Goal: Task Accomplishment & Management: Manage account settings

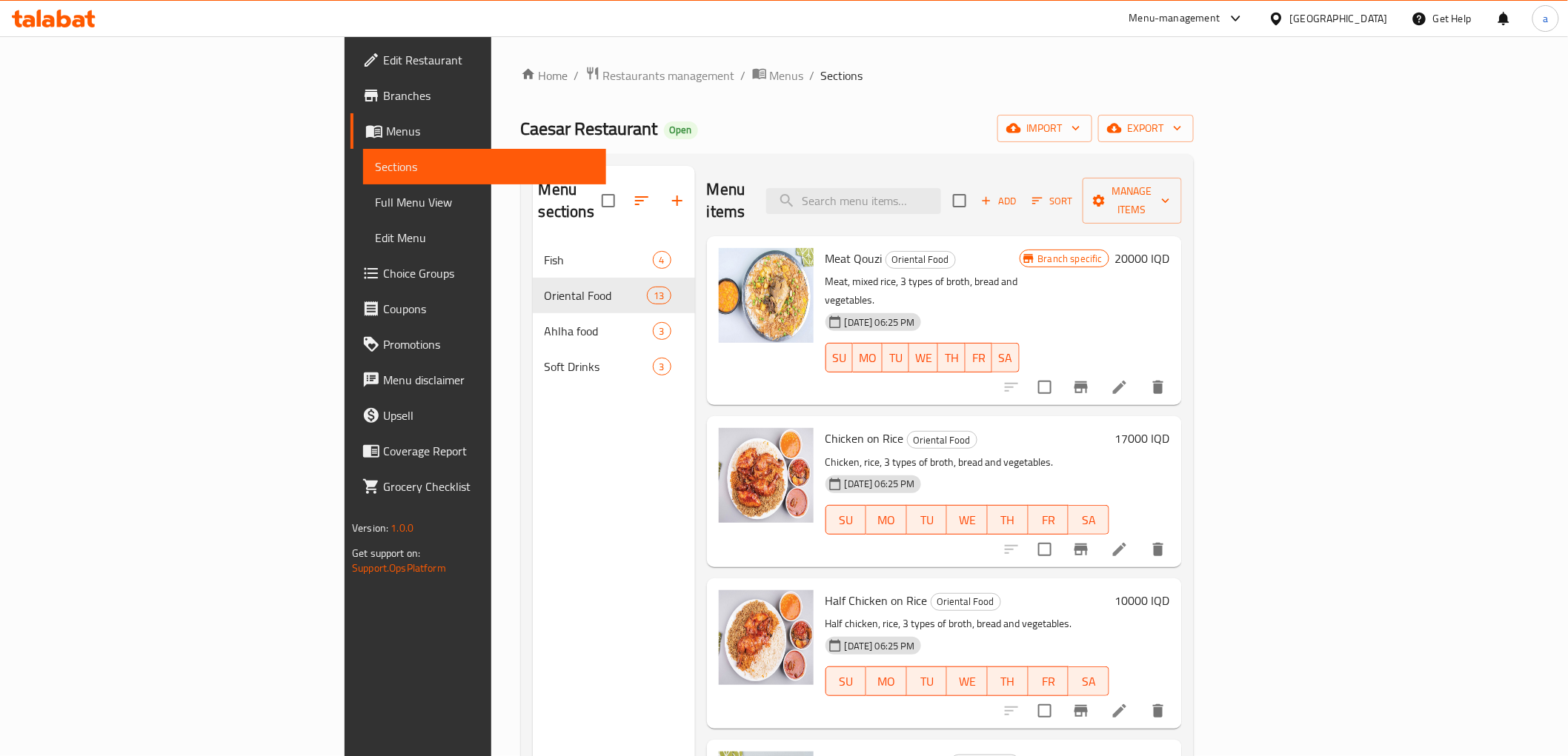
click at [59, 10] on icon at bounding box center [64, 18] width 14 height 18
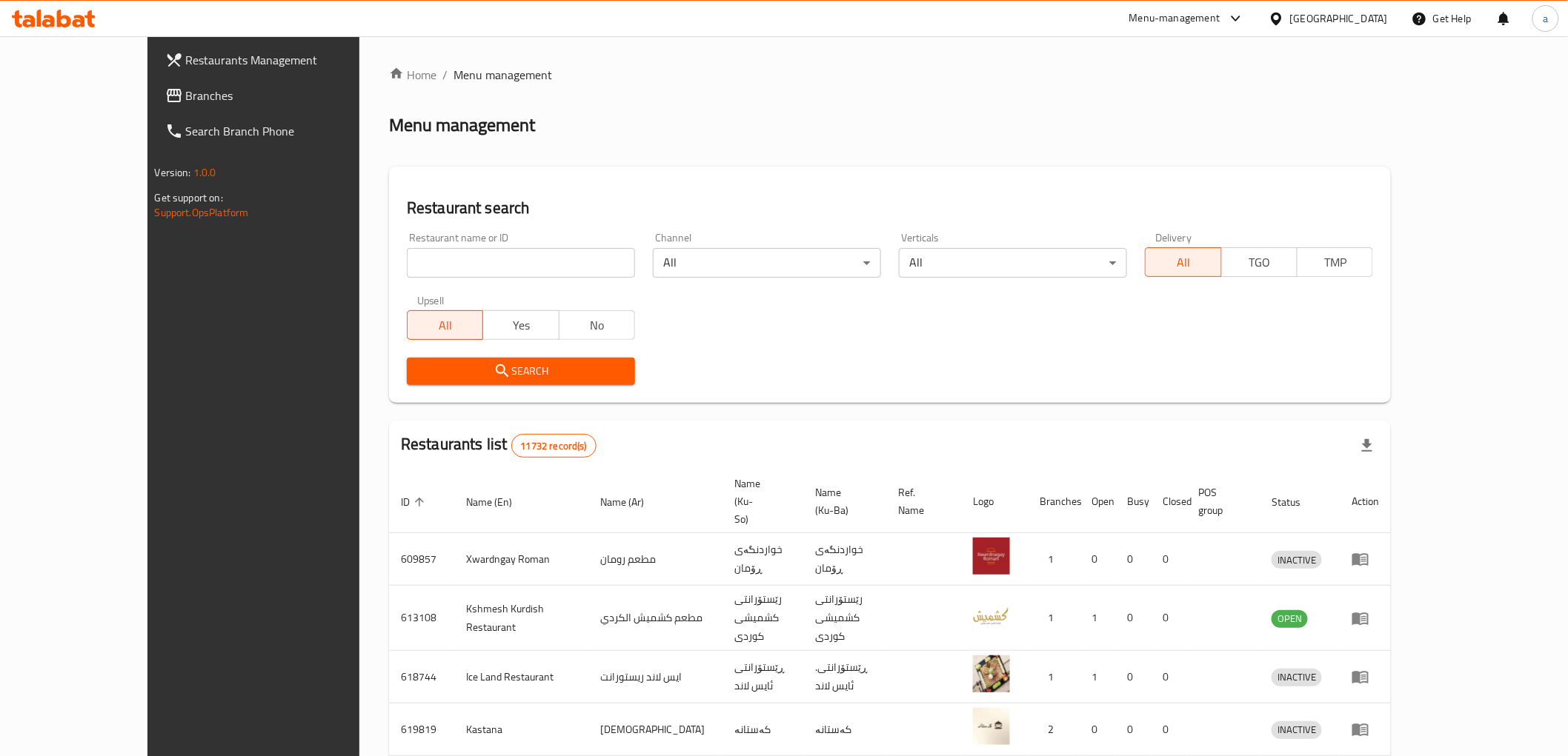
click at [407, 271] on input "search" at bounding box center [521, 263] width 228 height 30
paste input "778611"
type input "778611"
click button "Search" at bounding box center [521, 371] width 228 height 27
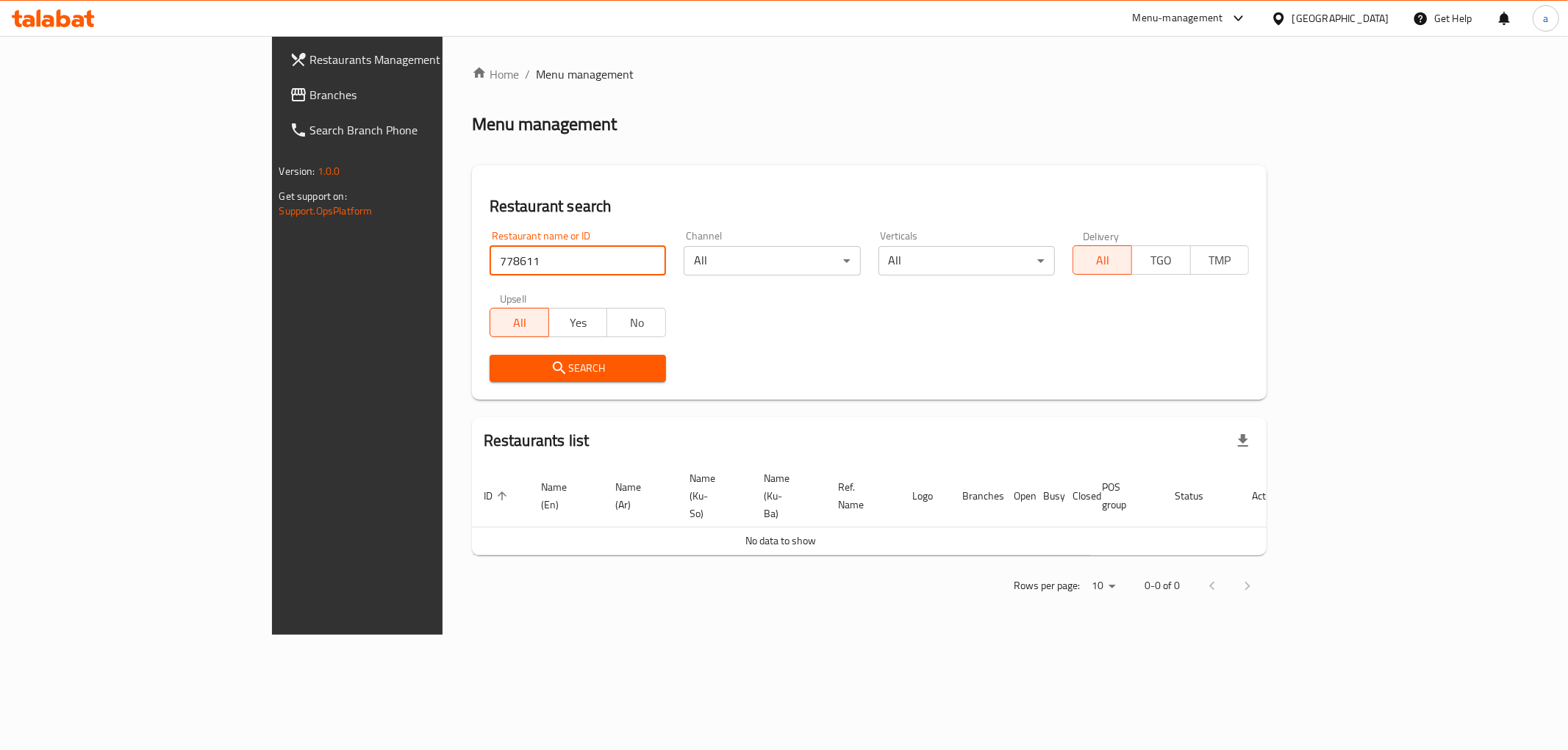
click at [310, 88] on span "Branches" at bounding box center [416, 95] width 212 height 18
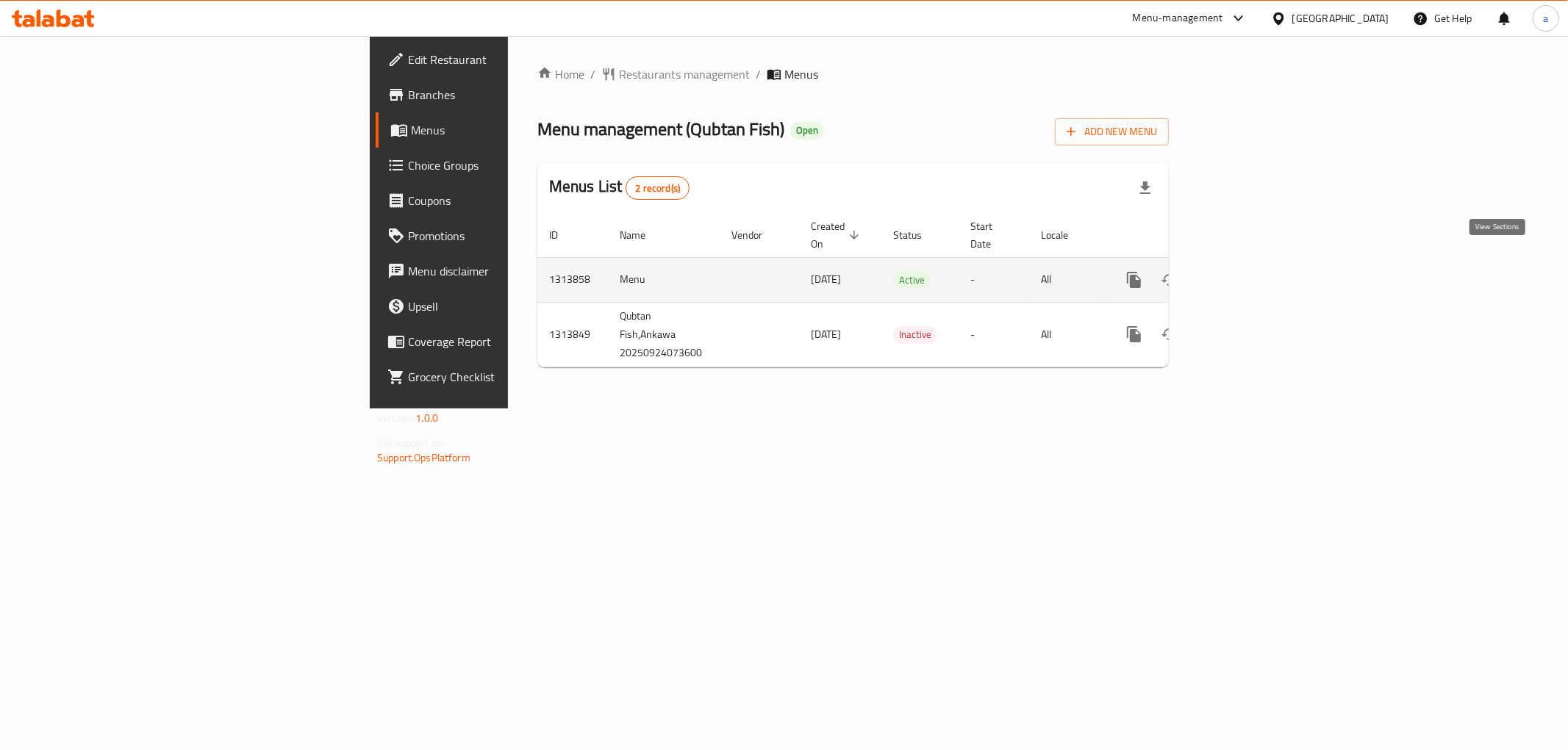
click at [1247, 273] on icon "enhanced table" at bounding box center [1240, 280] width 14 height 14
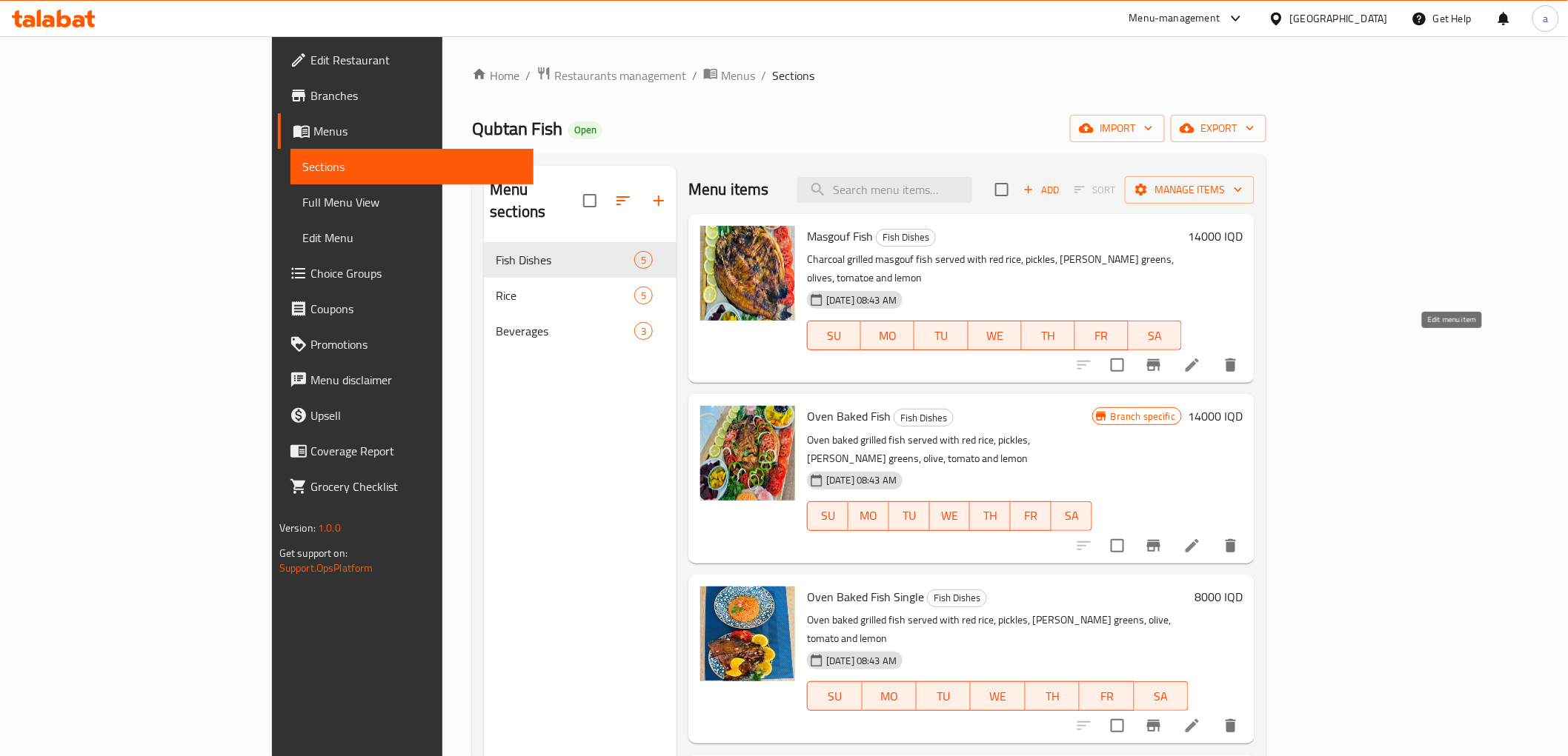
click at [1202, 357] on icon at bounding box center [1193, 366] width 18 height 18
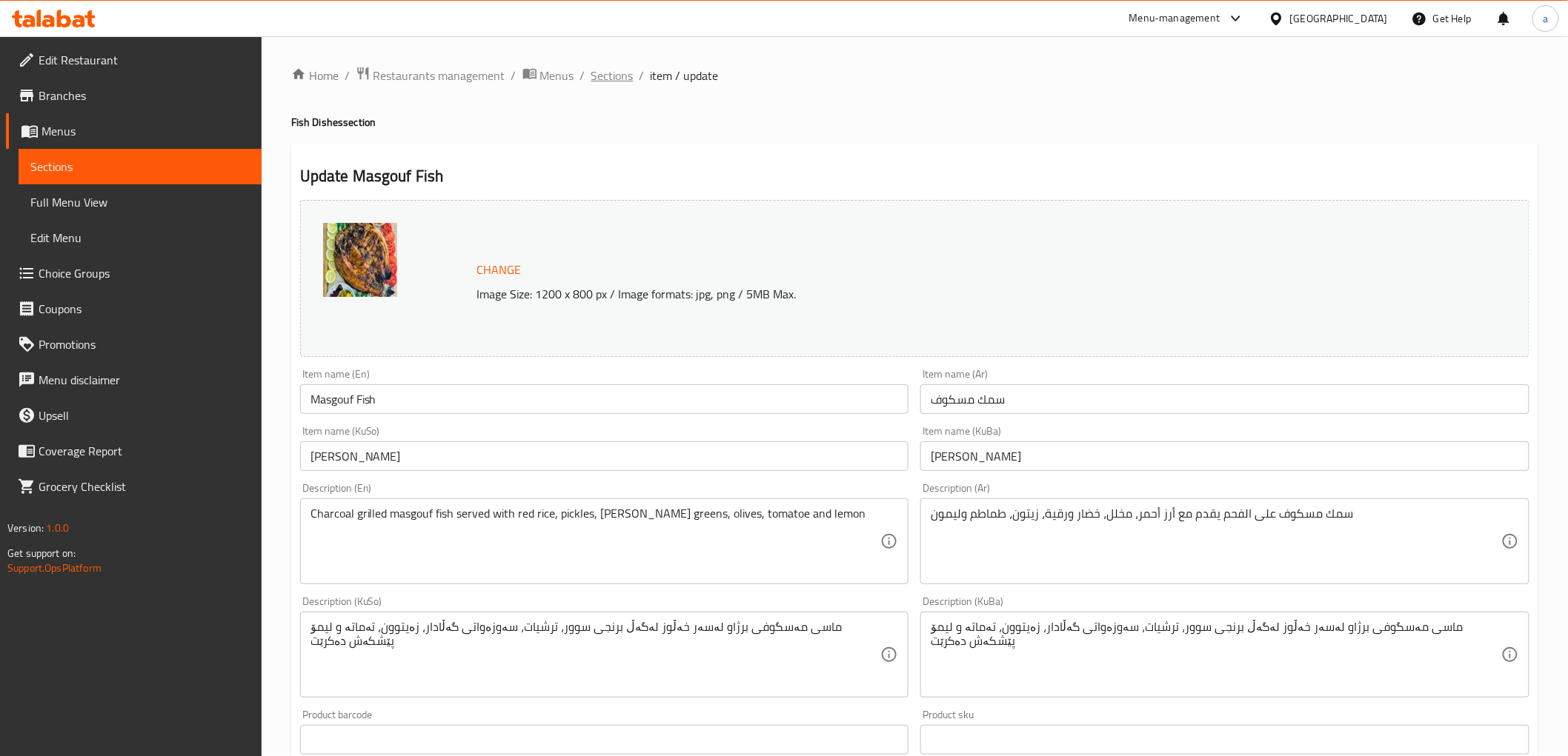
click at [615, 72] on span "Sections" at bounding box center [612, 76] width 43 height 18
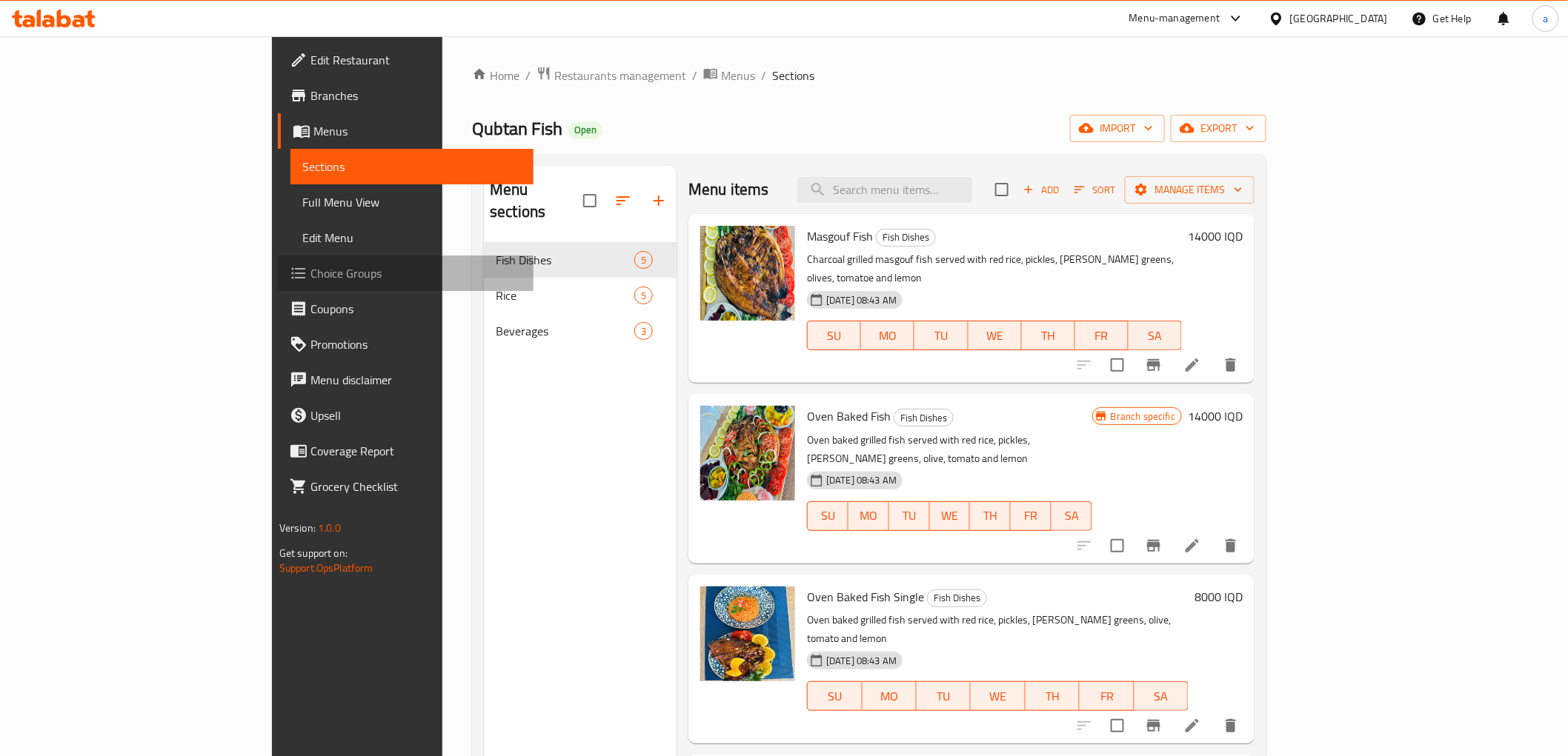
click at [310, 275] on span "Choice Groups" at bounding box center [416, 273] width 211 height 18
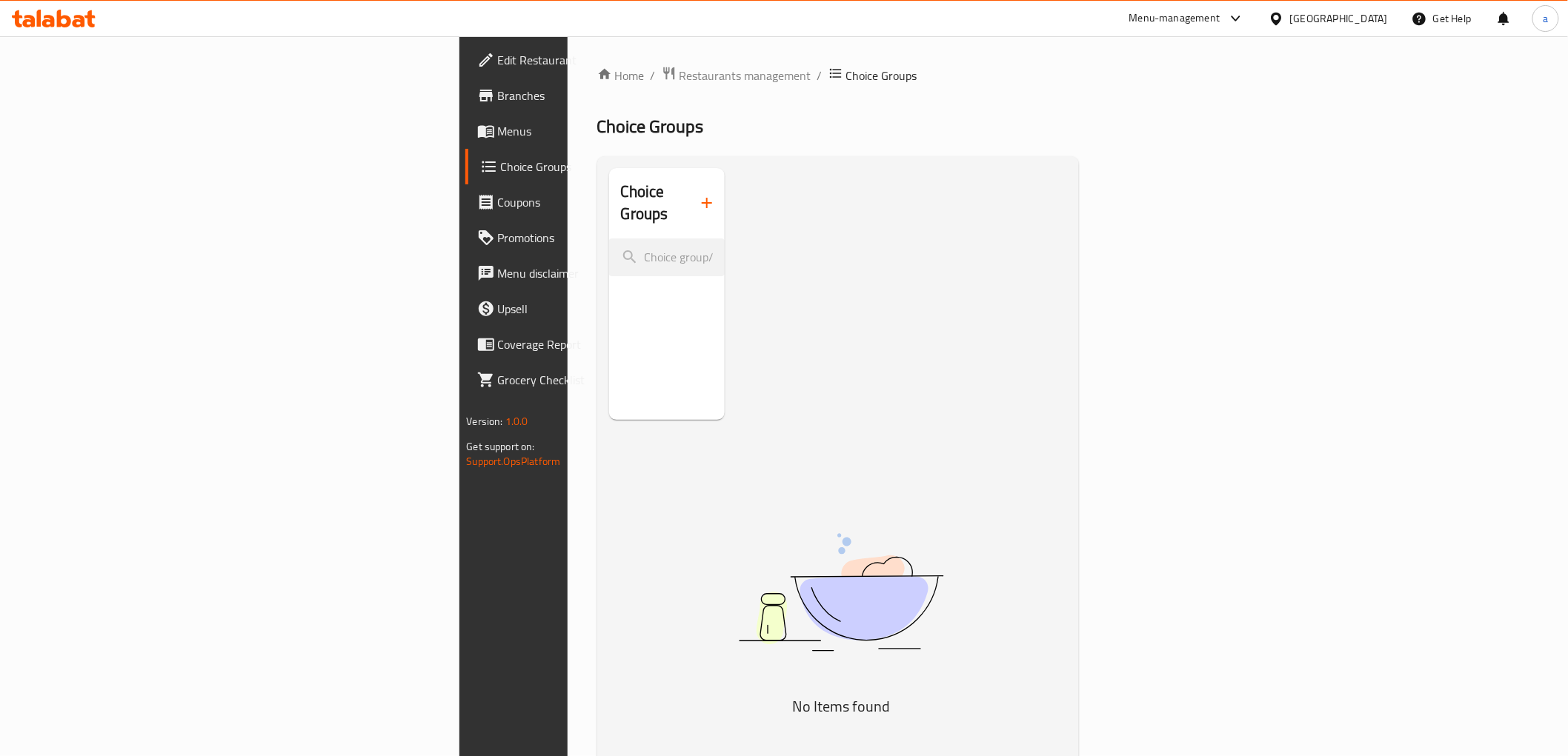
click at [698, 195] on icon "button" at bounding box center [707, 203] width 18 height 18
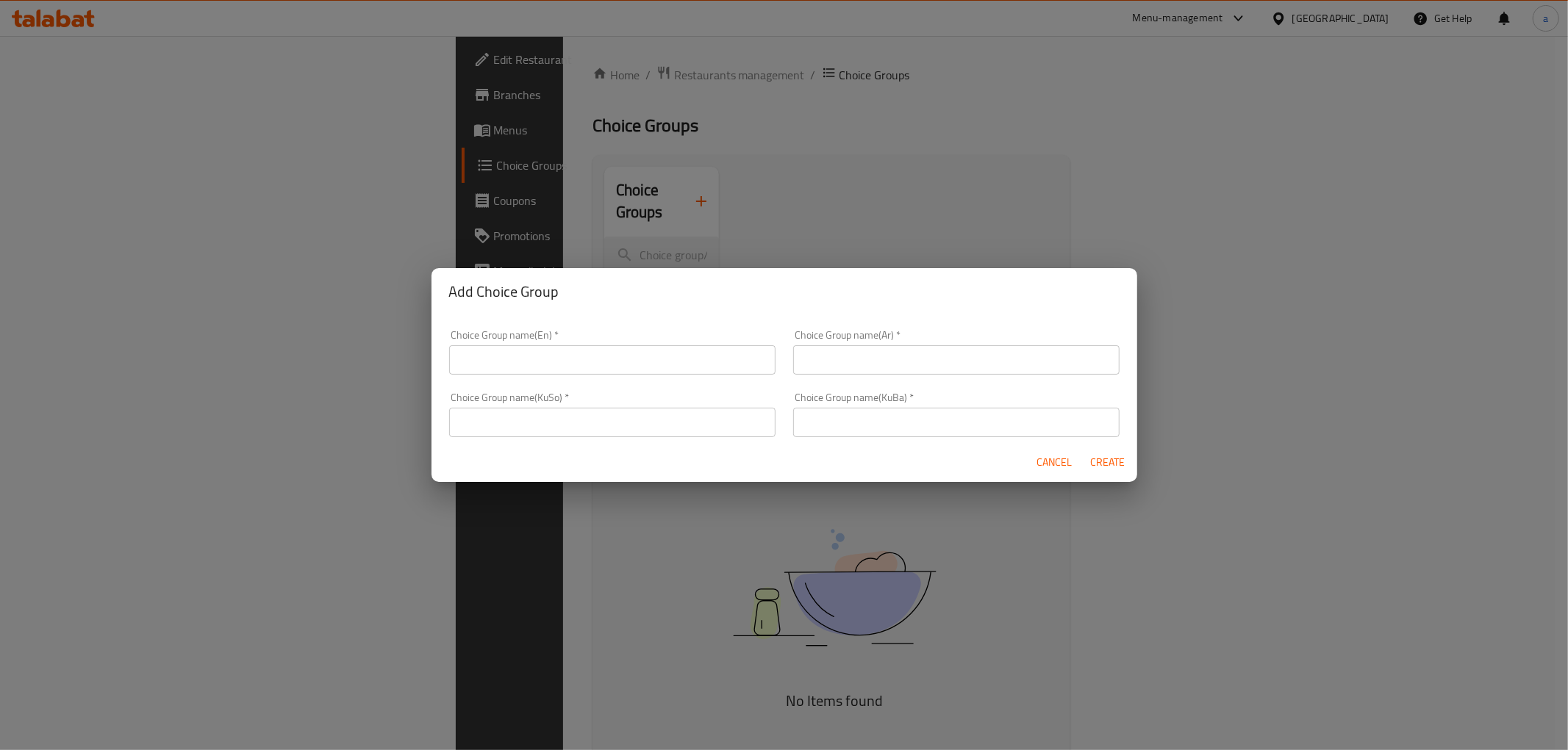
click at [905, 418] on input "text" at bounding box center [956, 422] width 326 height 29
paste input "هەڵبژاردنت لە کێش:"
type input "هەڵبژاردنت لە کێش:"
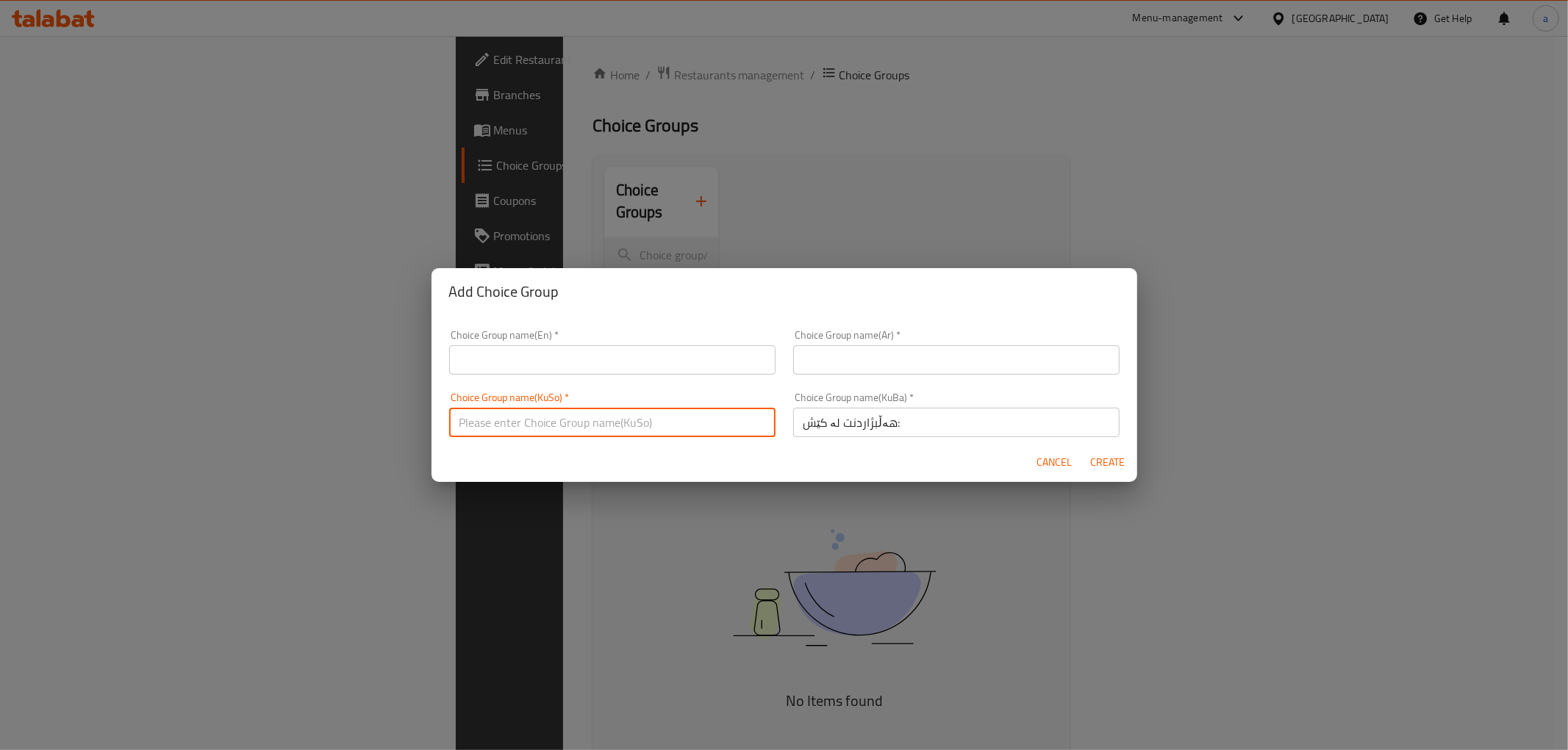
click at [710, 424] on input "text" at bounding box center [611, 422] width 326 height 29
paste input "هەڵبژاردنت لە کێش:"
type input "هەڵبژاردنت لە کێش:"
click at [833, 355] on input "text" at bounding box center [956, 359] width 326 height 29
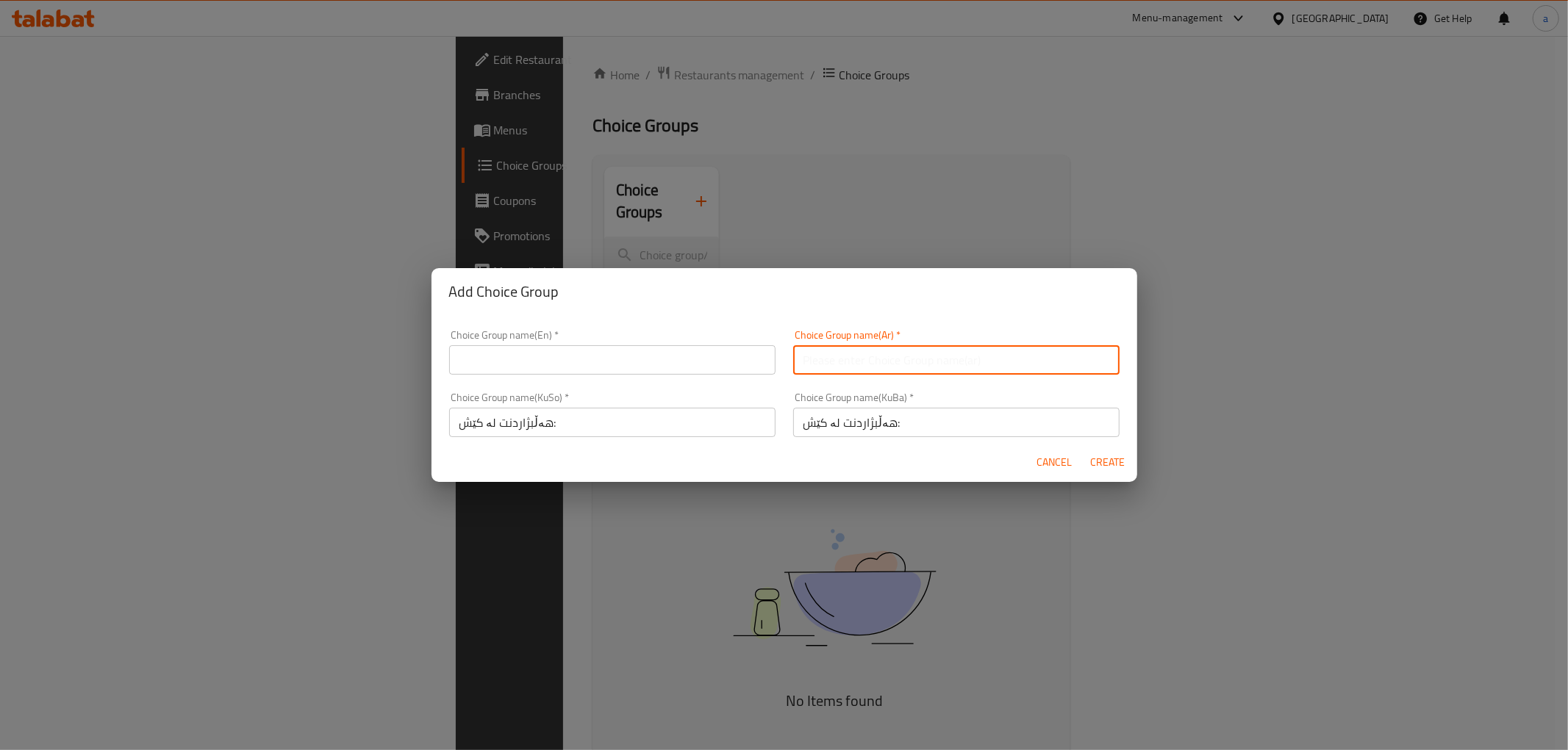
paste input "إختيارك من الوزن:"
type input "إختيارك من الوزن:"
click at [633, 371] on input "text" at bounding box center [611, 359] width 326 height 29
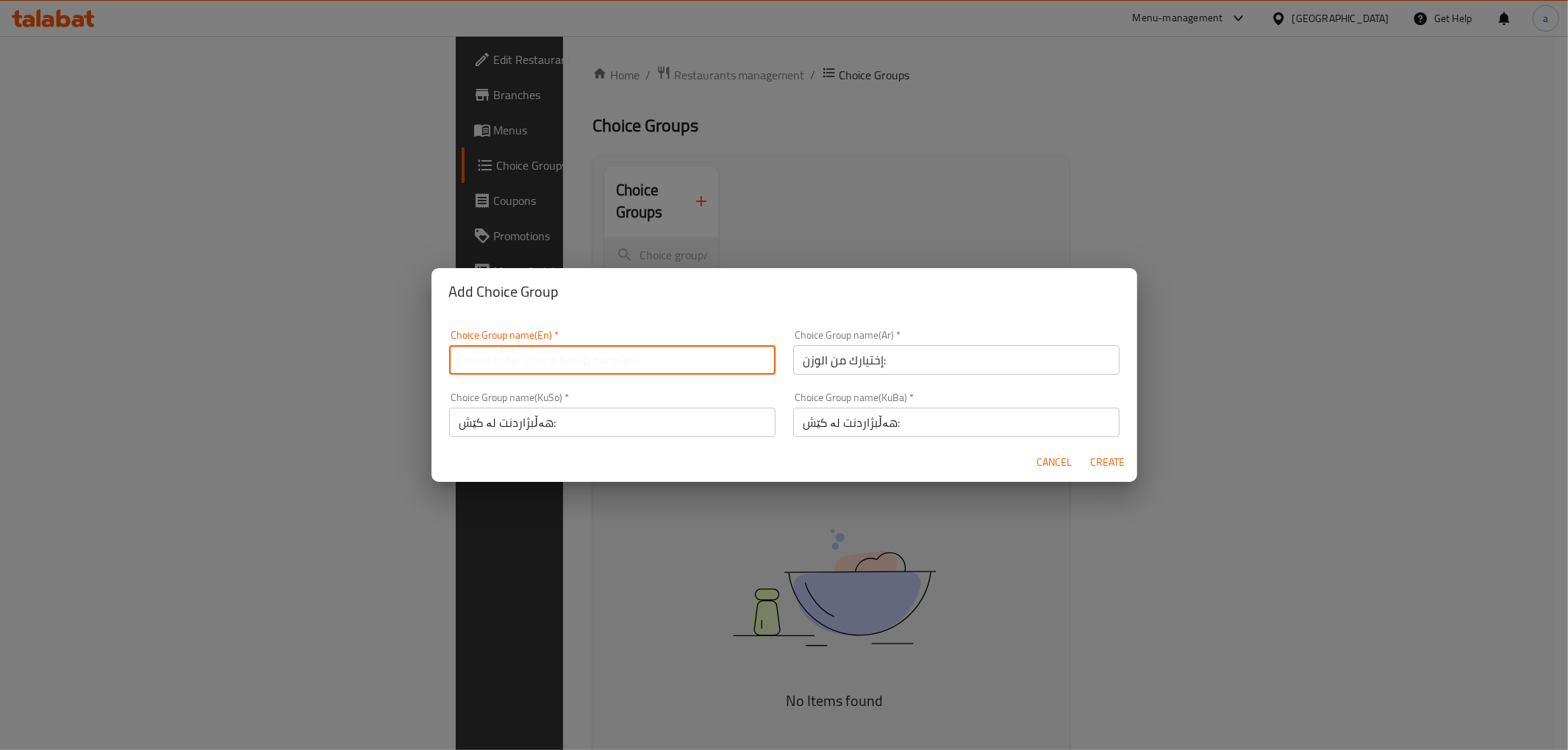
paste input "Your Choice Of Weight:"
type input "Your Choice Of Weight:"
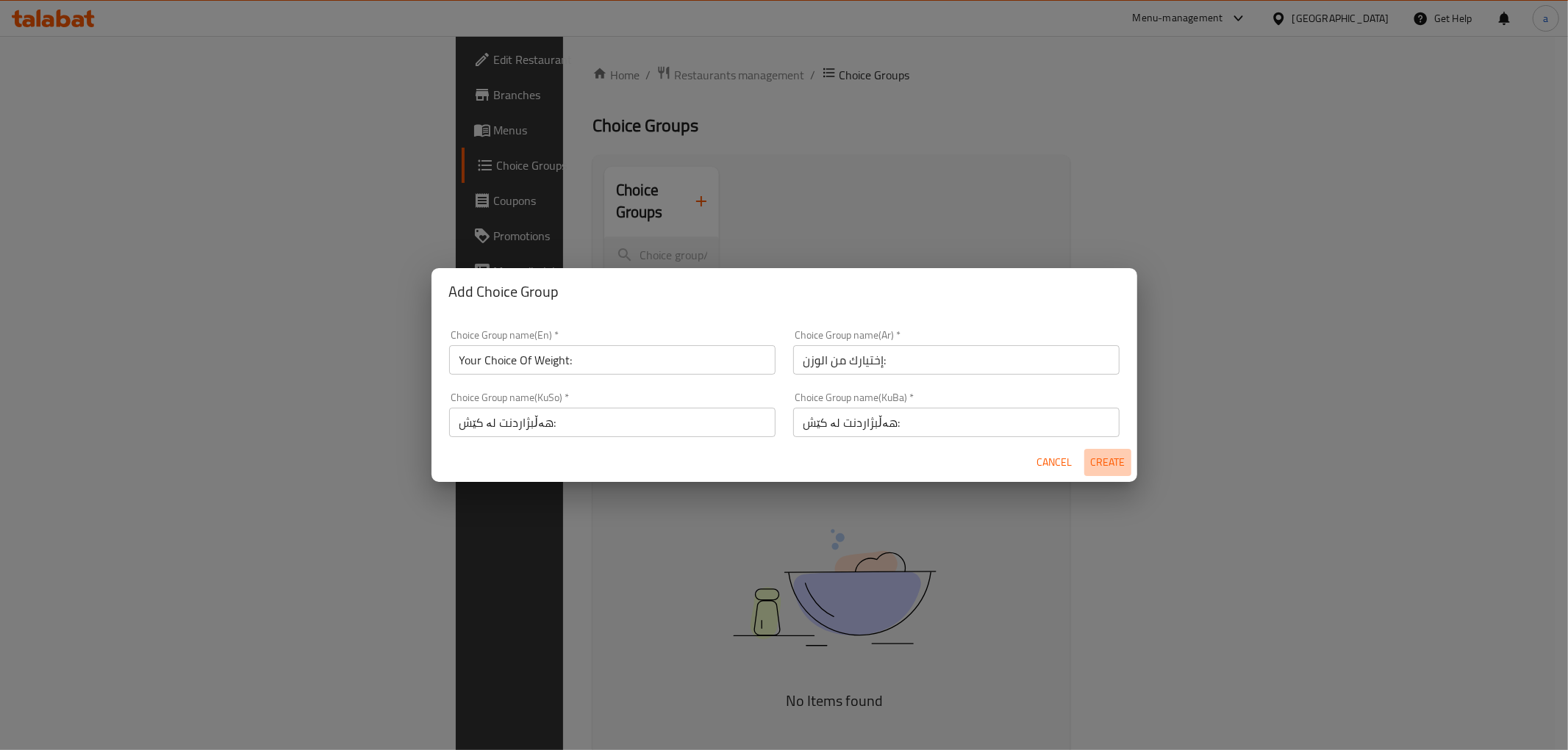
drag, startPoint x: 1115, startPoint y: 461, endPoint x: 1078, endPoint y: 467, distance: 37.5
click at [1114, 461] on span "Create" at bounding box center [1107, 462] width 35 height 18
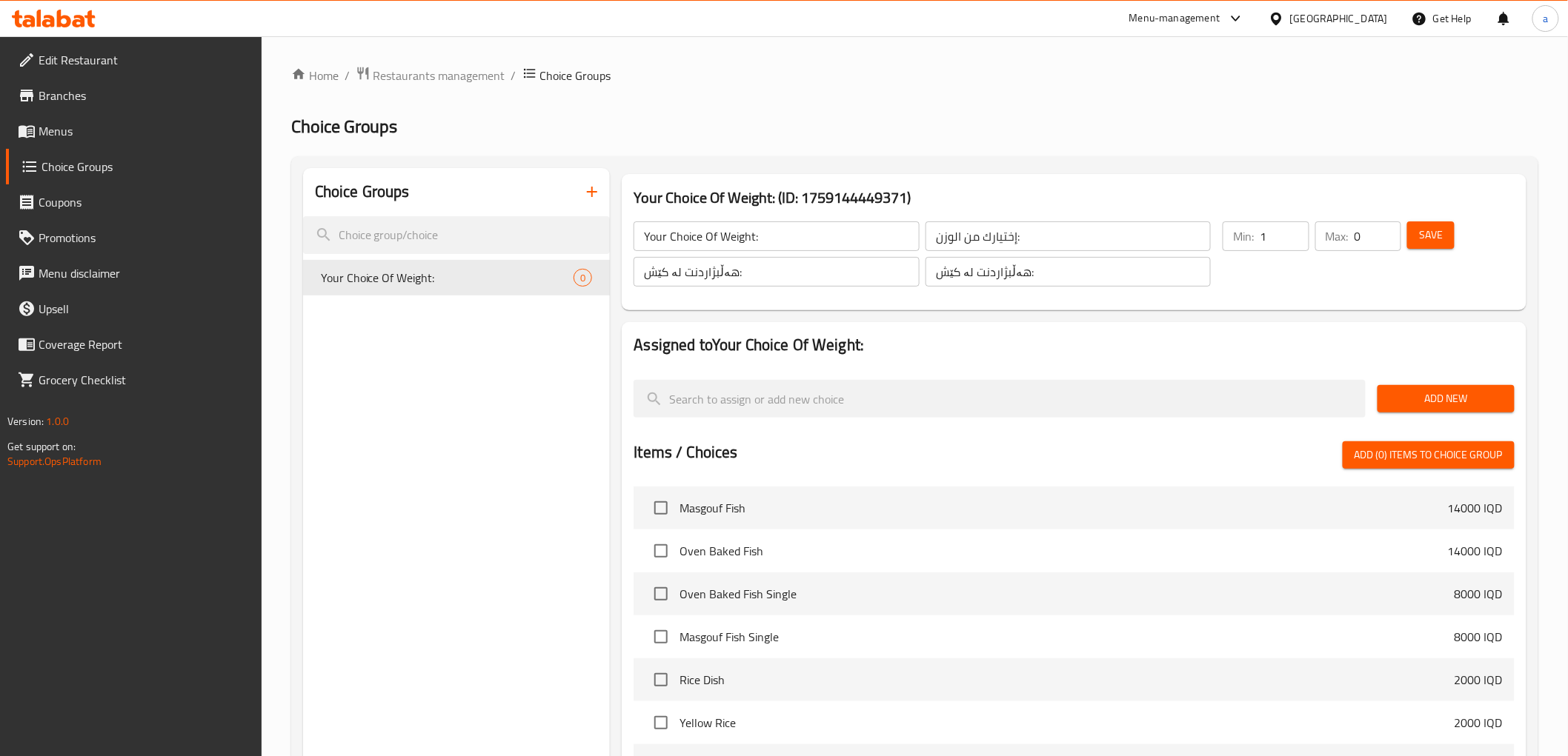
type input "1"
click at [1292, 230] on input "1" at bounding box center [1284, 236] width 49 height 30
type input "1"
click at [1388, 227] on input "1" at bounding box center [1378, 236] width 47 height 30
click at [54, 108] on link "Branches" at bounding box center [133, 96] width 256 height 35
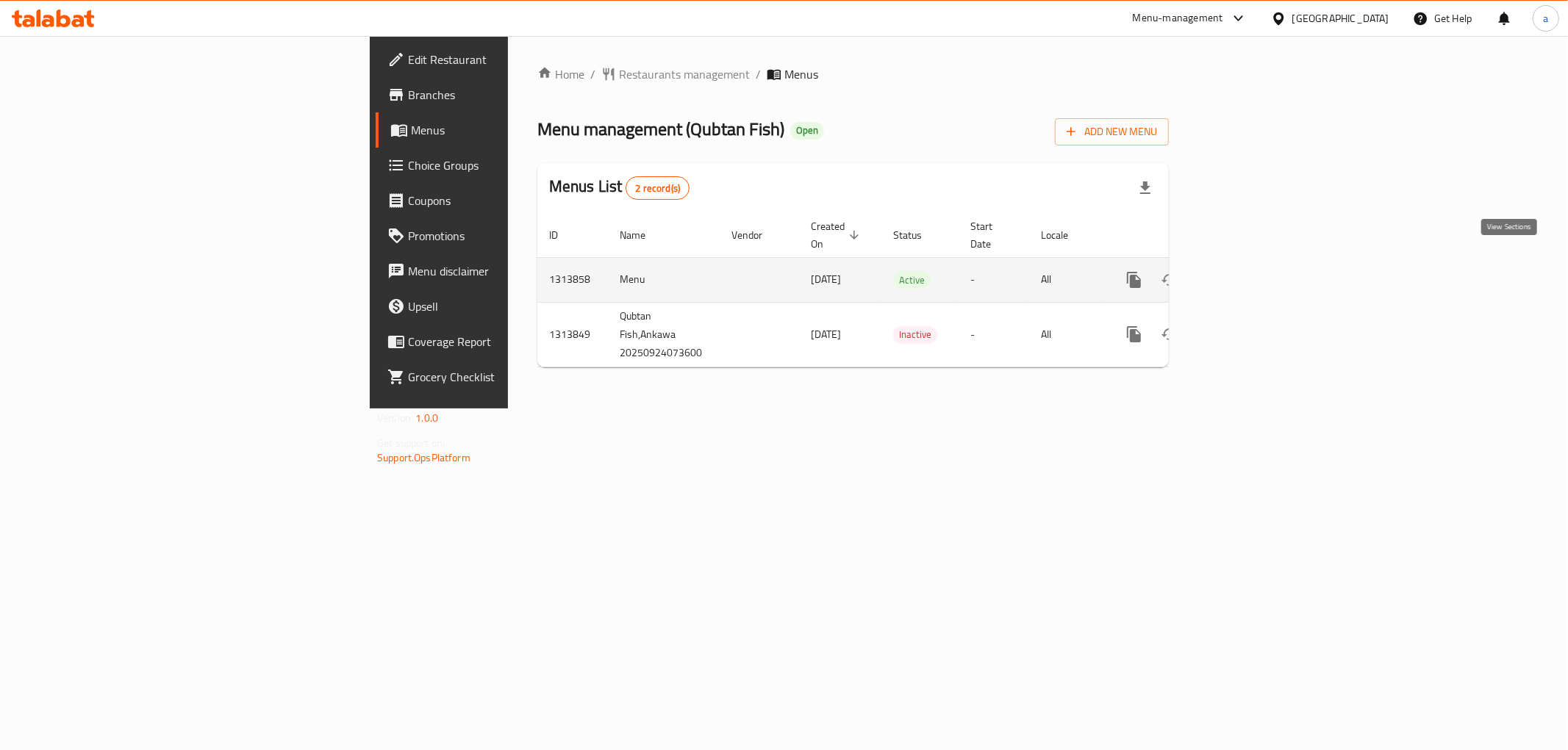
click at [1249, 271] on icon "enhanced table" at bounding box center [1240, 280] width 18 height 18
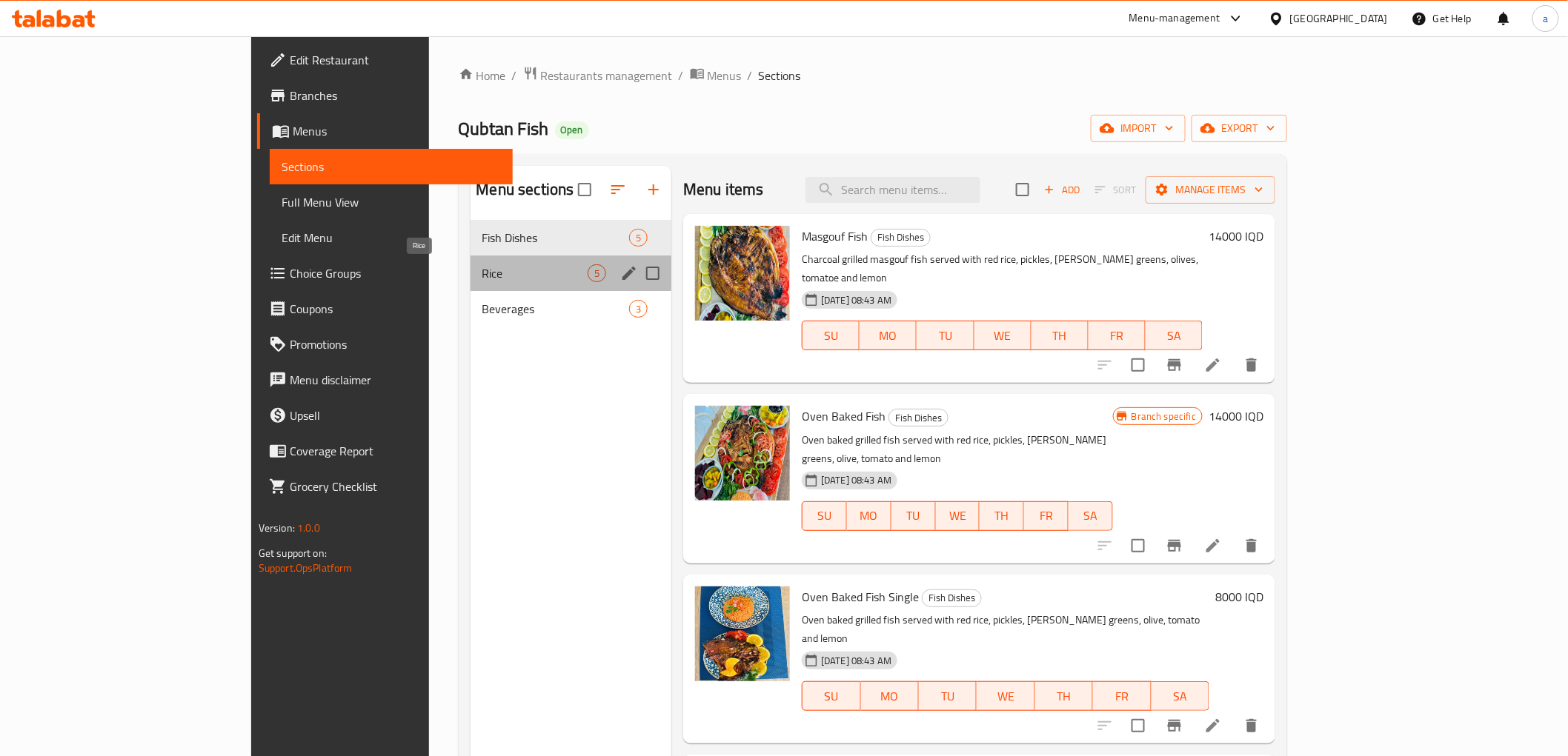
click at [482, 282] on span "Rice" at bounding box center [535, 273] width 106 height 18
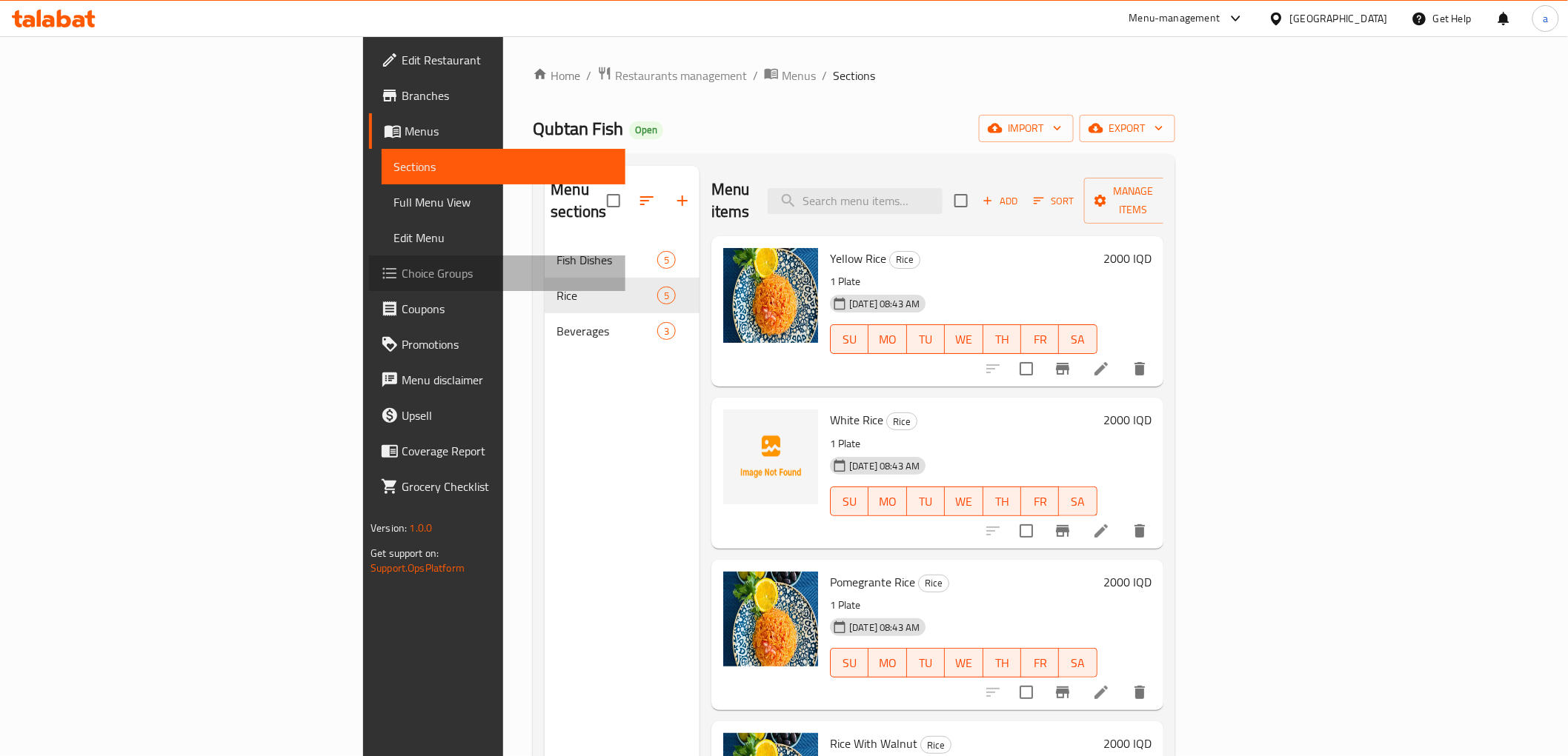
click at [402, 276] on span "Choice Groups" at bounding box center [507, 273] width 211 height 18
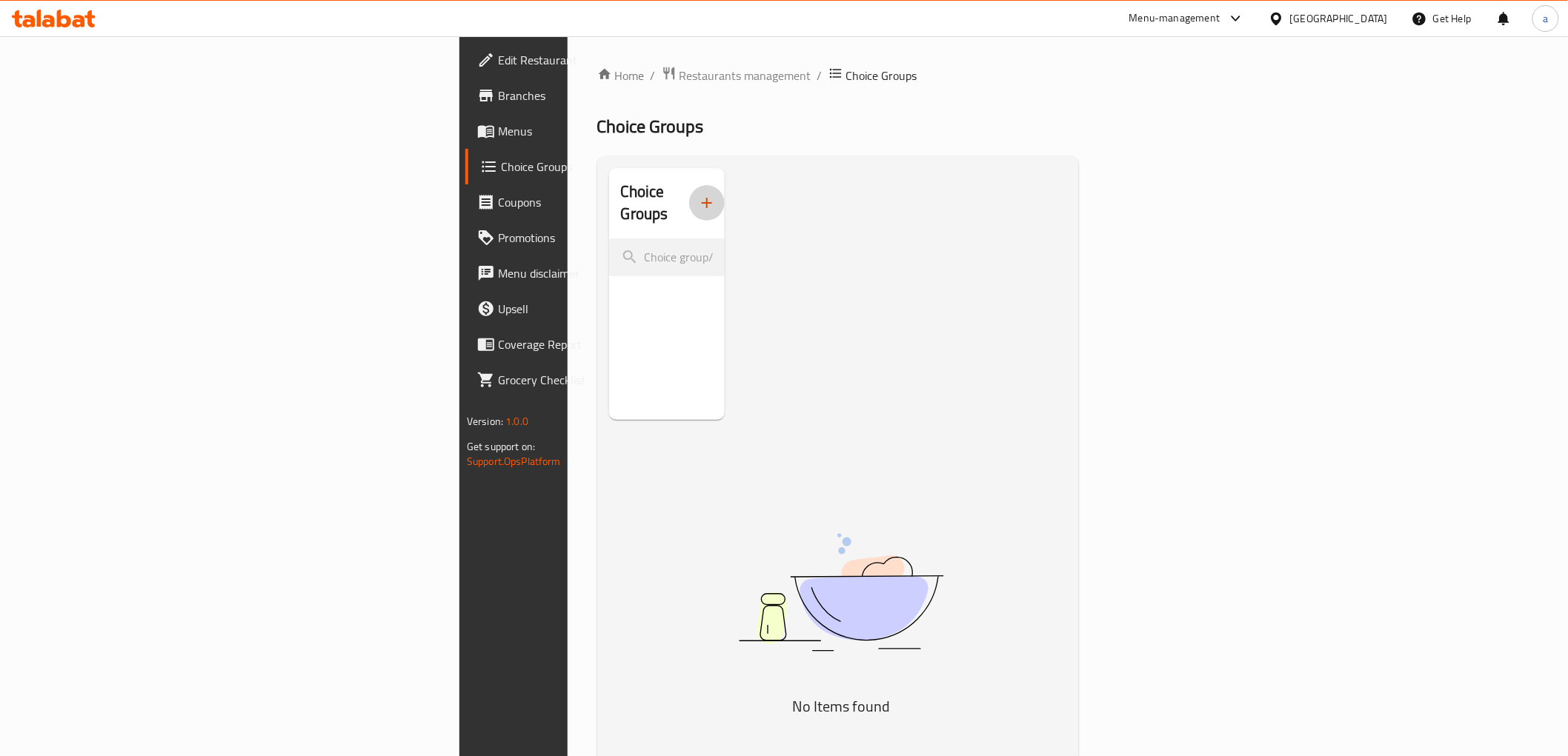
click at [690, 196] on button "button" at bounding box center [707, 203] width 35 height 35
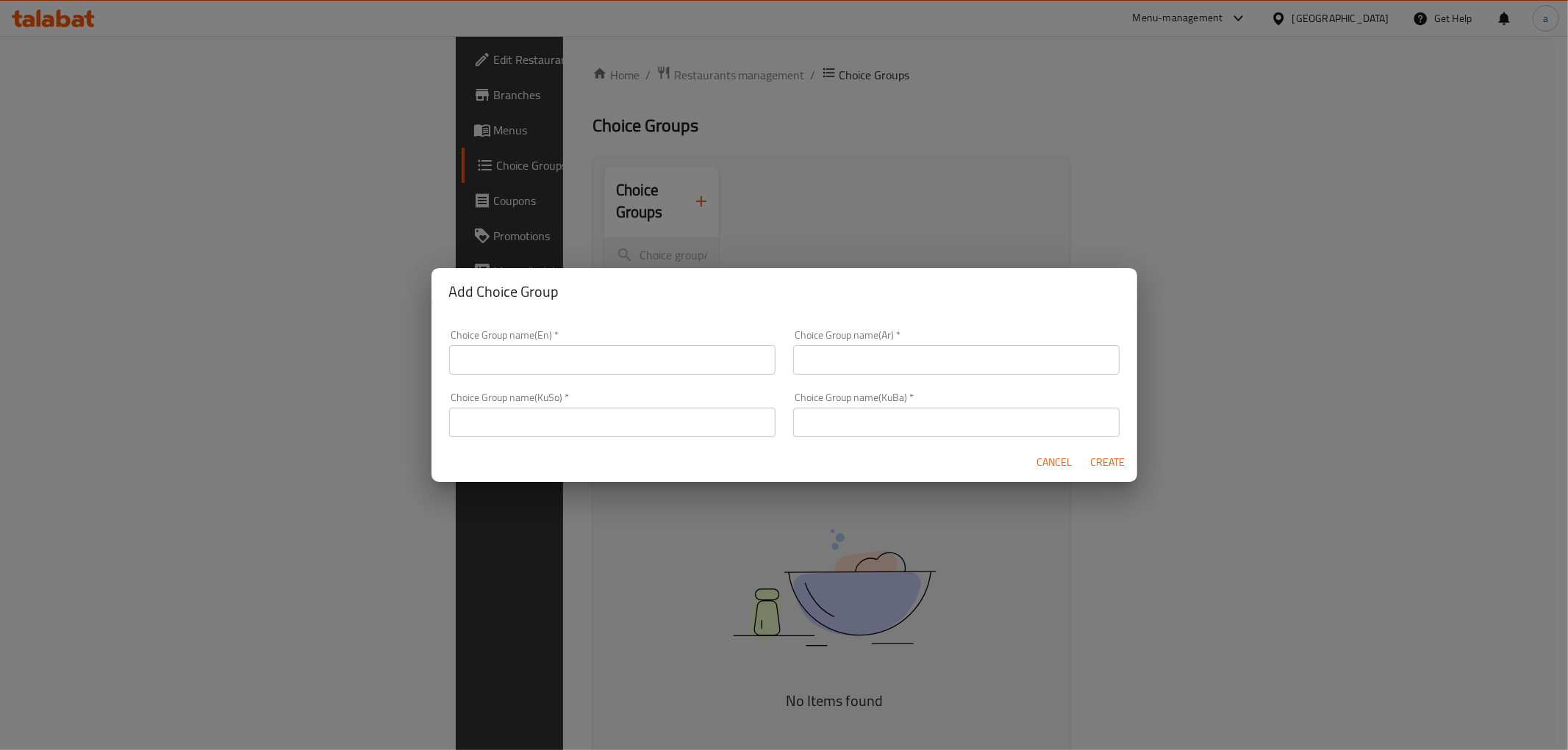
click at [615, 357] on input "text" at bounding box center [611, 359] width 326 height 29
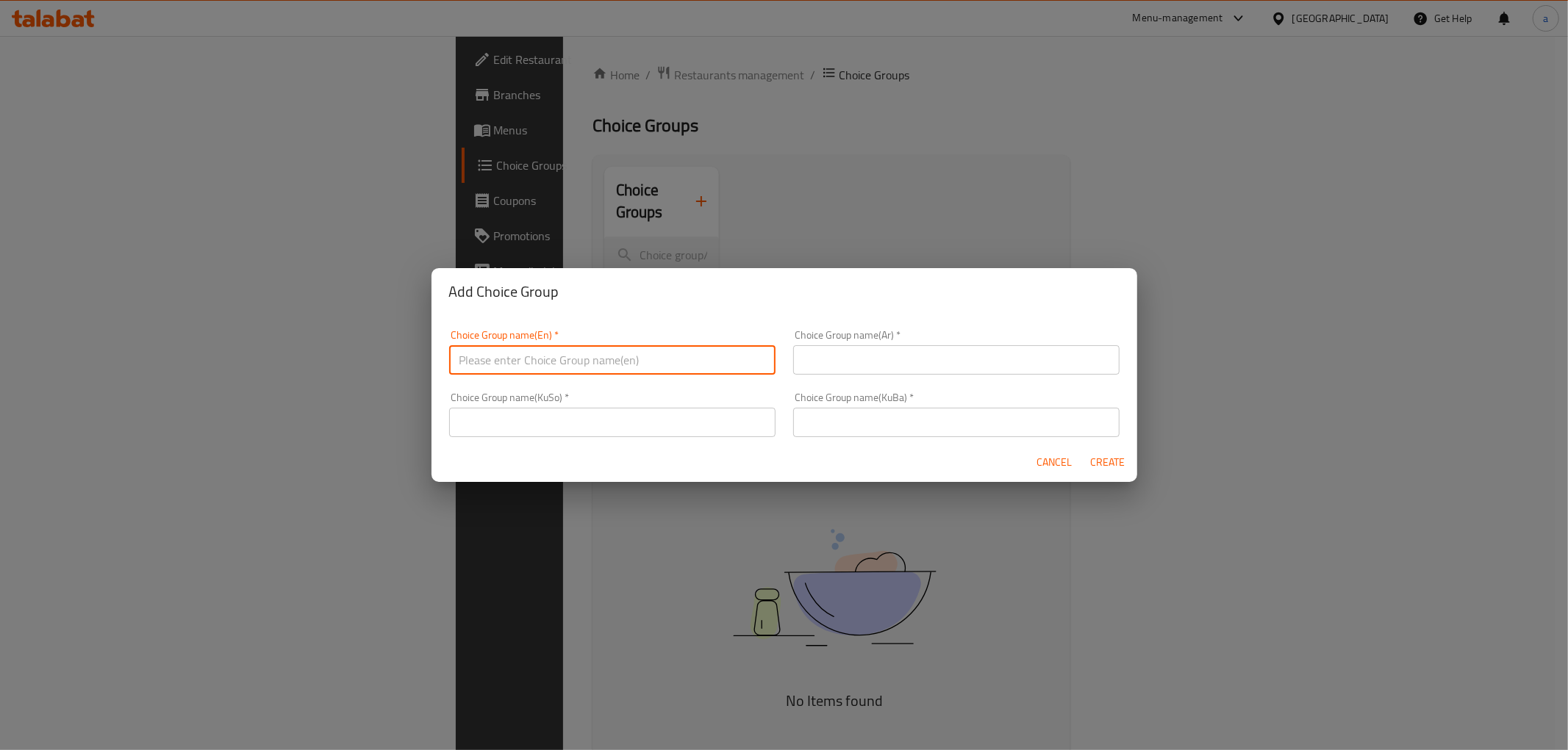
type input "Your Choice Of Weight:"
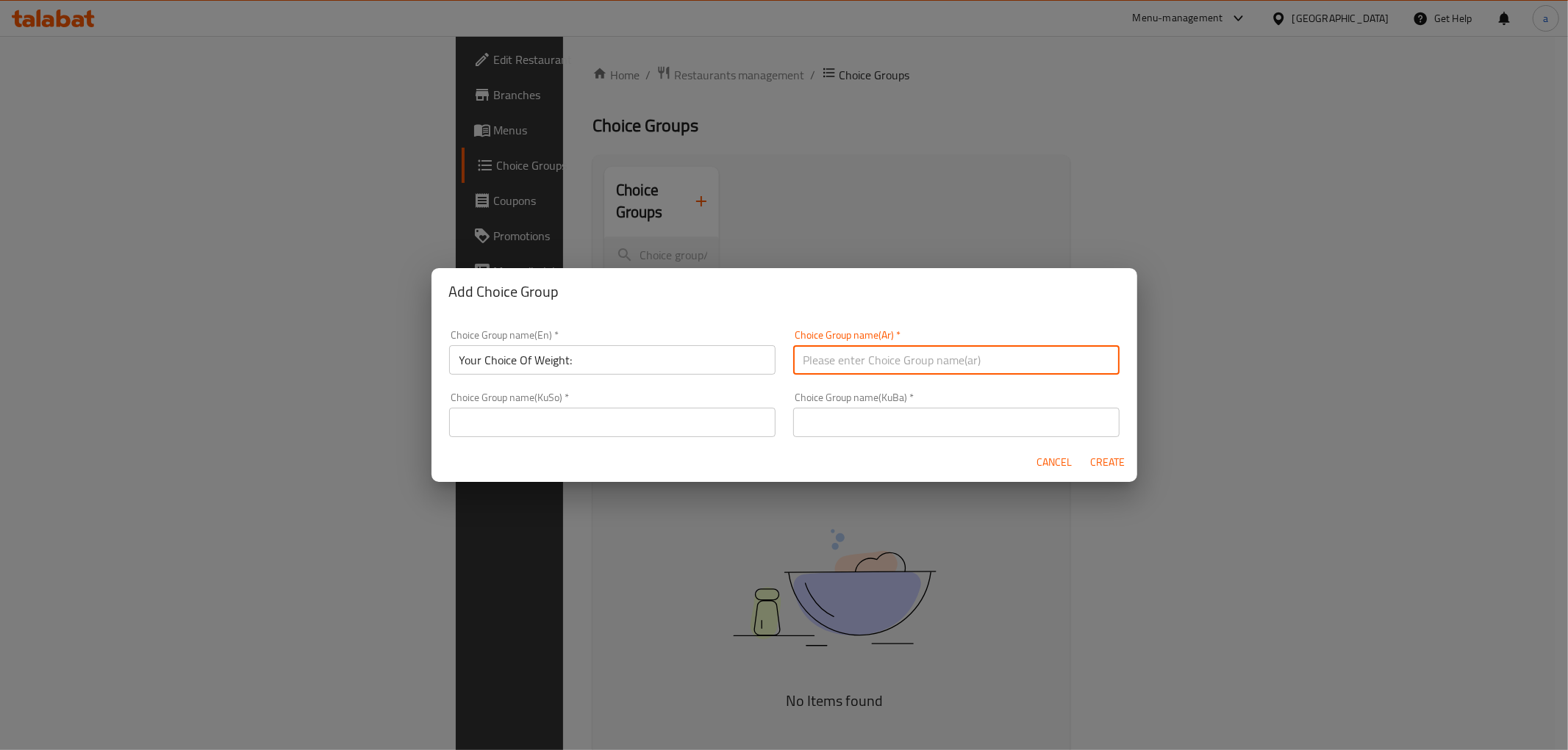
drag, startPoint x: 886, startPoint y: 356, endPoint x: 901, endPoint y: 372, distance: 21.9
click at [886, 355] on input "text" at bounding box center [956, 359] width 326 height 29
type input "إختيارك من الوزن:"
click at [627, 355] on input "Your Choice Of Weight:" at bounding box center [611, 359] width 326 height 29
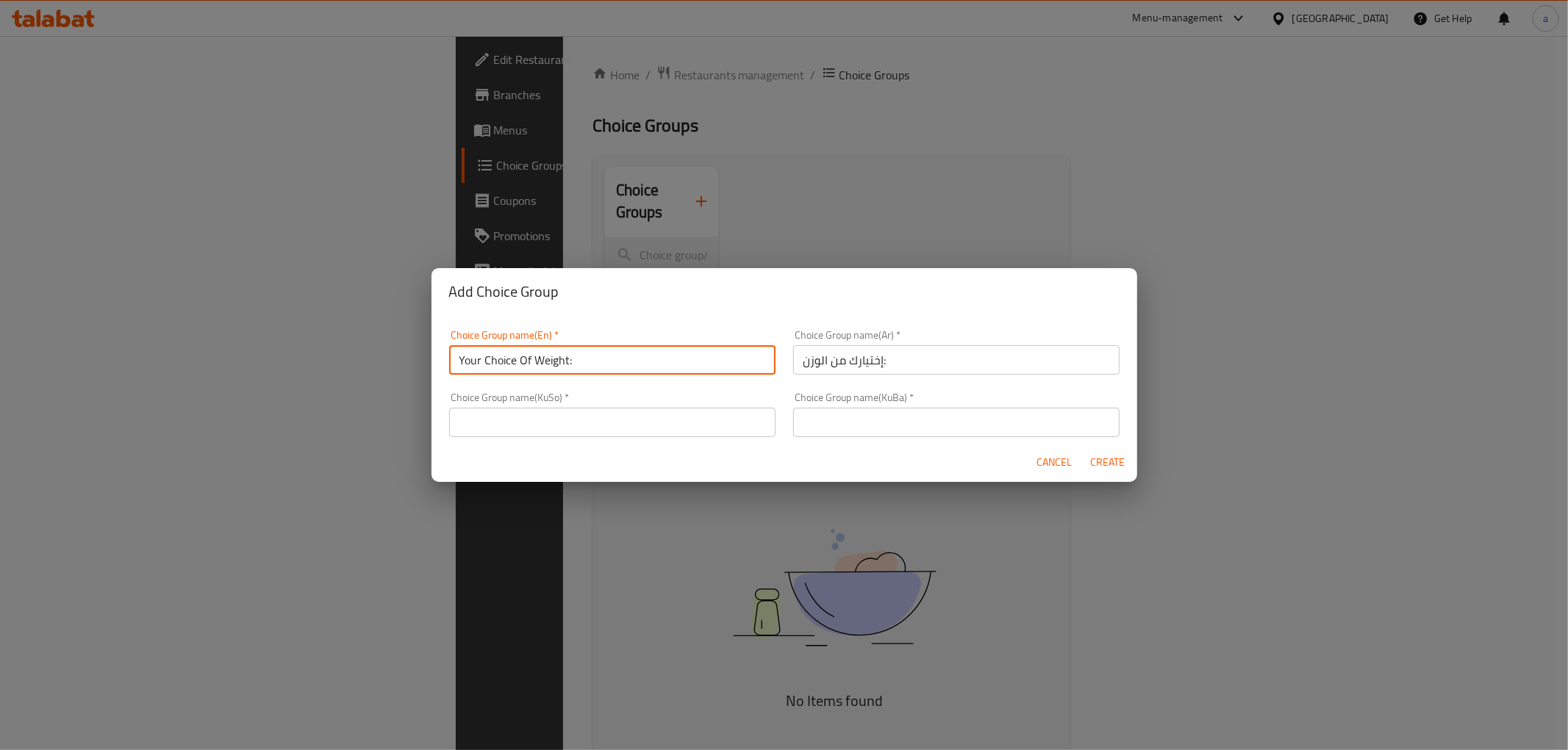
type input "Your Choice Of Weight:"
click at [924, 422] on input "text" at bounding box center [956, 422] width 326 height 29
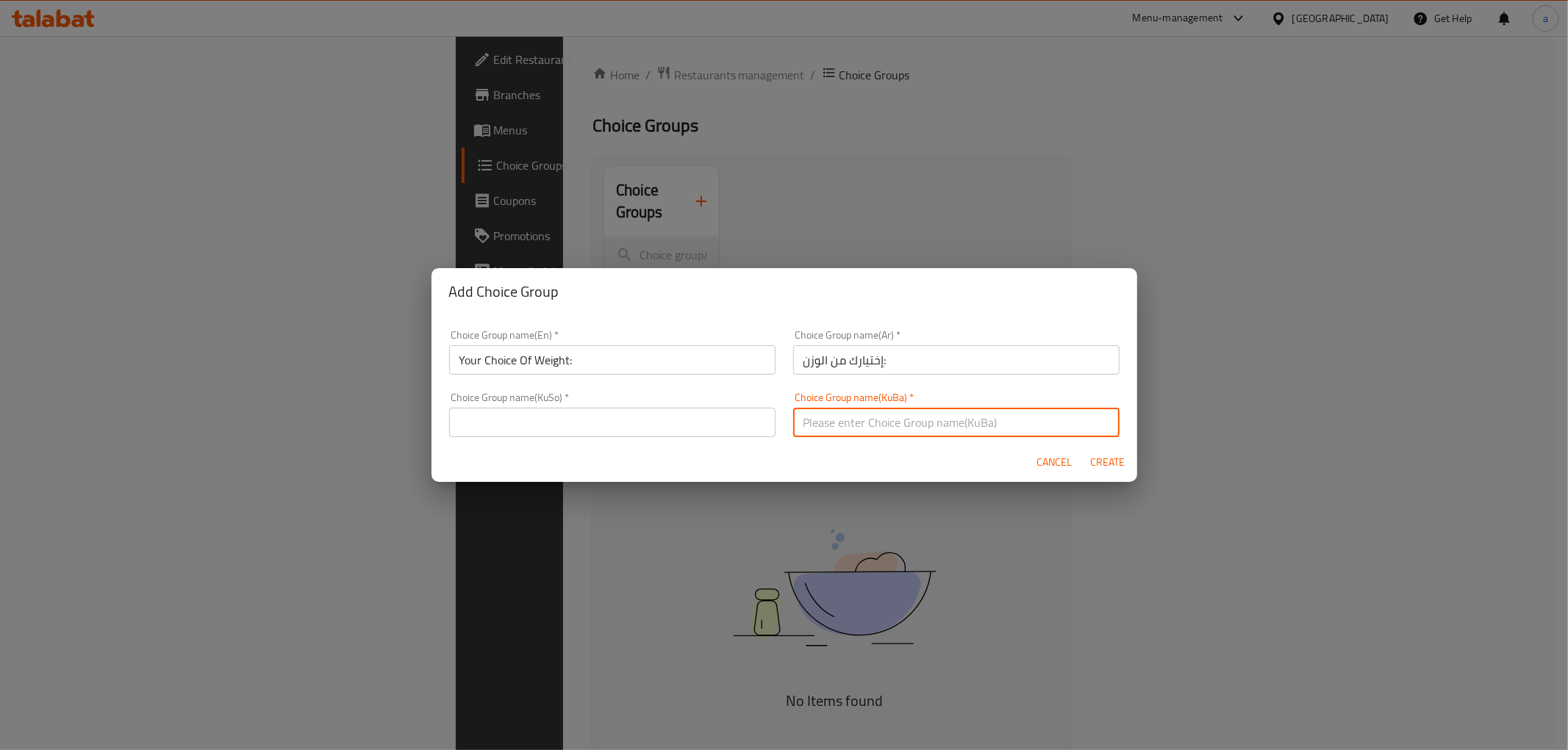
type input "هەڵبژاردنت لە کێش:"
click at [539, 431] on input "text" at bounding box center [611, 422] width 326 height 29
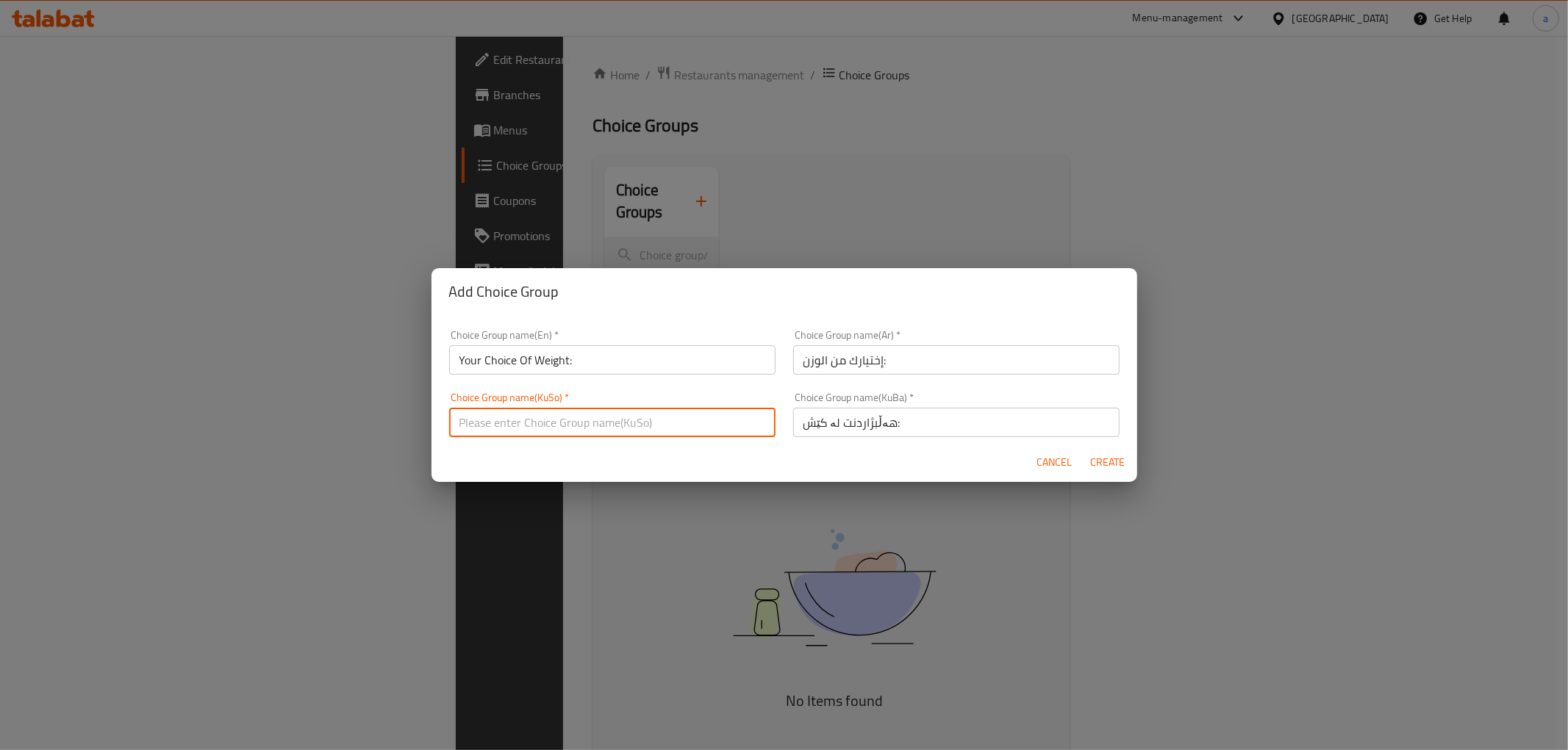
type input "هەڵبژاردنت لە کێش:"
click at [1093, 465] on span "Create" at bounding box center [1107, 462] width 35 height 18
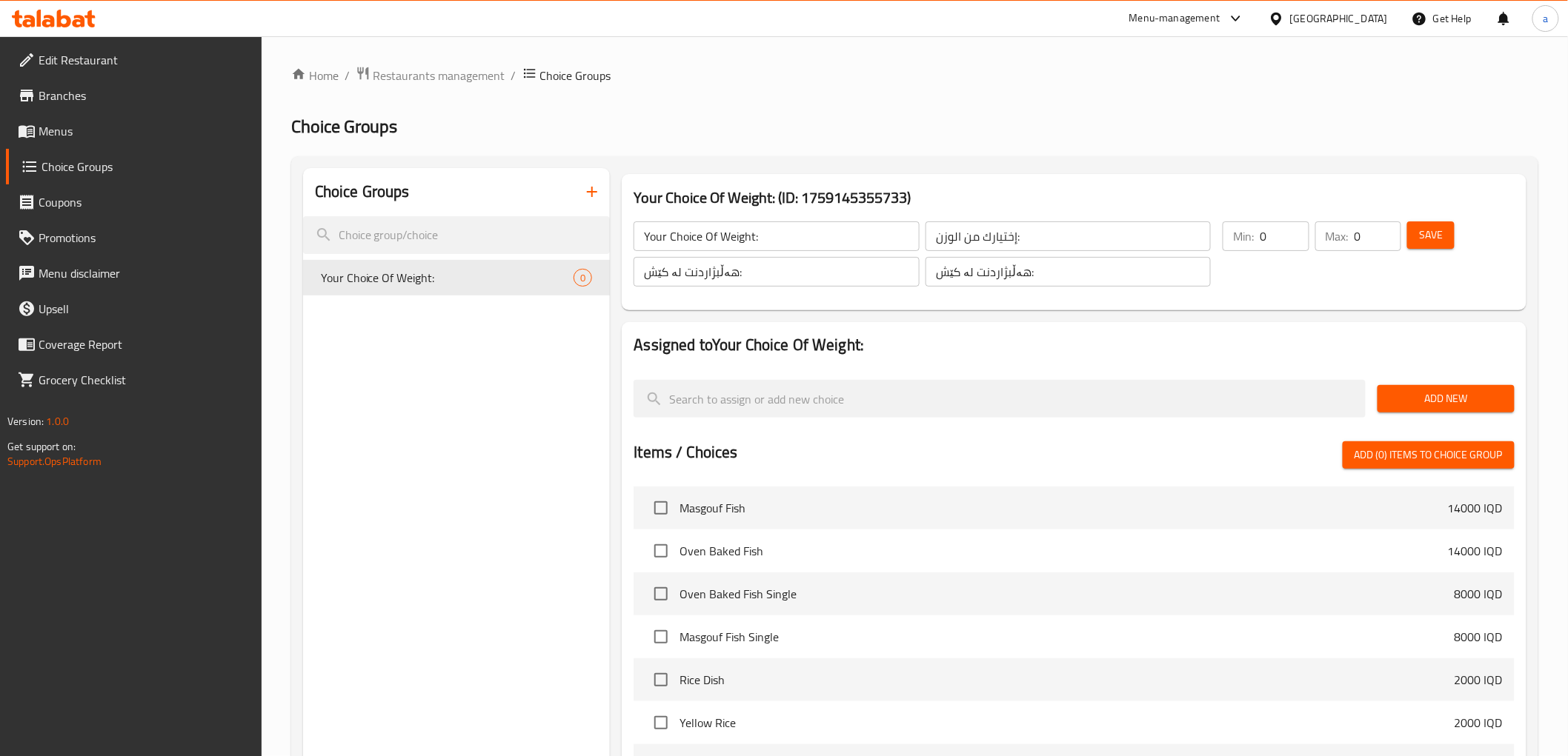
drag, startPoint x: 1258, startPoint y: 245, endPoint x: 1279, endPoint y: 243, distance: 21.1
click at [1259, 245] on div "Min: 0 ​" at bounding box center [1265, 236] width 86 height 30
click at [1279, 235] on input "0" at bounding box center [1284, 236] width 49 height 30
type input "1"
click at [1291, 228] on input "1" at bounding box center [1284, 236] width 49 height 30
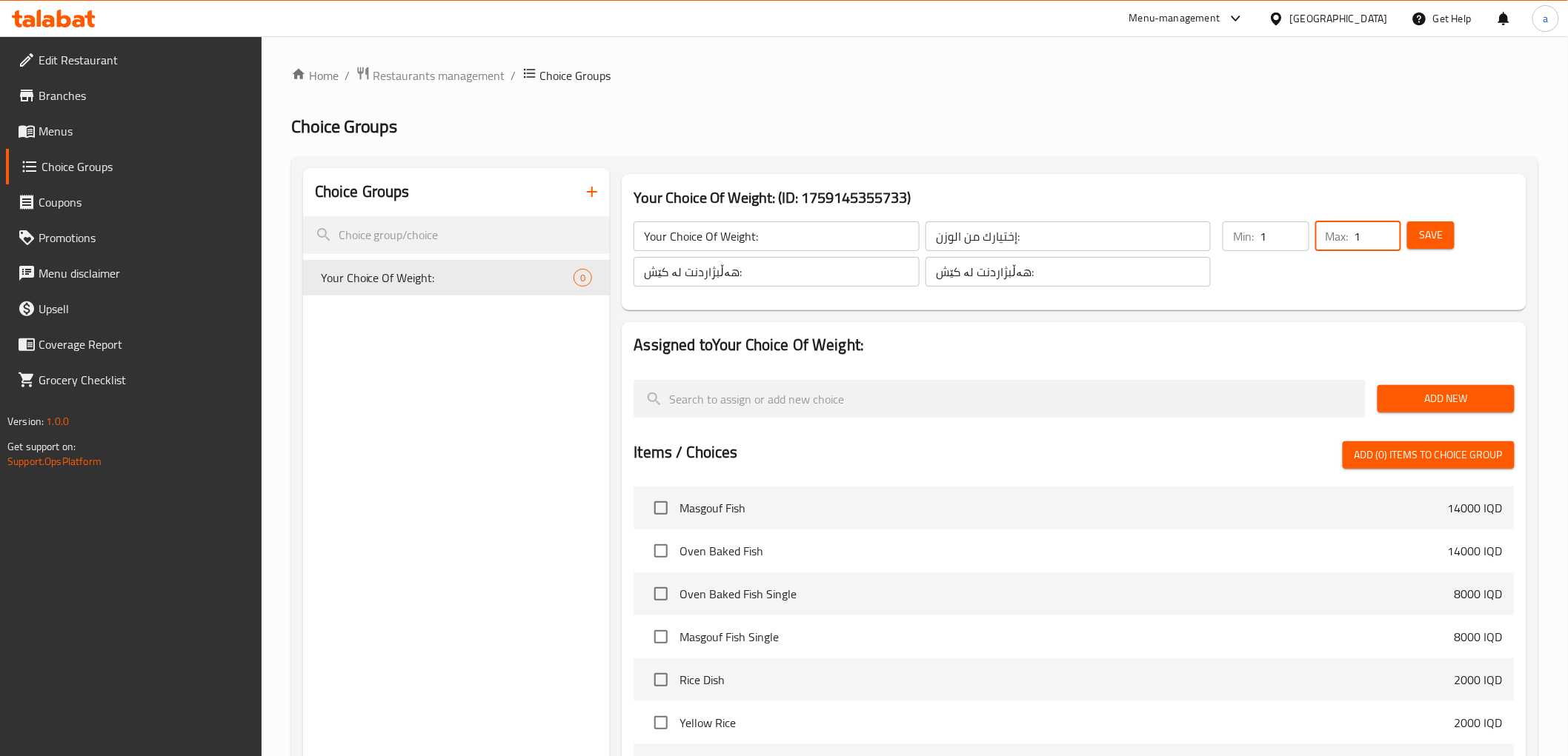
type input "1"
click at [1389, 231] on input "1" at bounding box center [1378, 236] width 47 height 30
click at [1435, 395] on span "Add New" at bounding box center [1446, 398] width 113 height 18
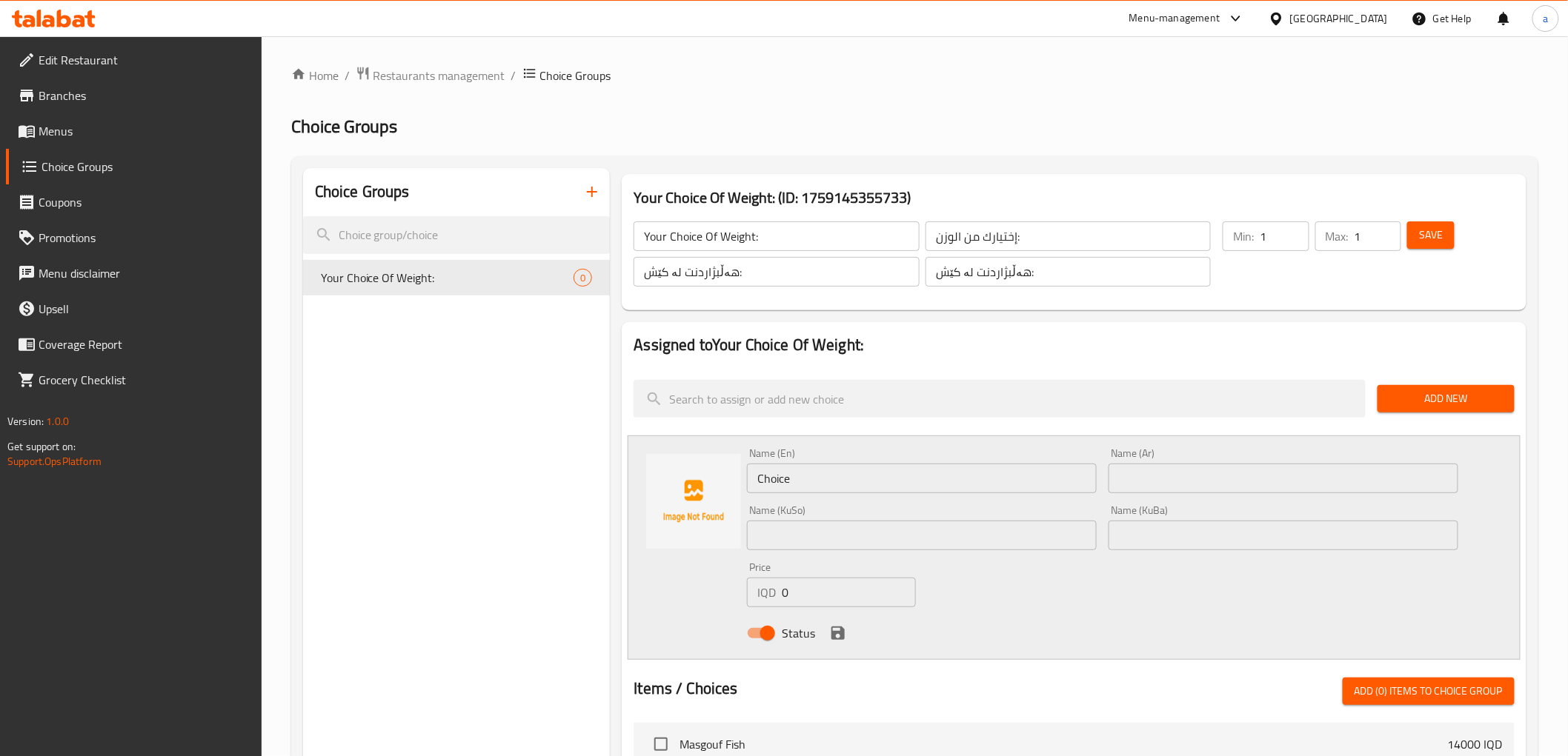
click at [815, 476] on input "Choice" at bounding box center [921, 478] width 350 height 30
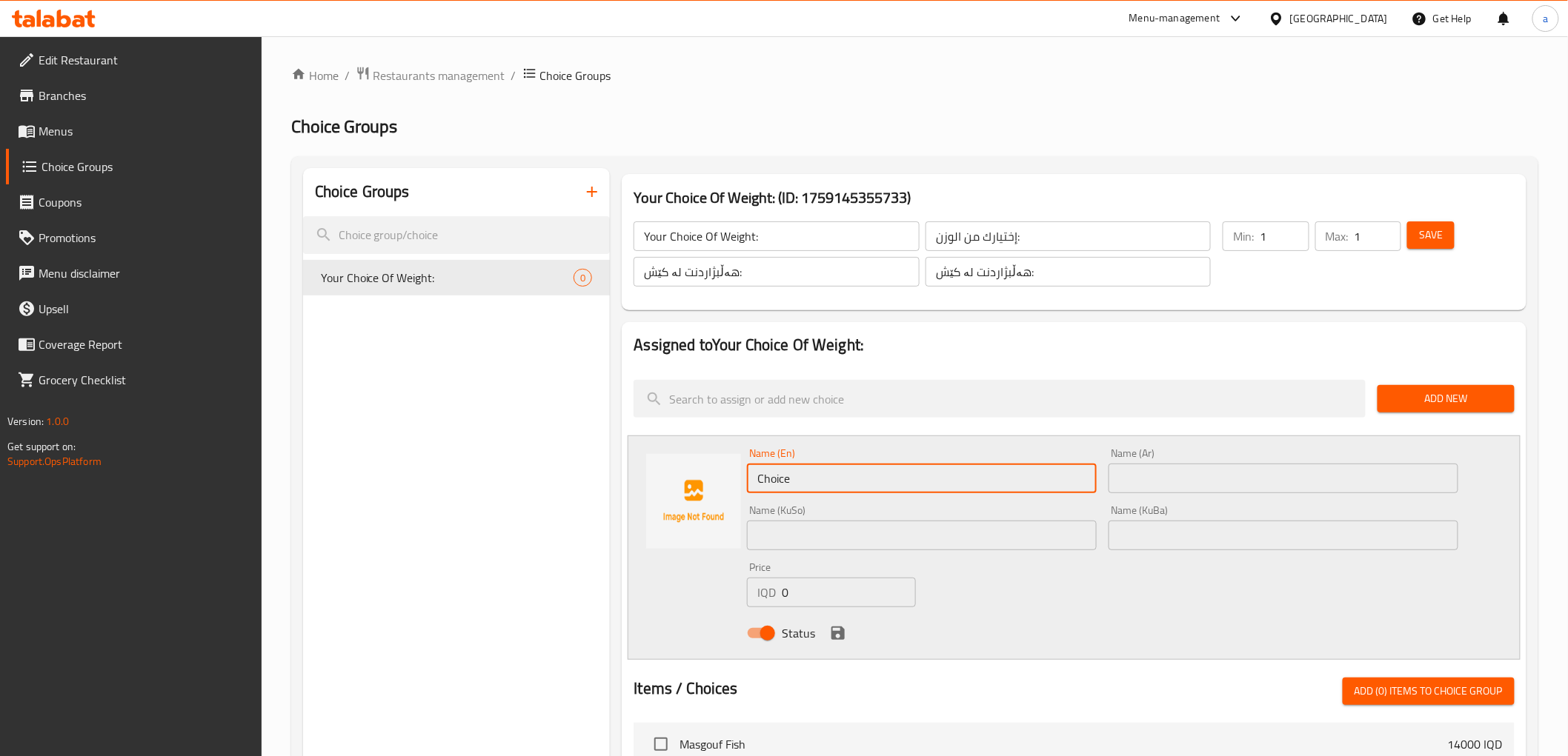
click at [815, 476] on input "Choice" at bounding box center [921, 478] width 350 height 30
type input "2 Kg"
click at [1181, 480] on input "text" at bounding box center [1283, 478] width 350 height 30
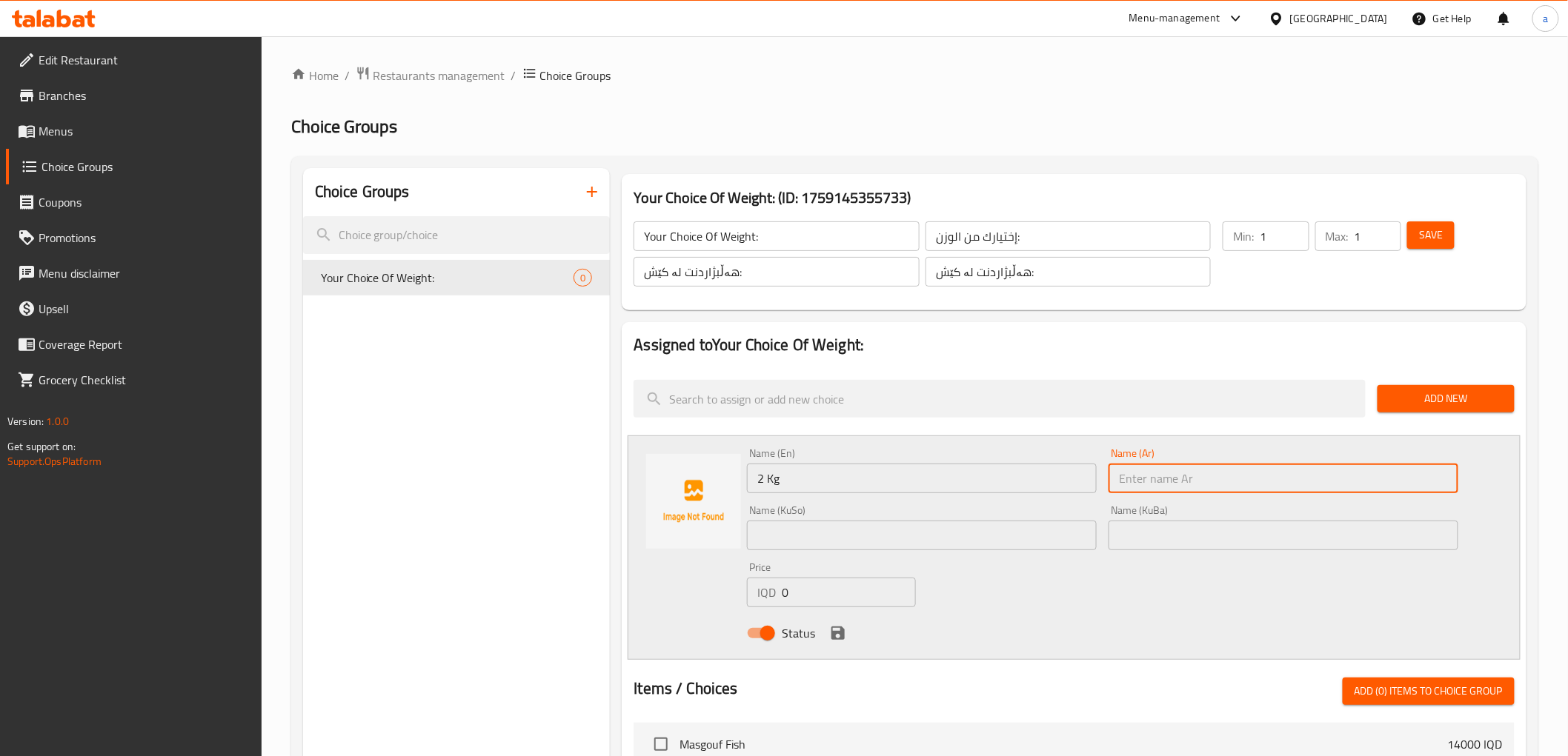
paste input "2 كجم"
type input "2 كجم"
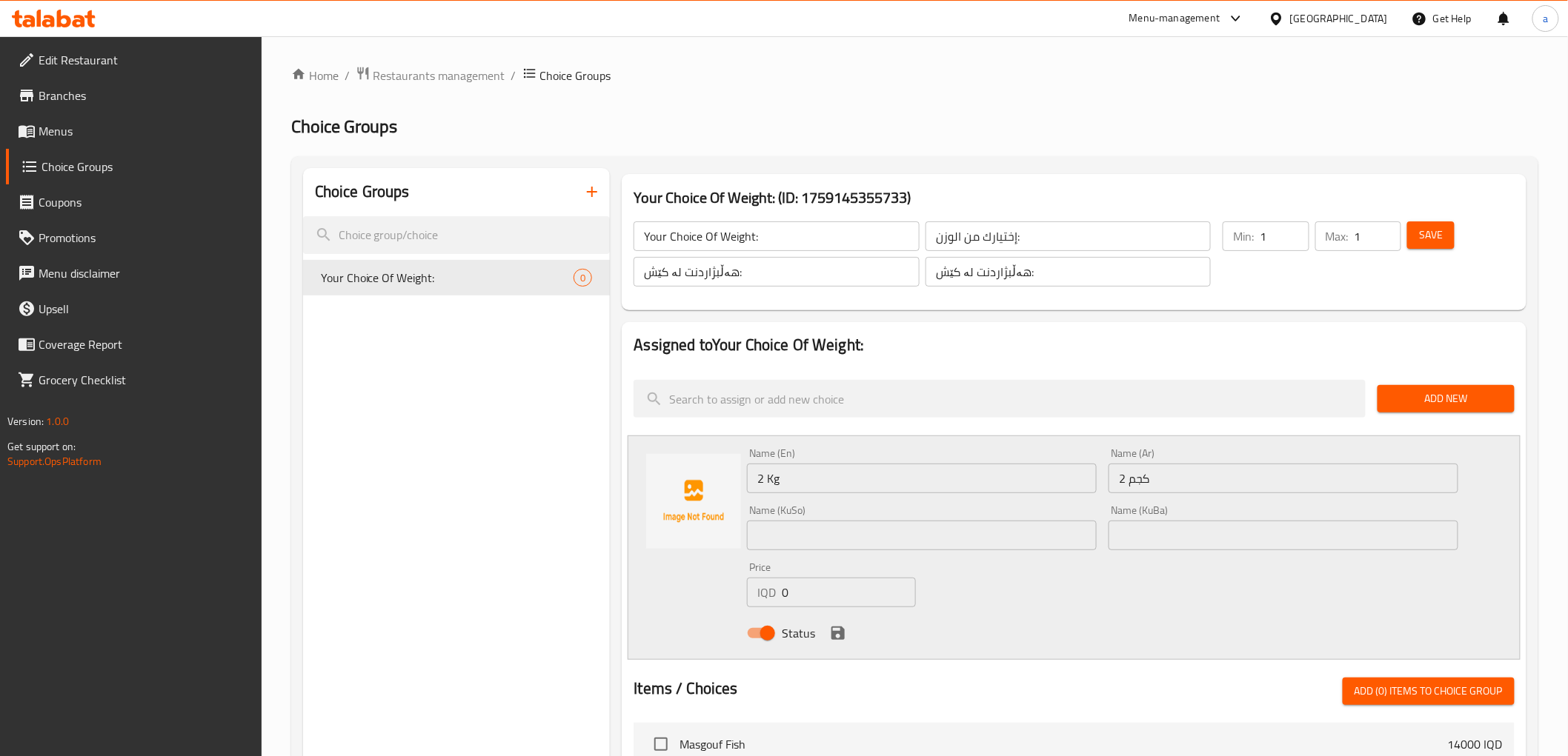
click at [1195, 515] on div "Name (KuBa) Name (KuBa)" at bounding box center [1283, 528] width 350 height 45
click at [1211, 537] on input "text" at bounding box center [1283, 535] width 350 height 30
type input "2 کگم"
click at [828, 529] on input "text" at bounding box center [921, 535] width 350 height 30
paste input "2 کگم"
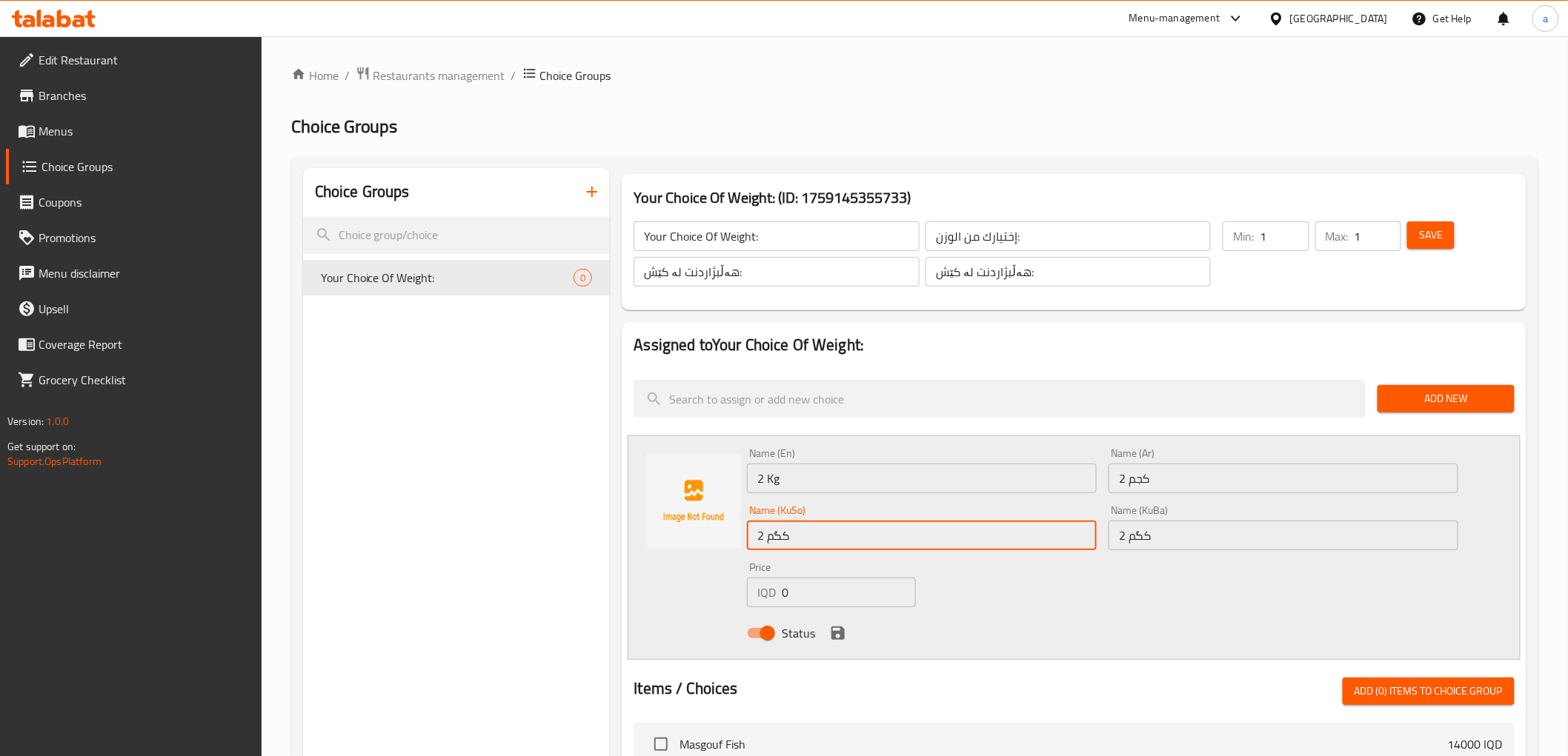
type input "2 کگم"
click at [819, 596] on input "0" at bounding box center [849, 592] width 134 height 30
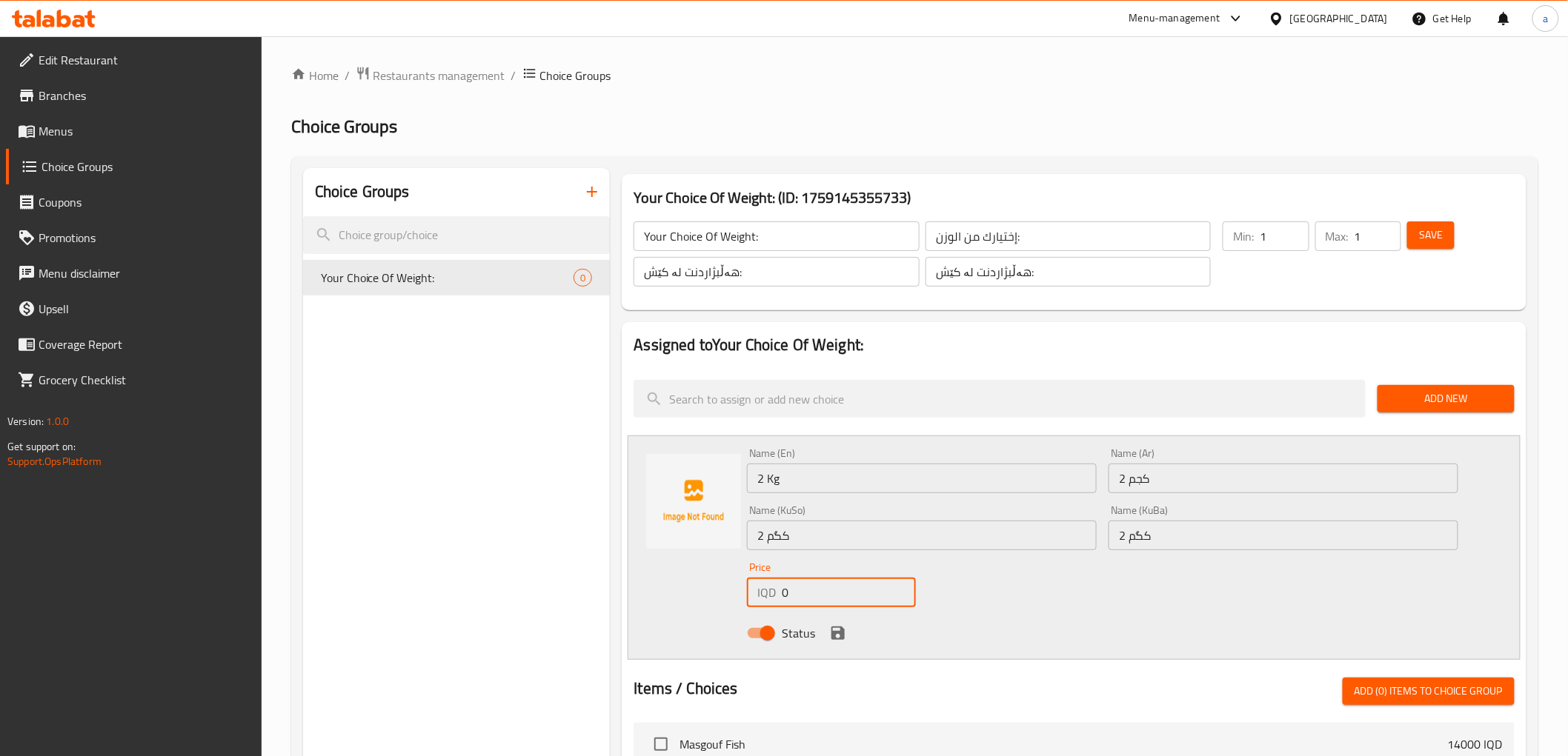
click at [819, 596] on input "0" at bounding box center [849, 592] width 134 height 30
type input "3000"
click at [838, 630] on icon "save" at bounding box center [838, 633] width 18 height 18
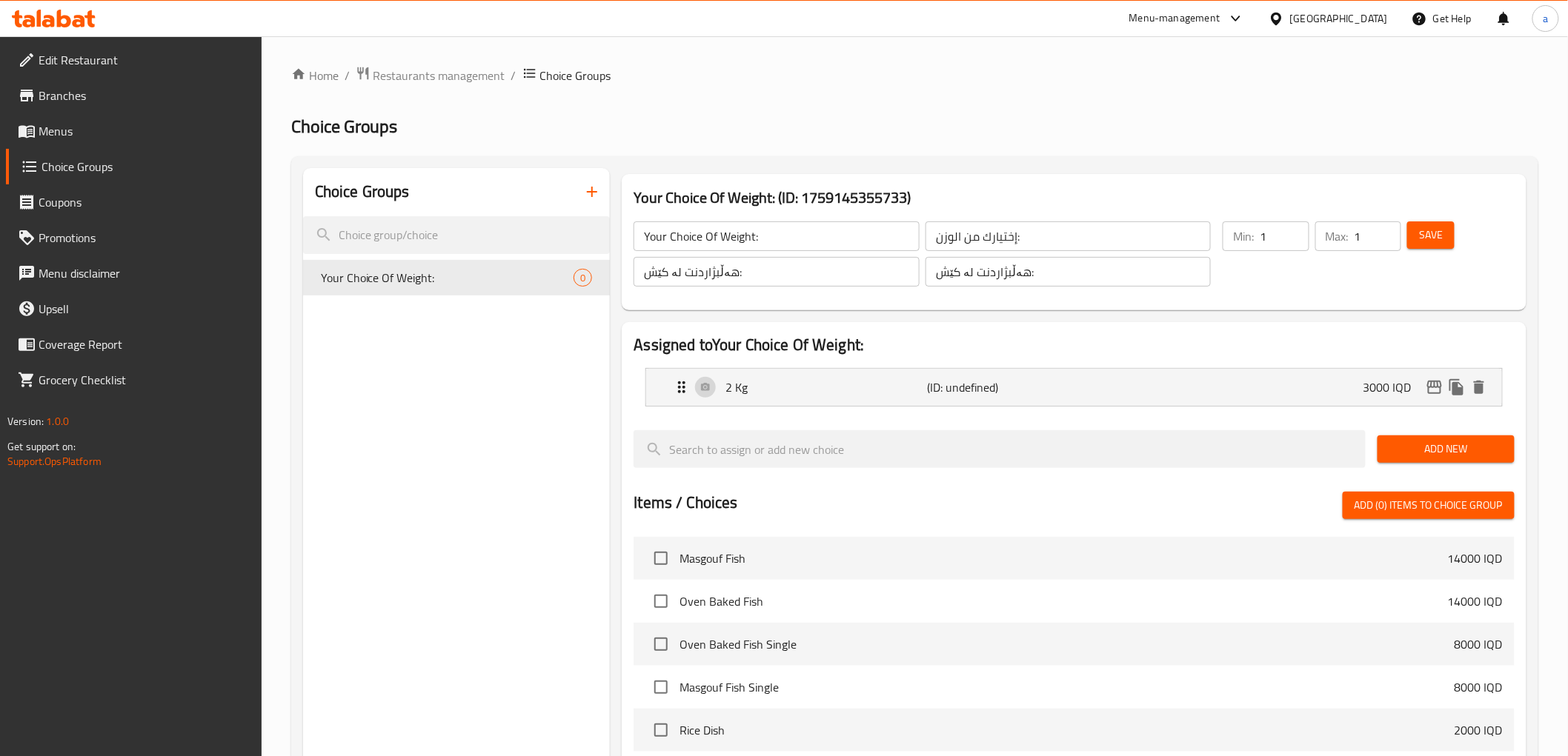
click at [1441, 452] on span "Add New" at bounding box center [1446, 449] width 113 height 18
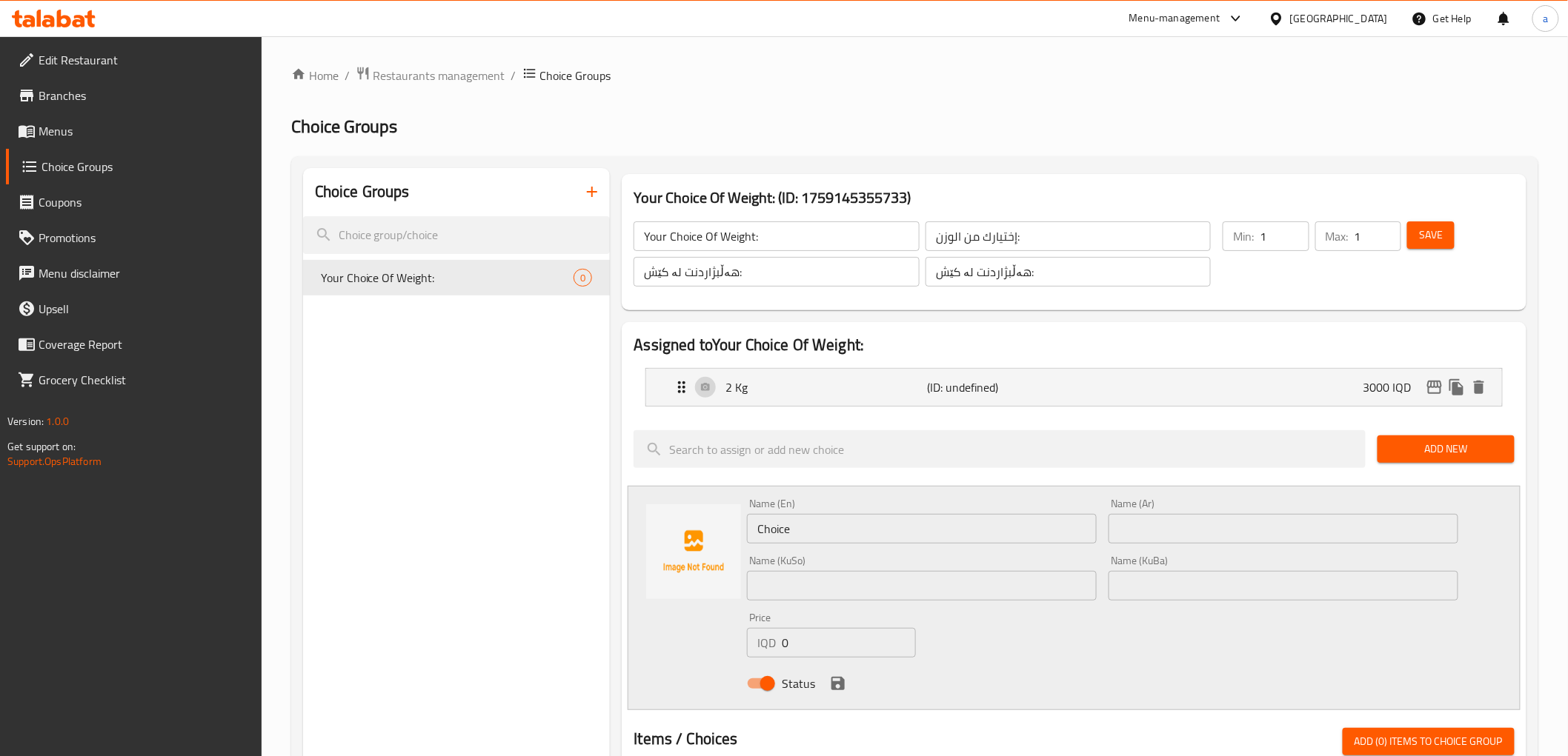
click at [811, 531] on input "Choice" at bounding box center [921, 529] width 350 height 30
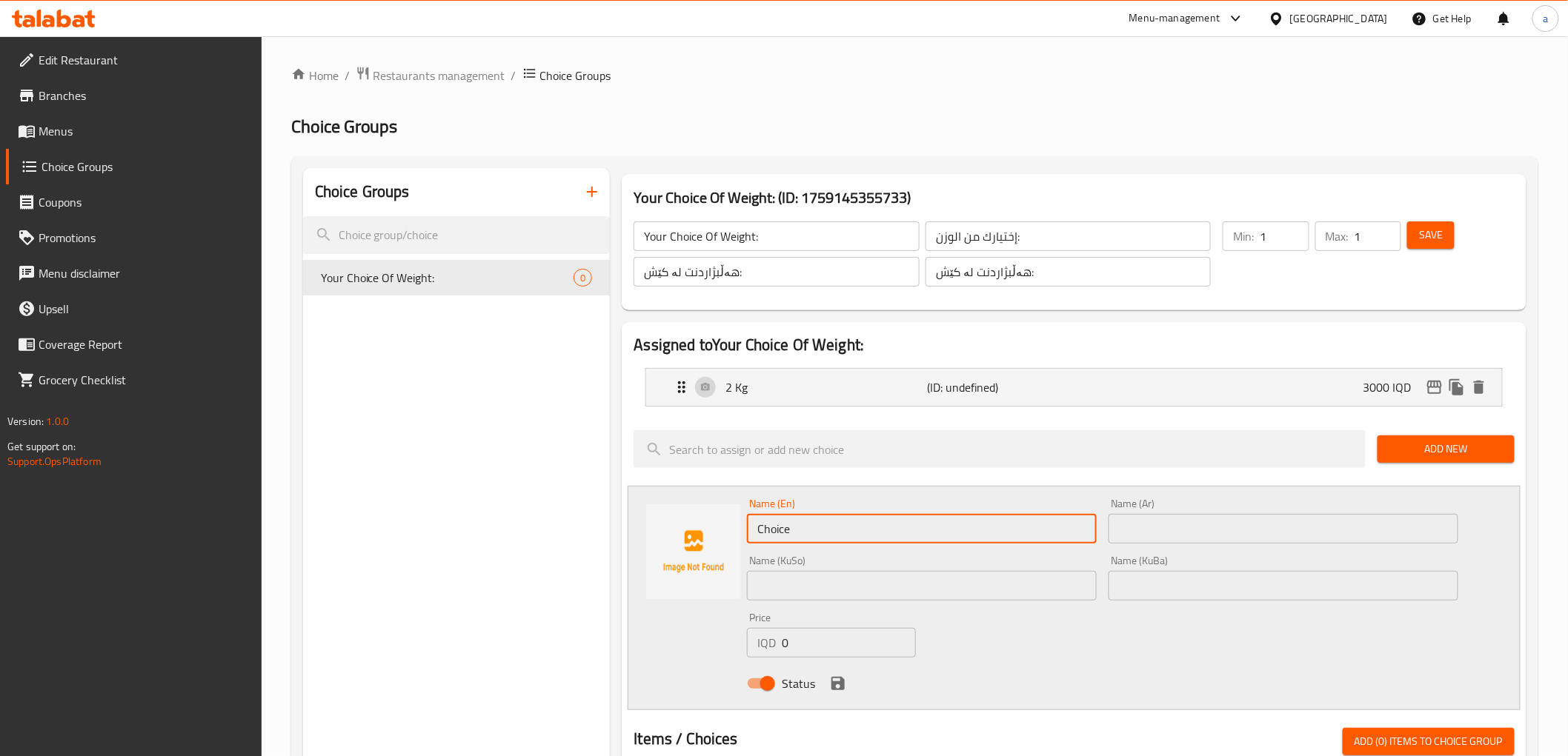
click at [811, 531] on input "Choice" at bounding box center [921, 529] width 350 height 30
paste input "2.1 Kg"
type input "2.1 Kg"
click at [1169, 532] on input "text" at bounding box center [1283, 529] width 350 height 30
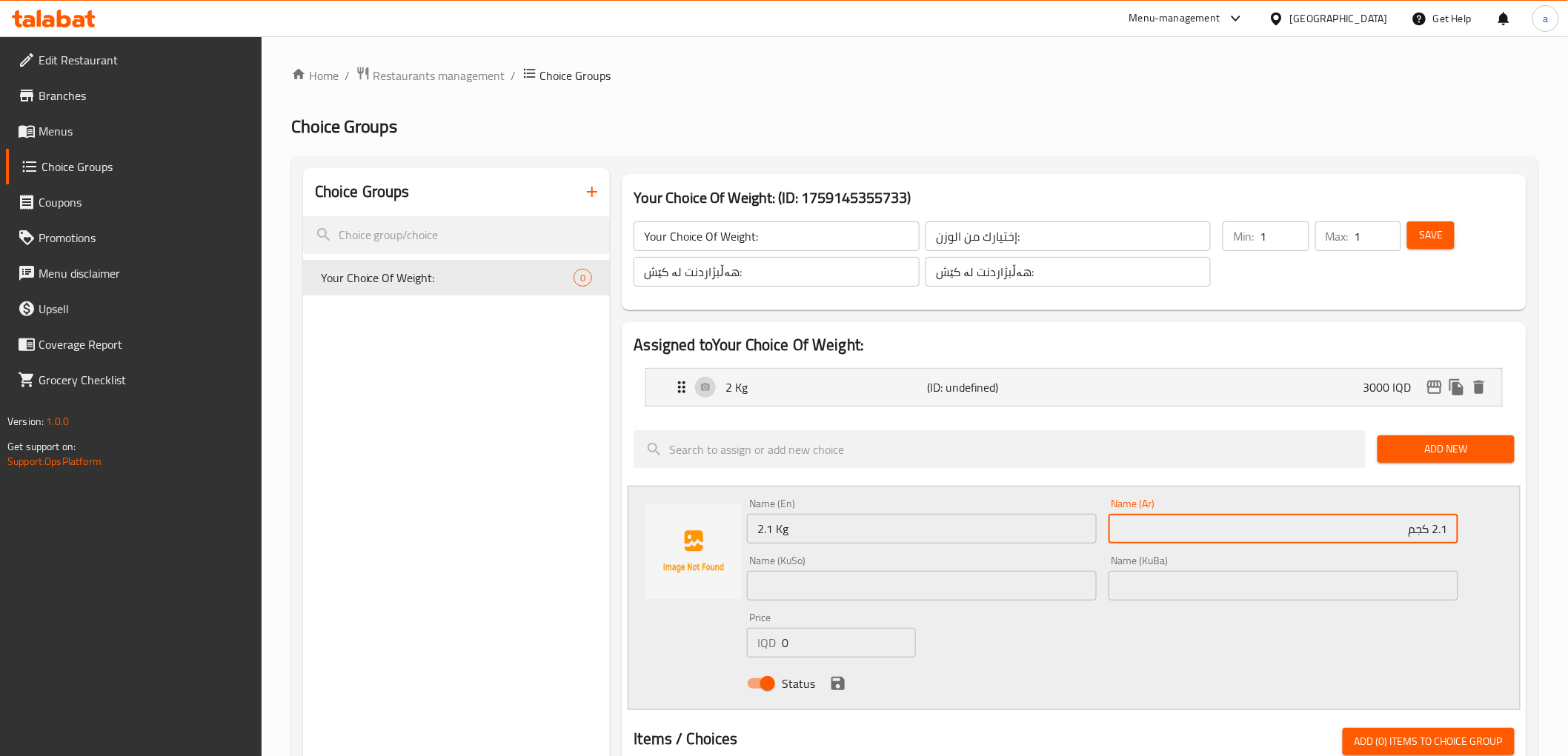
type input "2.1 كجم"
click at [1315, 588] on input "text" at bounding box center [1283, 586] width 350 height 30
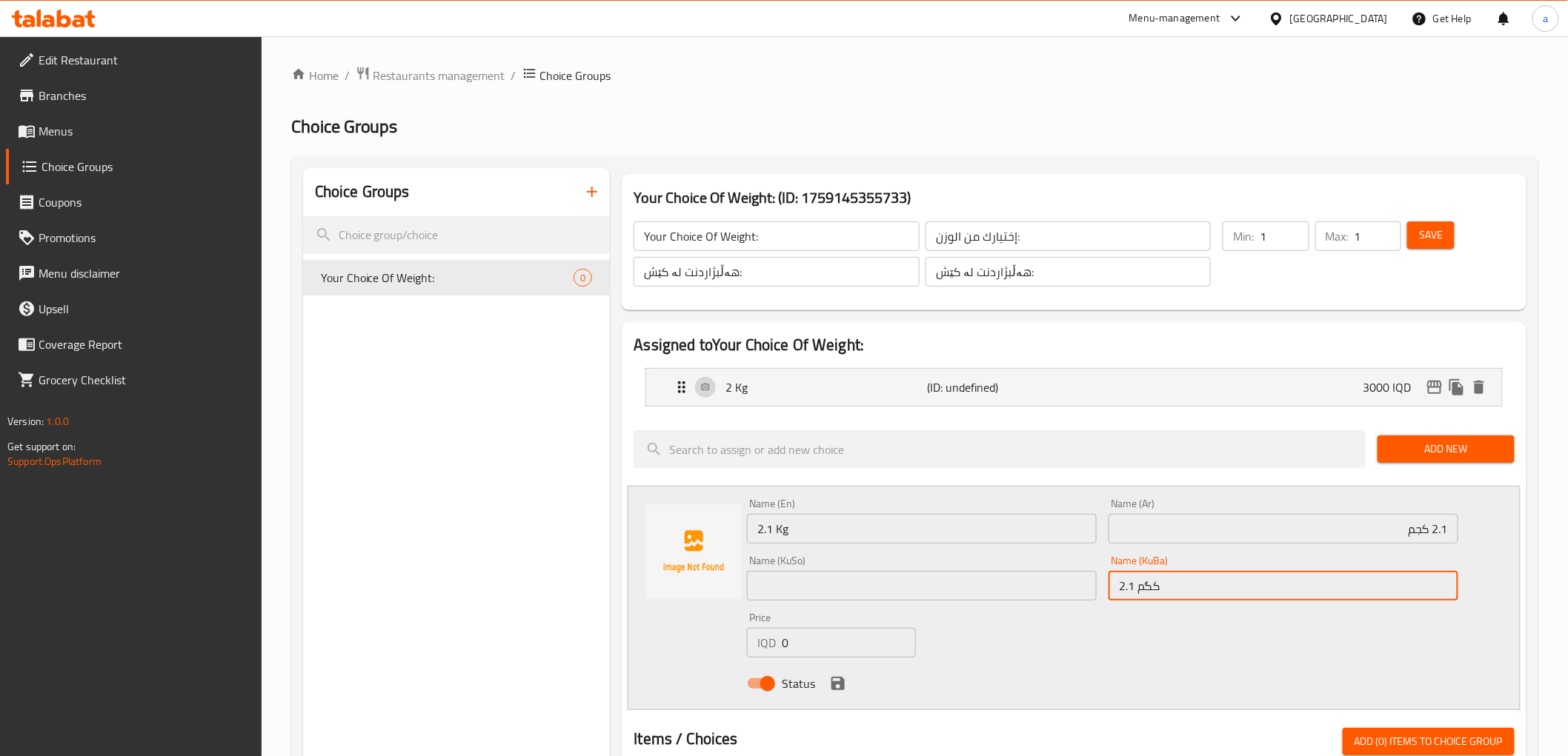
type input "2.1 کگم"
click at [996, 574] on input "text" at bounding box center [921, 586] width 350 height 30
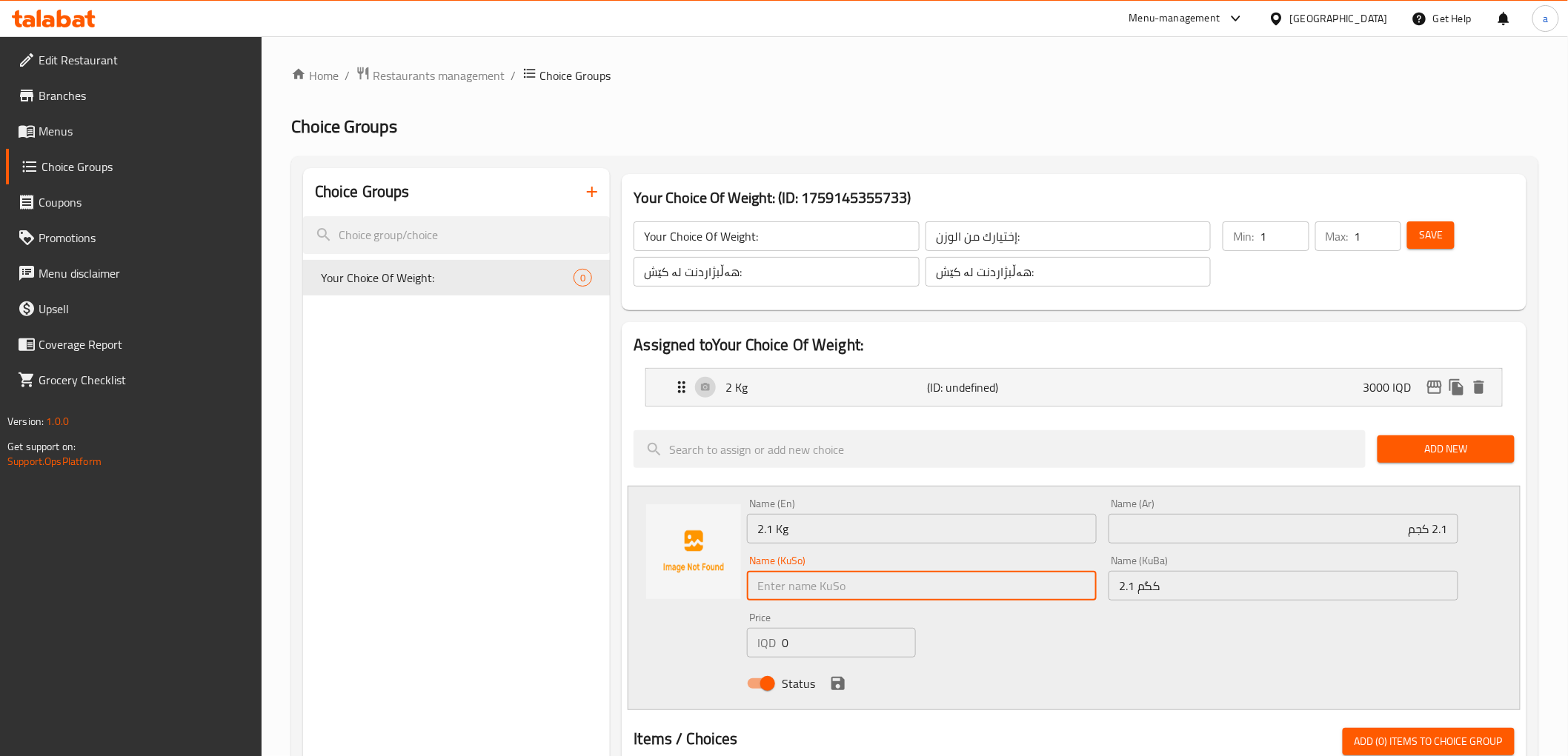
paste input "2.1 کگم"
type input "2.1 کگم"
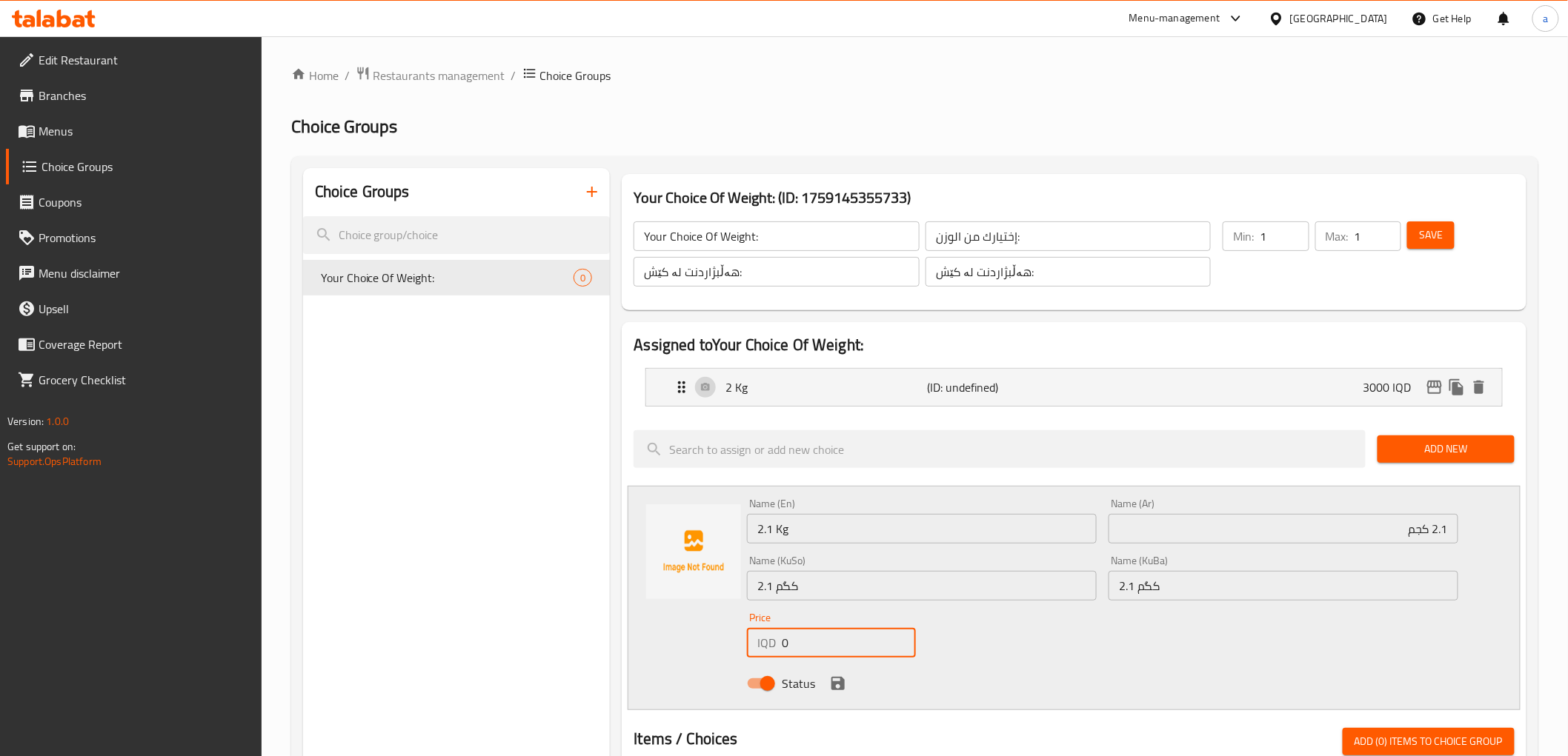
click at [808, 640] on input "0" at bounding box center [849, 643] width 134 height 30
click at [809, 640] on input "0" at bounding box center [849, 643] width 134 height 30
click at [809, 640] on input "0" at bounding box center [849, 643] width 134 height 30
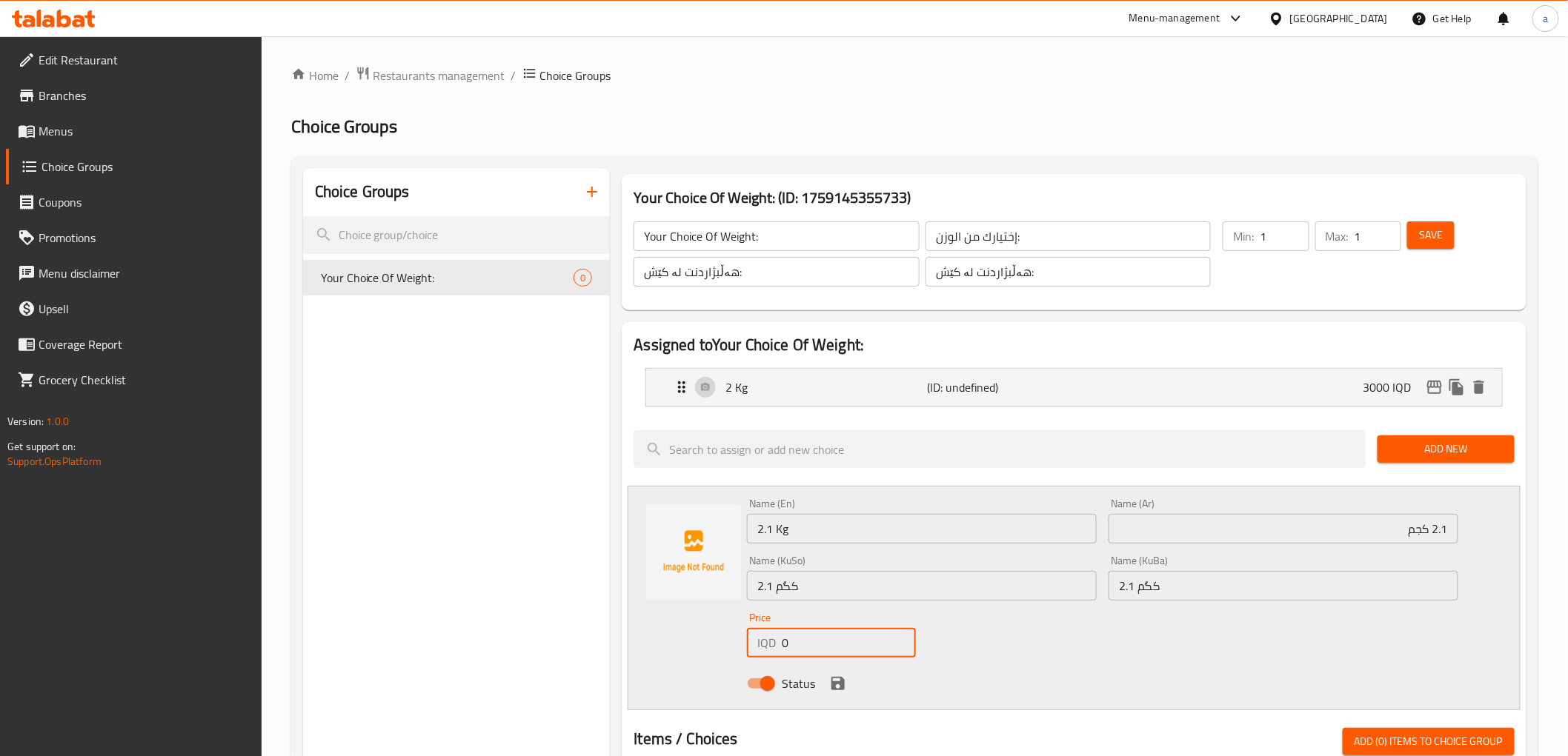
paste input "3100"
type input "31000"
click at [842, 680] on icon "save" at bounding box center [838, 684] width 14 height 14
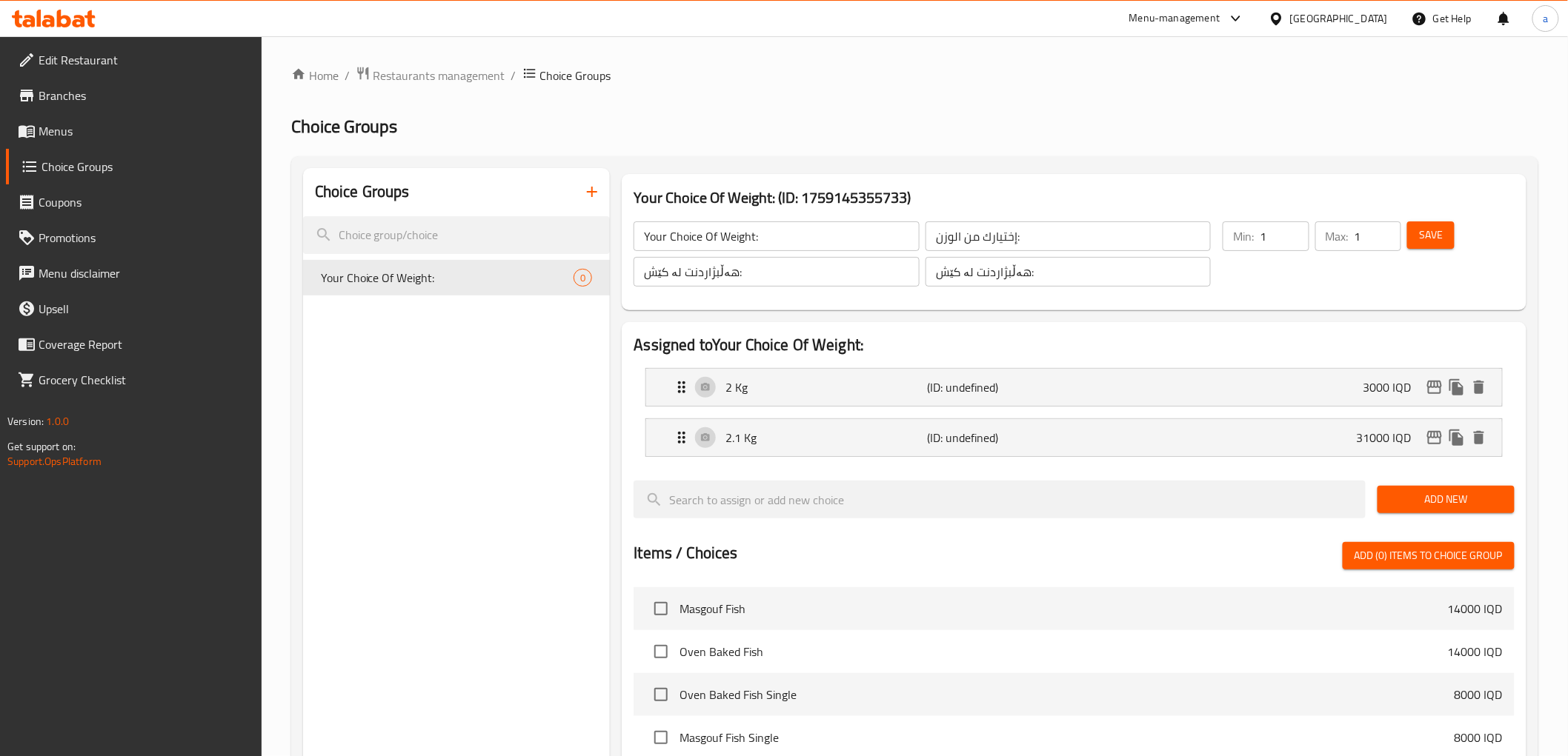
click at [1459, 499] on span "Add New" at bounding box center [1446, 499] width 113 height 18
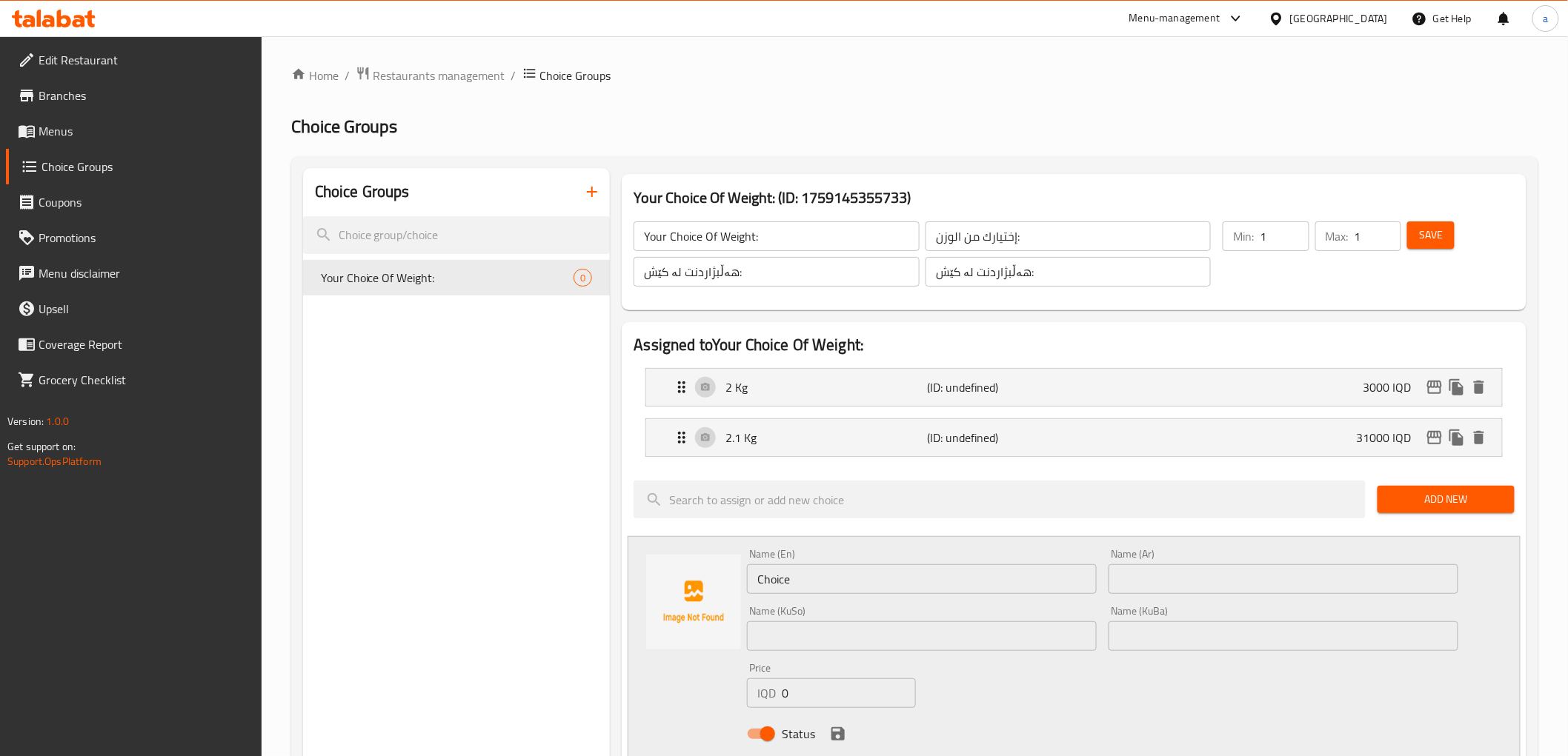
click at [869, 575] on input "Choice" at bounding box center [921, 579] width 350 height 30
click at [870, 575] on input "Choice" at bounding box center [921, 579] width 350 height 30
click at [870, 575] on input "Choice" at bounding box center [921, 579] width 350 height 30
click at [846, 579] on input "Choice" at bounding box center [921, 579] width 350 height 30
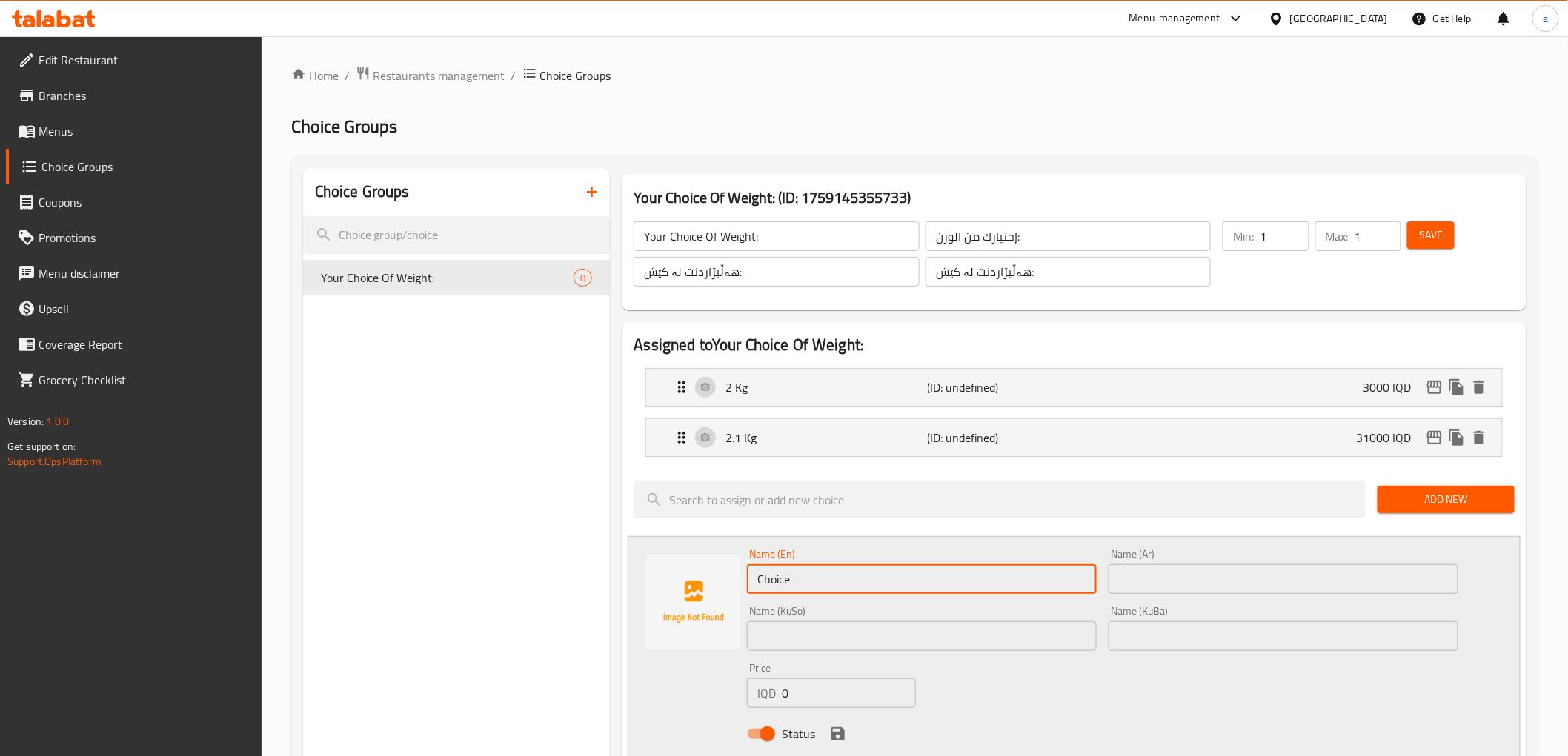
click at [846, 579] on input "Choice" at bounding box center [921, 579] width 350 height 30
paste input "2.2kg 33000"
drag, startPoint x: 791, startPoint y: 575, endPoint x: 851, endPoint y: 575, distance: 60.0
click at [851, 575] on input "2.2kg 33000" at bounding box center [921, 579] width 350 height 30
type input "2.2kg"
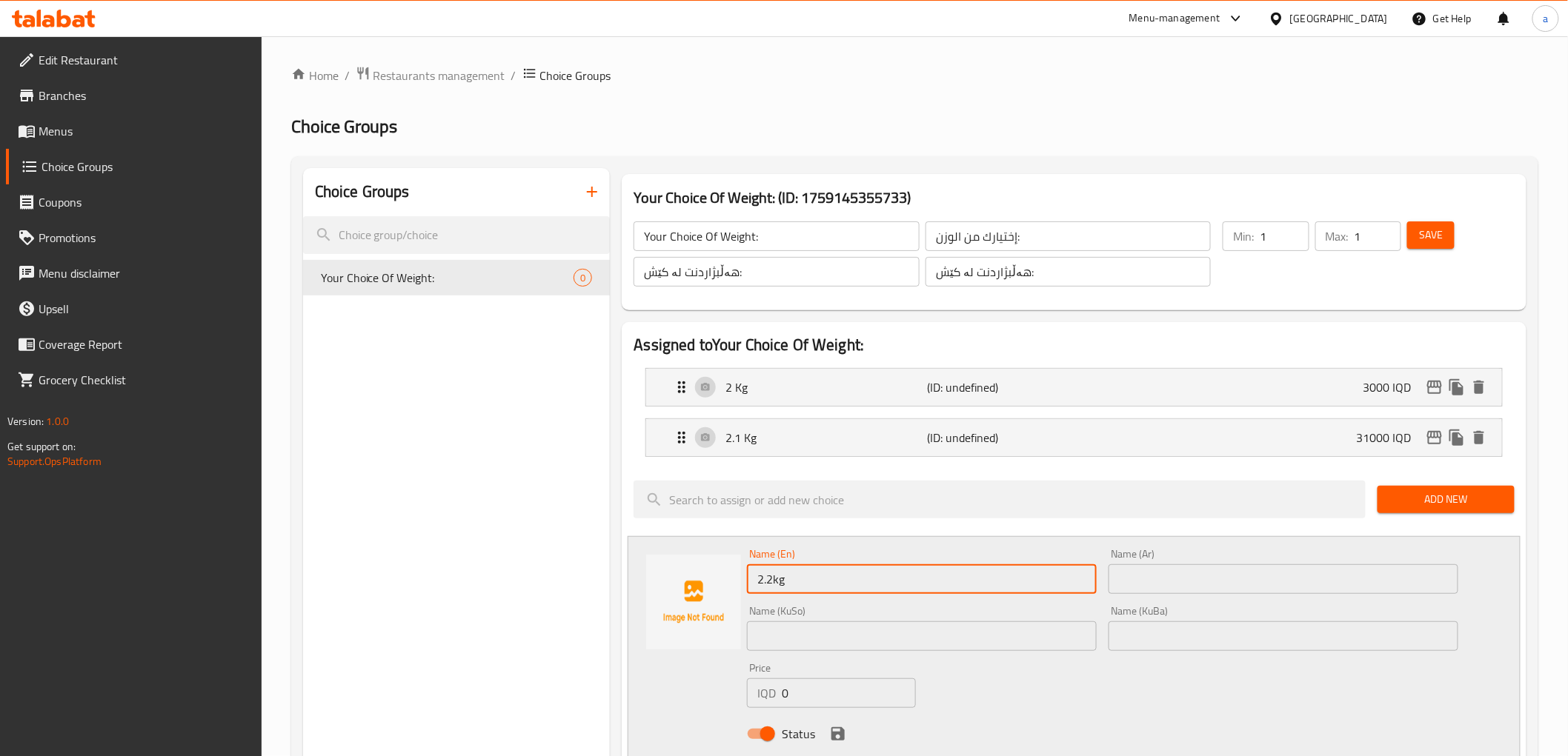
click at [804, 697] on input "0" at bounding box center [849, 693] width 134 height 30
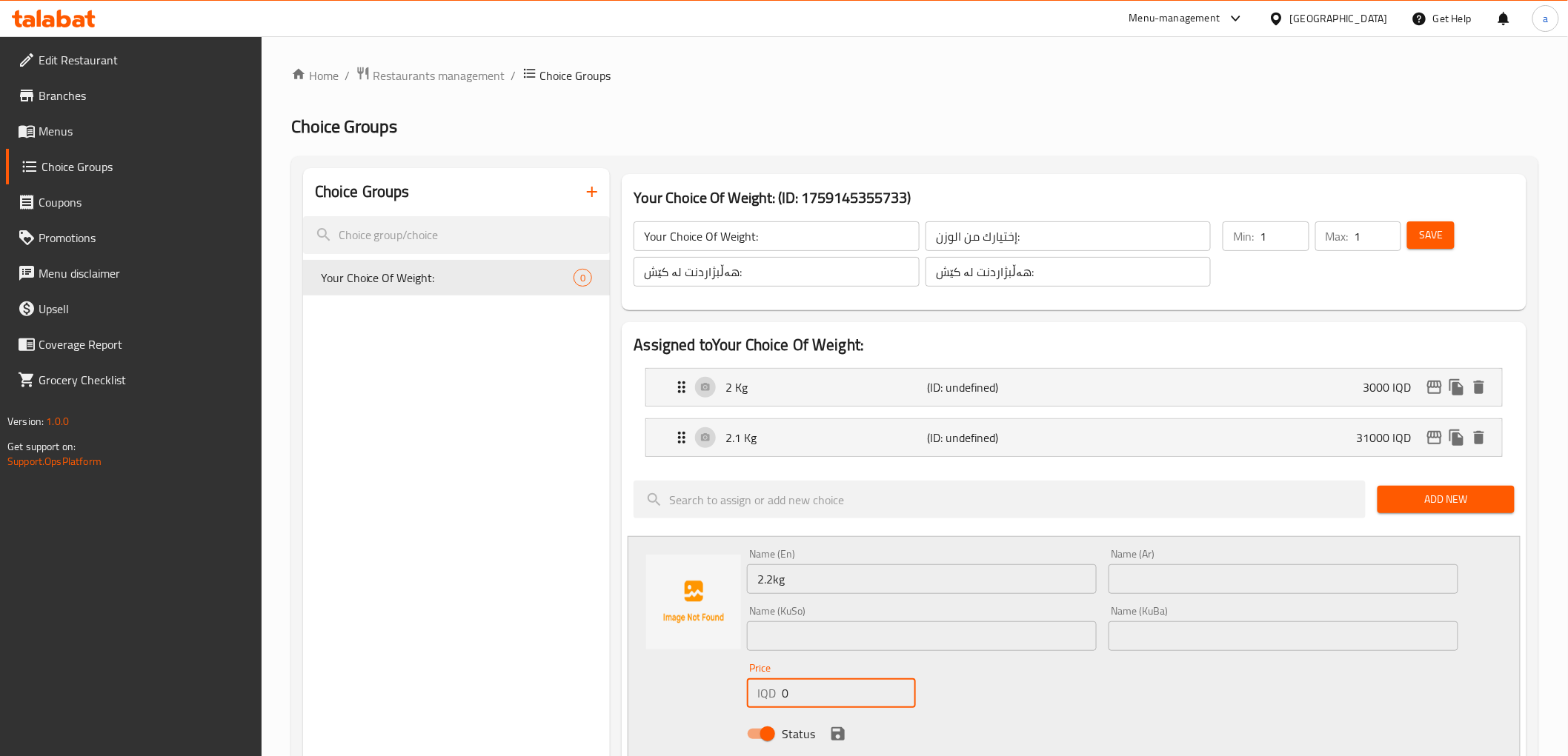
click at [804, 697] on input "0" at bounding box center [849, 693] width 134 height 30
paste input "3300"
type input "33000"
click at [773, 579] on input "2.2kg" at bounding box center [921, 579] width 350 height 30
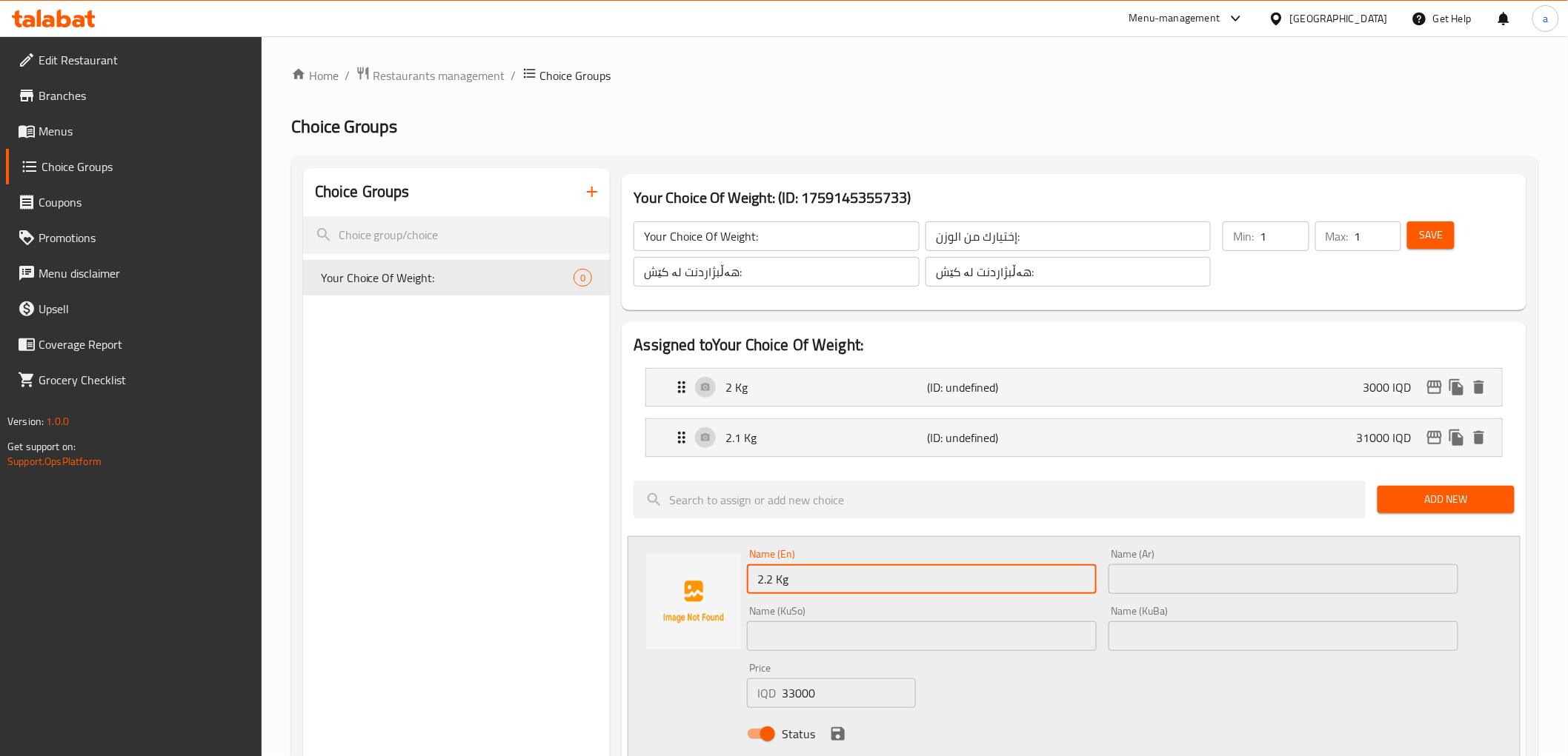
type input "2.2 Kg"
click at [1219, 574] on input "text" at bounding box center [1283, 579] width 350 height 30
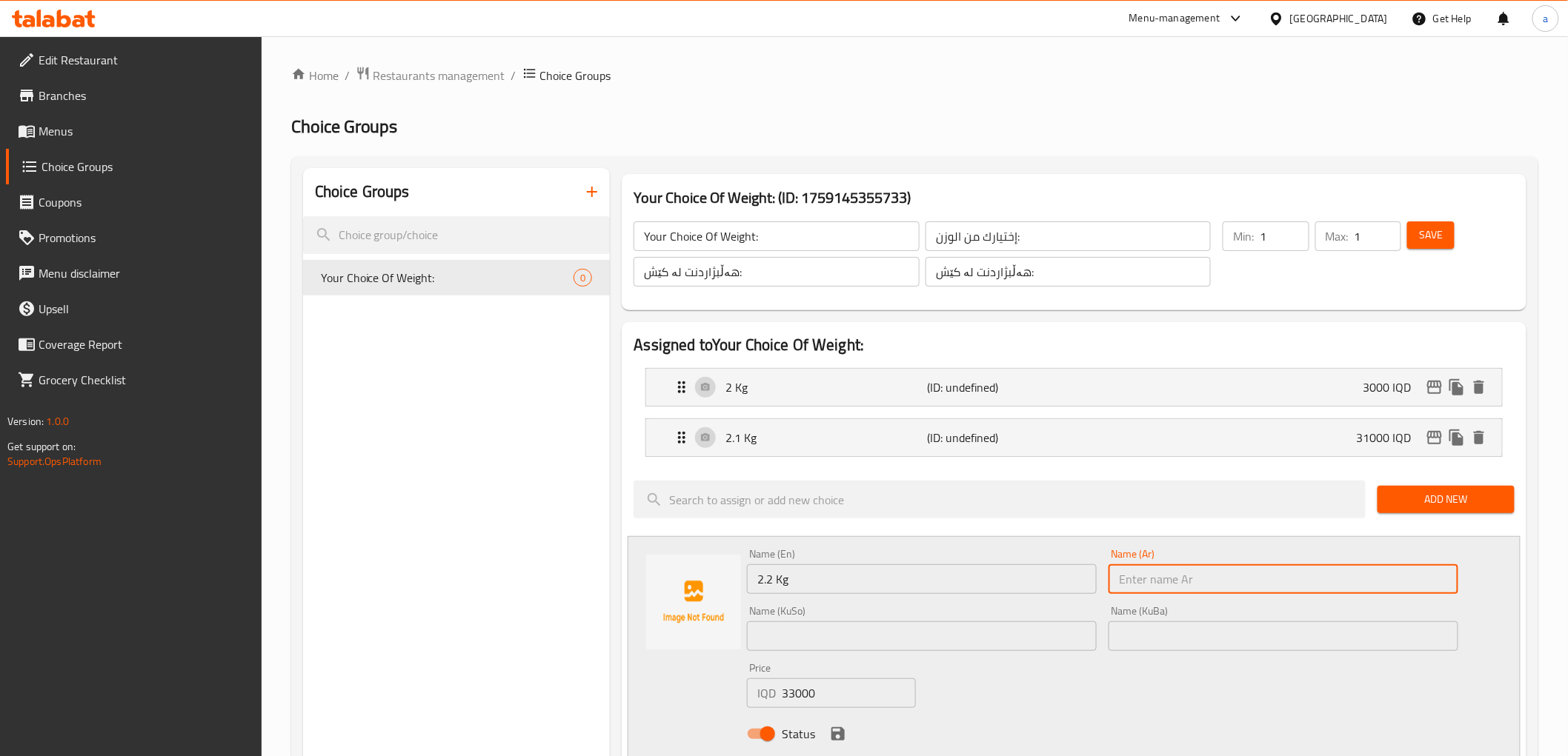
paste input "2.2 كجم"
type input "2.2 كجم"
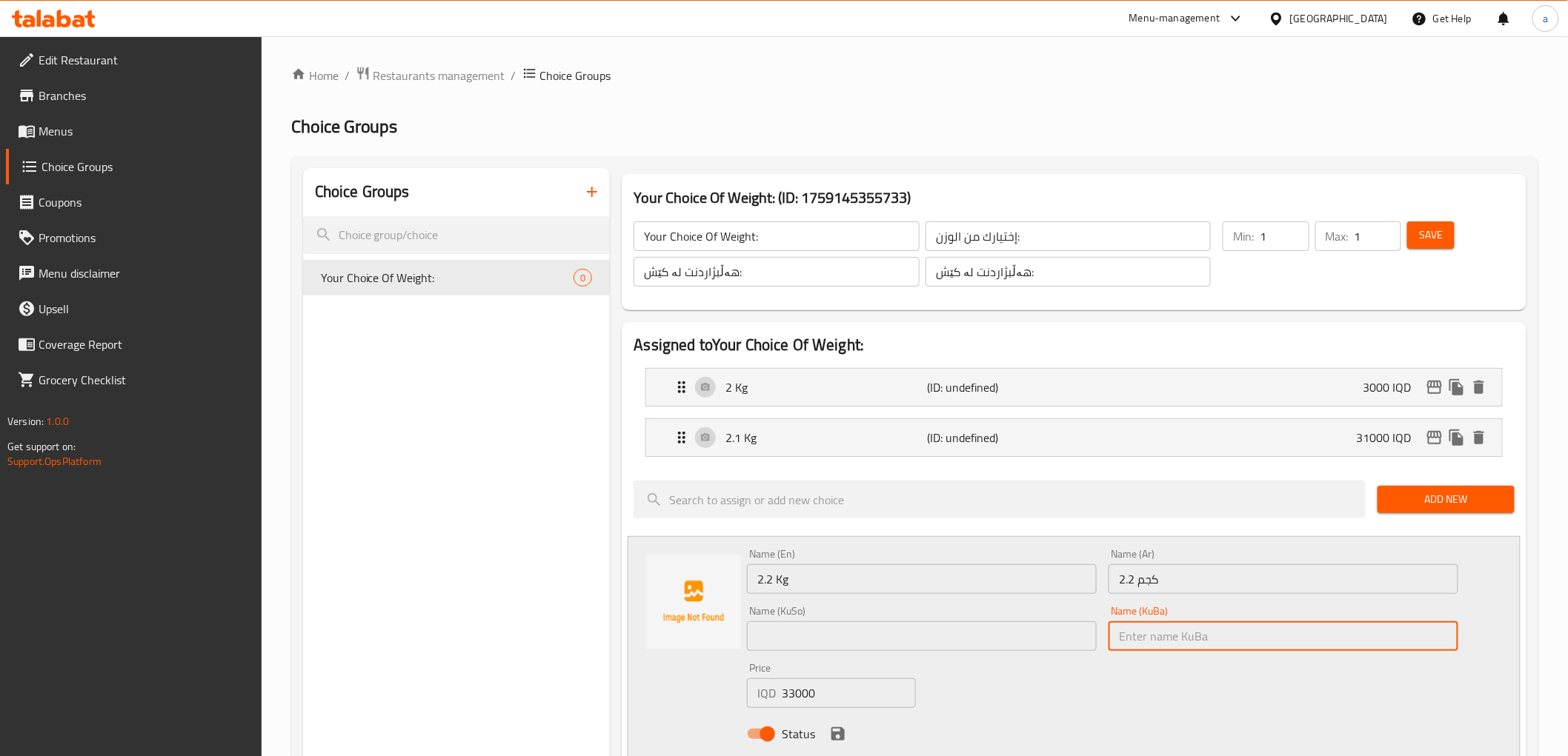
click at [1260, 640] on input "text" at bounding box center [1283, 636] width 350 height 30
type input "2.2 کگم"
click at [850, 627] on input "text" at bounding box center [921, 636] width 350 height 30
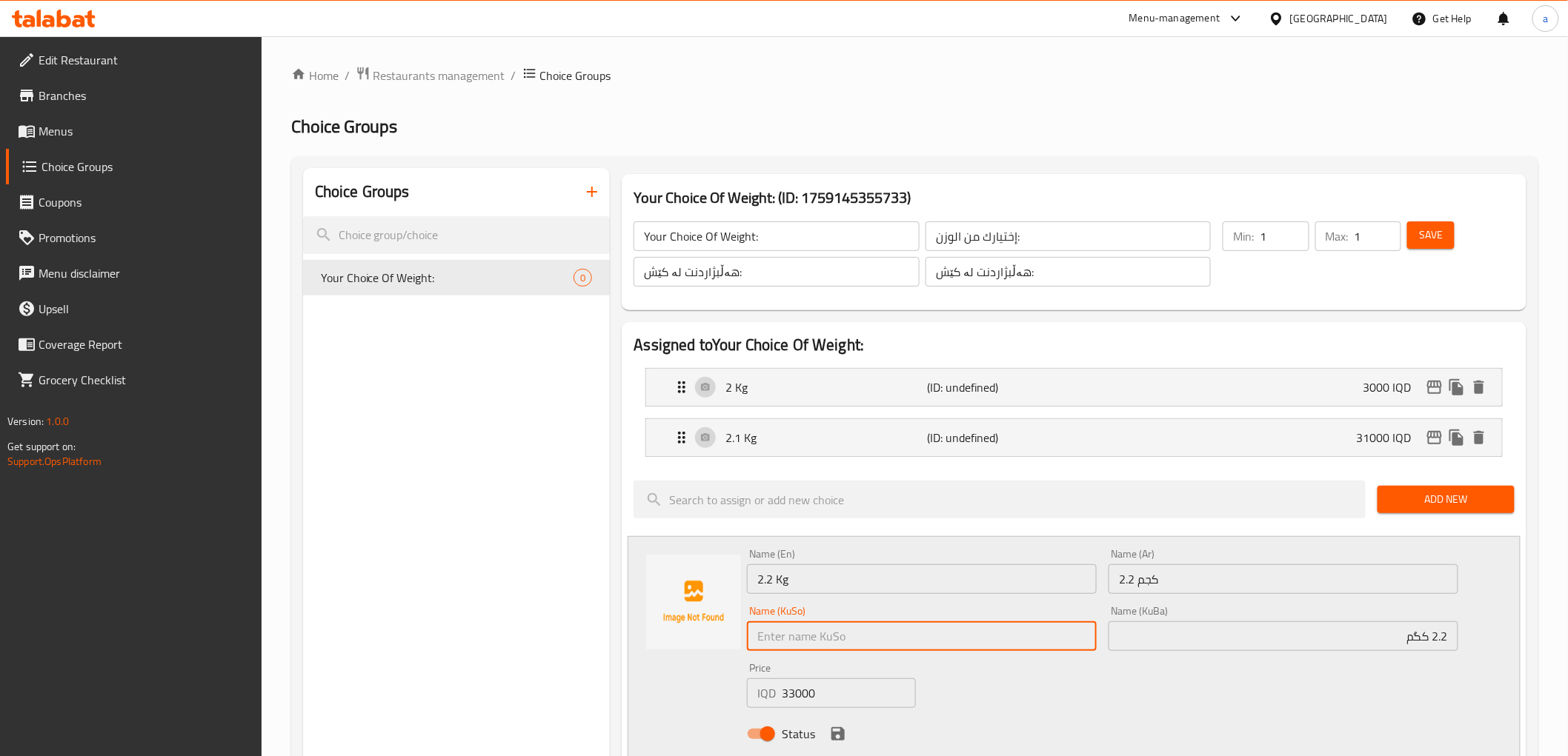
paste input "2.2 کگم"
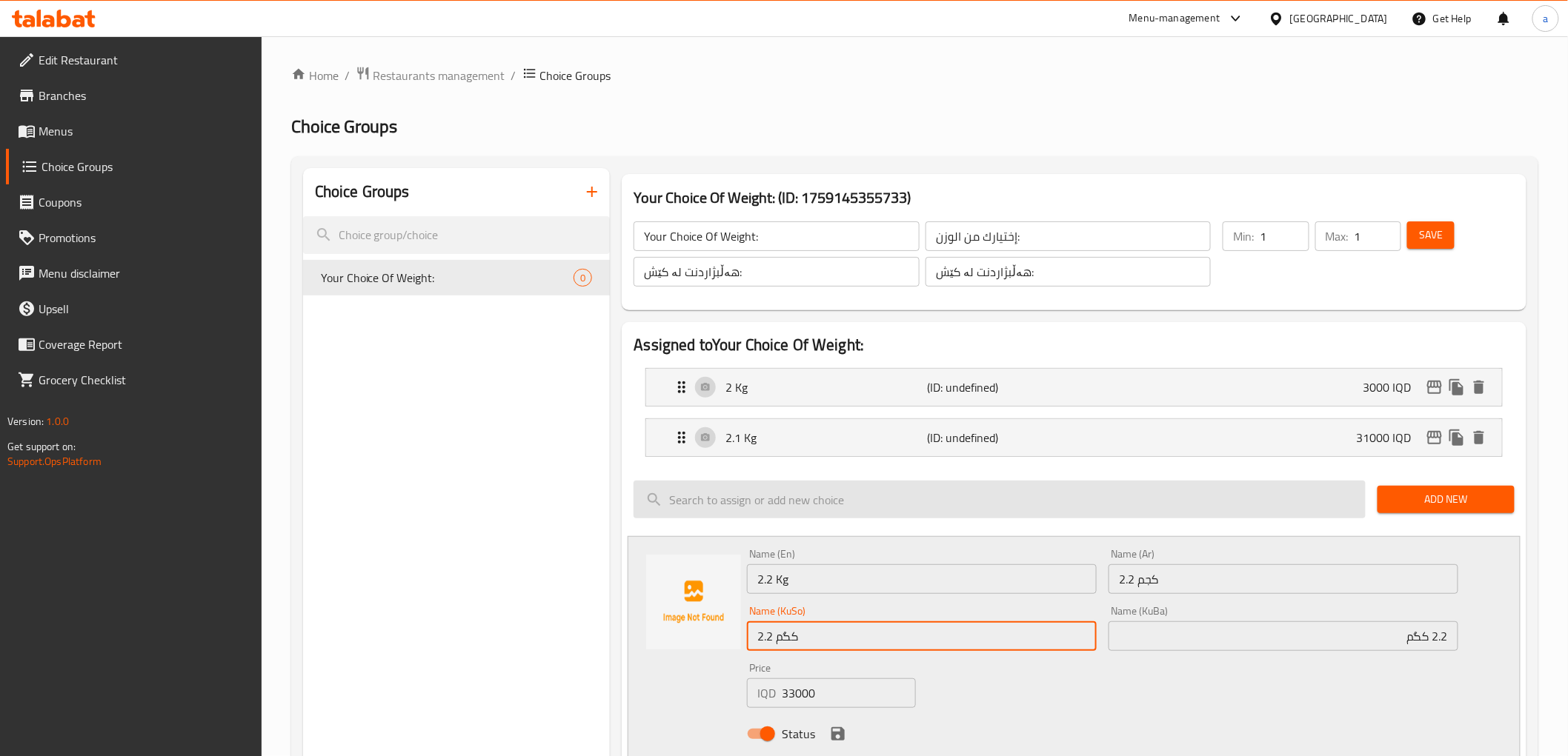
scroll to position [109, 0]
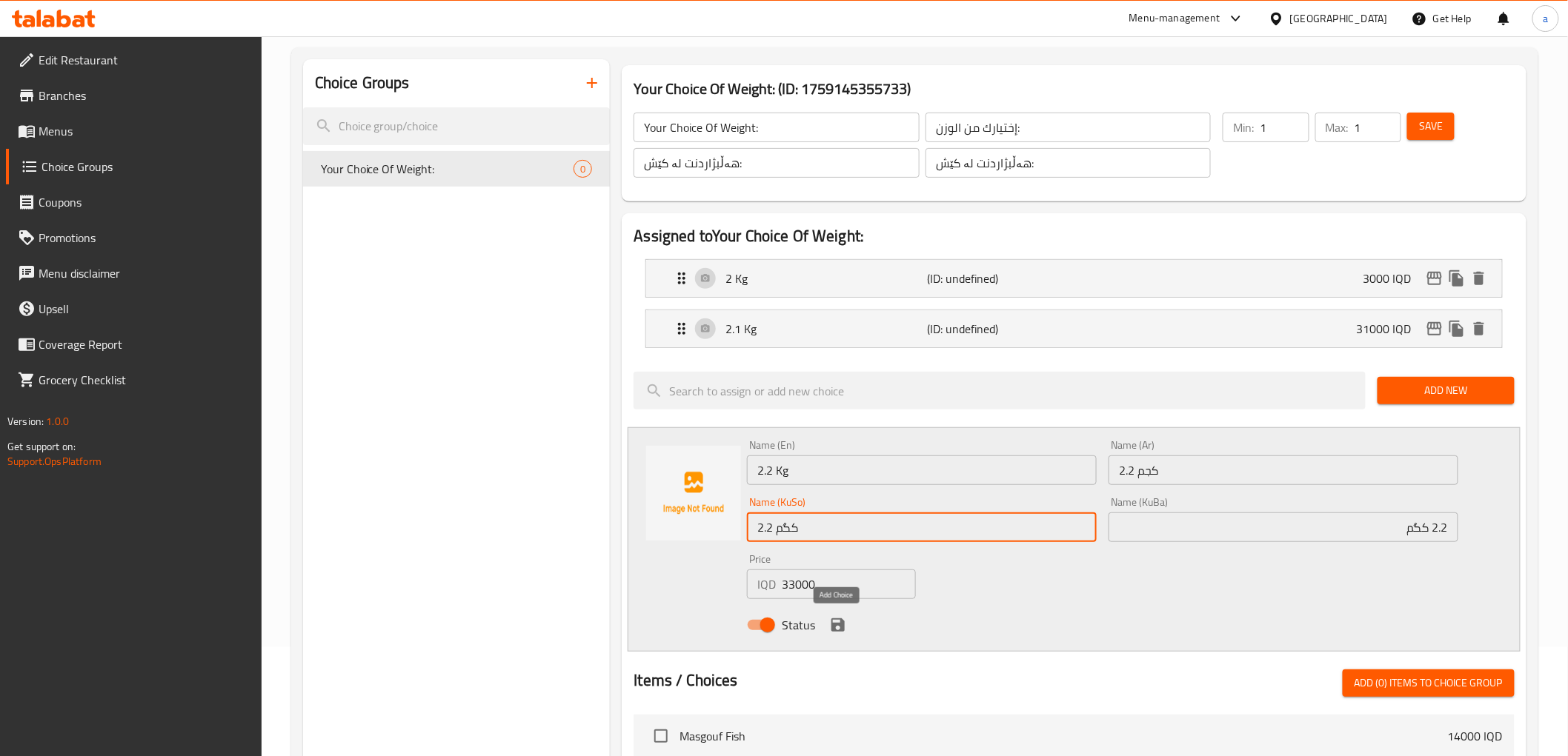
type input "2.2 کگم"
click at [843, 623] on icon "save" at bounding box center [838, 625] width 14 height 14
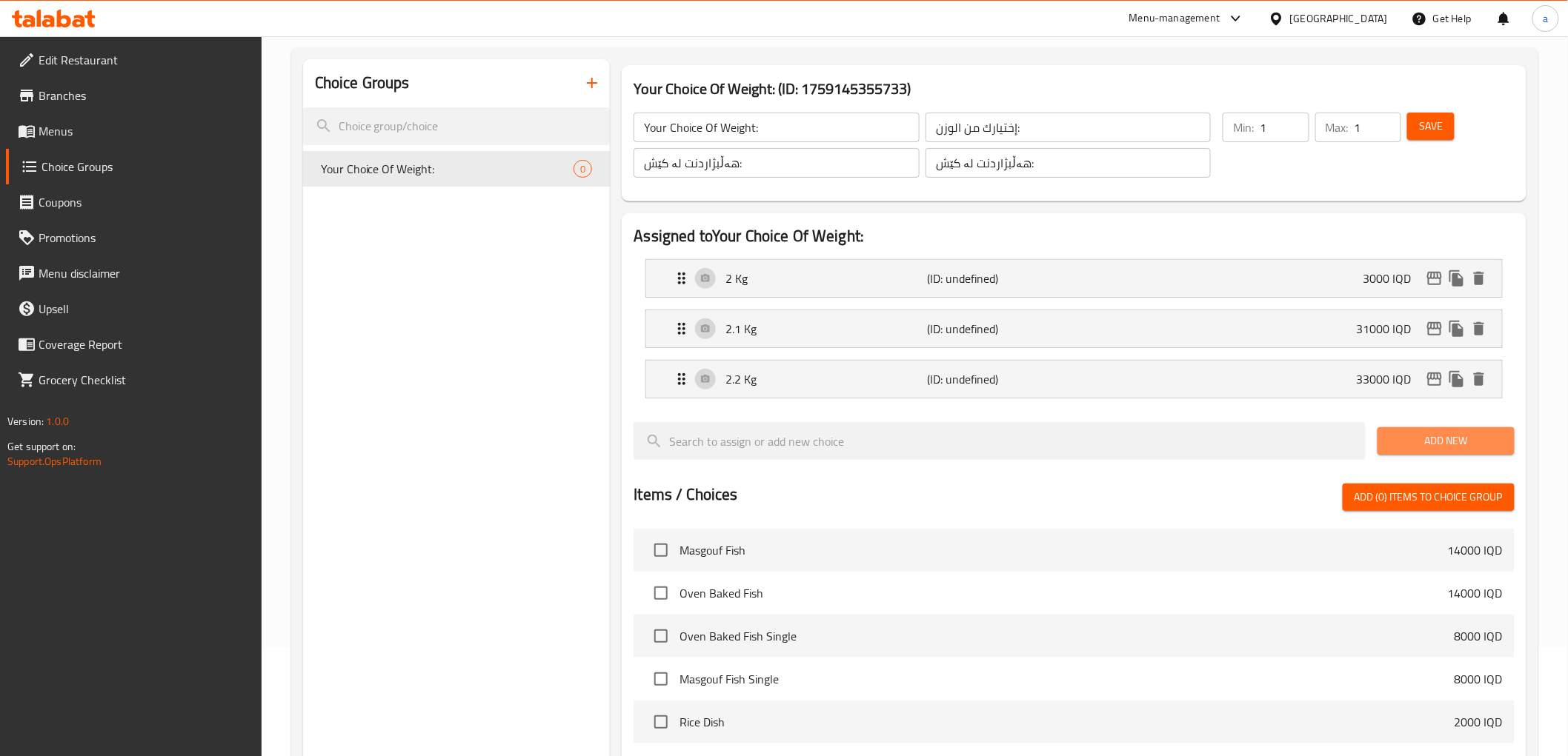
click at [1450, 447] on span "Add New" at bounding box center [1446, 441] width 113 height 18
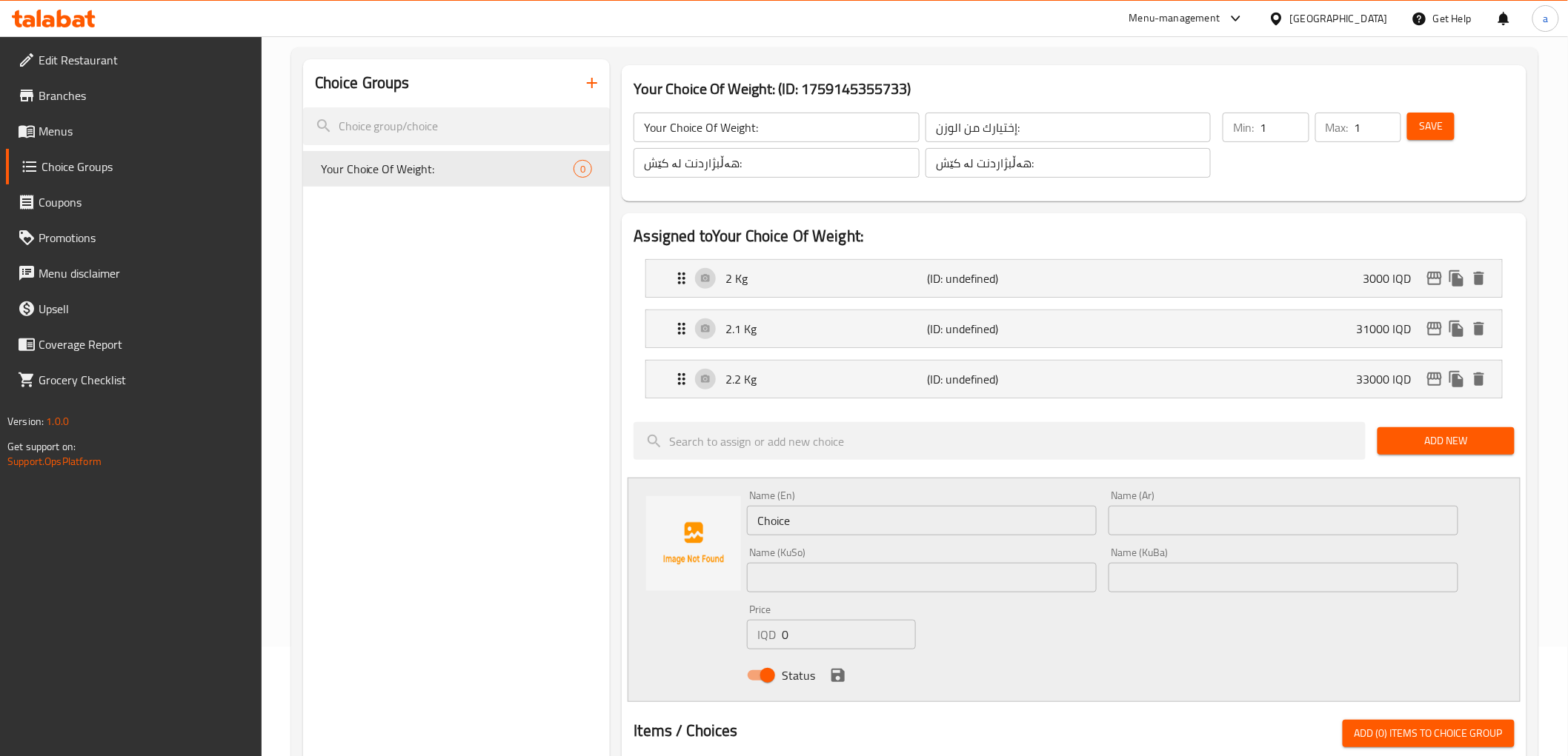
click at [813, 523] on input "Choice" at bounding box center [921, 521] width 350 height 30
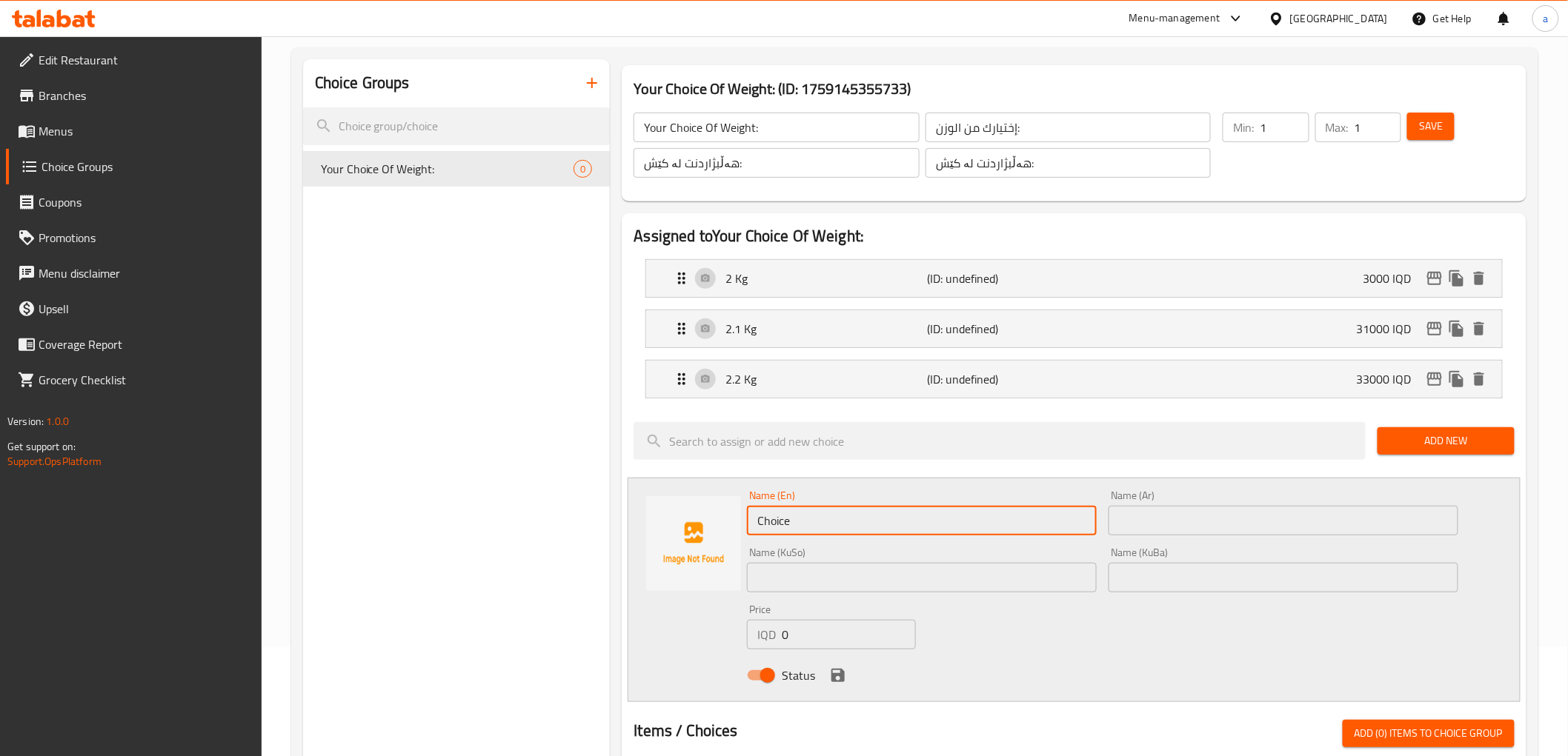
click at [813, 523] on input "Choice" at bounding box center [921, 521] width 350 height 30
paste input "2.3 kg"
click at [787, 509] on input "2.3 kg" at bounding box center [921, 521] width 350 height 30
type input "2.3 Kg"
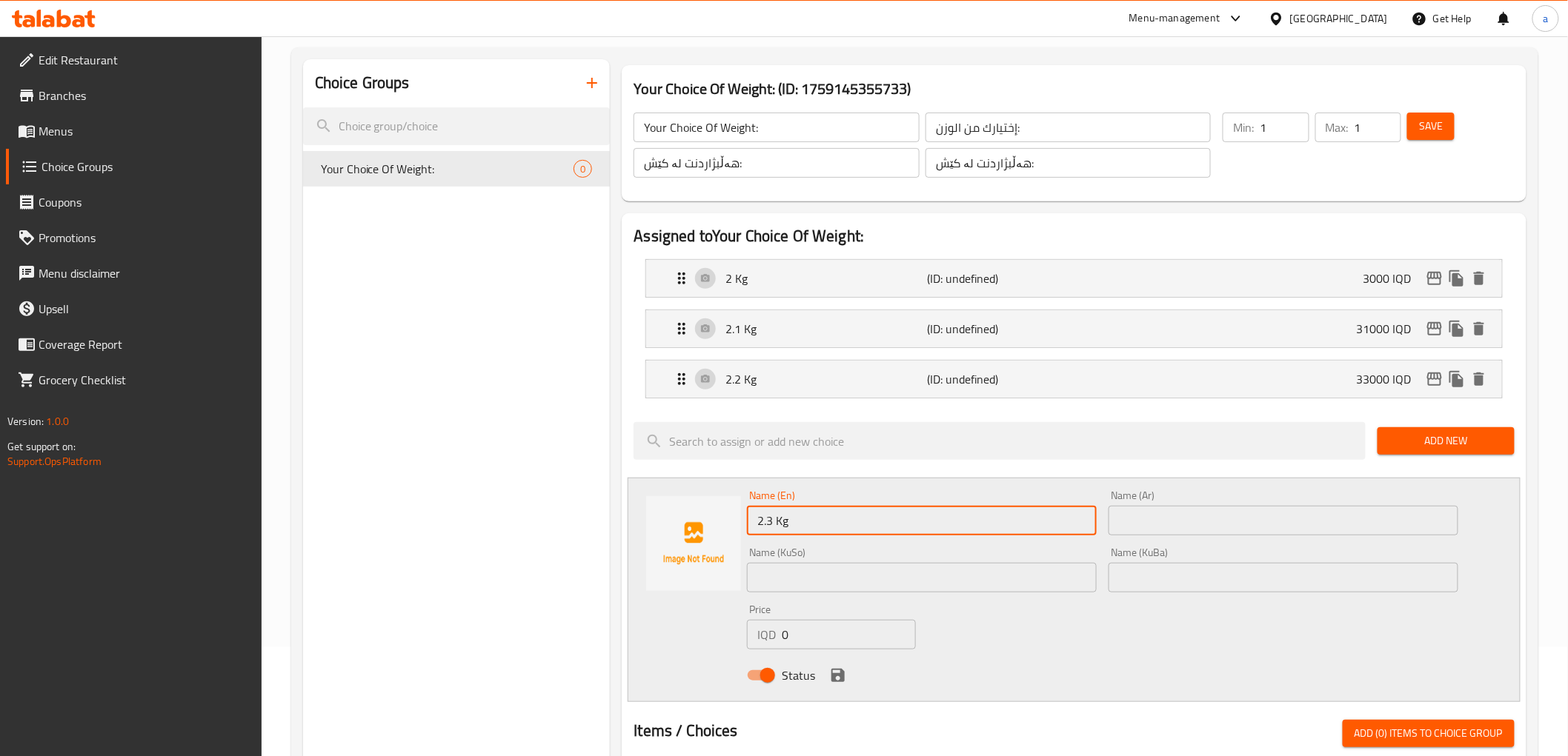
click at [1162, 514] on input "text" at bounding box center [1283, 521] width 350 height 30
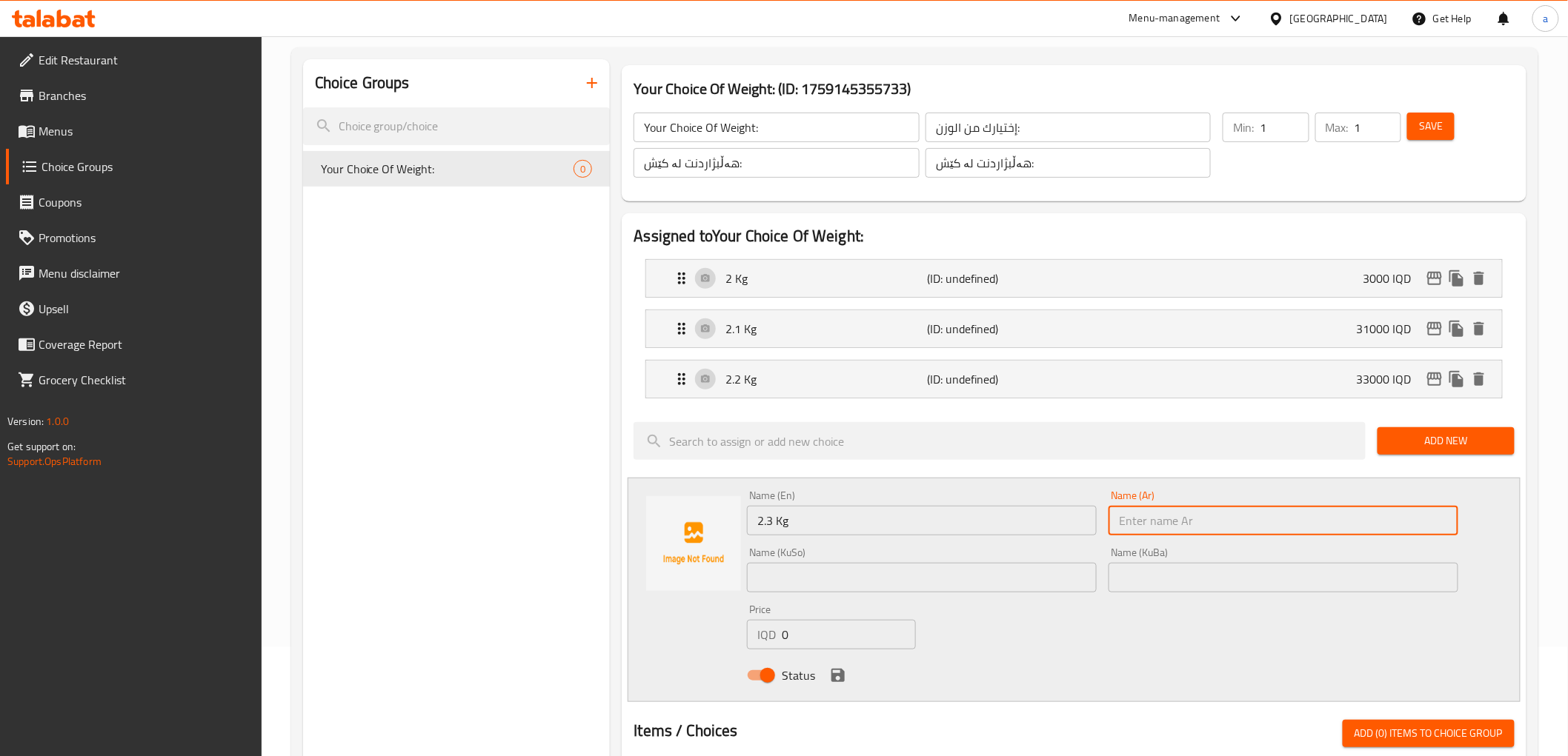
paste input "2.3 كجم"
type input "2.3 كجم"
click at [1164, 573] on input "text" at bounding box center [1283, 578] width 350 height 30
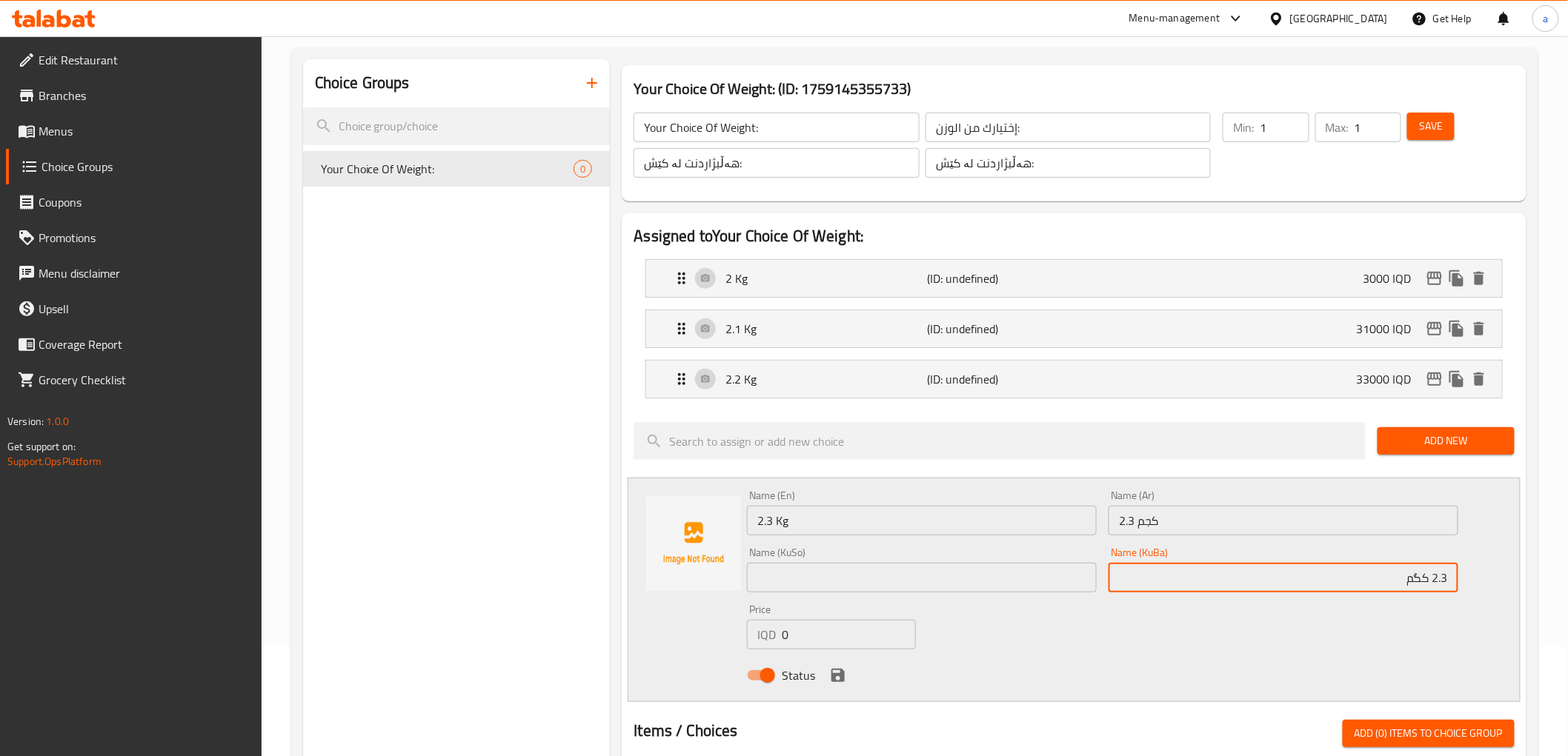
type input "2.3 کگم"
click at [853, 581] on input "text" at bounding box center [921, 578] width 350 height 30
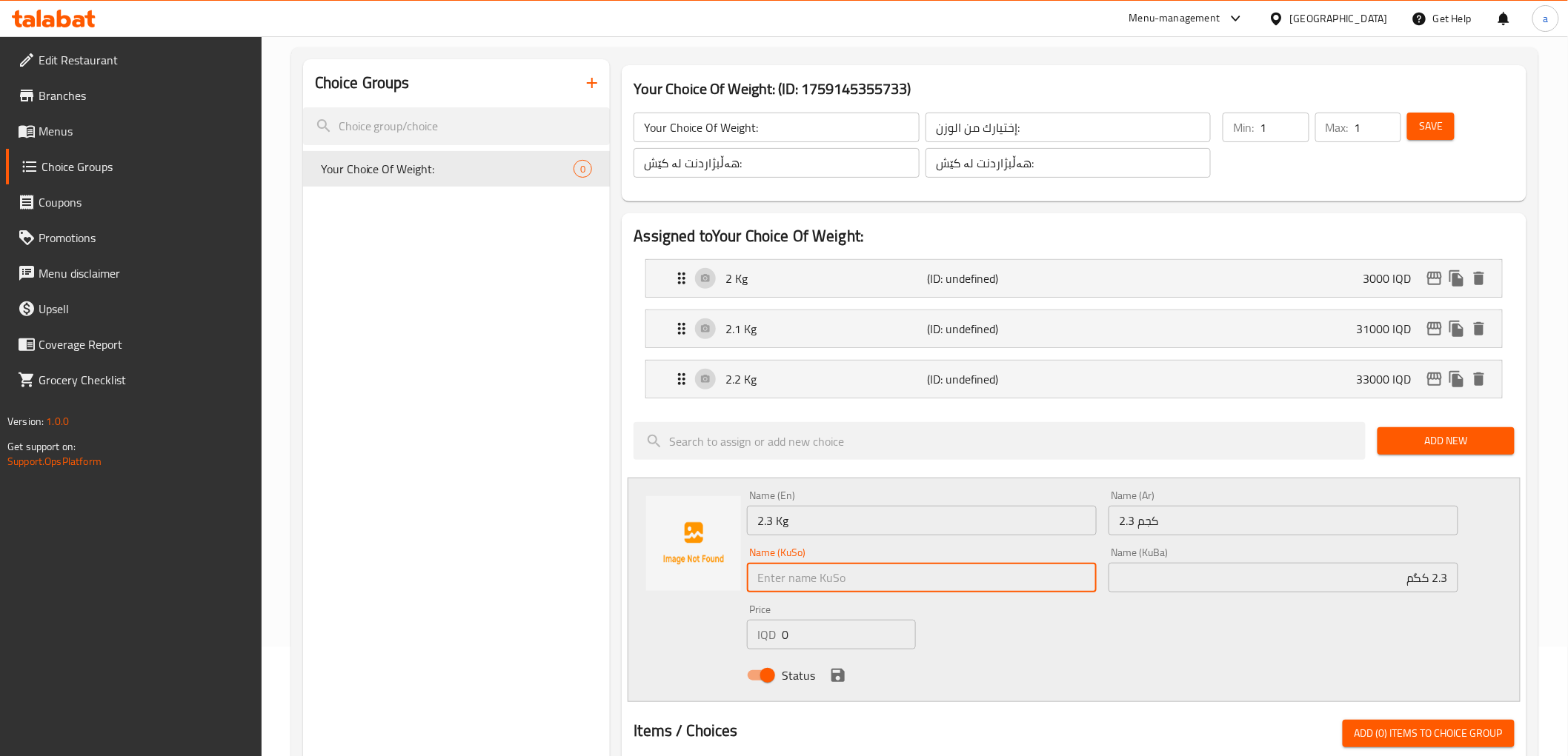
click at [853, 581] on input "text" at bounding box center [921, 578] width 350 height 30
paste input "2.3 کگم"
type input "2.3 کگم"
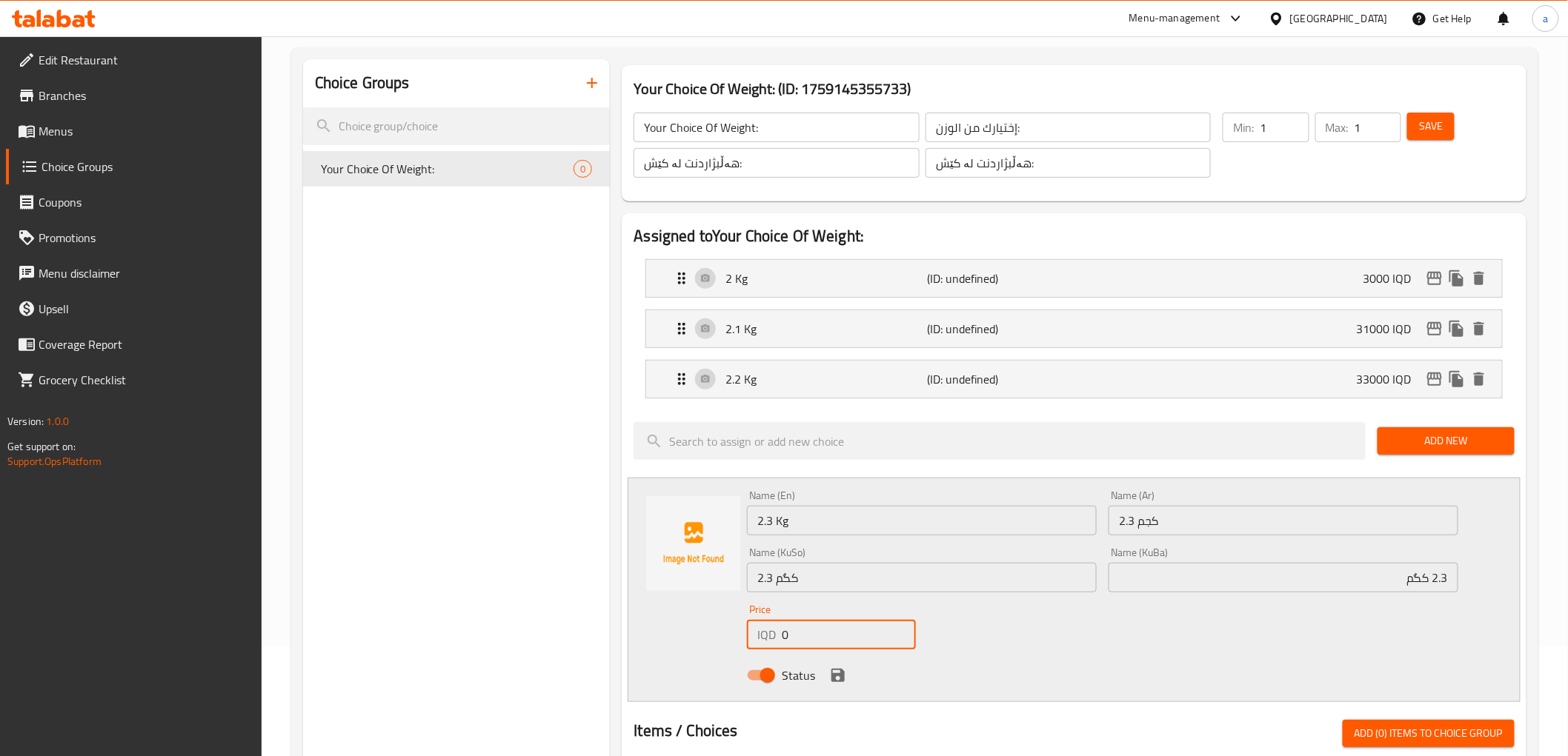
click at [822, 641] on input "0" at bounding box center [849, 635] width 134 height 30
paste input "3400"
type input "34000"
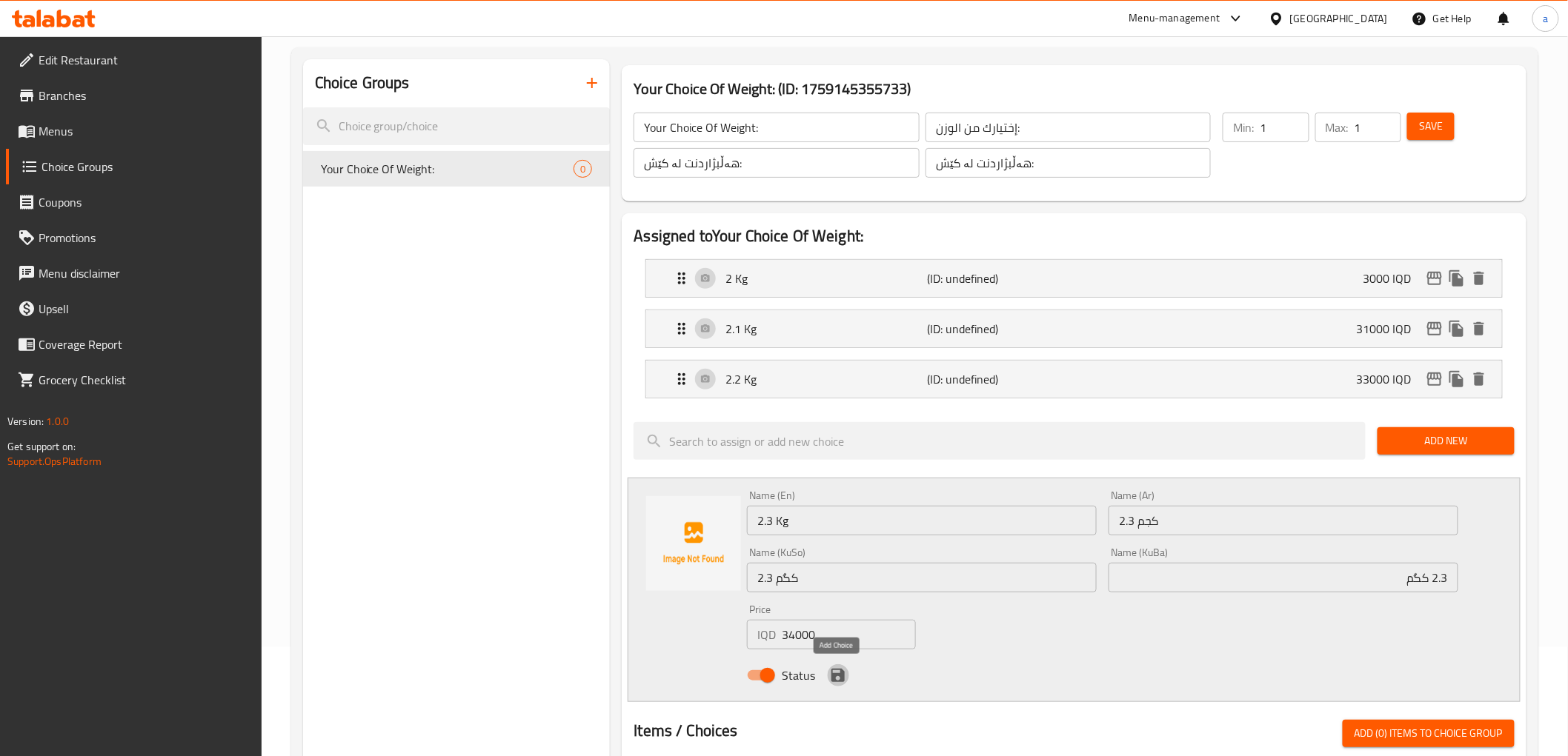
click at [835, 667] on icon "save" at bounding box center [838, 676] width 18 height 18
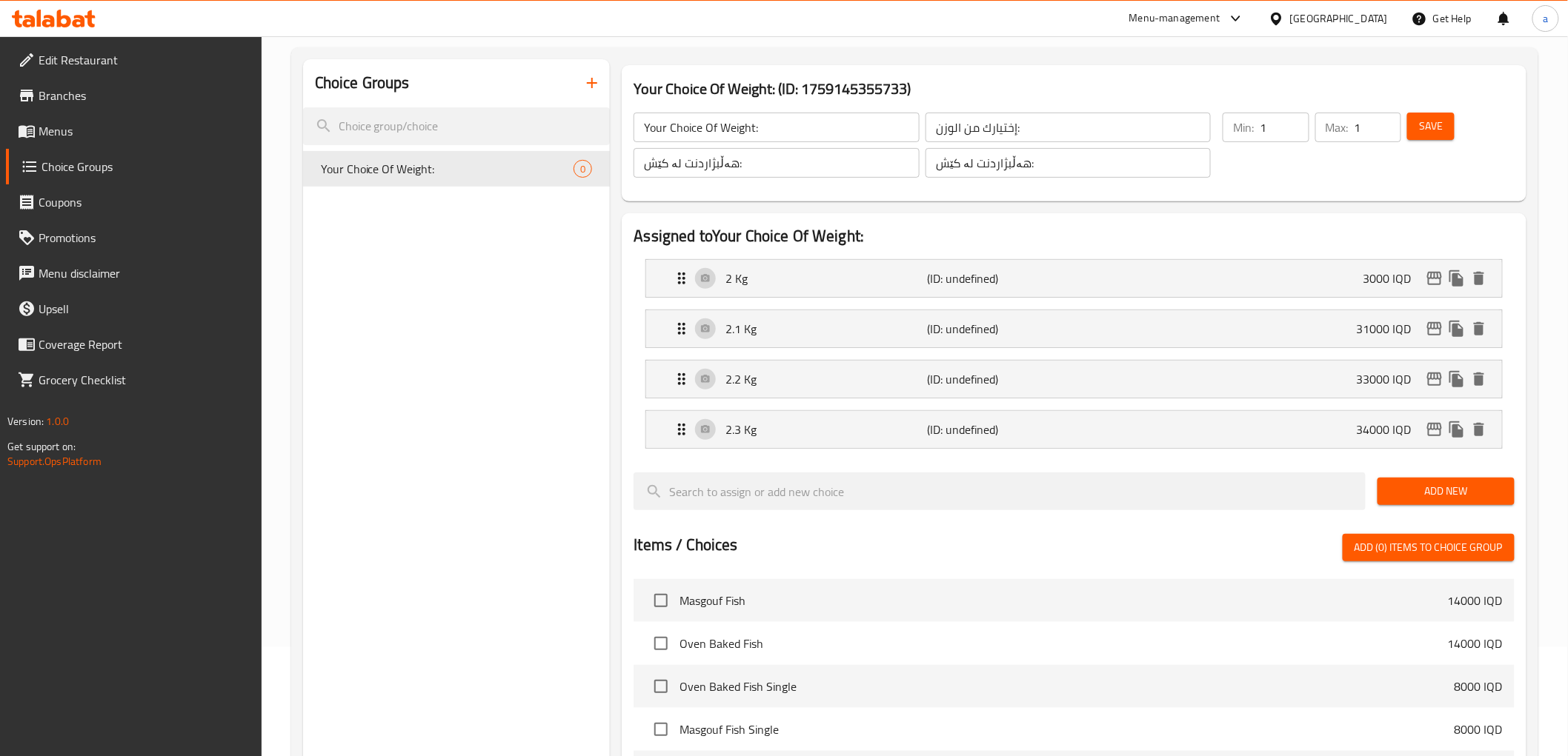
click at [1422, 485] on span "Add New" at bounding box center [1446, 491] width 113 height 18
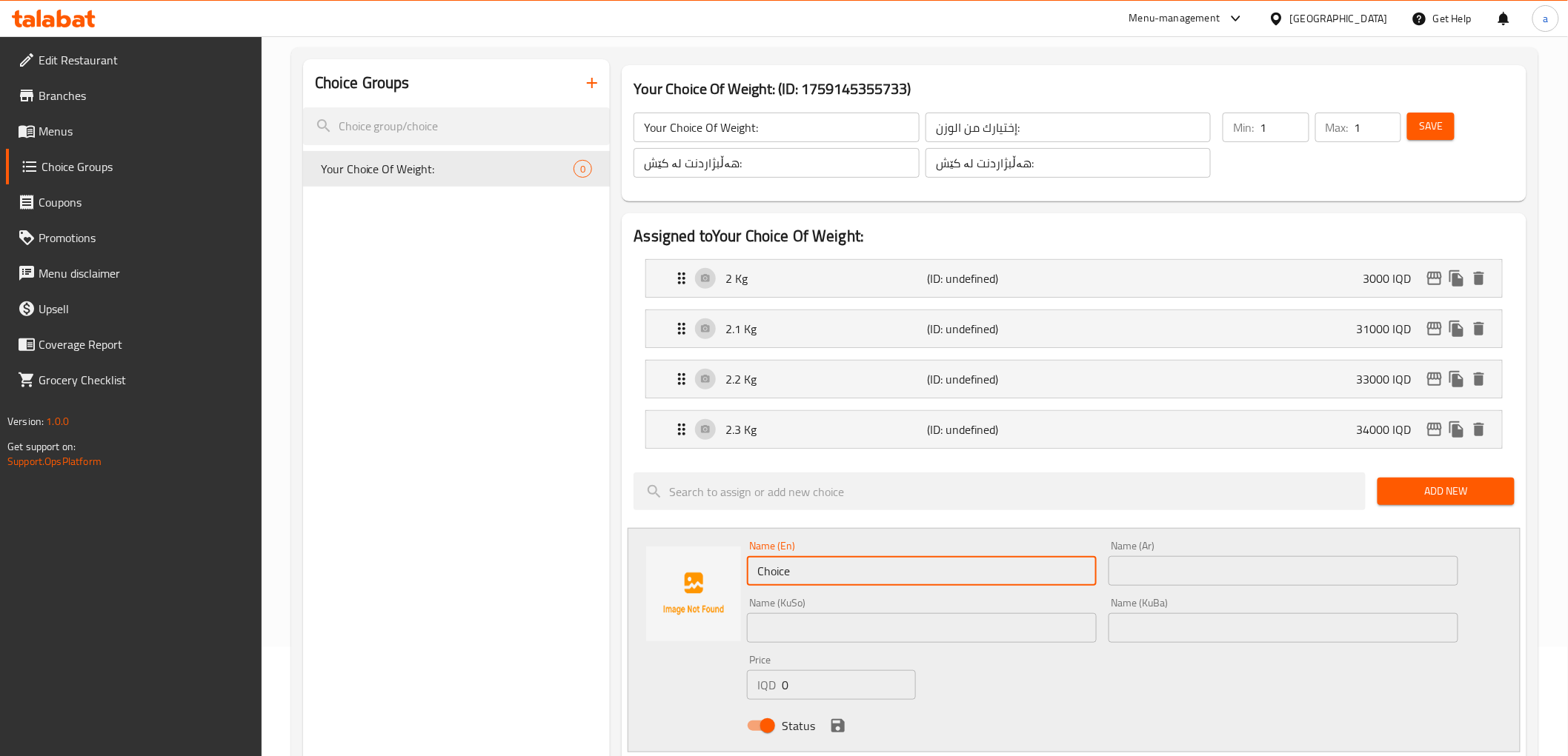
click at [847, 566] on input "Choice" at bounding box center [921, 570] width 350 height 30
paste input "2.4 kg 36000"
drag, startPoint x: 794, startPoint y: 566, endPoint x: 895, endPoint y: 572, distance: 101.2
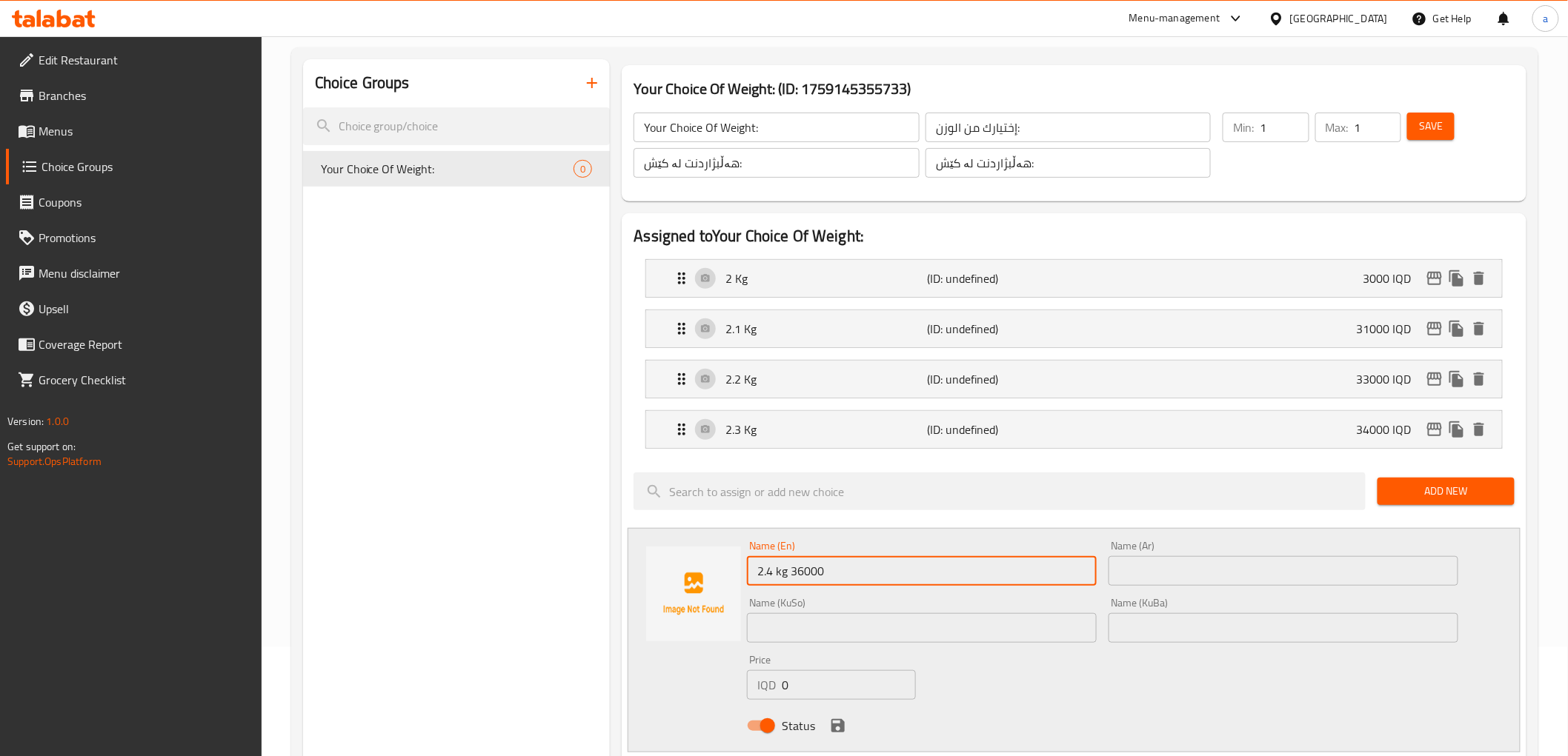
click at [895, 572] on input "2.4 kg 36000" at bounding box center [921, 570] width 350 height 30
click at [782, 575] on input "2.4 kg 36000" at bounding box center [921, 570] width 350 height 30
drag, startPoint x: 793, startPoint y: 572, endPoint x: 865, endPoint y: 576, distance: 72.1
click at [865, 576] on input "2.4 kg 36000" at bounding box center [921, 570] width 350 height 30
type input "2.4 kg"
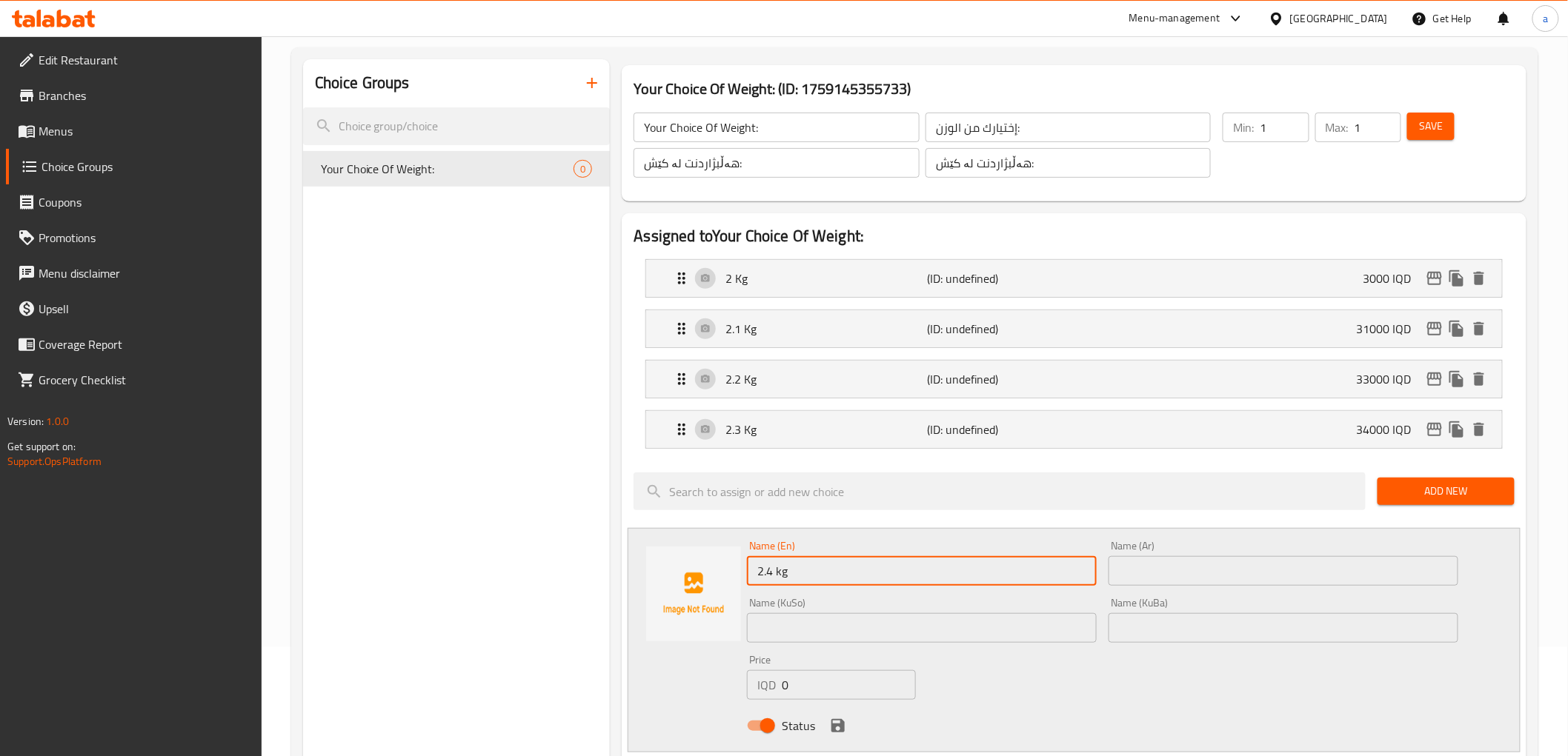
click at [820, 682] on input "0" at bounding box center [849, 684] width 134 height 30
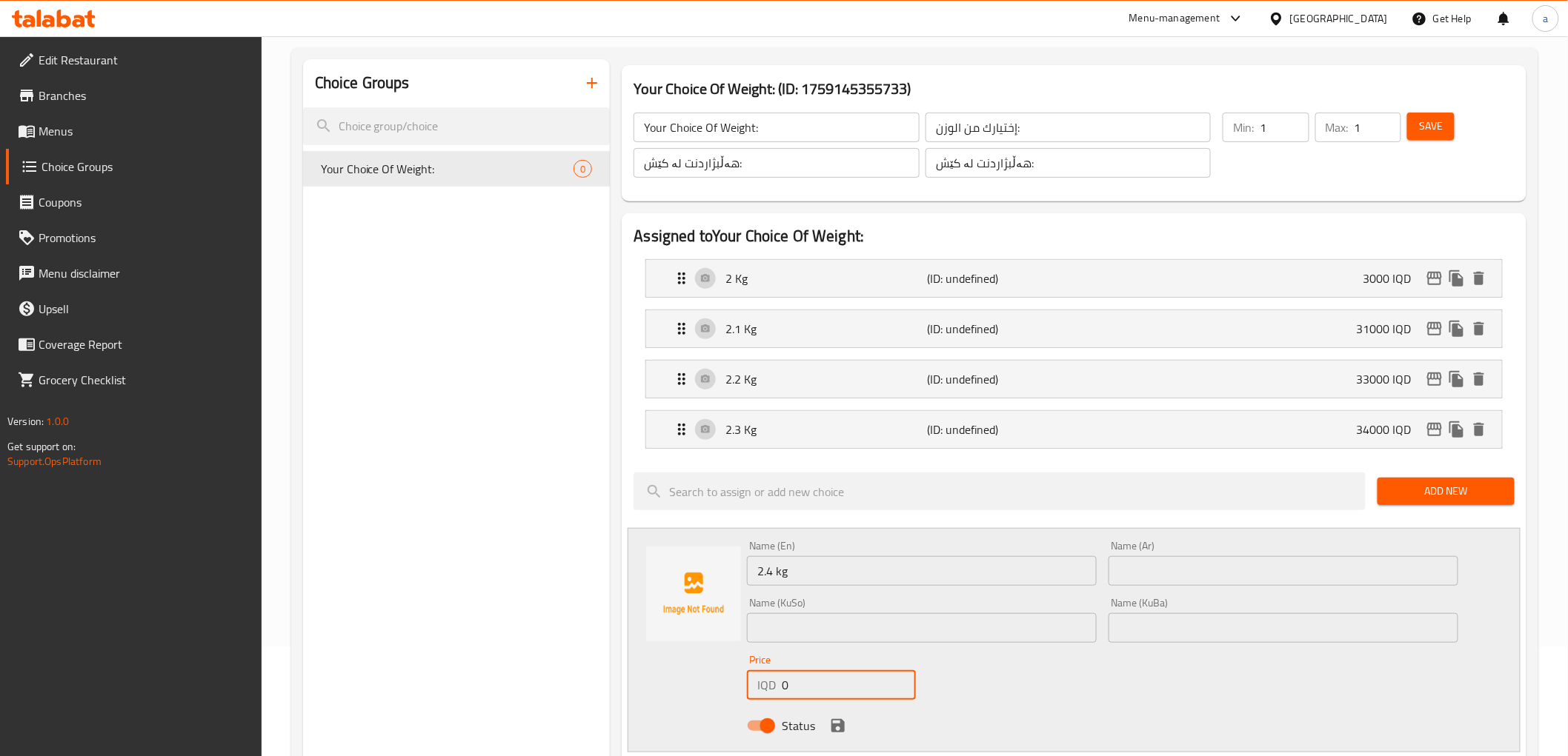
click at [820, 682] on input "0" at bounding box center [849, 684] width 134 height 30
paste input "3600"
type input "36000"
click at [813, 573] on input "2.4 kg" at bounding box center [921, 570] width 350 height 30
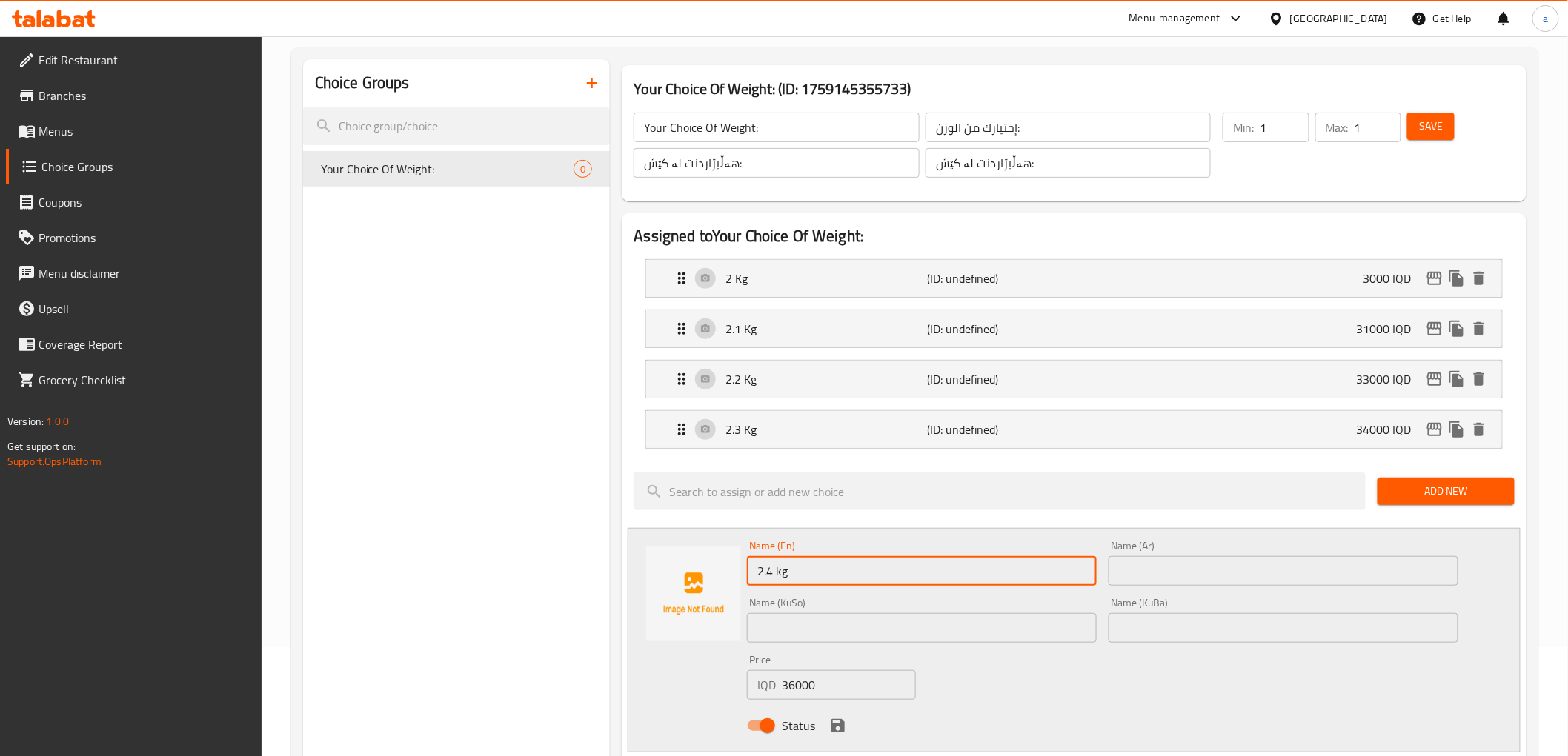
click at [779, 565] on input "2.4 kg" at bounding box center [921, 570] width 350 height 30
type input "2.4 Kg"
click at [1147, 571] on input "text" at bounding box center [1283, 570] width 350 height 30
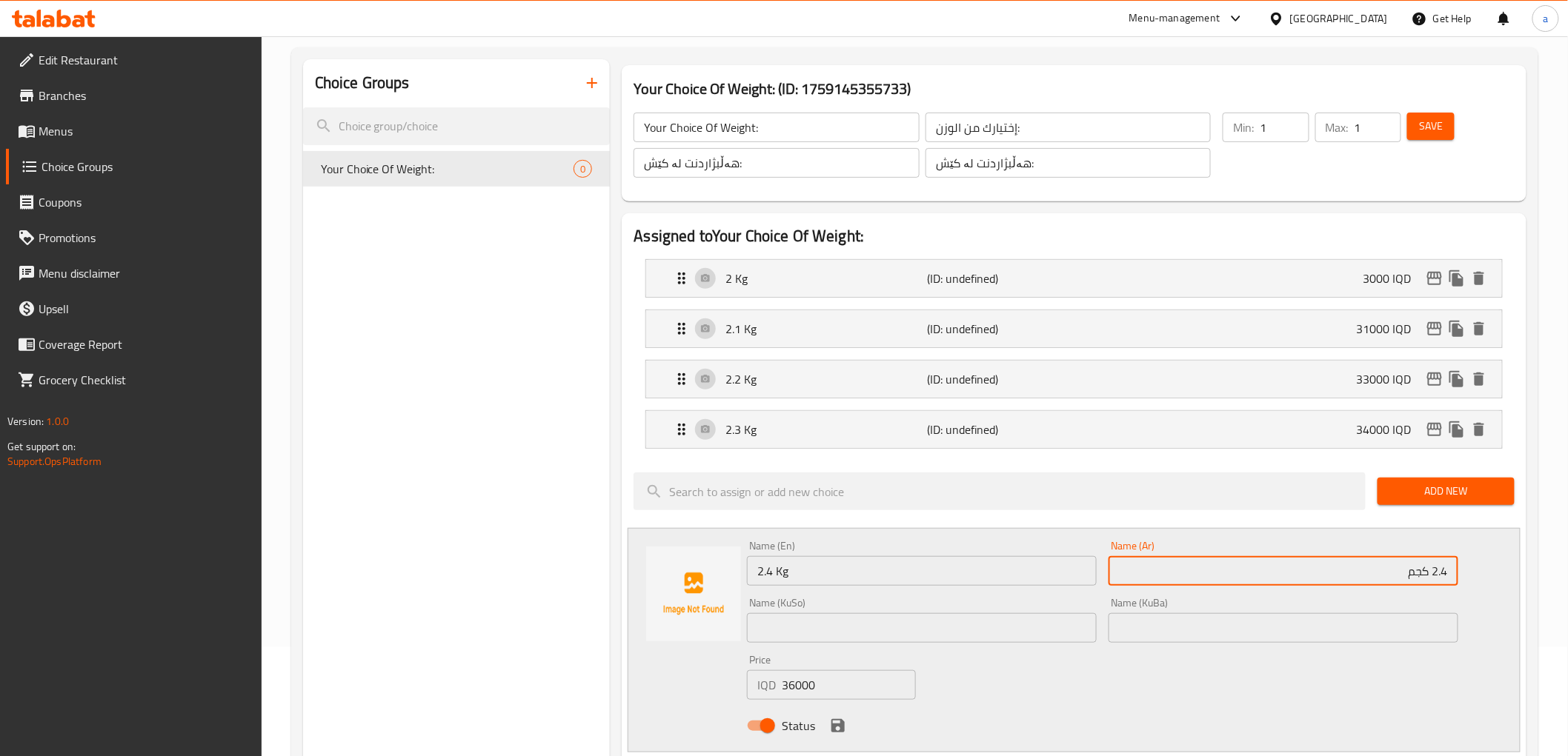
type input "2.4 كجم"
click at [1233, 628] on input "text" at bounding box center [1283, 627] width 350 height 30
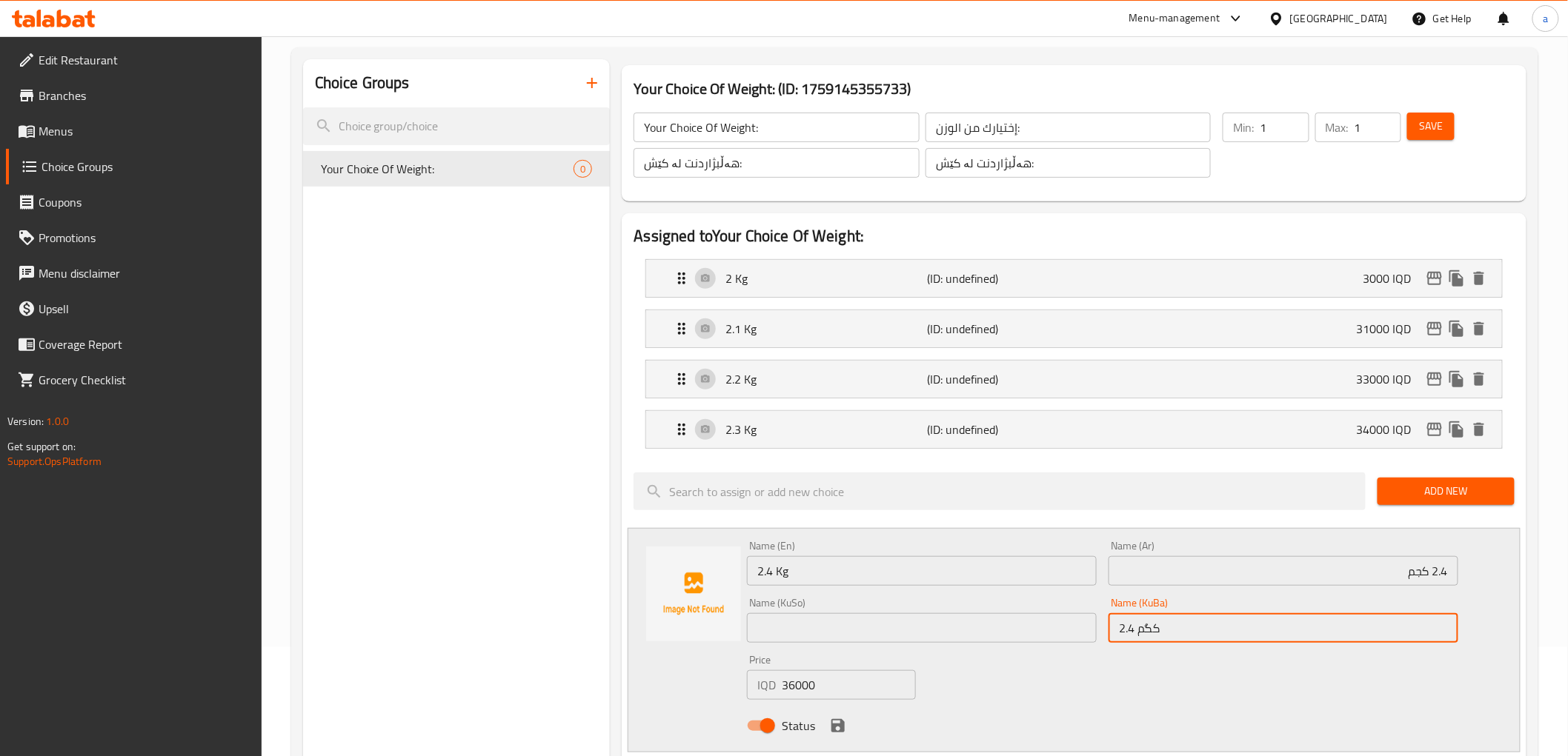
type input "2.4 کگم"
click at [830, 630] on input "text" at bounding box center [921, 627] width 350 height 30
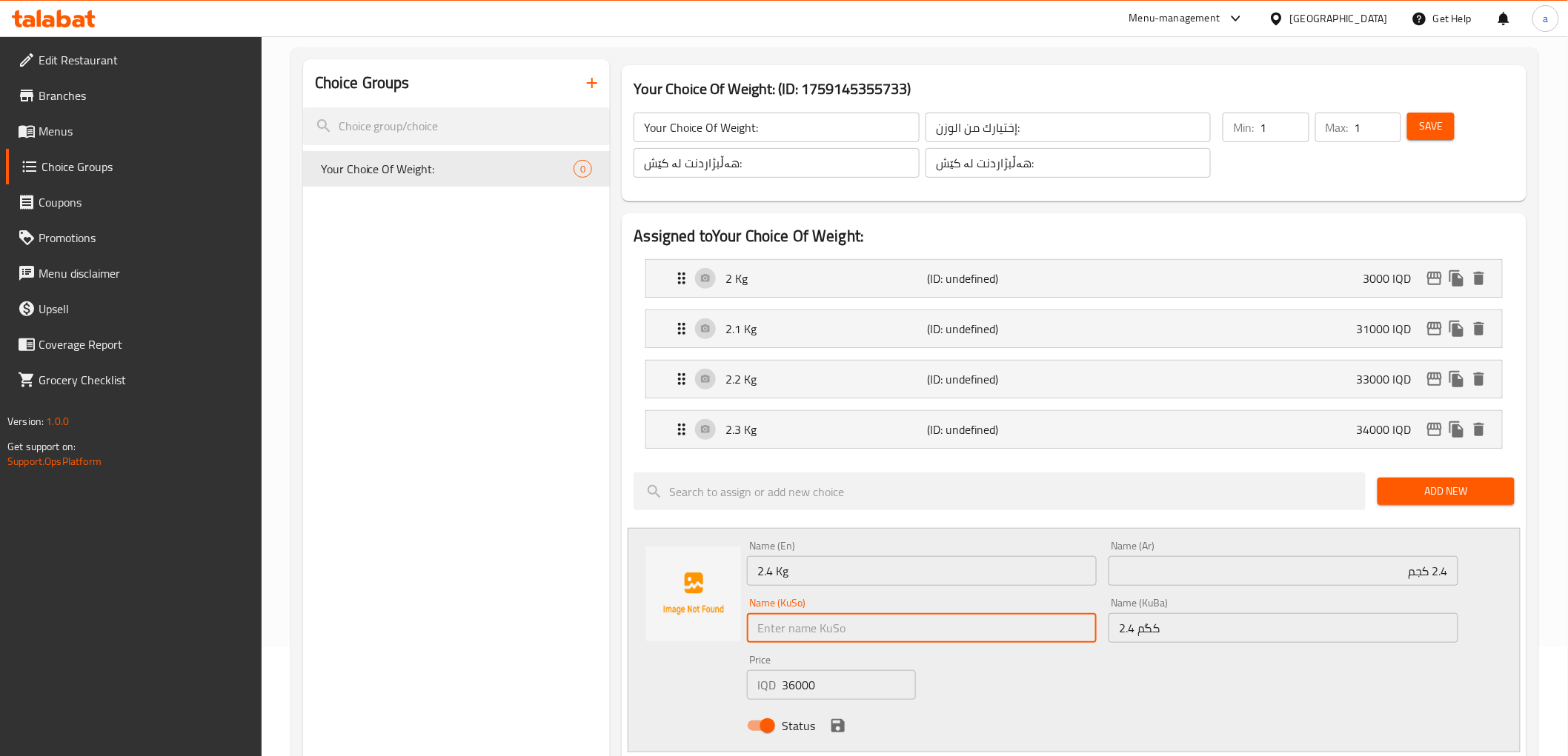
paste input "2.4 کگم"
type input "2.4 کگم"
click at [843, 721] on icon "save" at bounding box center [838, 725] width 14 height 14
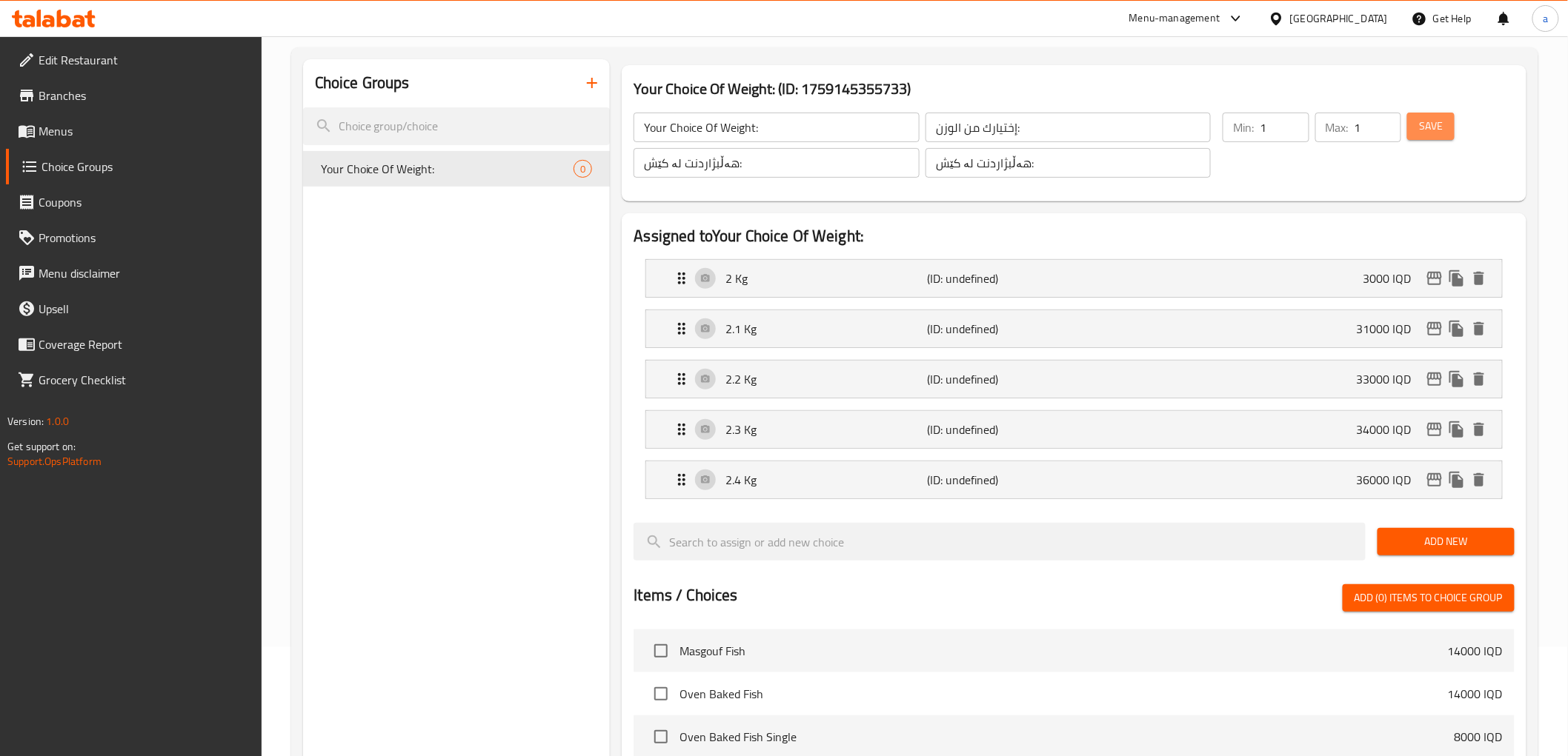
click at [1426, 129] on span "Save" at bounding box center [1431, 126] width 24 height 18
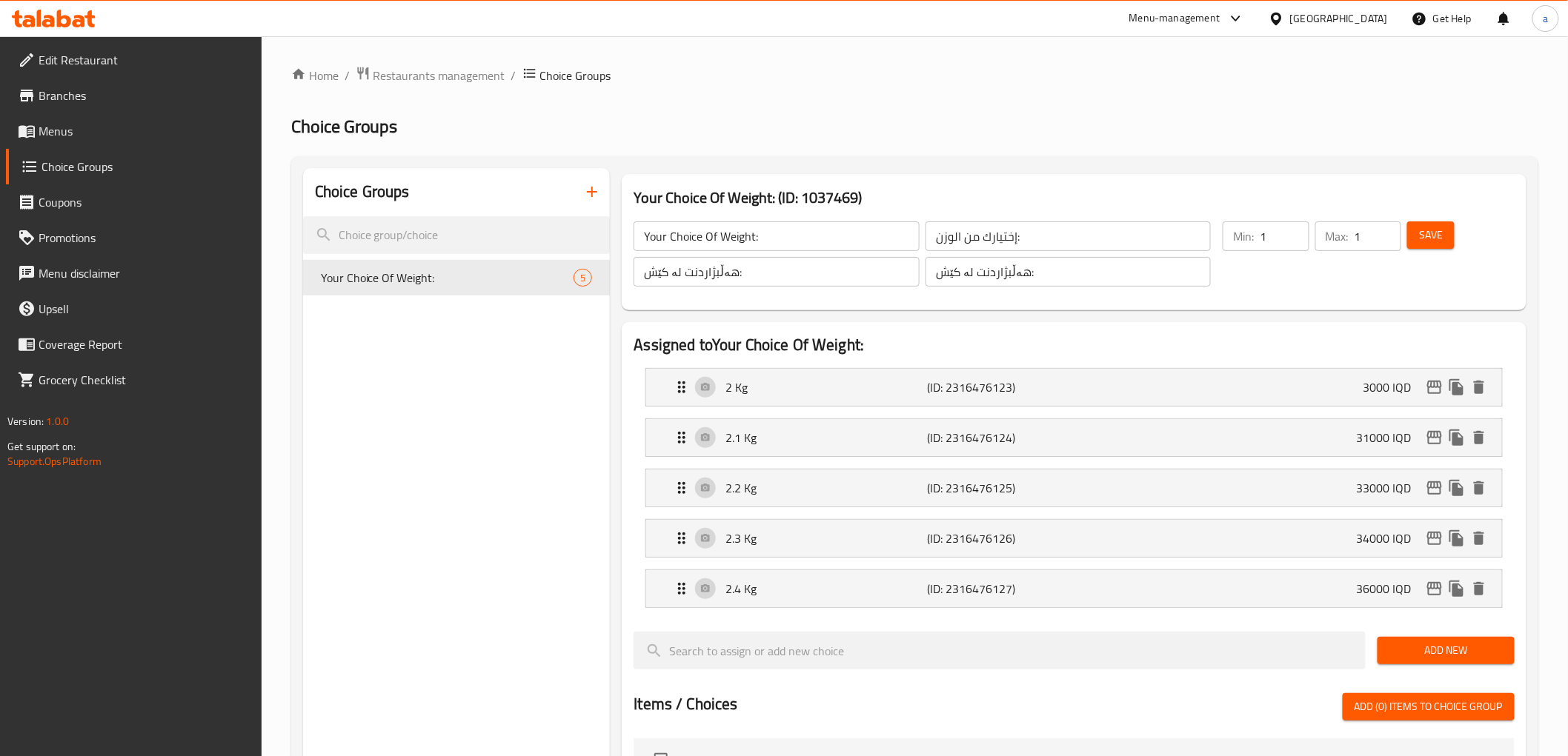
click at [592, 187] on icon "button" at bounding box center [592, 191] width 10 height 10
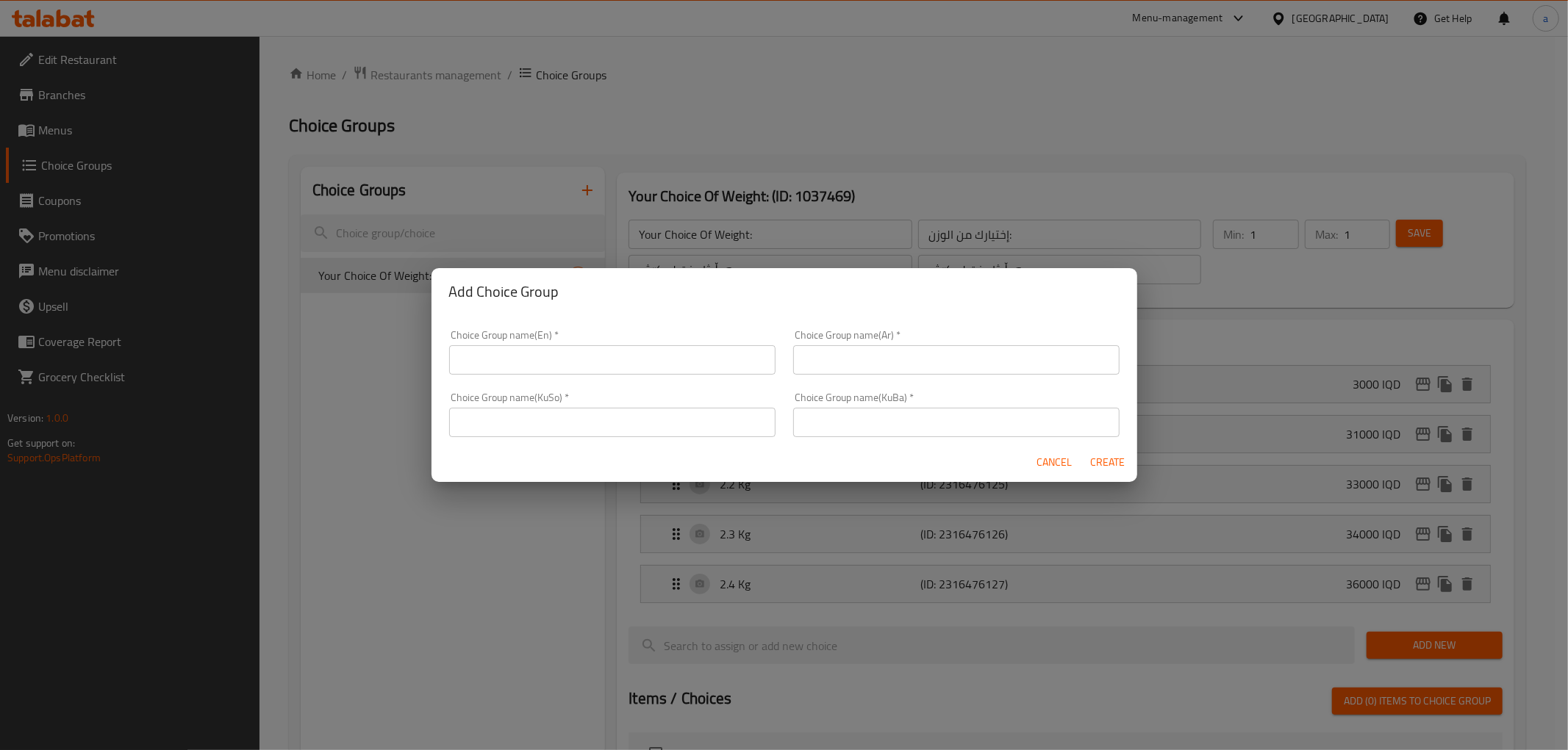
click at [508, 372] on input "text" at bounding box center [611, 359] width 326 height 29
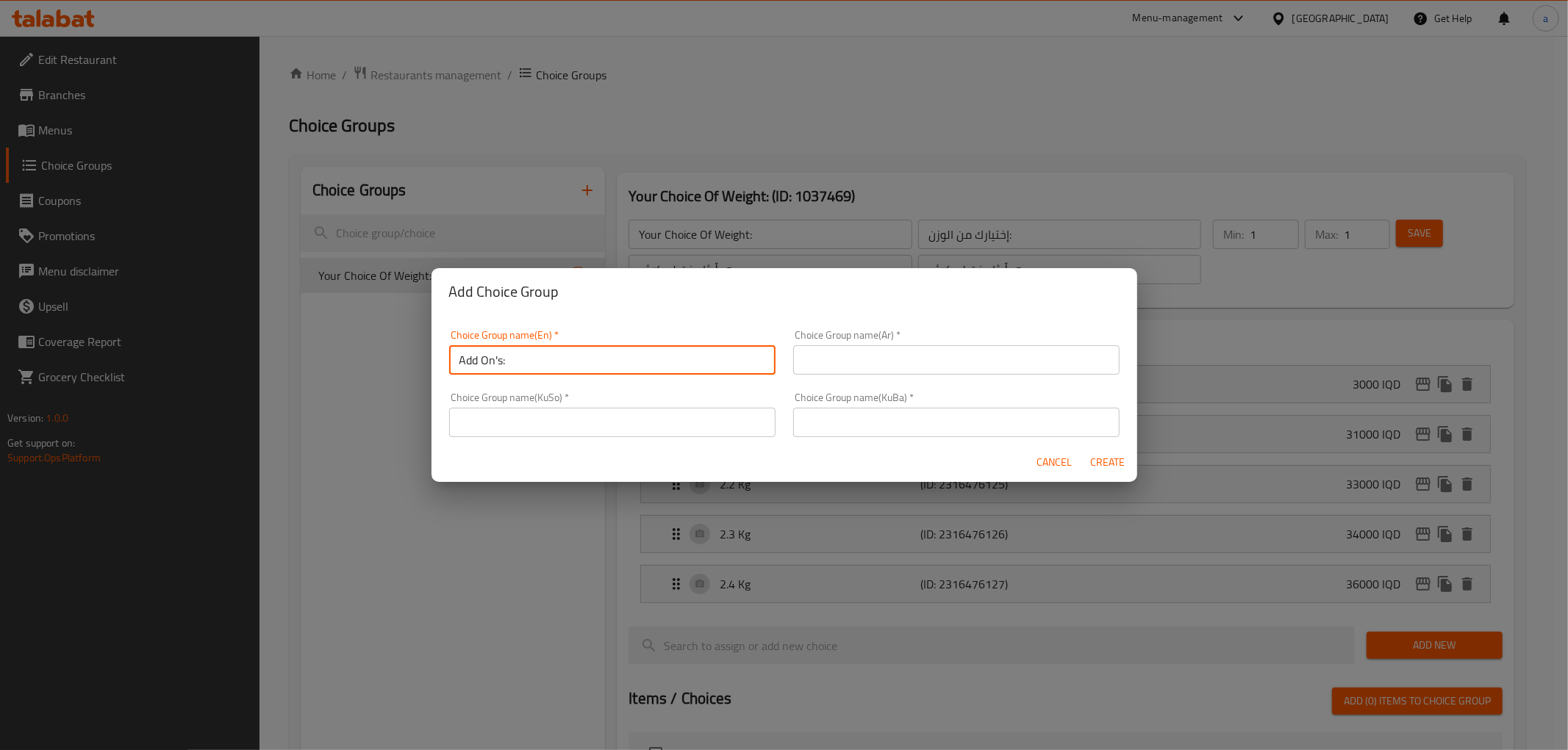
type input "Add On's:"
click at [847, 355] on input "text" at bounding box center [956, 359] width 326 height 29
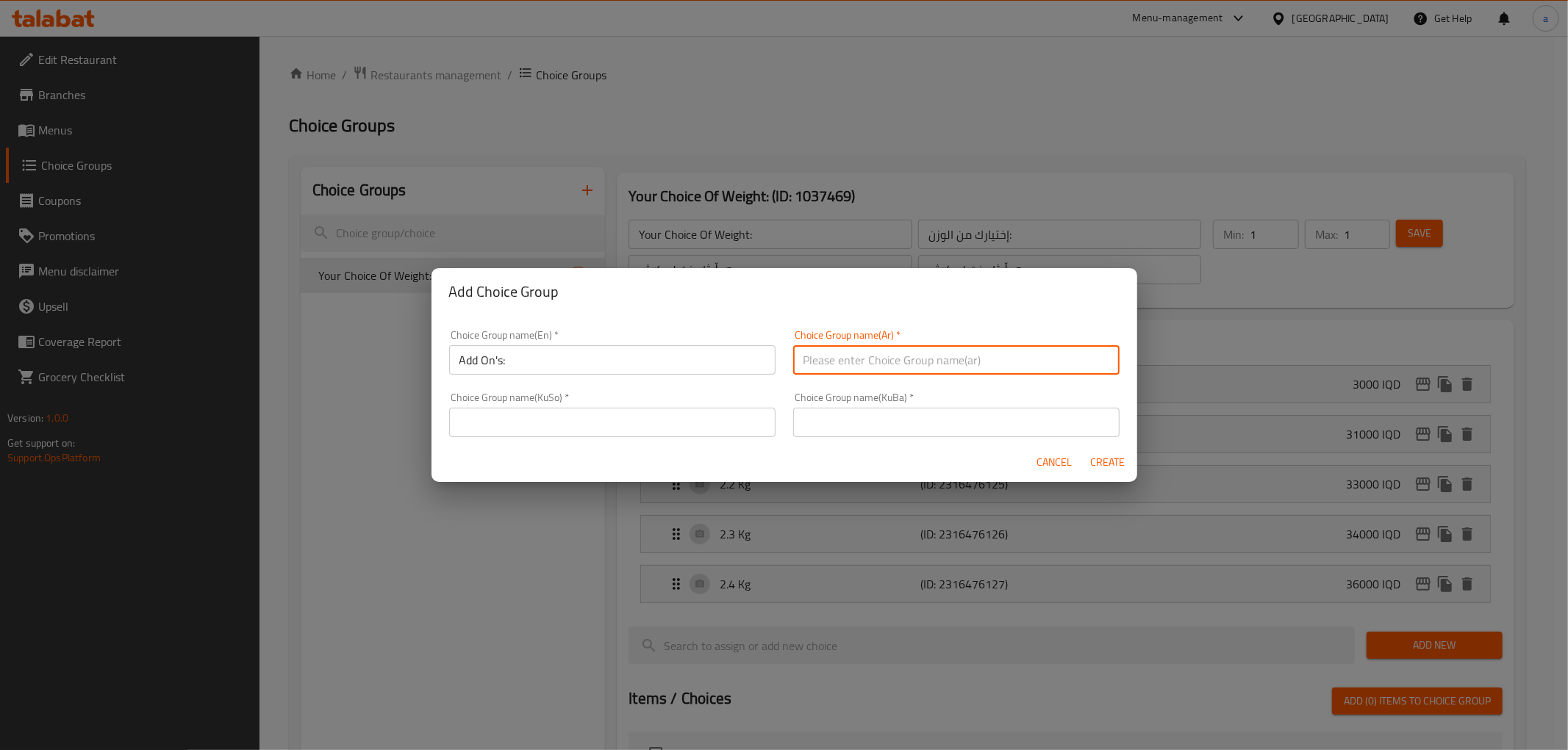
type input "الإضافات:"
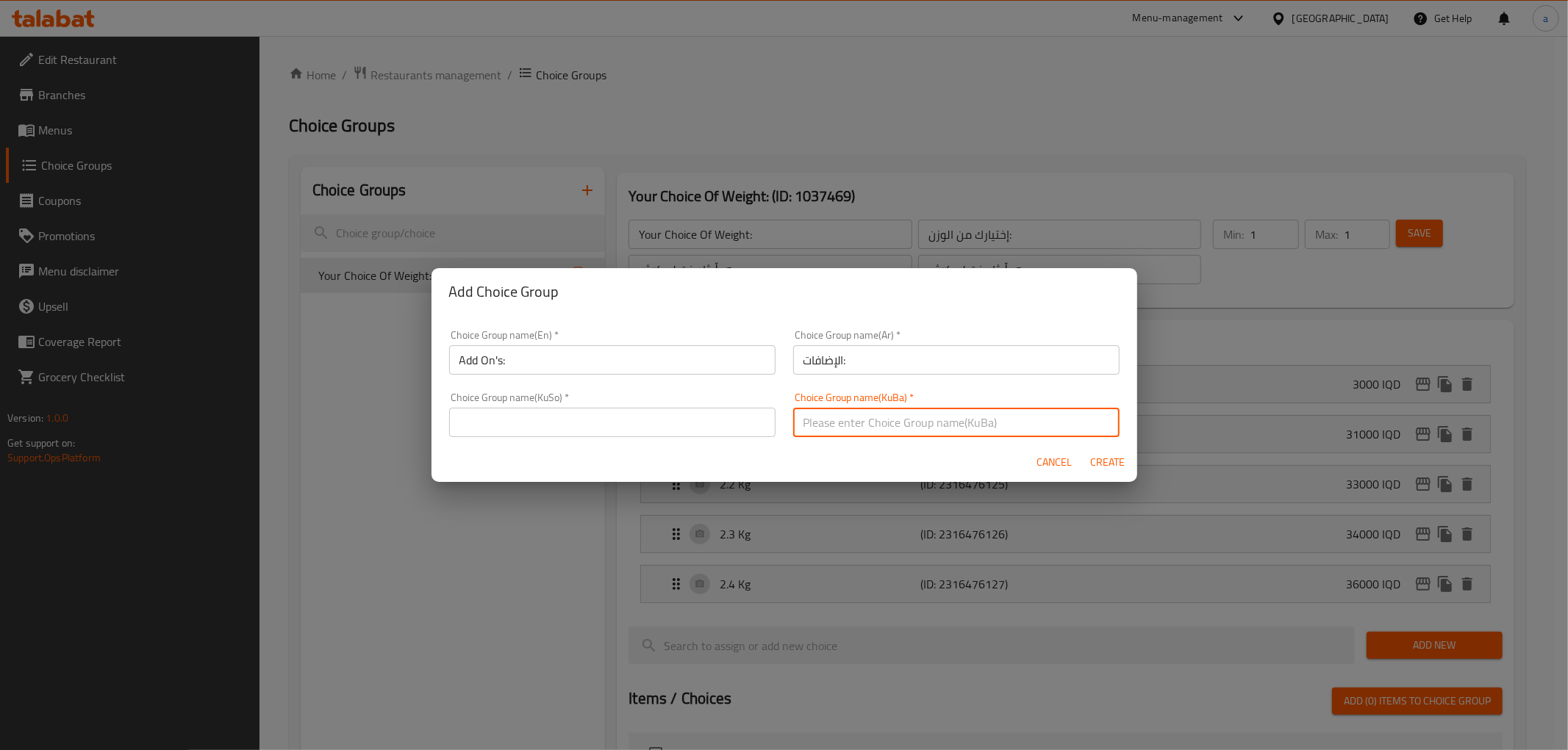
click at [799, 425] on input "text" at bounding box center [956, 422] width 326 height 29
type input "ژەمەکان"
click at [679, 423] on input "text" at bounding box center [611, 422] width 326 height 29
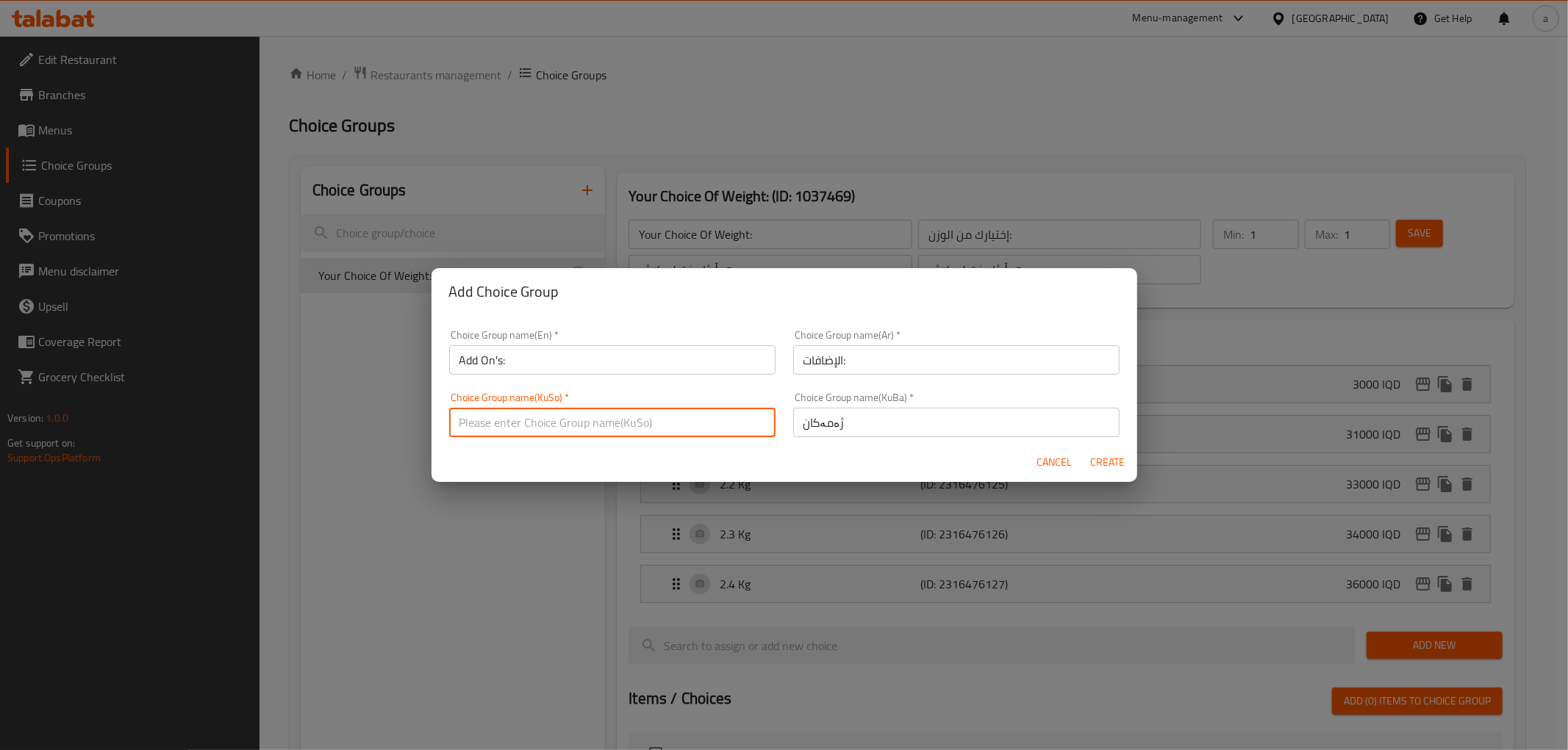
type input "ژەمەکان"
click at [613, 427] on input "ژەمەکان" at bounding box center [611, 422] width 326 height 29
type input "زیادە:"
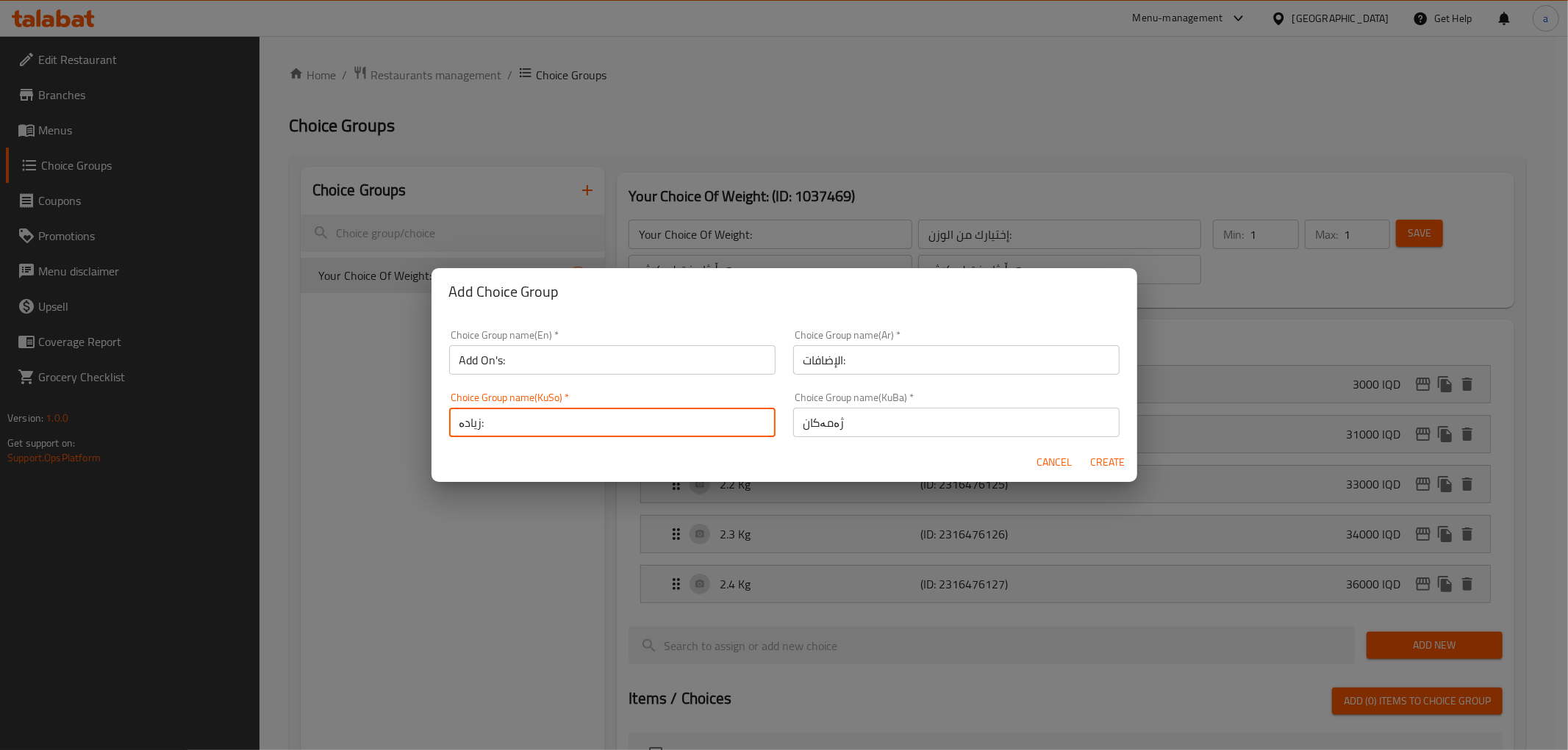
click at [898, 422] on input "ژەمەکان" at bounding box center [956, 422] width 326 height 29
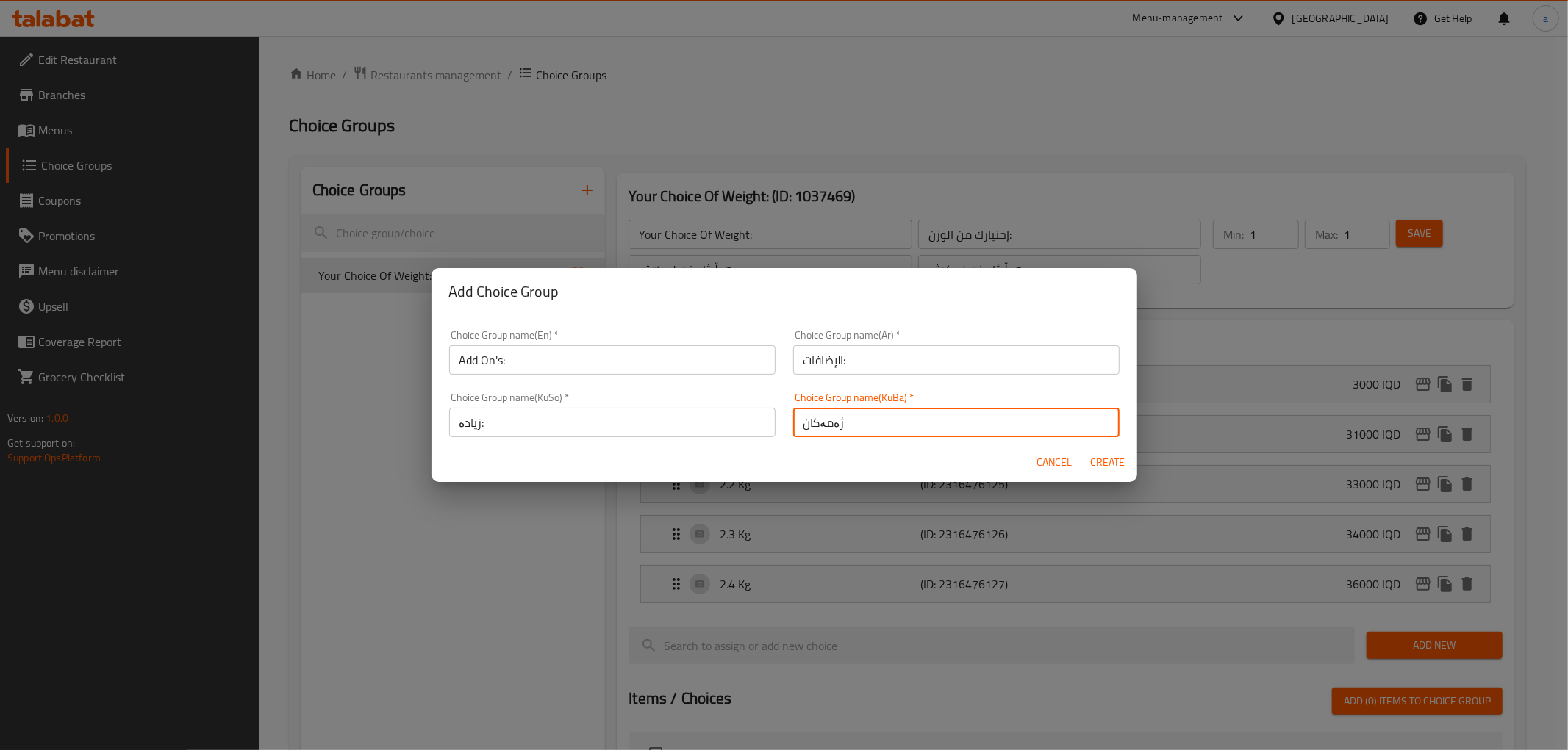
click at [898, 422] on input "ژەمەکان" at bounding box center [956, 422] width 326 height 29
paste input "زیادە:"
type input "زیادە:"
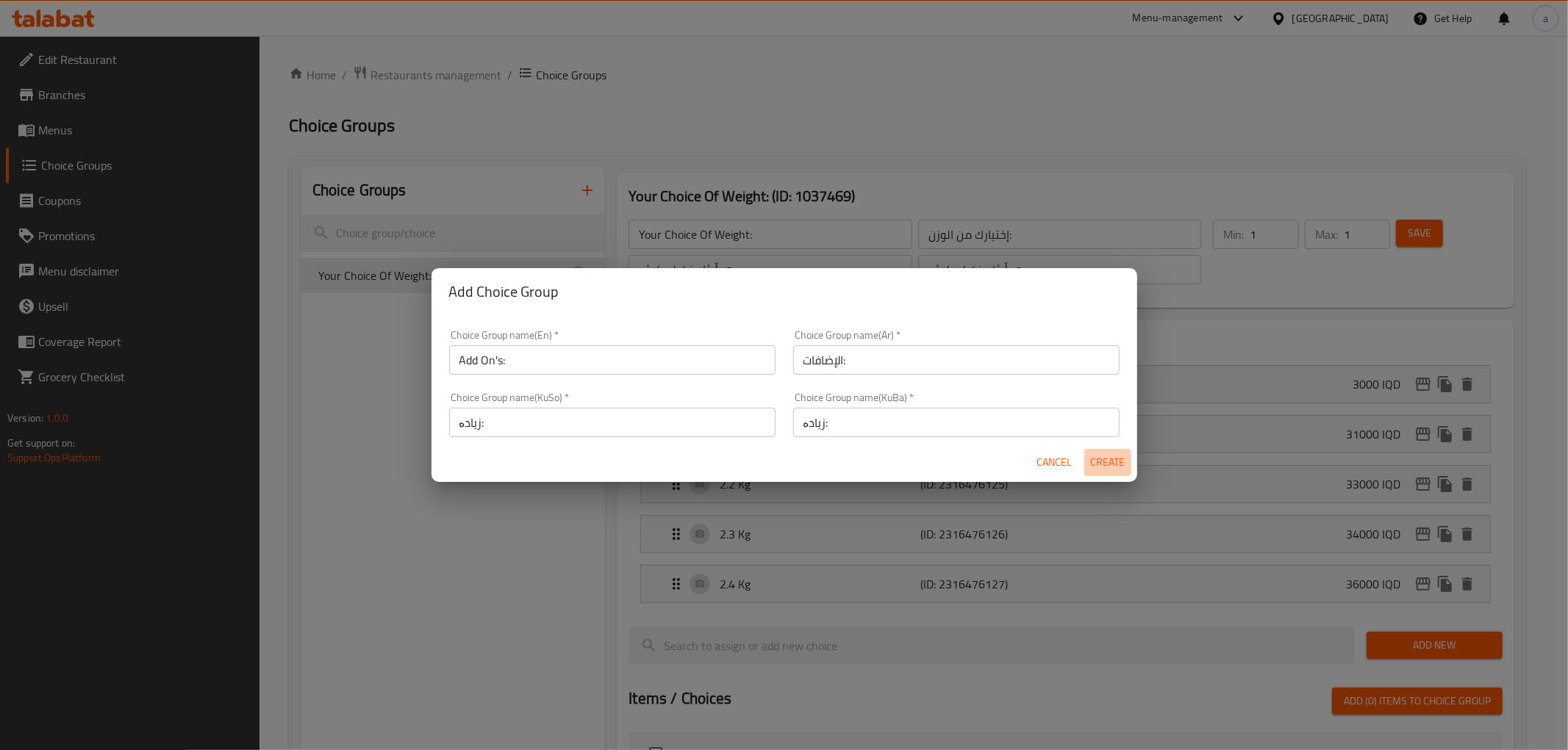
click at [1114, 465] on span "Create" at bounding box center [1107, 462] width 35 height 18
type input "Add On's:"
type input "الإضافات:"
type input "زیادە:"
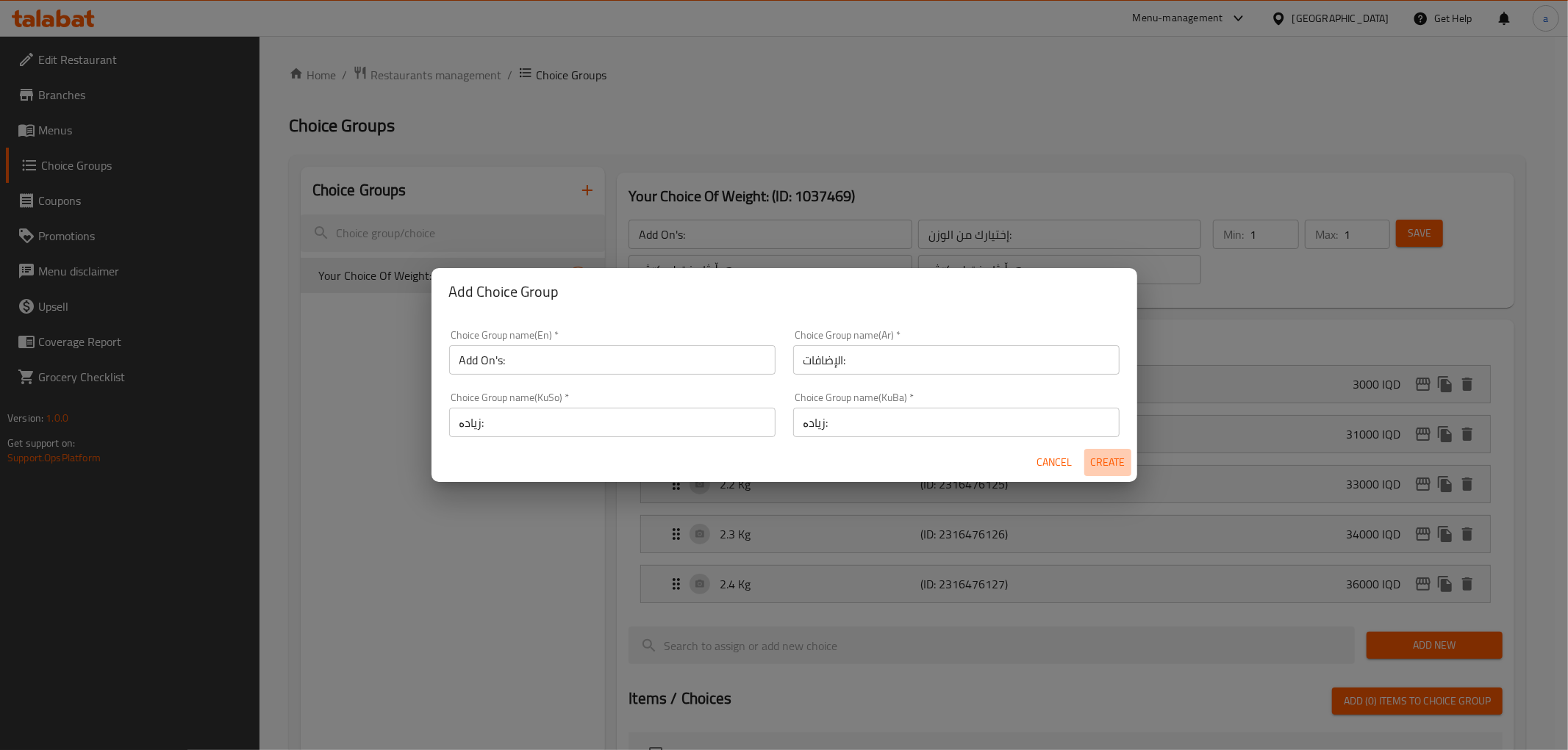
type input "0"
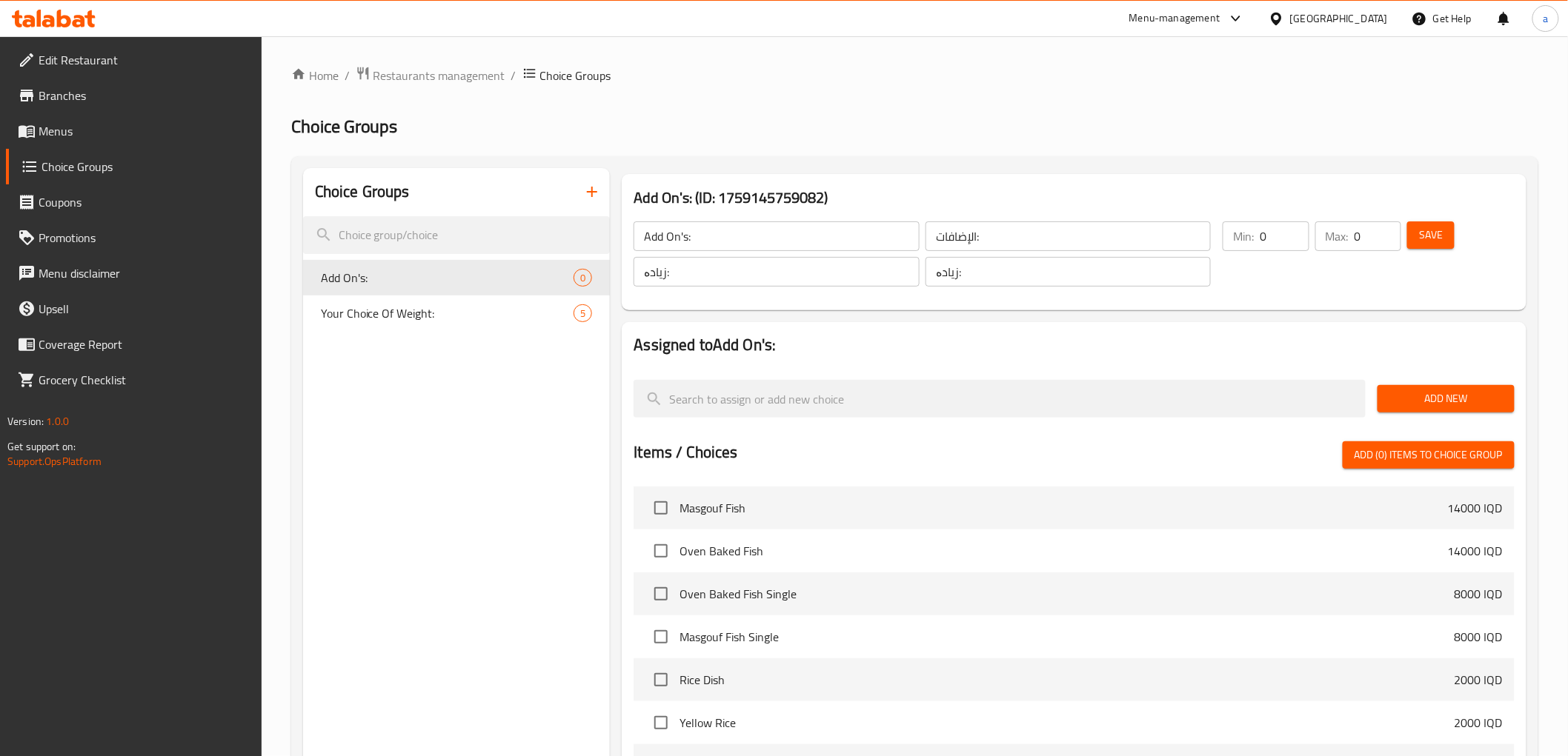
click at [1439, 387] on button "Add New" at bounding box center [1446, 398] width 137 height 27
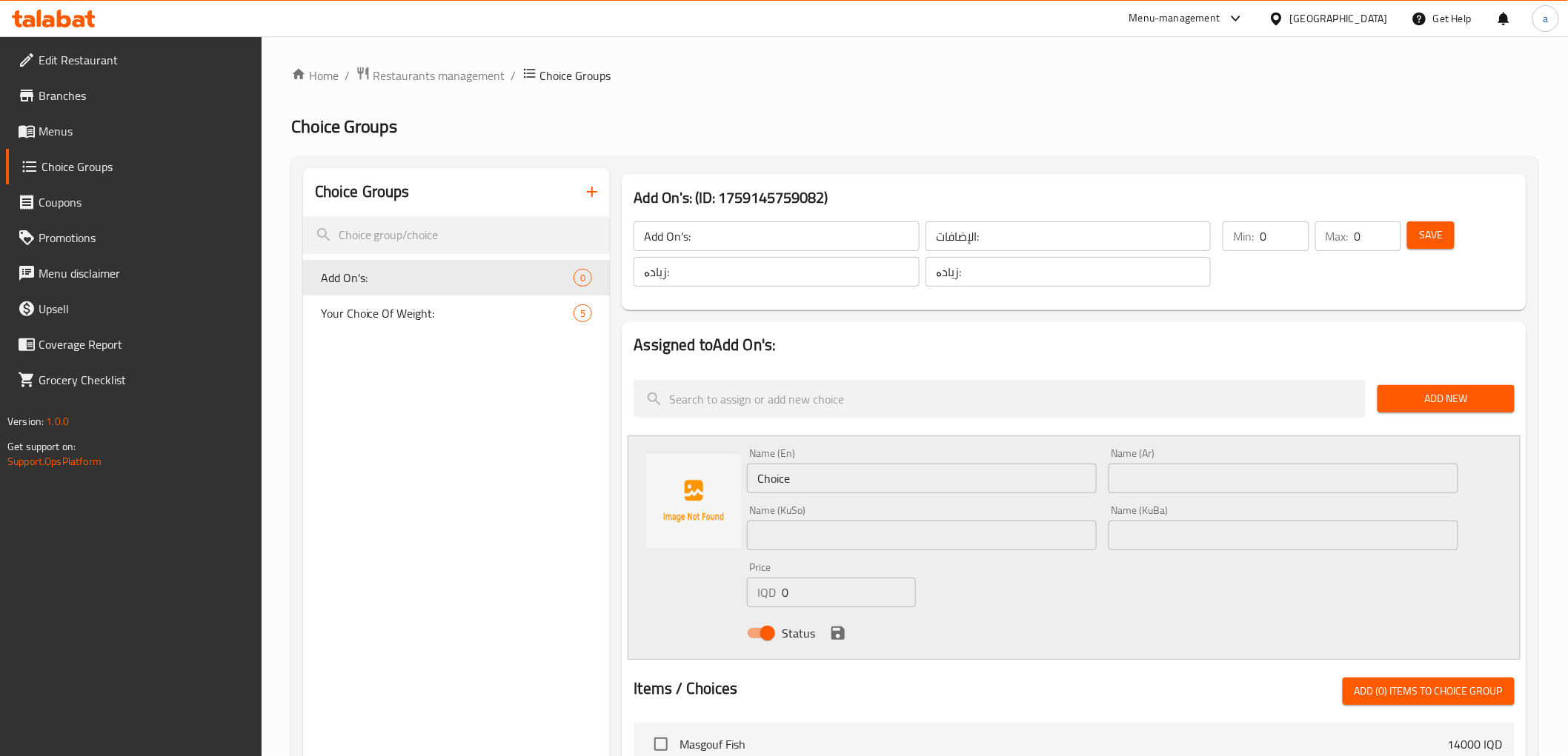
click at [809, 480] on input "Choice" at bounding box center [921, 478] width 350 height 30
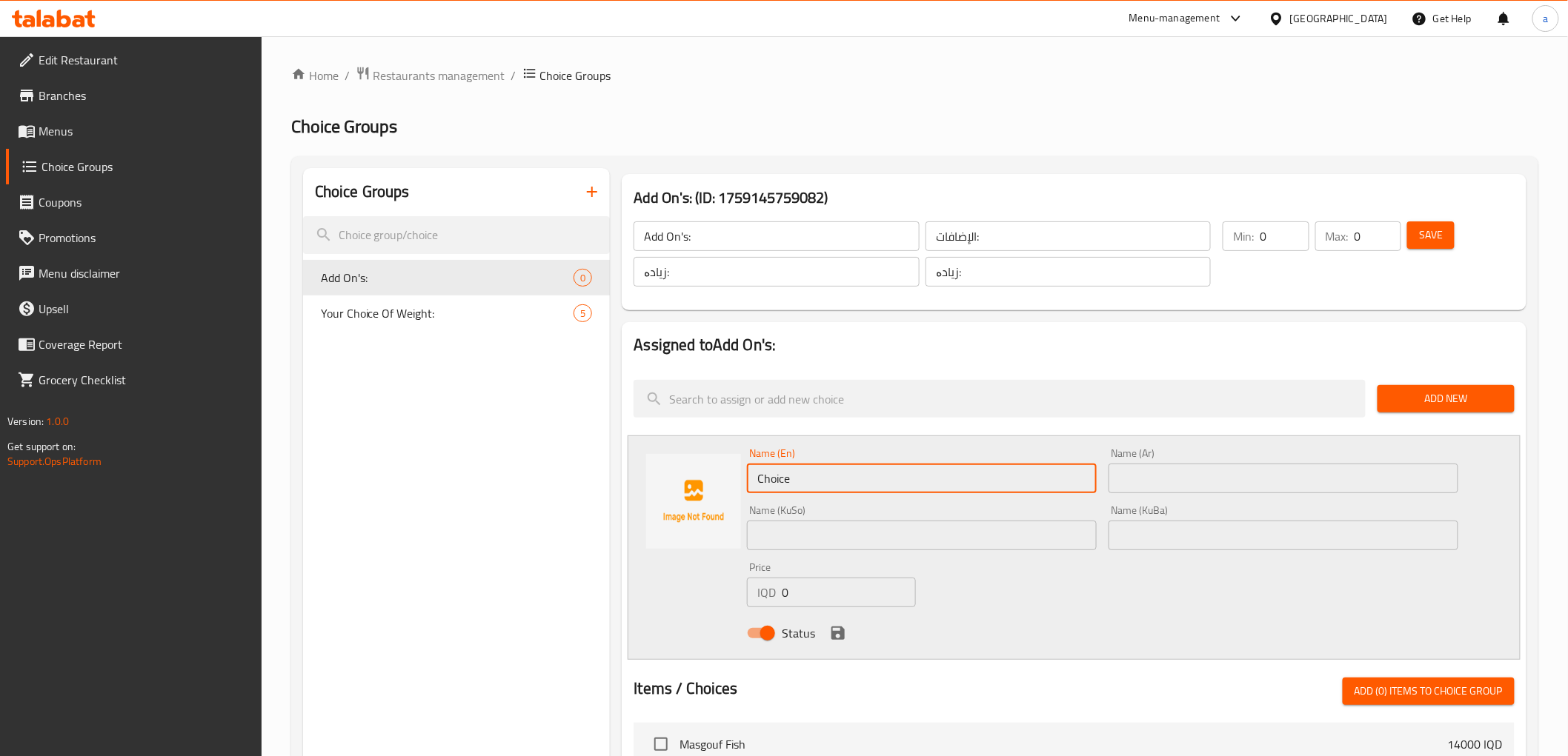
click at [809, 480] on input "Choice" at bounding box center [921, 478] width 350 height 30
type input "Red Rice"
click at [1203, 467] on input "text" at bounding box center [1283, 478] width 350 height 30
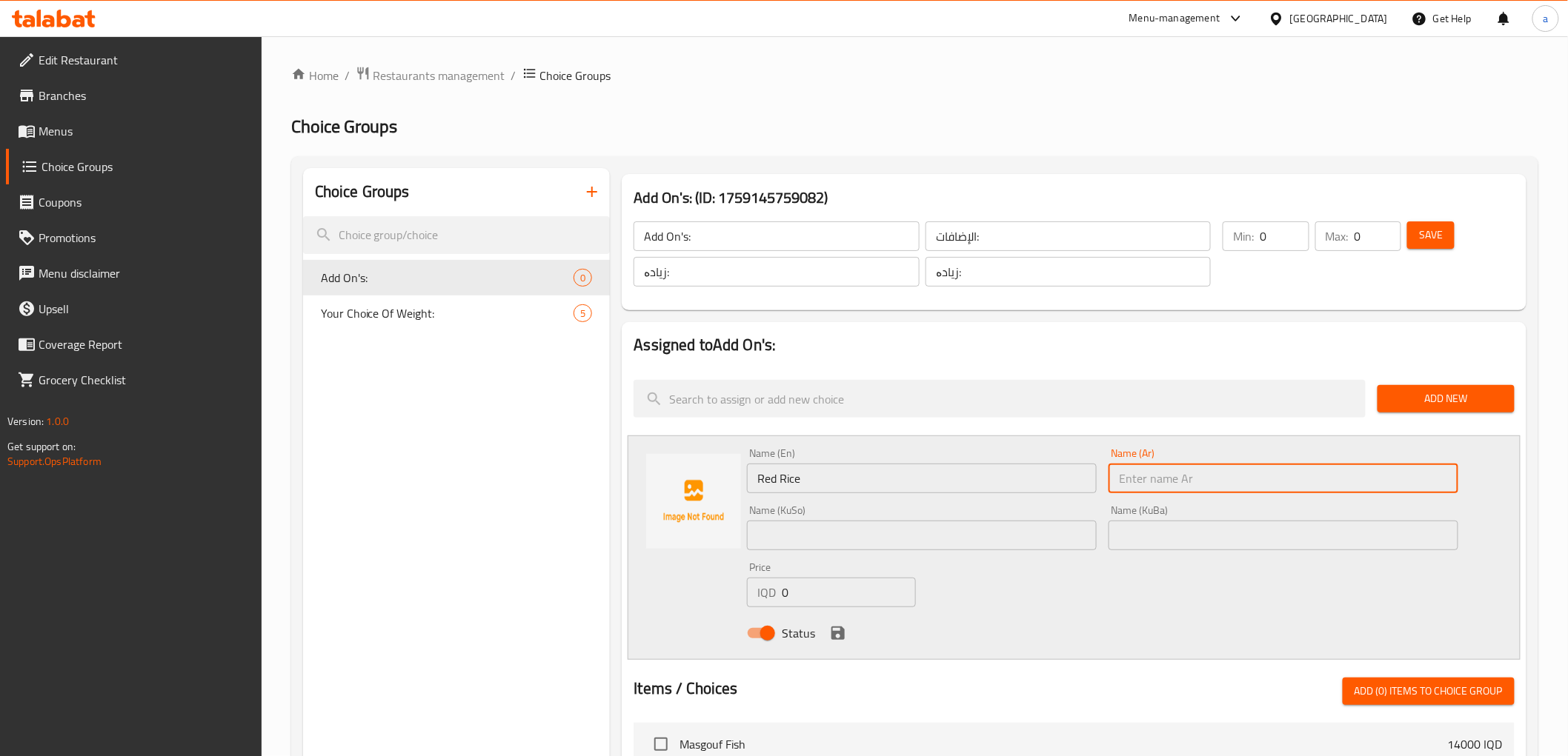
paste input "أرز أحمر"
type input "أرز أحمر"
click at [1173, 518] on div "Name (KuBa) Name (KuBa)" at bounding box center [1283, 528] width 350 height 45
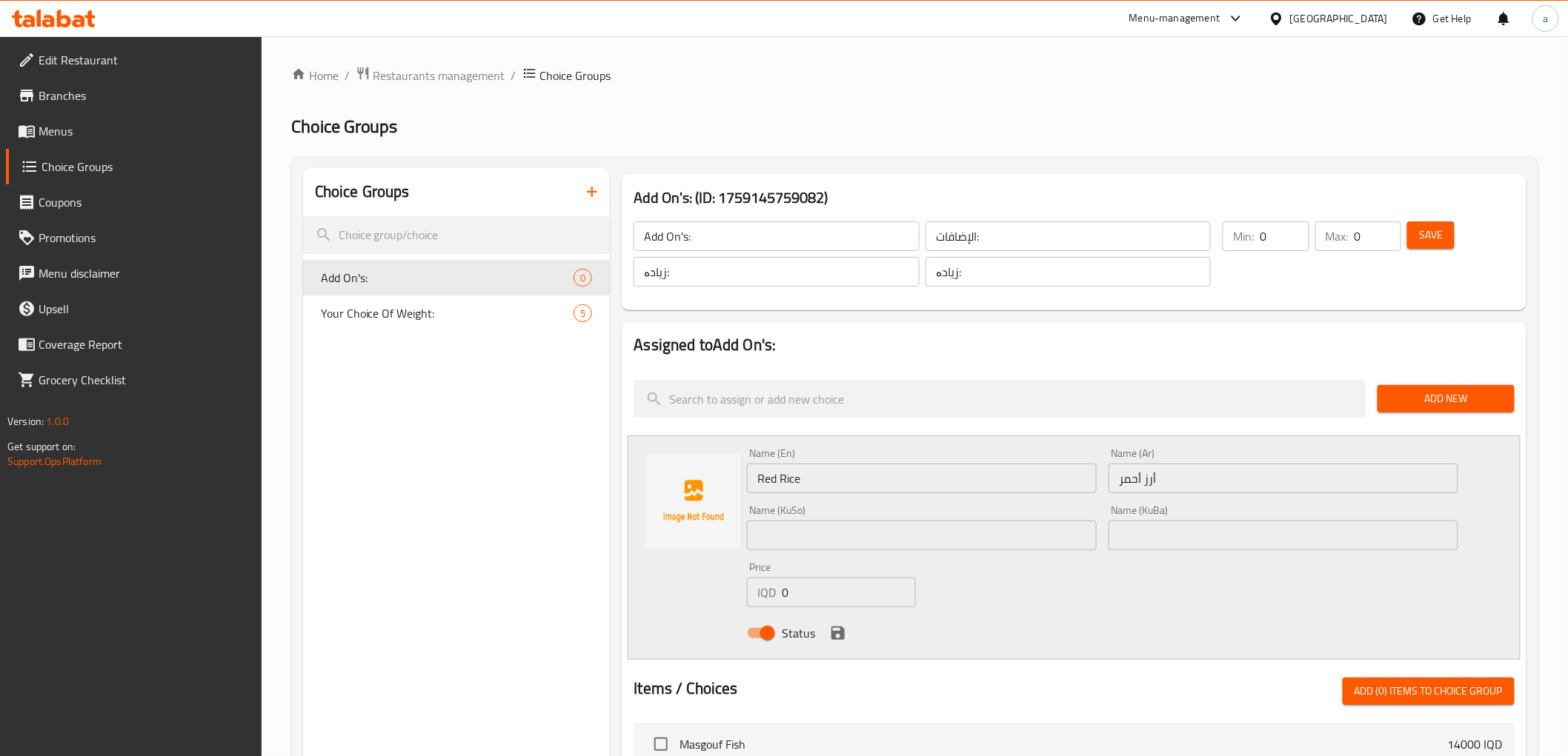
click at [1166, 546] on input "text" at bounding box center [1283, 535] width 350 height 30
click at [1132, 531] on input "text" at bounding box center [1283, 535] width 350 height 30
paste input "برنجی سوور"
type input "برنجی سوور"
click at [968, 529] on input "text" at bounding box center [921, 535] width 350 height 30
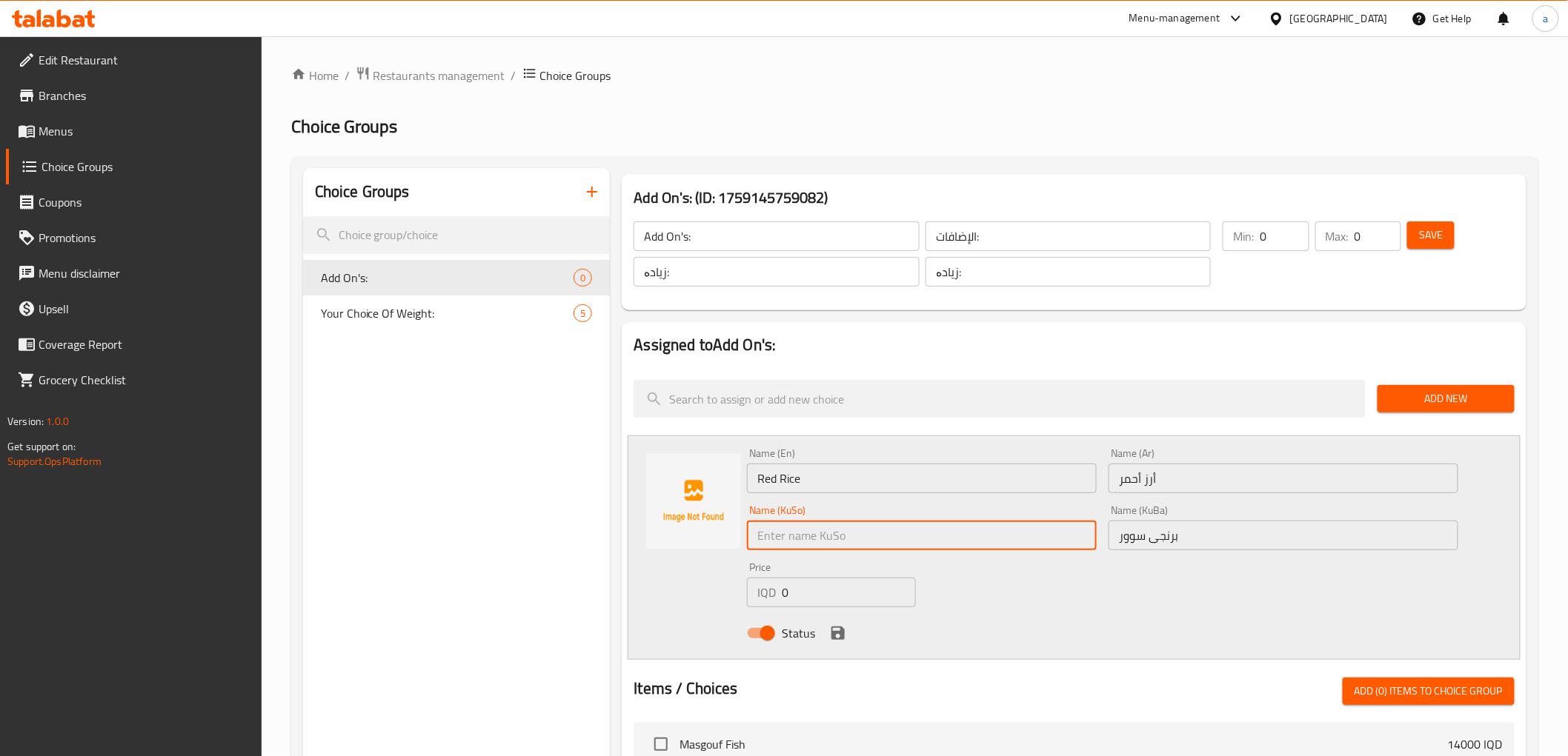
paste input "برنجی سوور"
type input "برنجی سوور"
click at [840, 583] on input "0" at bounding box center [849, 592] width 134 height 30
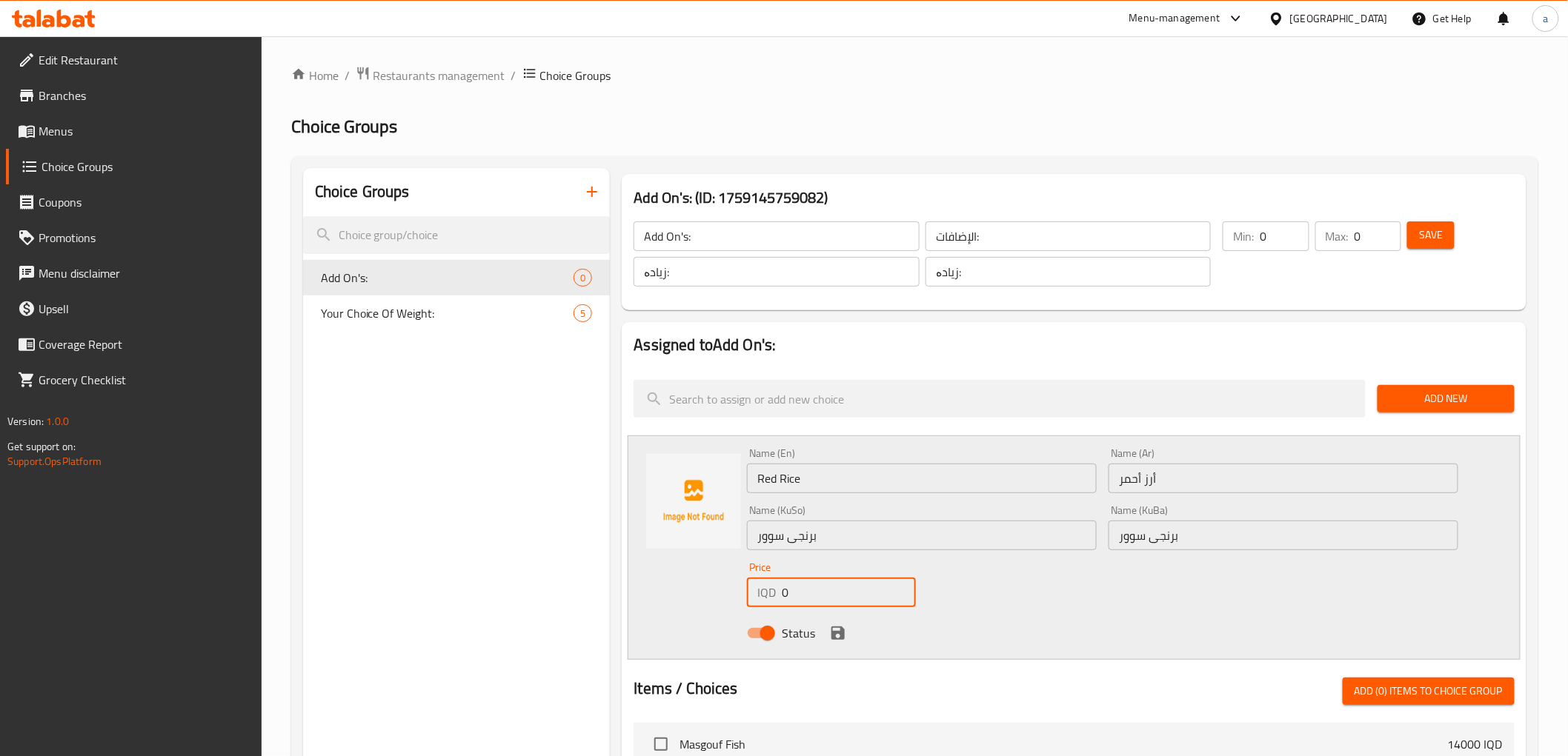
click at [840, 583] on input "0" at bounding box center [849, 592] width 134 height 30
type input "3000"
click at [837, 632] on icon "save" at bounding box center [838, 633] width 14 height 14
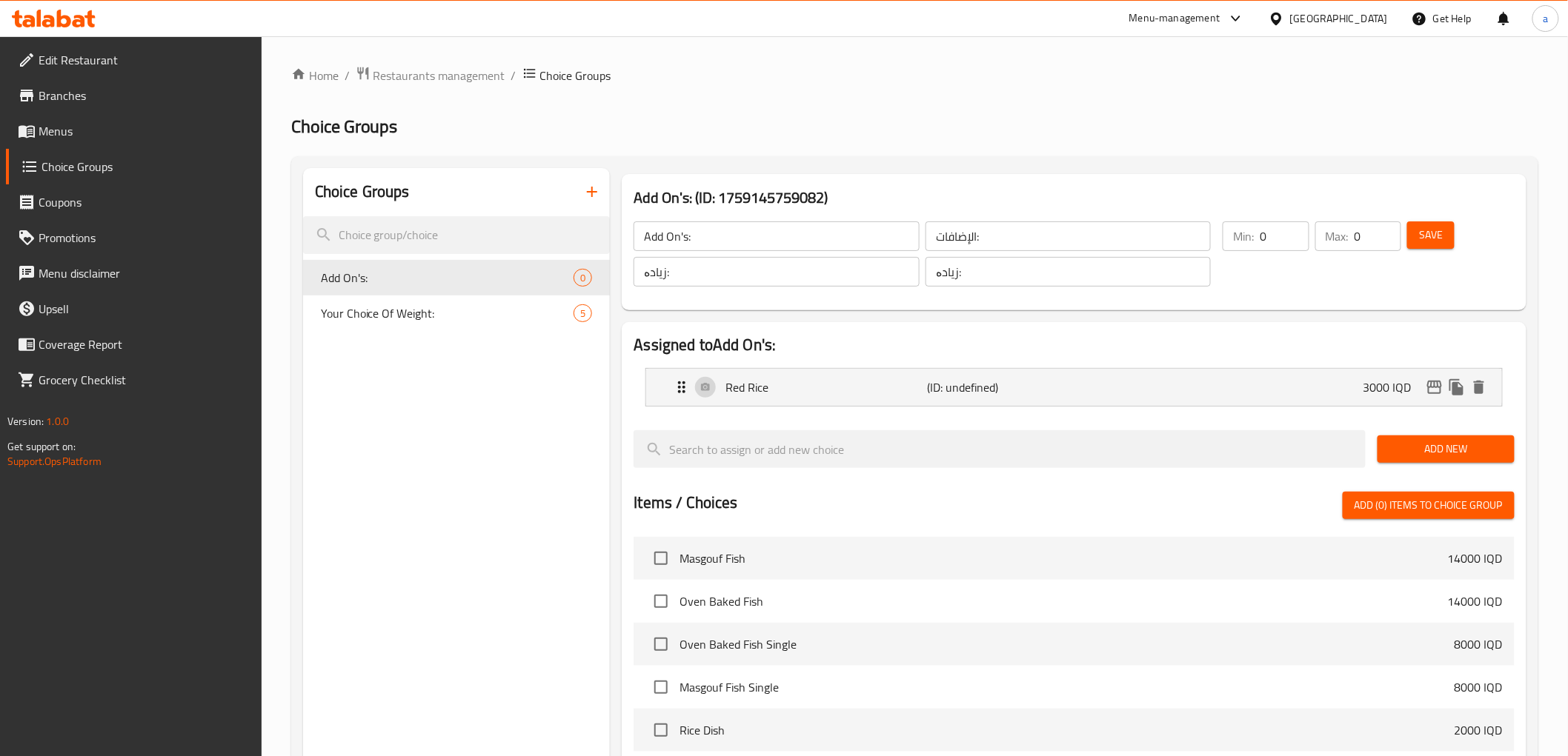
click at [1431, 238] on span "Save" at bounding box center [1431, 235] width 24 height 18
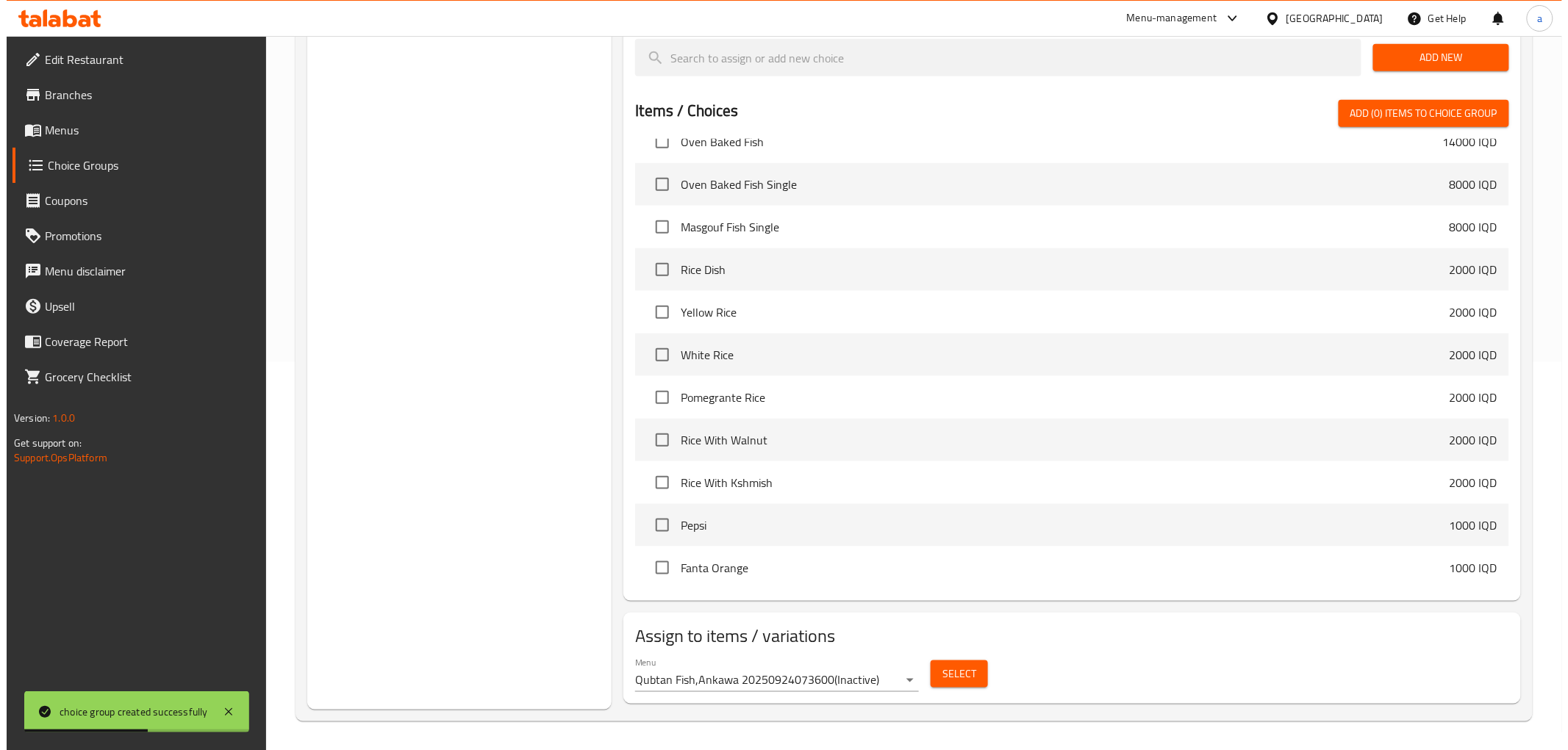
scroll to position [115, 0]
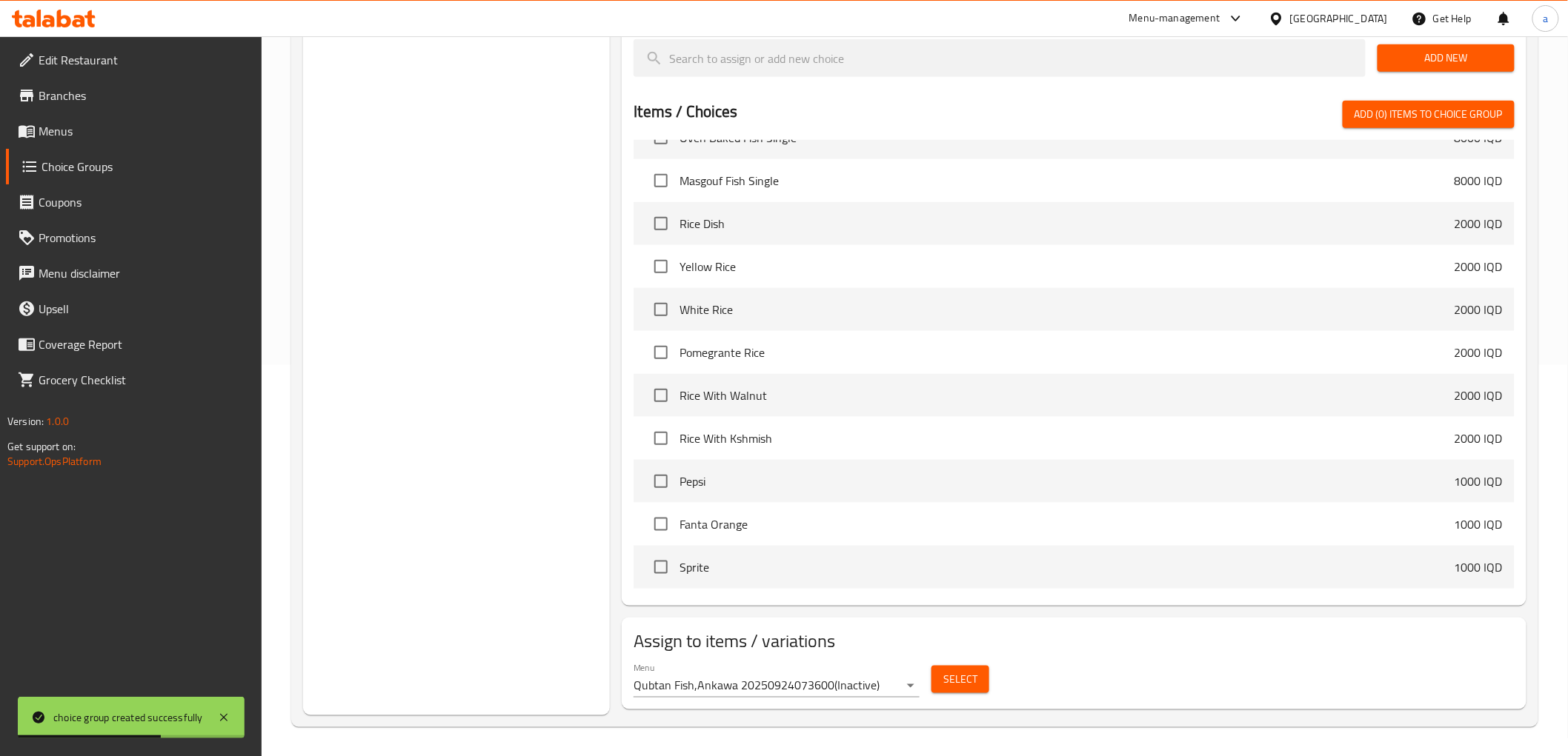
click at [909, 366] on body "choice group created successfully ​ Menu-management [GEOGRAPHIC_DATA] Get Help …" at bounding box center [784, 5] width 1568 height 720
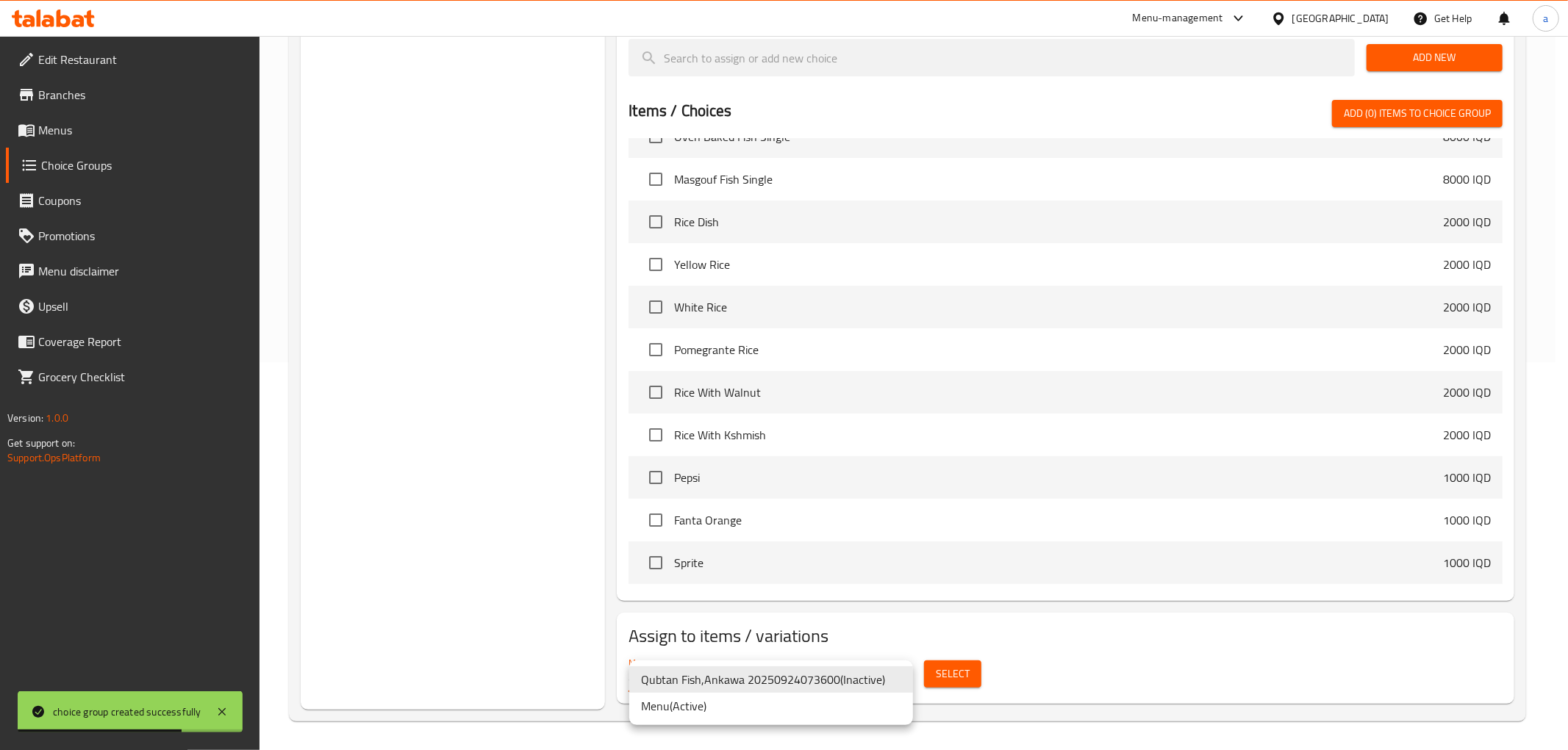
click at [721, 705] on li "Menu ( Active )" at bounding box center [771, 706] width 284 height 26
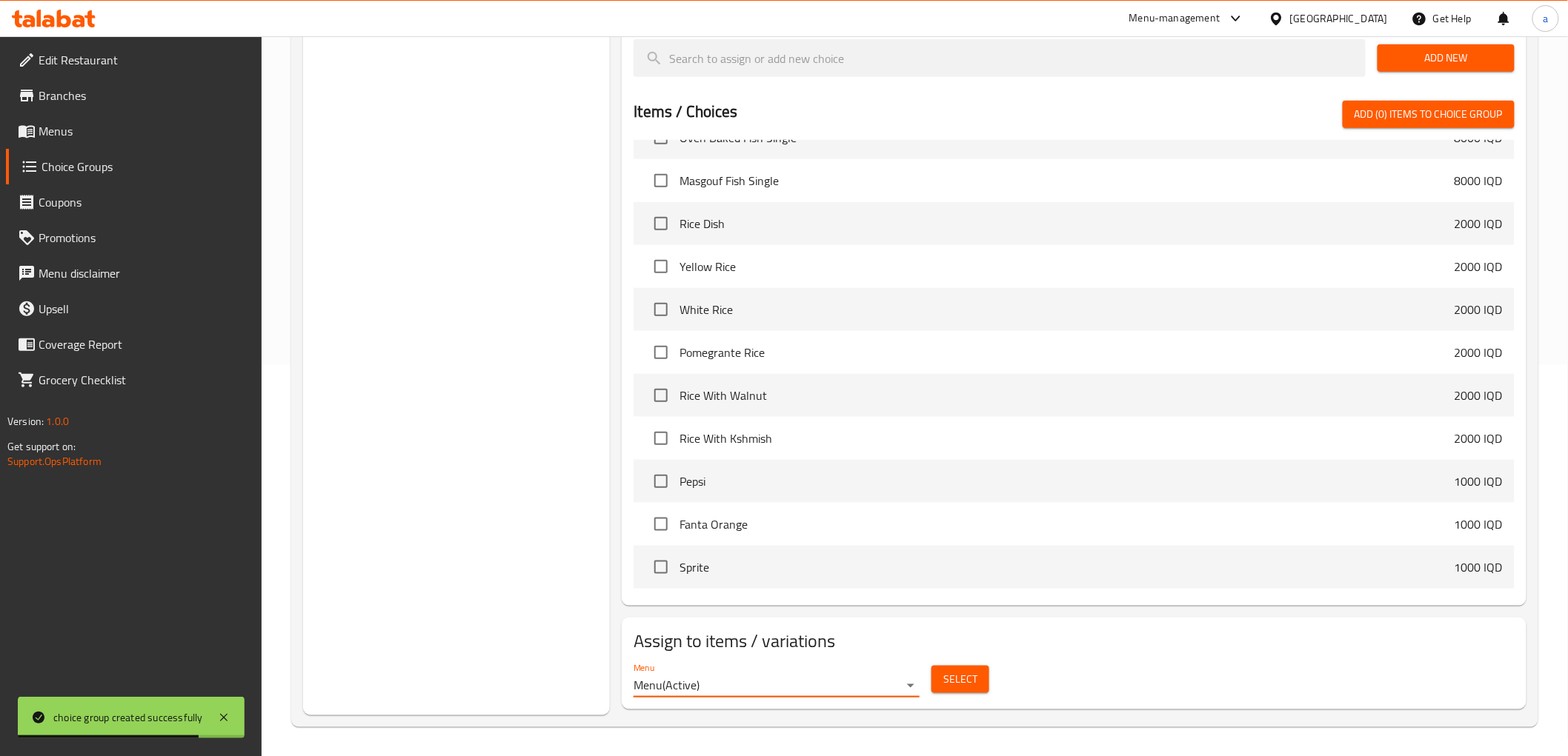
click at [959, 681] on span "Select" at bounding box center [960, 679] width 34 height 18
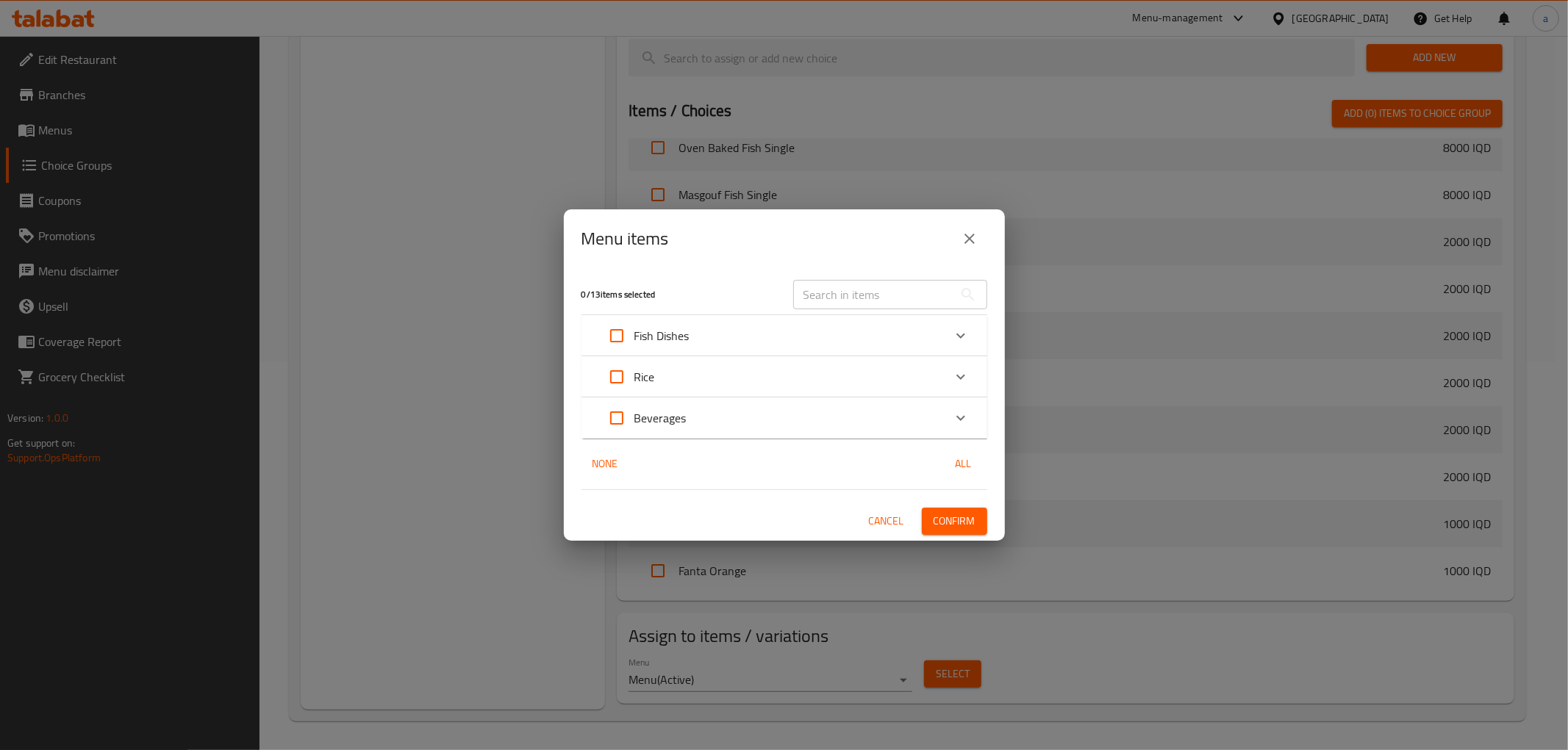
click at [953, 331] on icon "Expand" at bounding box center [961, 336] width 18 height 18
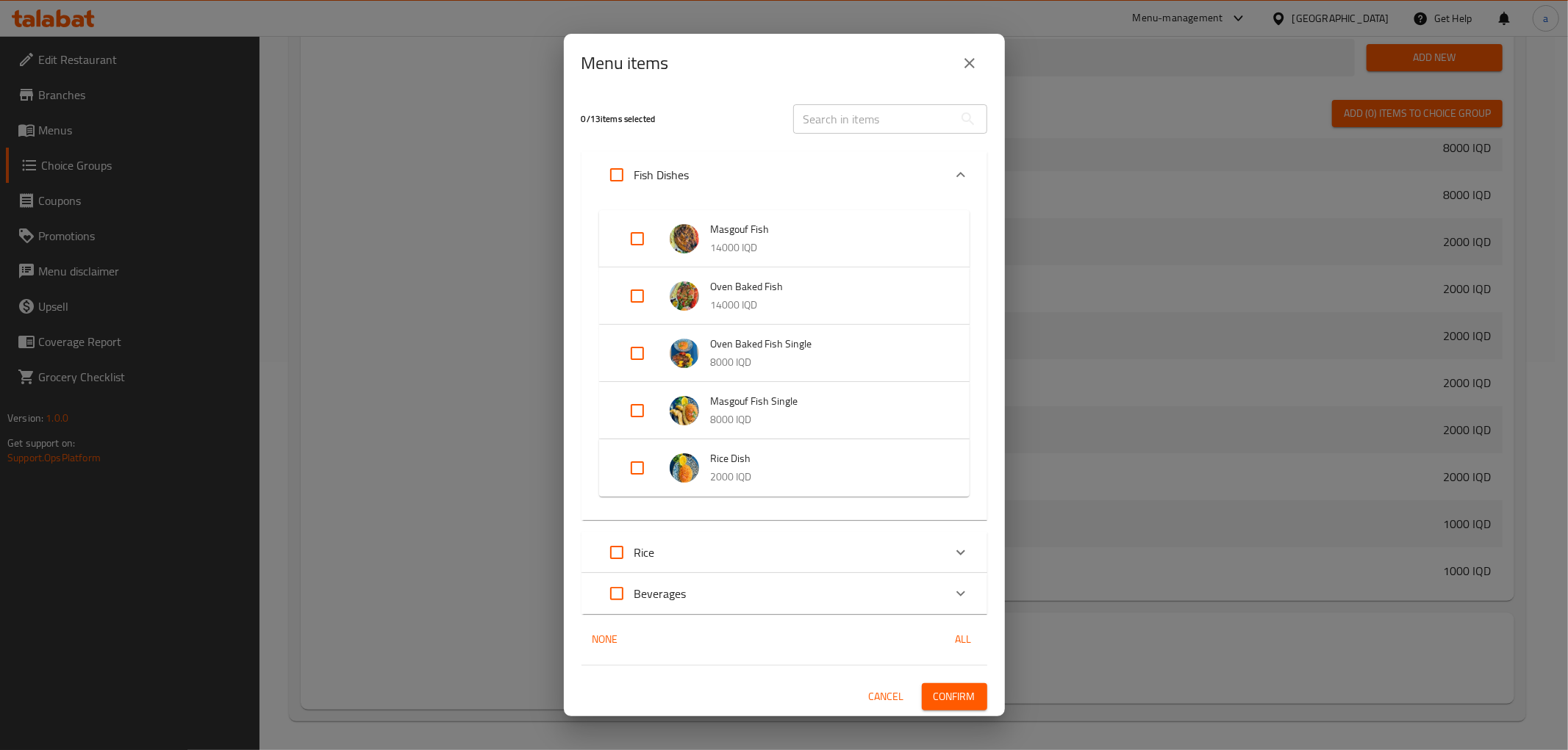
click at [634, 241] on input "Expand" at bounding box center [637, 239] width 35 height 35
checkbox input "true"
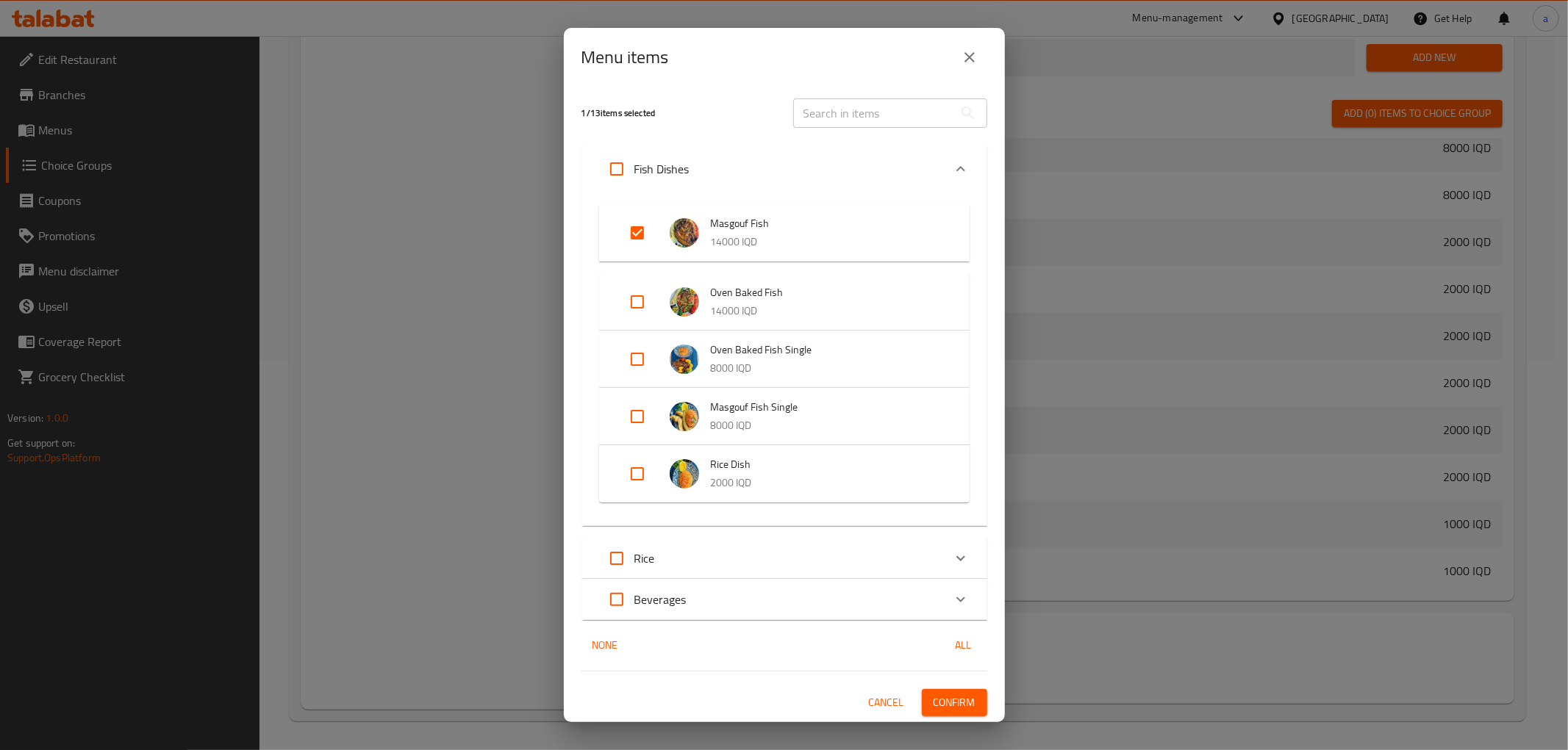
click at [636, 294] on input "Expand" at bounding box center [637, 302] width 35 height 35
checkbox input "true"
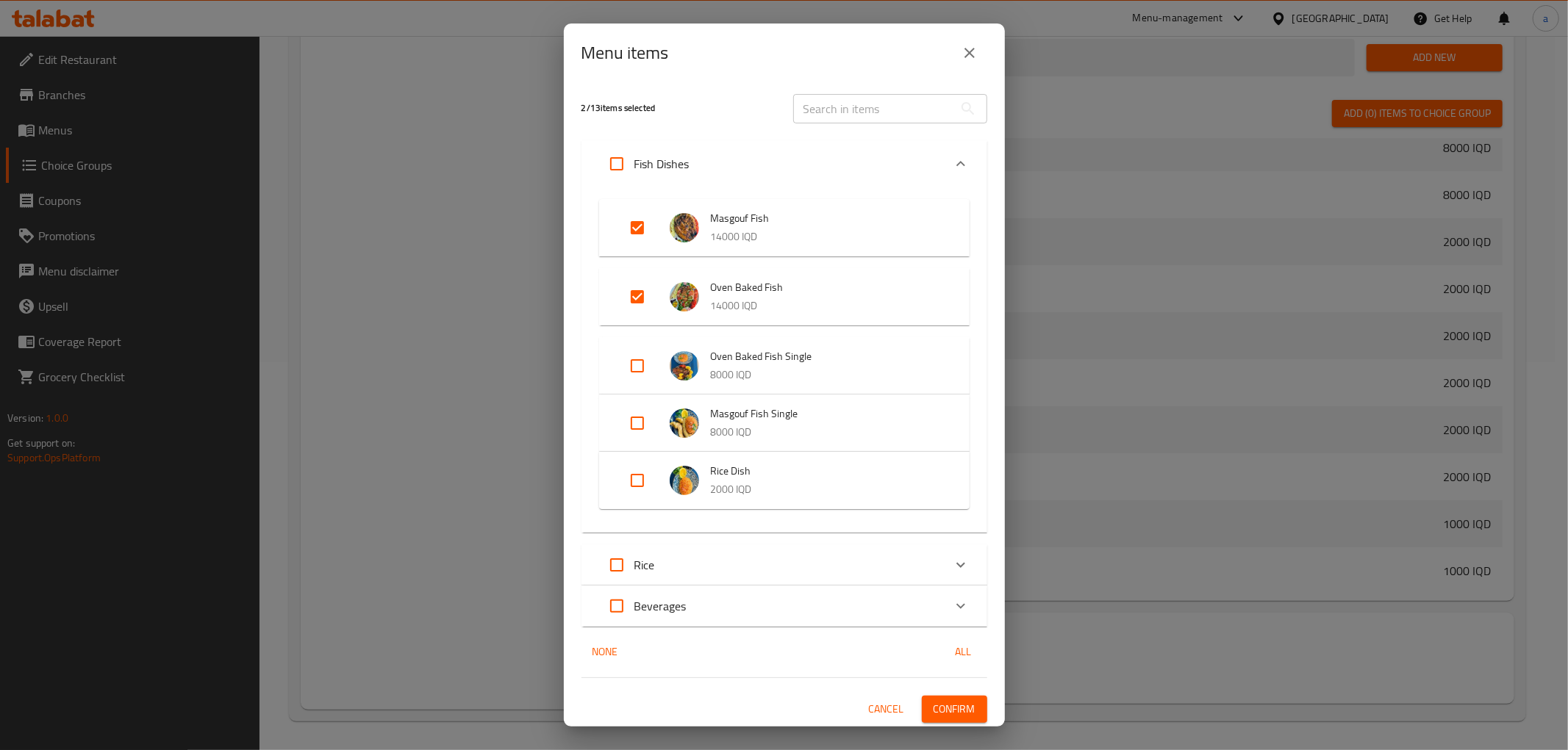
click at [628, 371] on input "Expand" at bounding box center [637, 366] width 35 height 35
checkbox input "true"
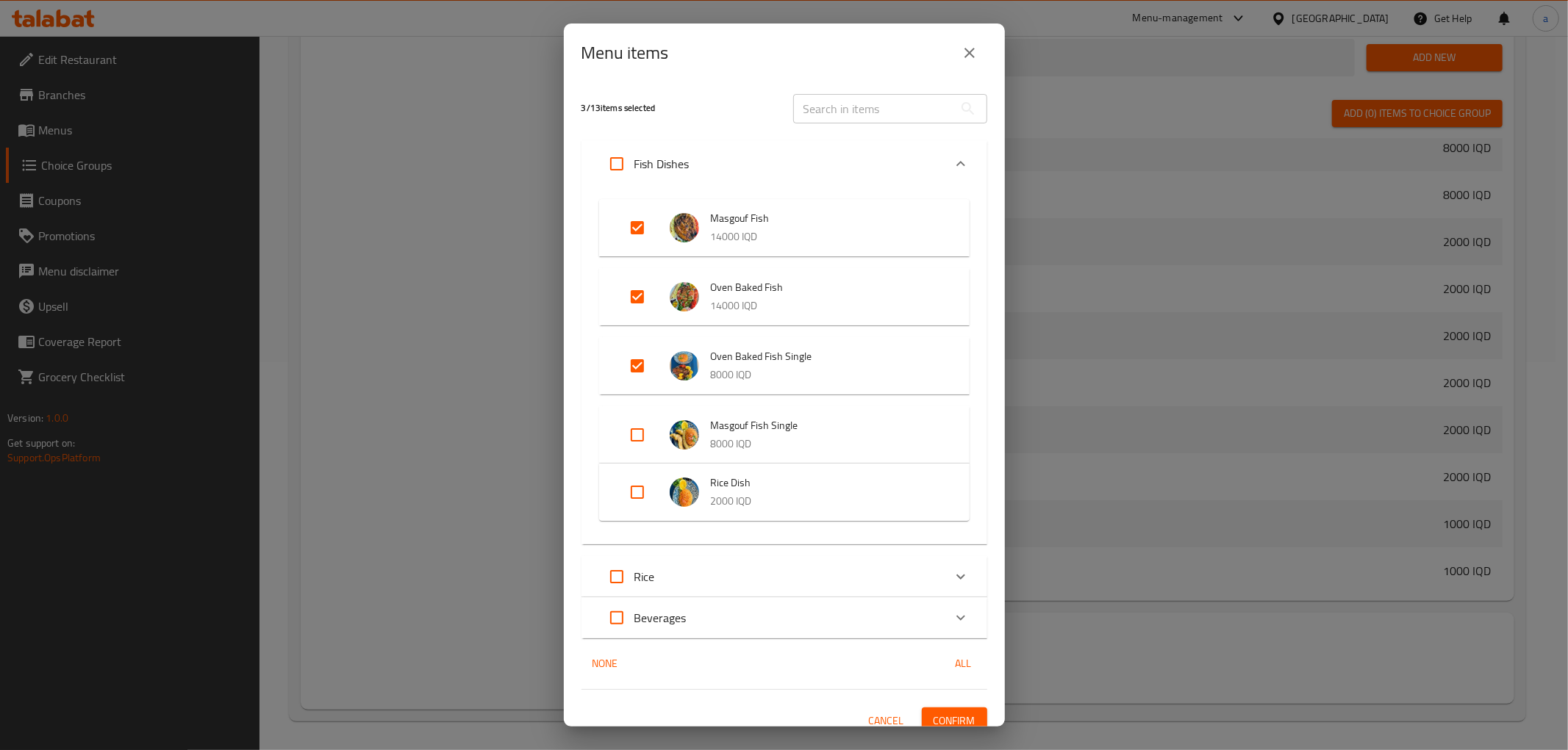
click at [639, 450] on input "Expand" at bounding box center [637, 435] width 35 height 35
checkbox input "true"
click at [640, 500] on input "Expand" at bounding box center [637, 504] width 35 height 35
checkbox input "true"
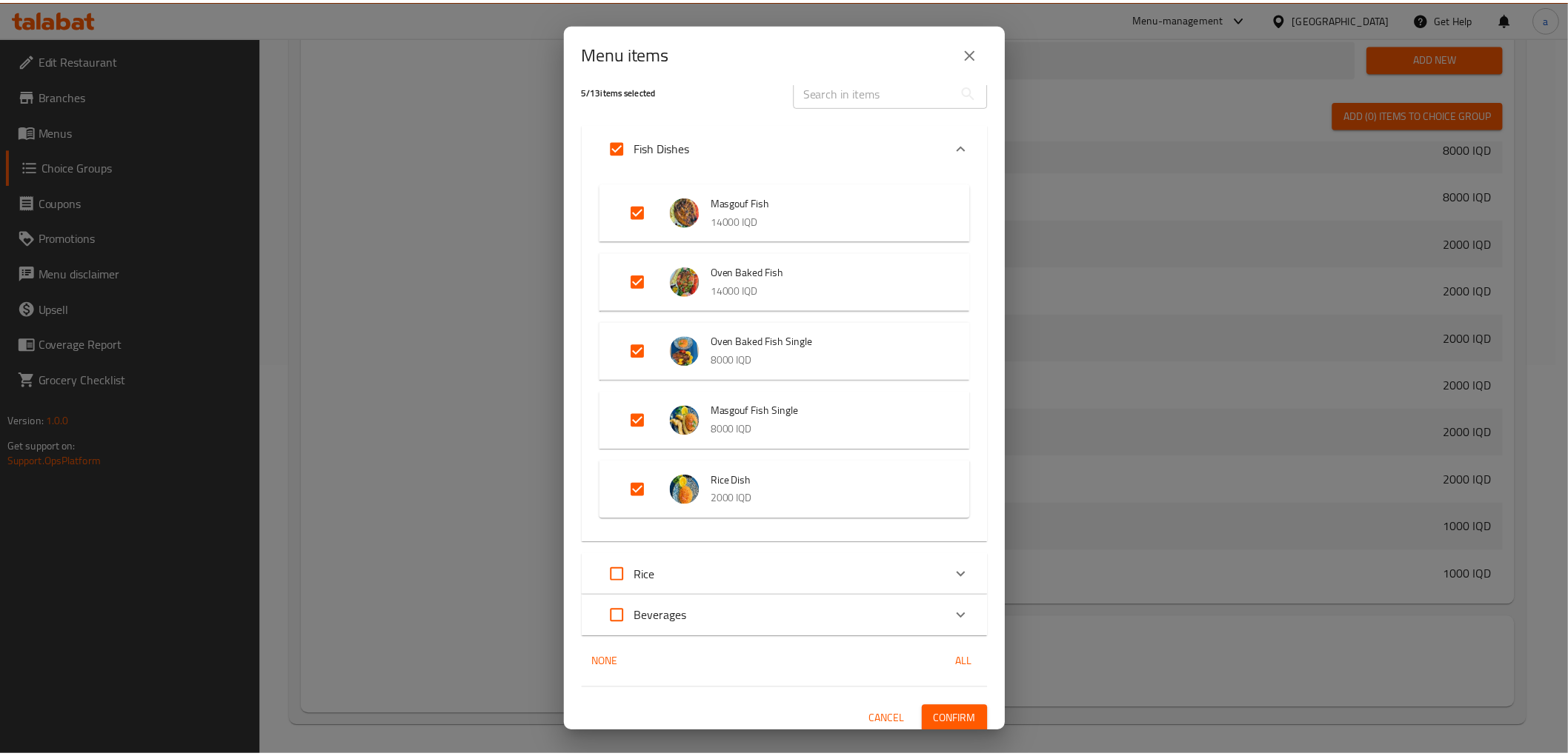
scroll to position [25, 0]
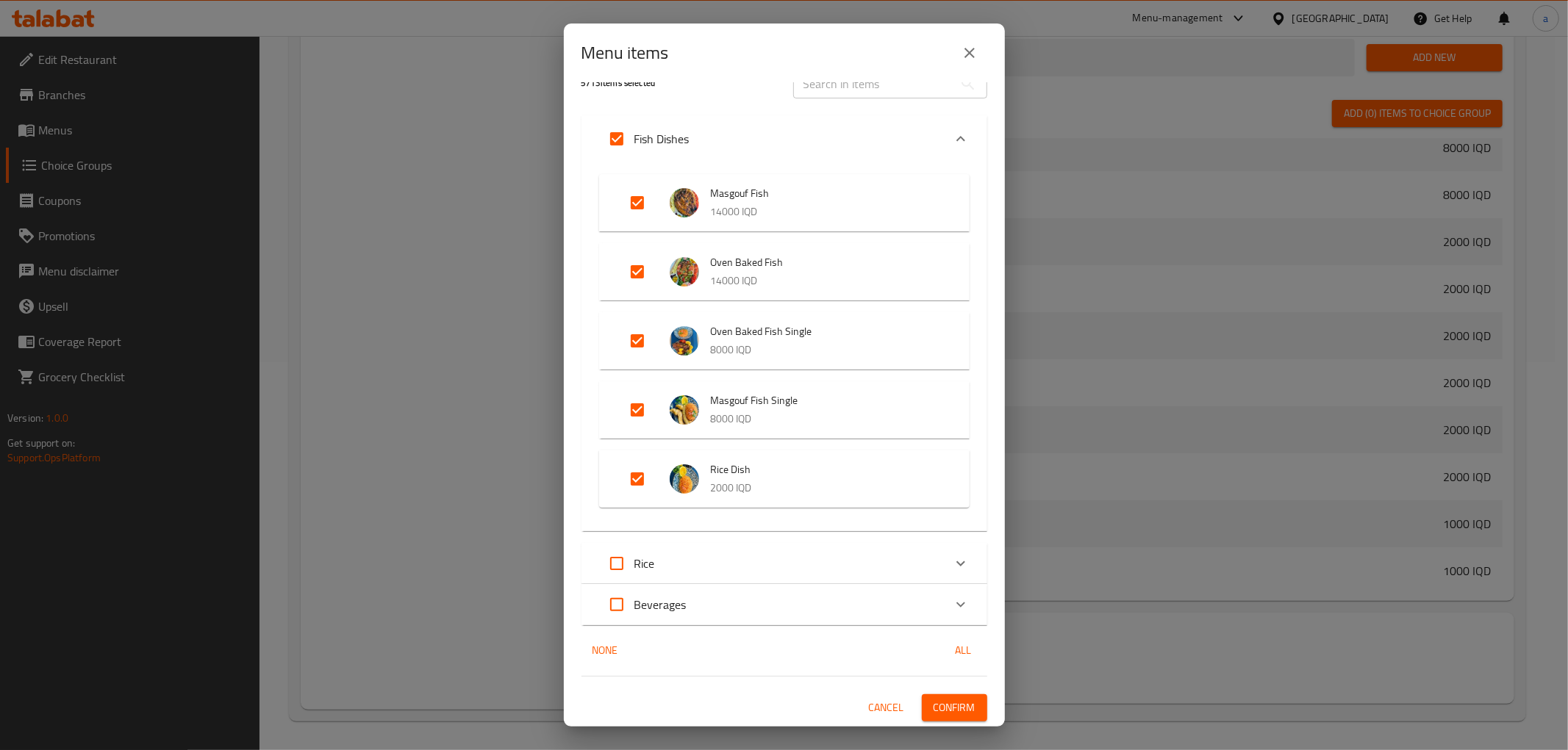
click at [869, 705] on span "Cancel" at bounding box center [886, 708] width 35 height 18
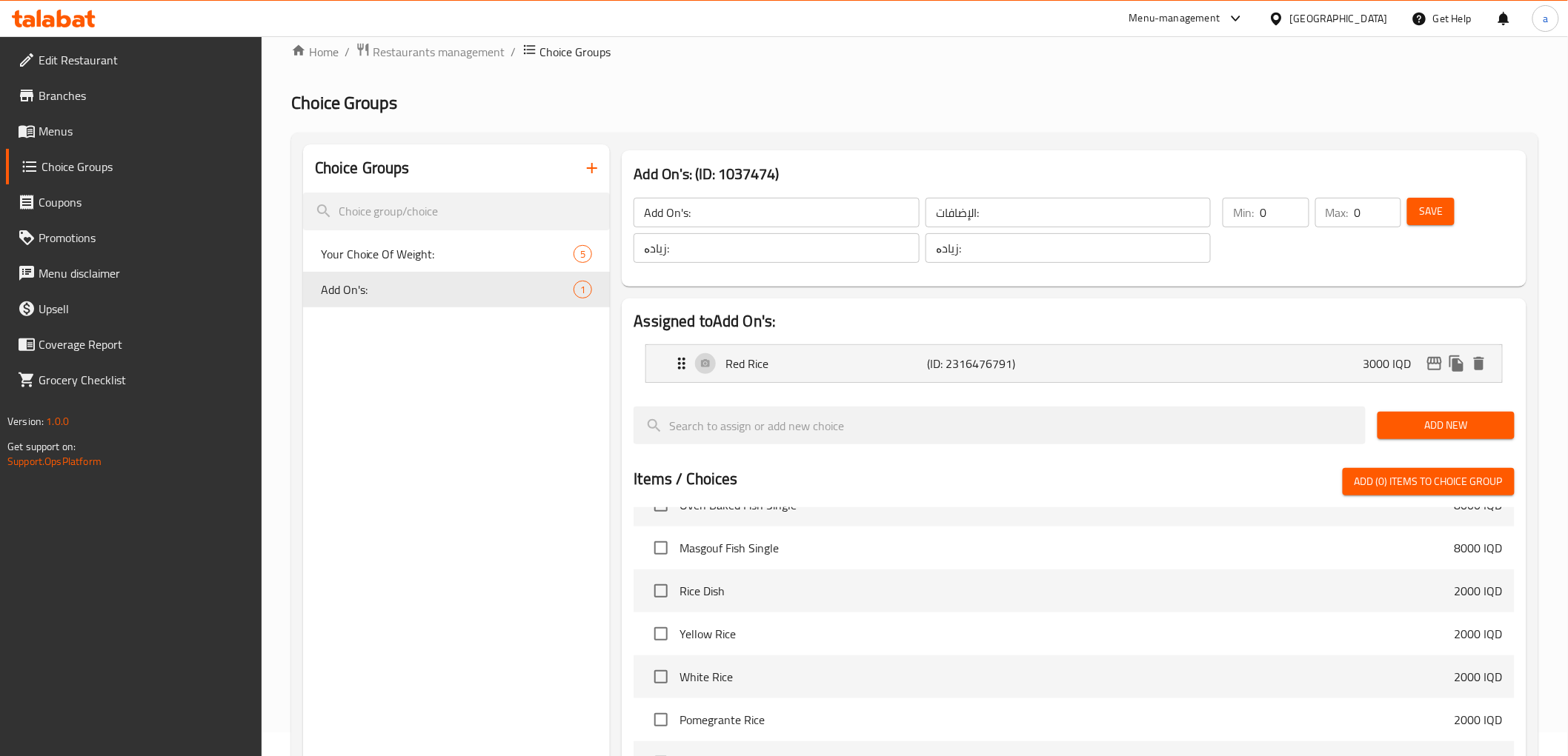
scroll to position [0, 0]
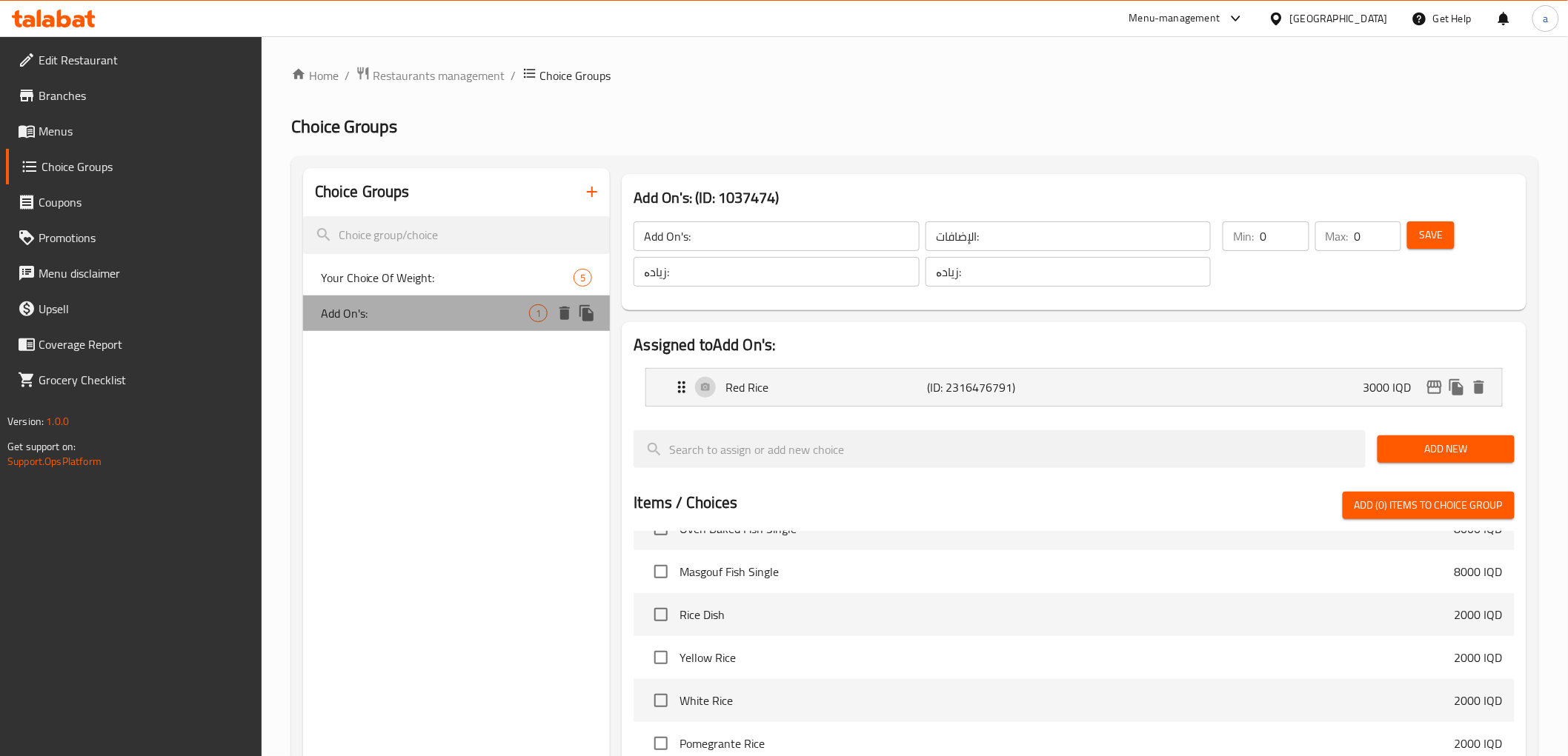
click at [499, 313] on span "Add On's:" at bounding box center [425, 313] width 209 height 18
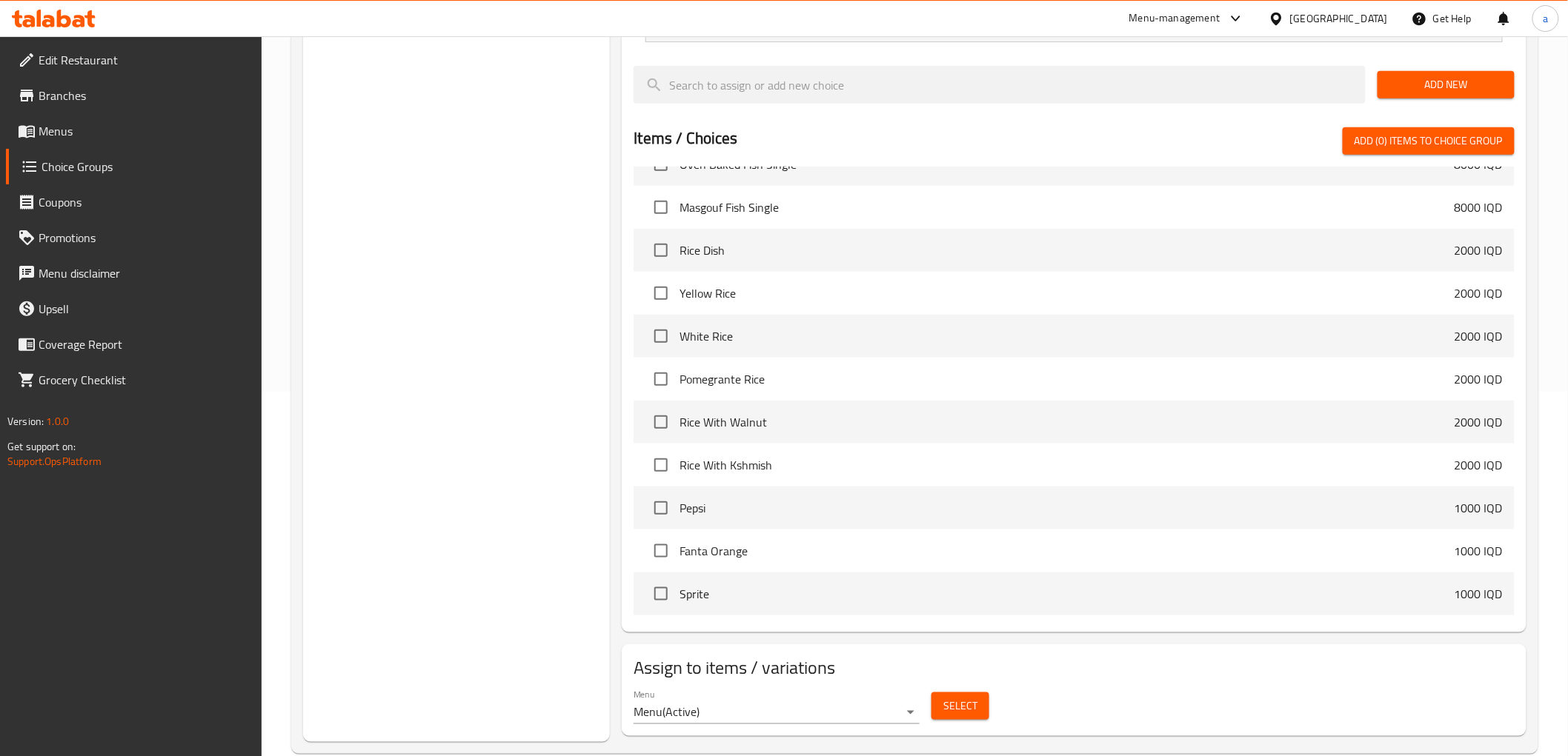
scroll to position [391, 0]
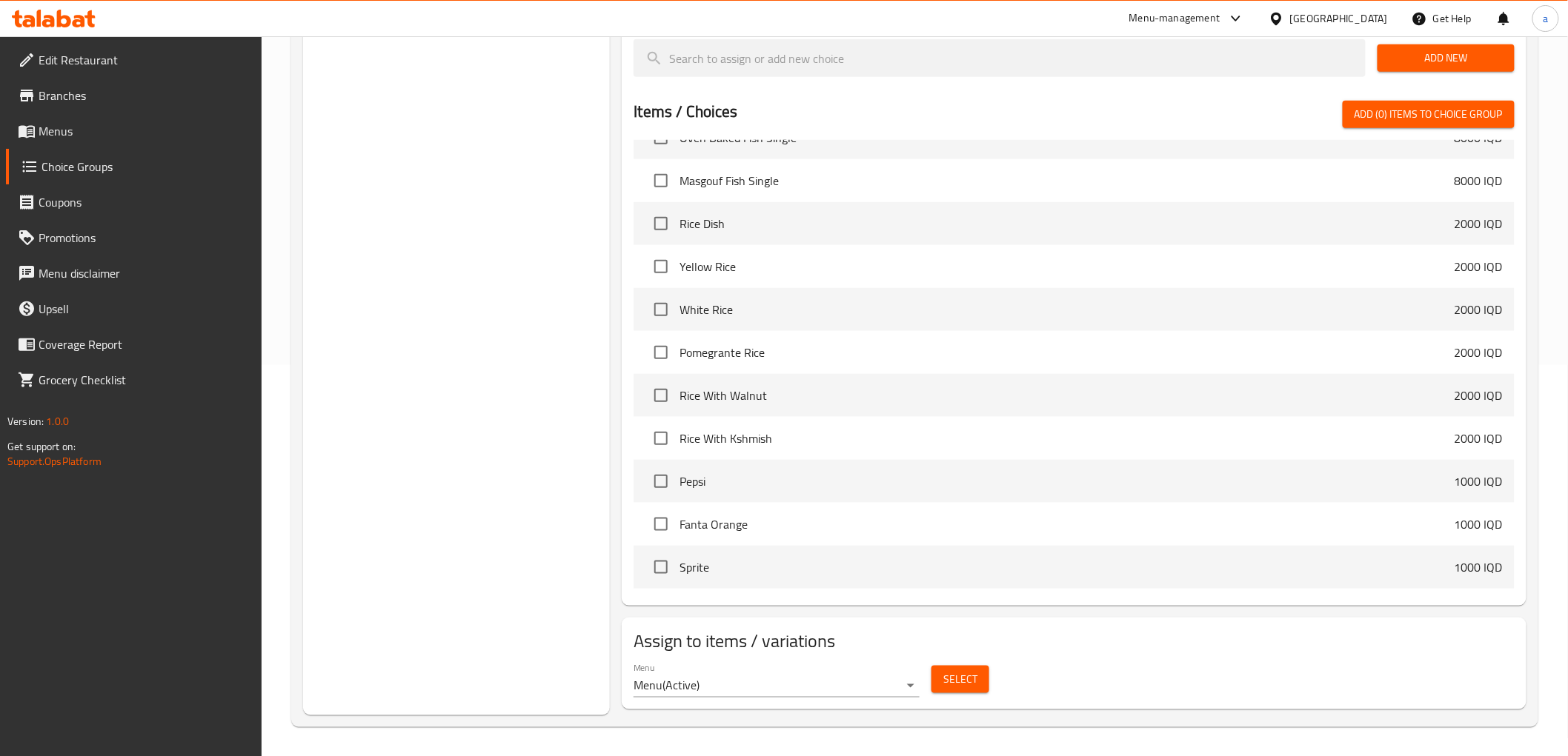
click at [961, 679] on span "Select" at bounding box center [960, 679] width 34 height 18
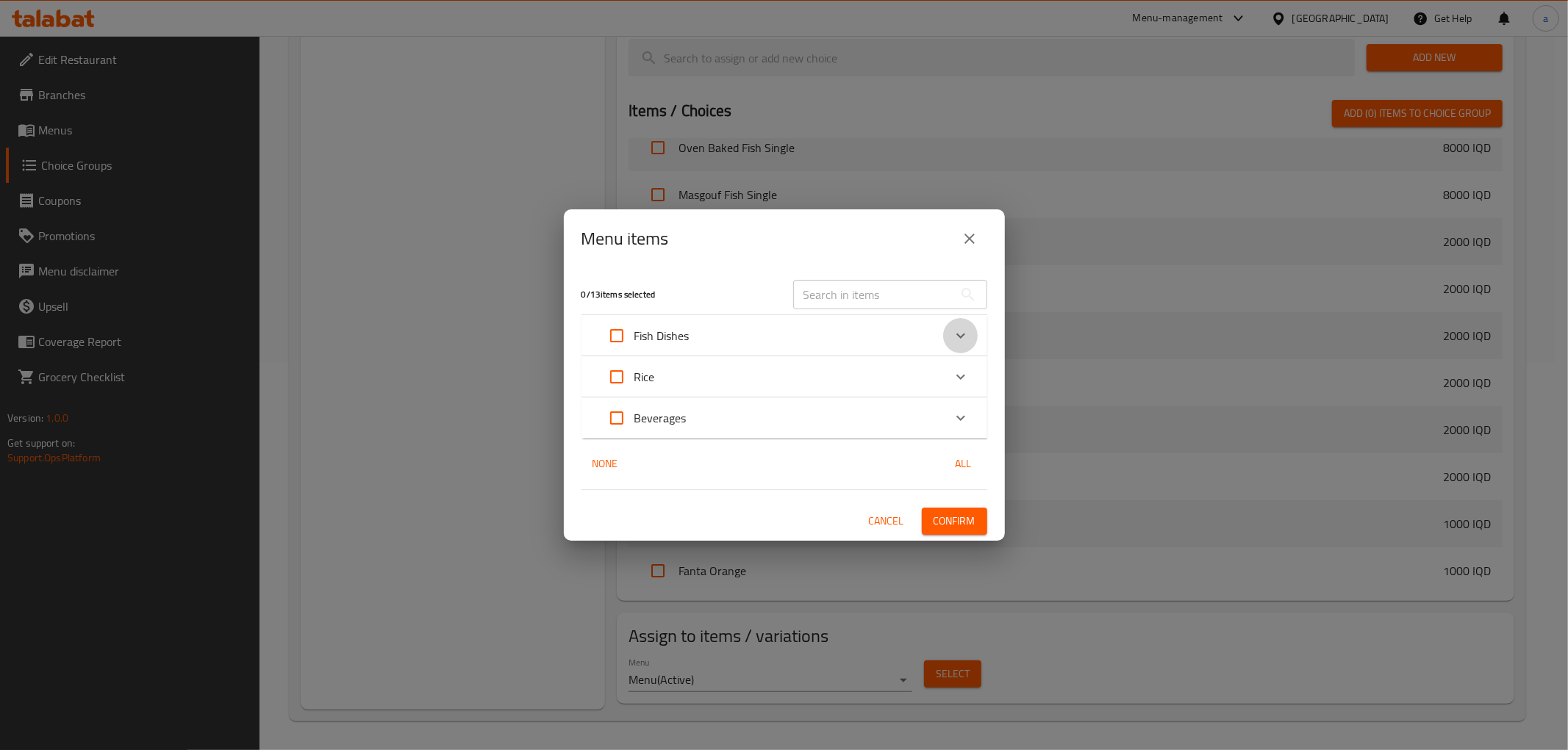
click at [959, 328] on icon "Expand" at bounding box center [961, 336] width 18 height 18
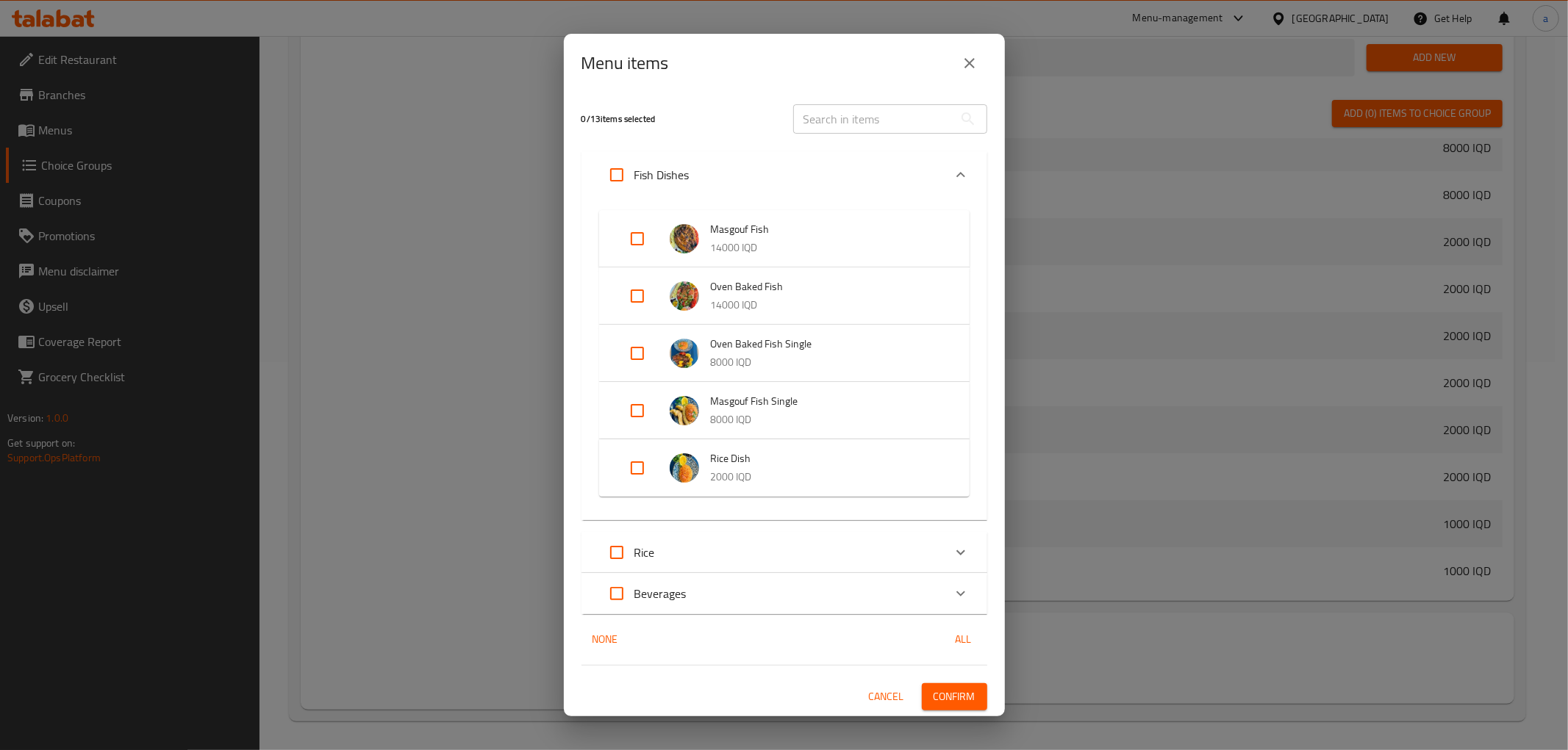
drag, startPoint x: 632, startPoint y: 236, endPoint x: 629, endPoint y: 226, distance: 10.4
click at [632, 235] on input "Expand" at bounding box center [637, 239] width 35 height 35
checkbox input "true"
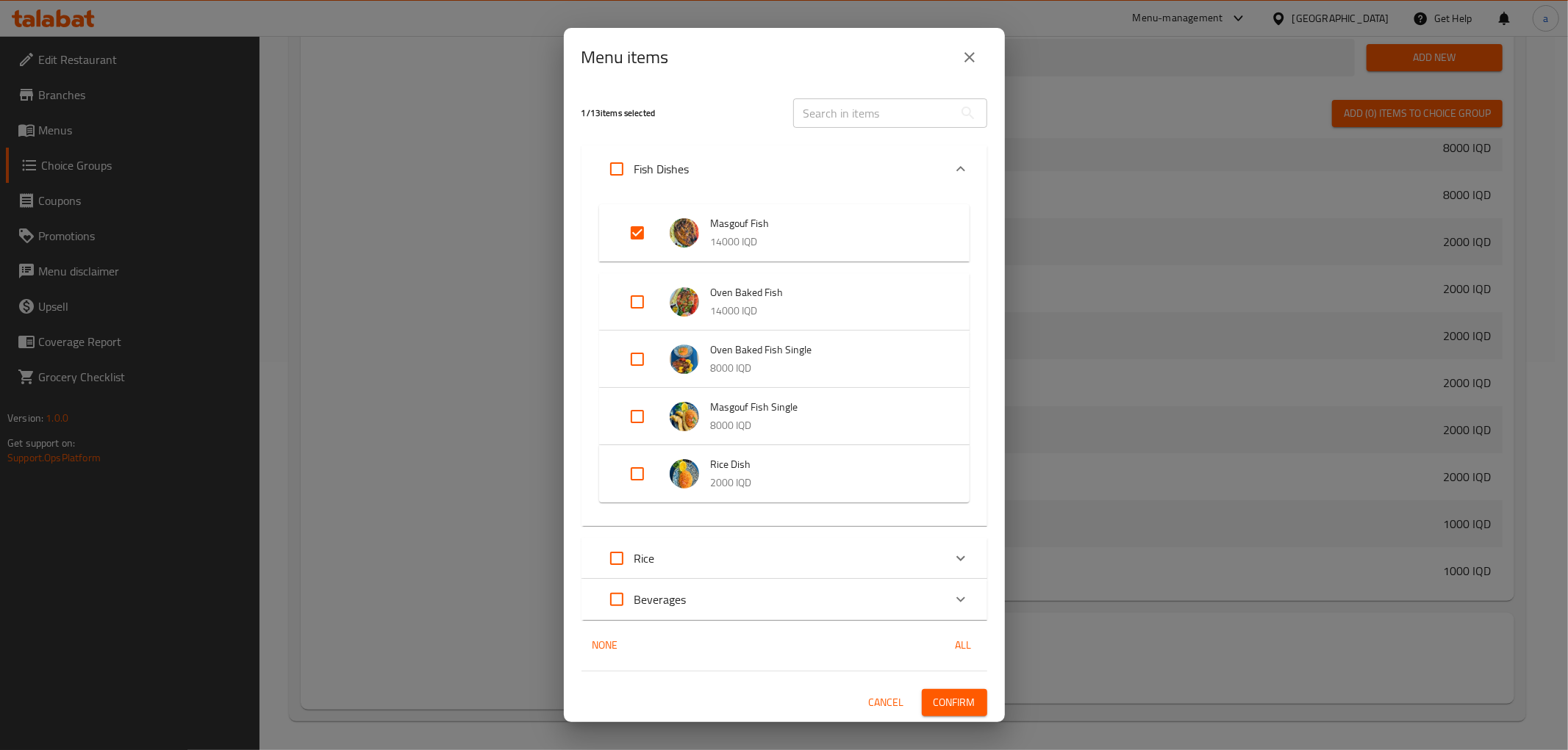
click at [640, 297] on input "Expand" at bounding box center [637, 302] width 35 height 35
checkbox input "true"
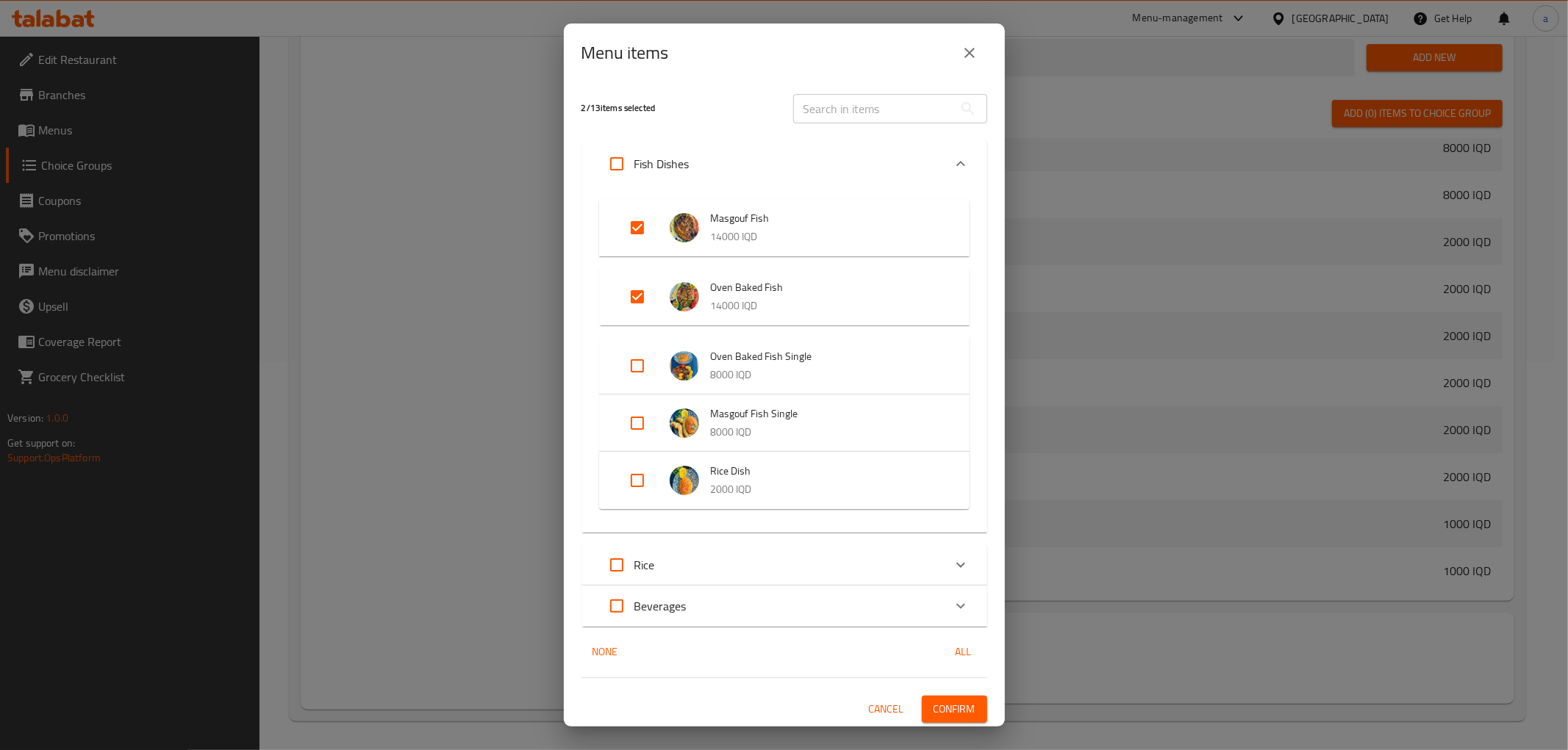
click at [634, 358] on input "Expand" at bounding box center [637, 366] width 35 height 35
checkbox input "true"
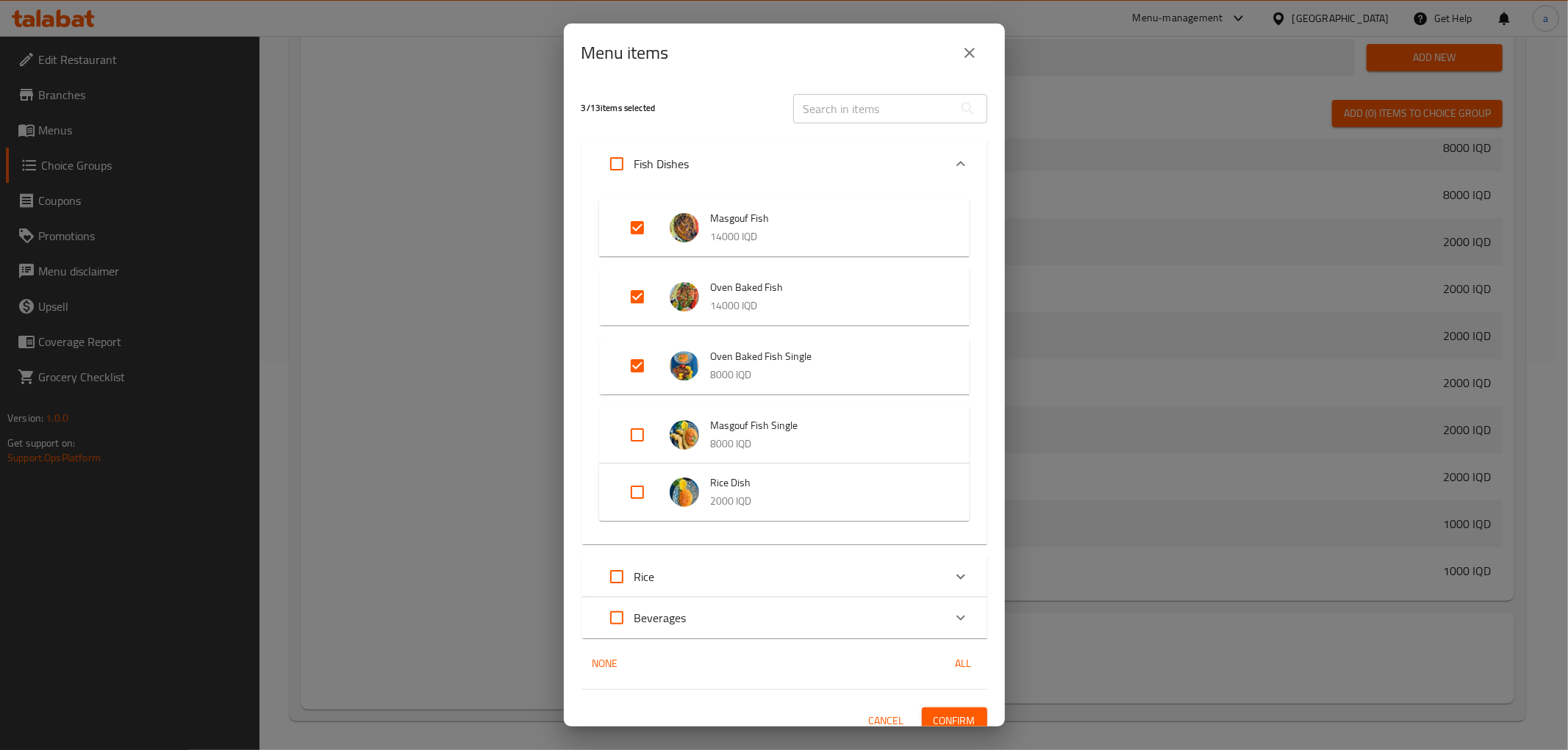
click at [630, 429] on input "Expand" at bounding box center [637, 435] width 35 height 35
checkbox input "true"
click at [975, 53] on icon "close" at bounding box center [969, 53] width 18 height 18
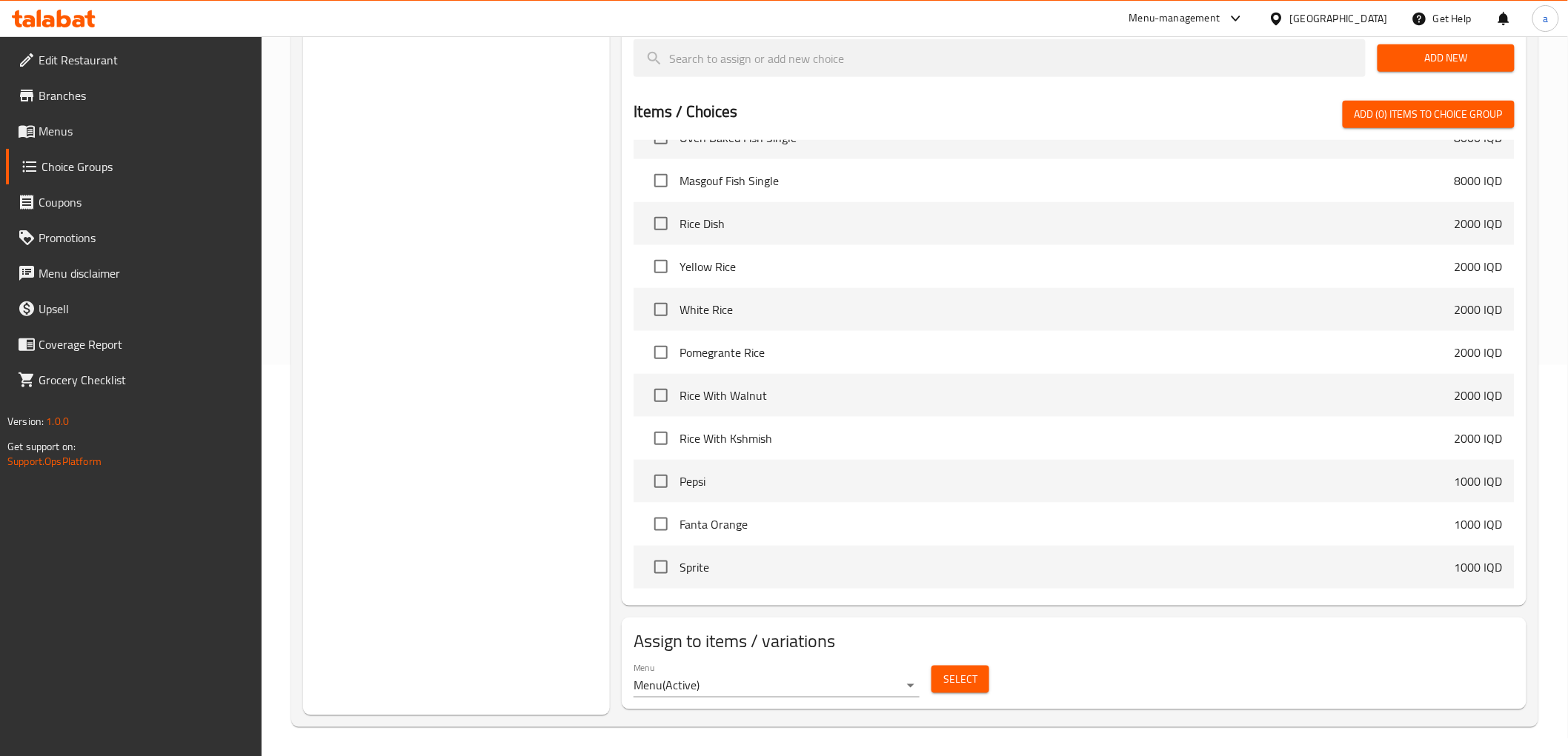
click at [950, 676] on span "Select" at bounding box center [960, 679] width 34 height 18
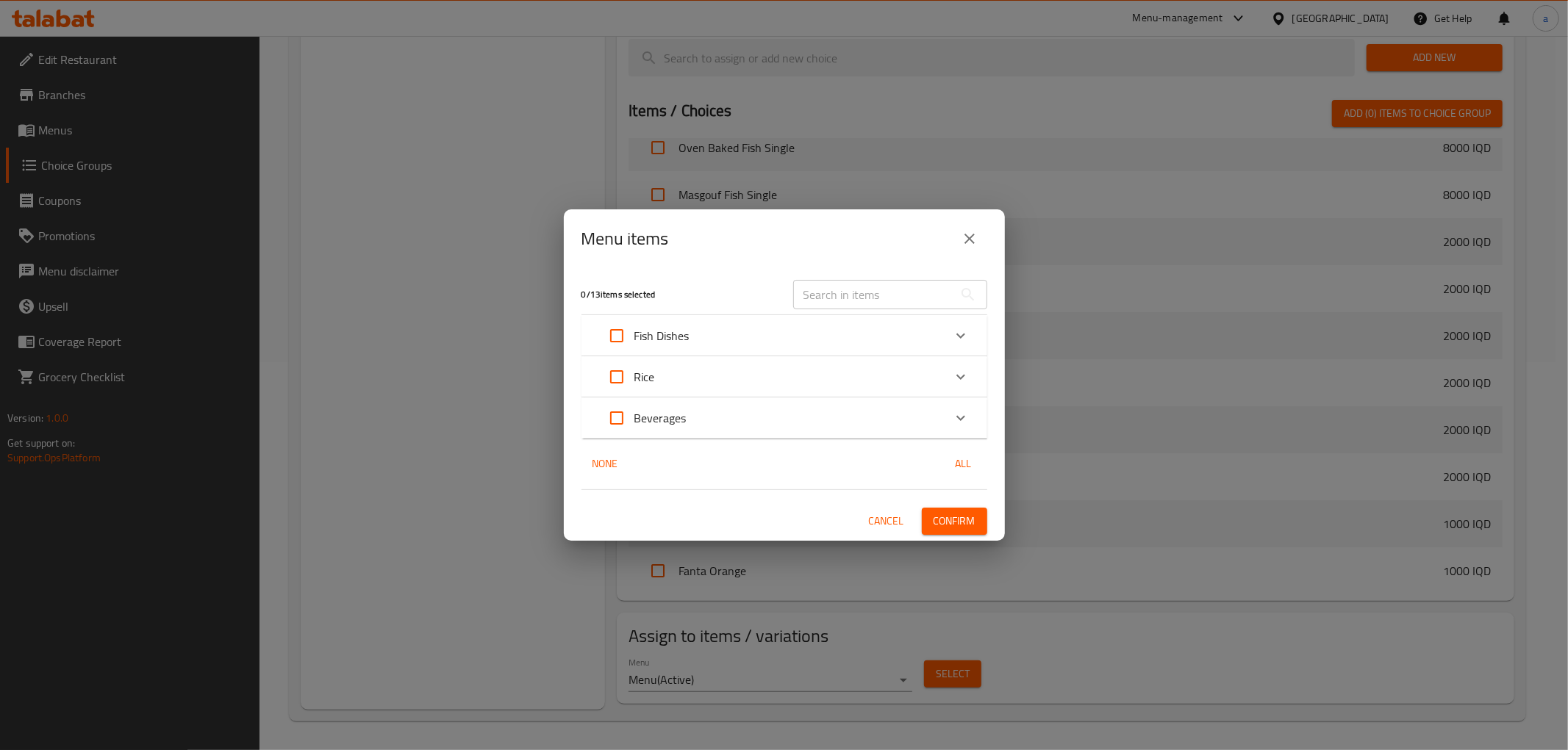
click at [957, 336] on icon "Expand" at bounding box center [961, 336] width 18 height 18
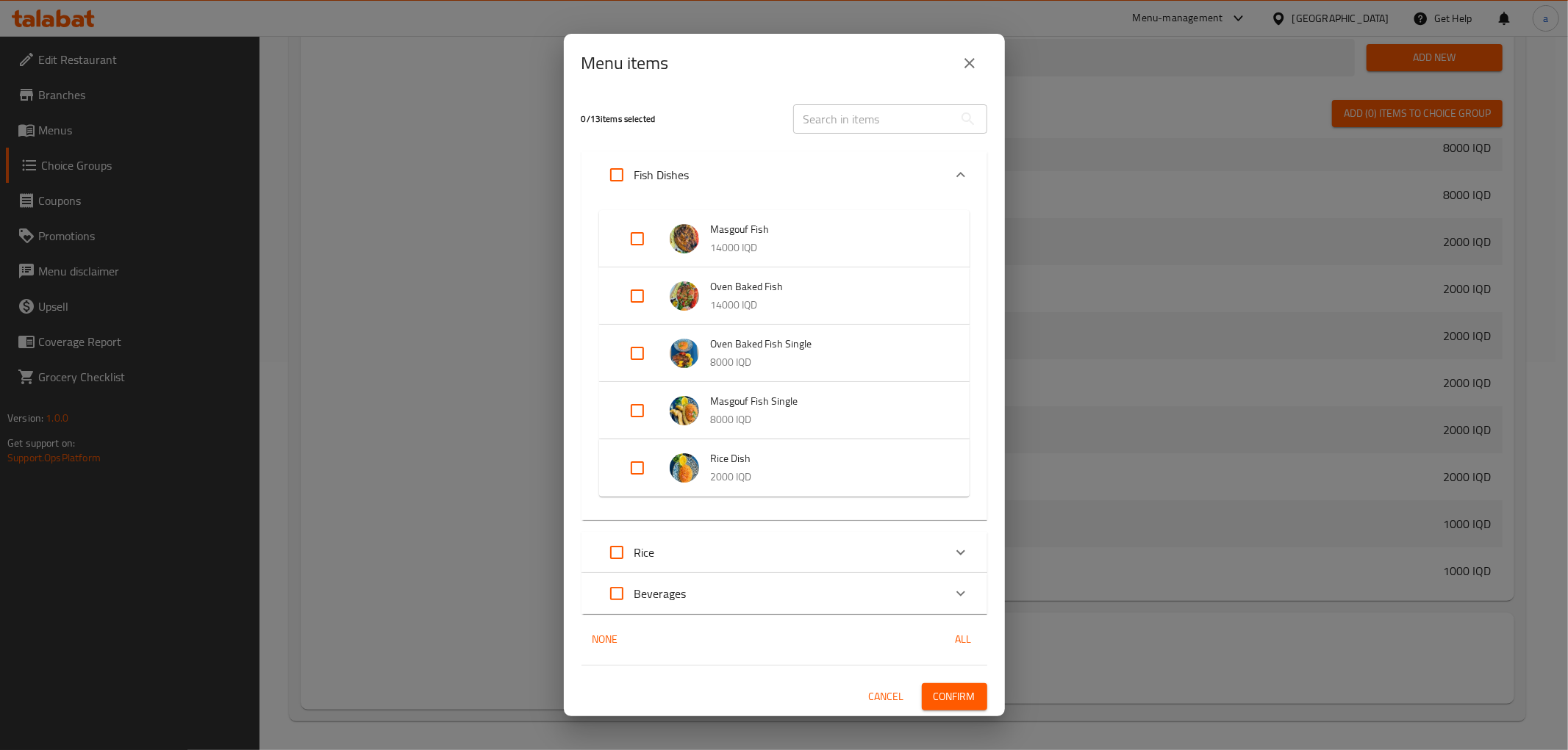
click at [629, 290] on input "Expand" at bounding box center [637, 296] width 35 height 35
checkbox input "true"
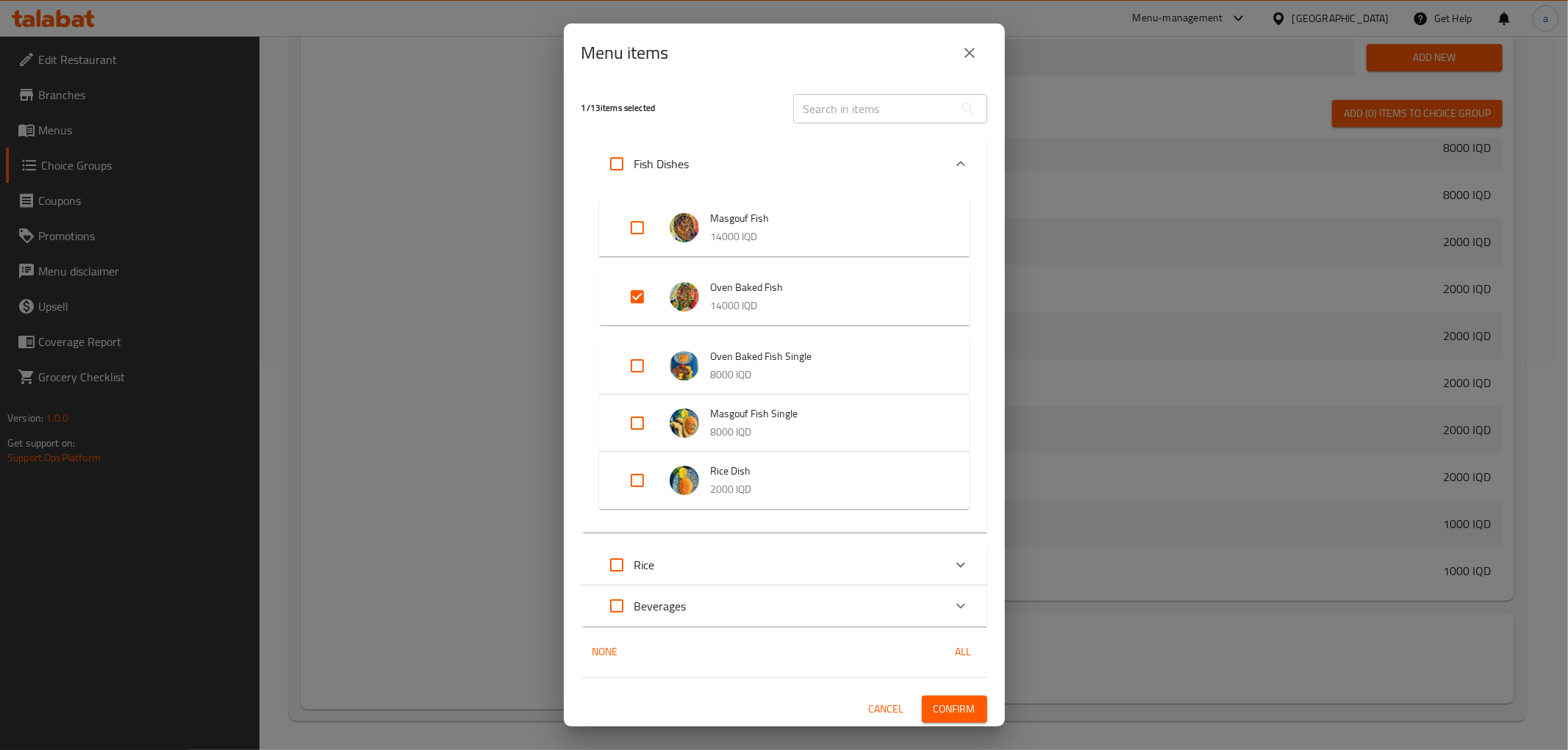
click at [639, 231] on input "Expand" at bounding box center [637, 228] width 35 height 35
checkbox input "true"
click at [945, 704] on span "Confirm" at bounding box center [954, 709] width 42 height 18
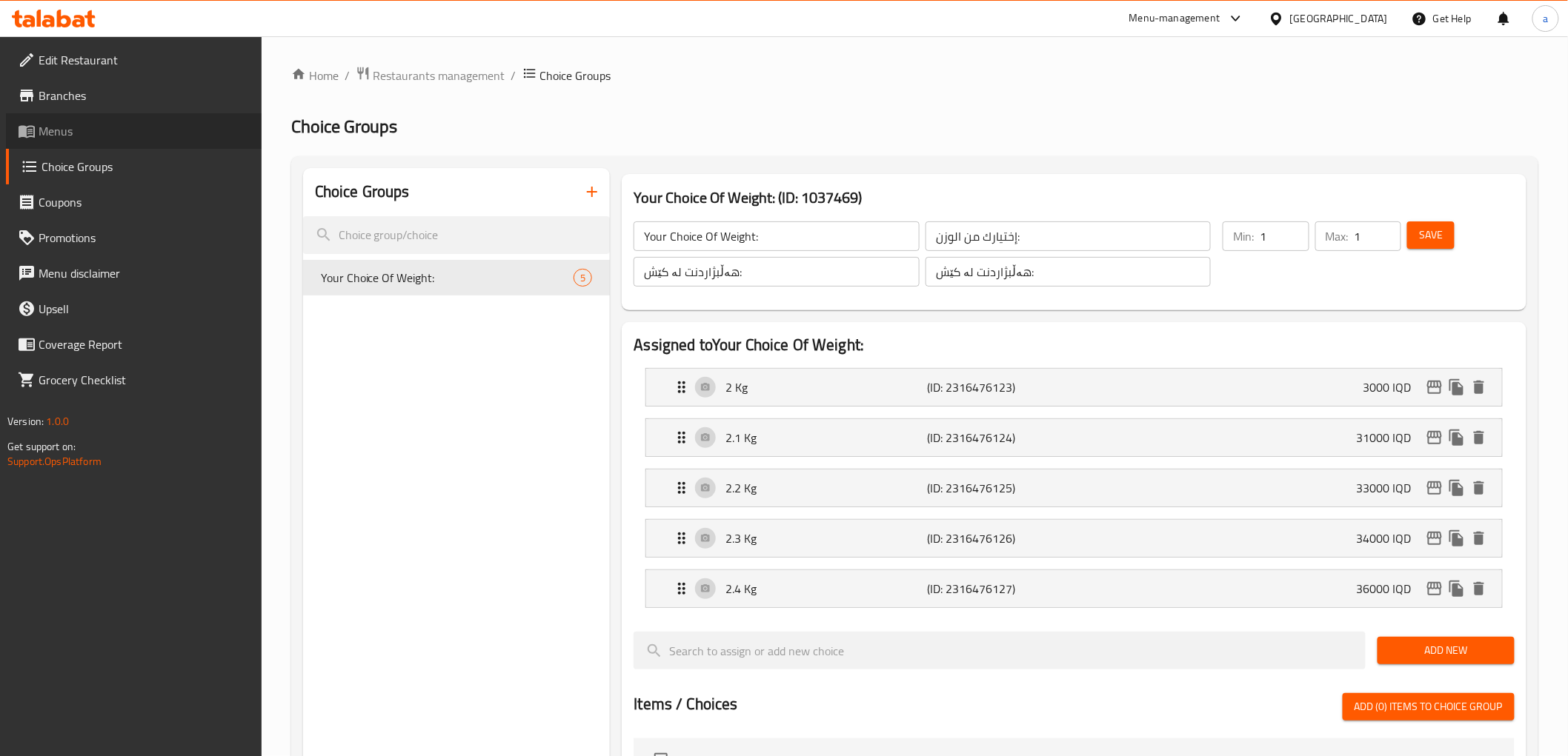
click at [56, 126] on span "Menus" at bounding box center [144, 131] width 211 height 18
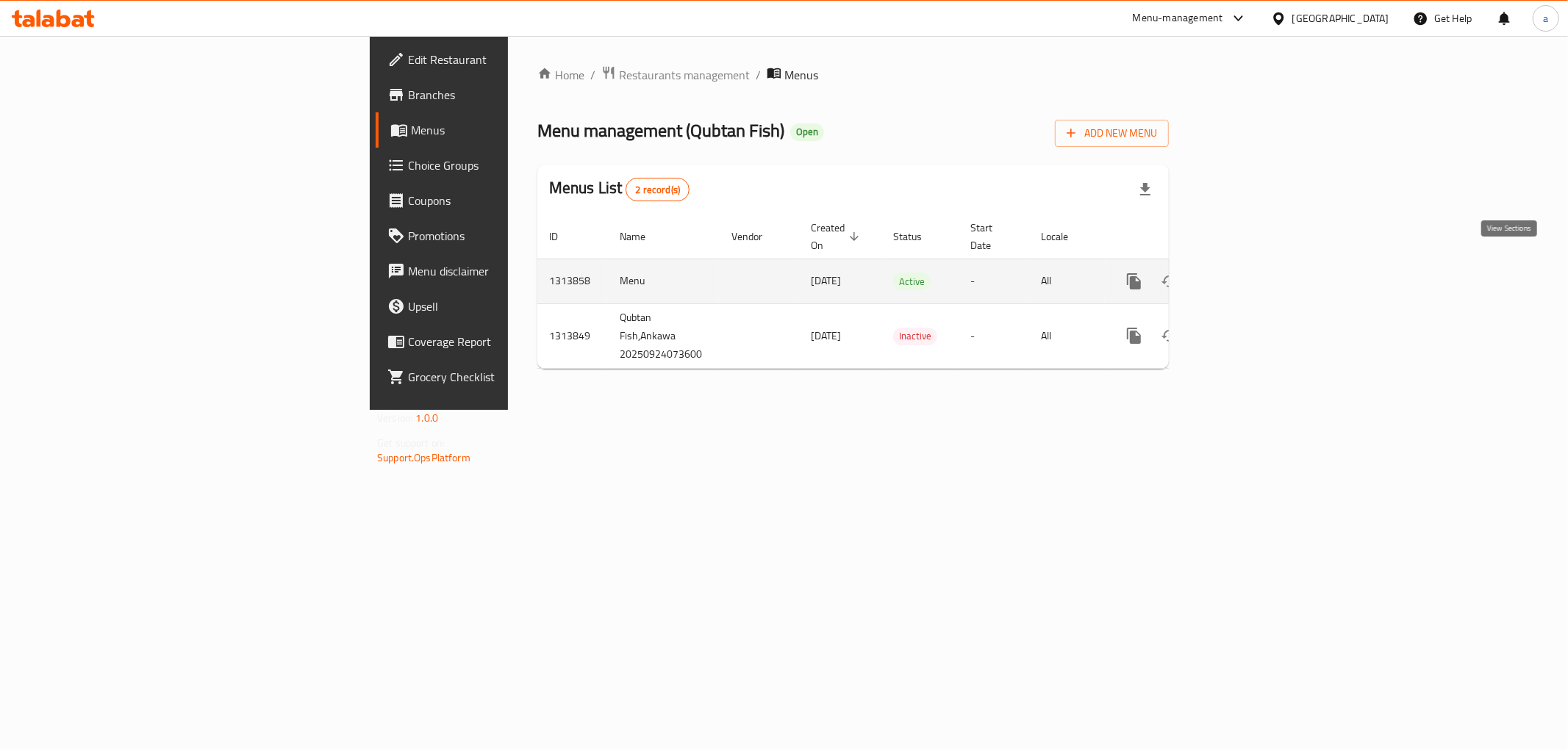
click at [1249, 273] on icon "enhanced table" at bounding box center [1240, 281] width 18 height 18
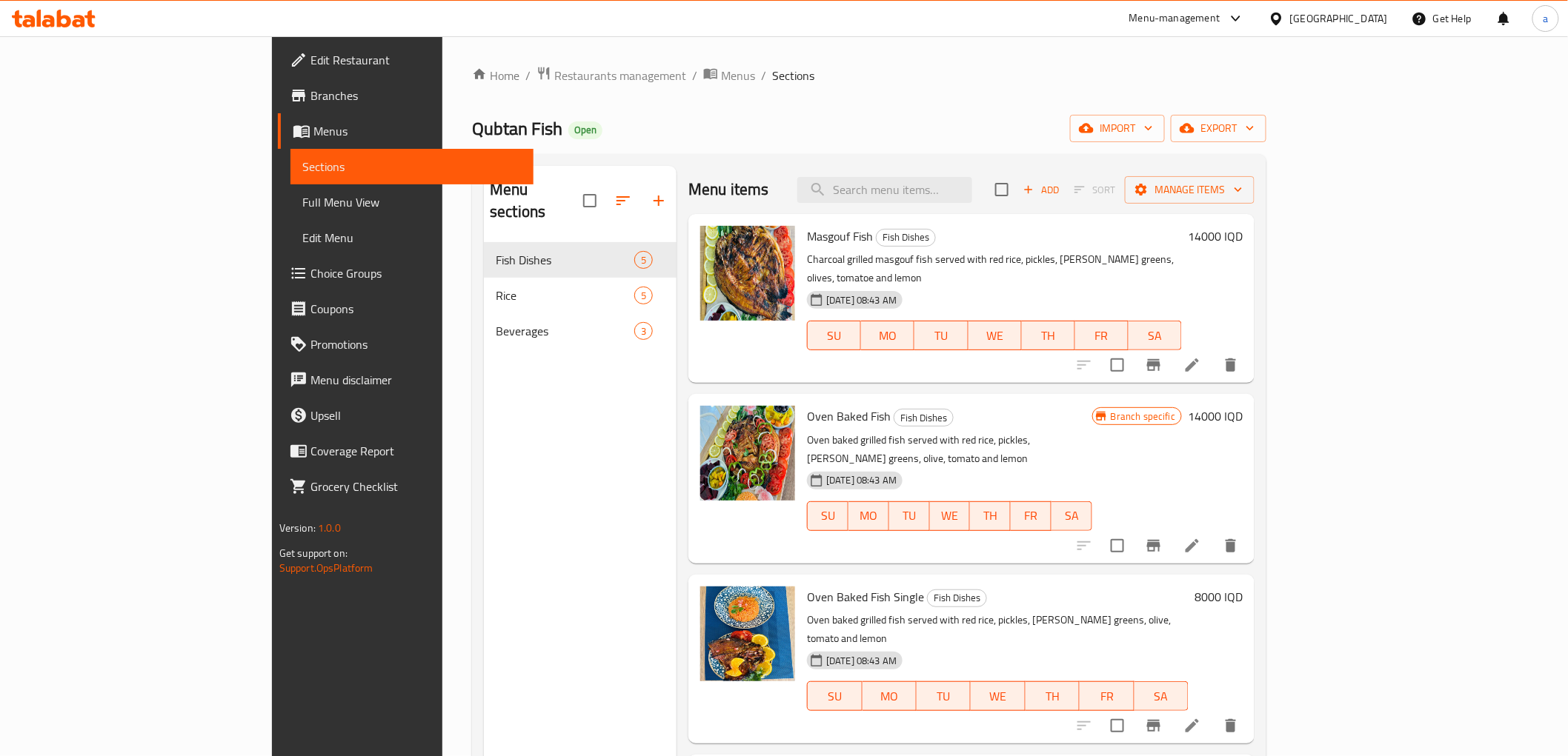
click at [302, 195] on span "Full Menu View" at bounding box center [411, 202] width 219 height 18
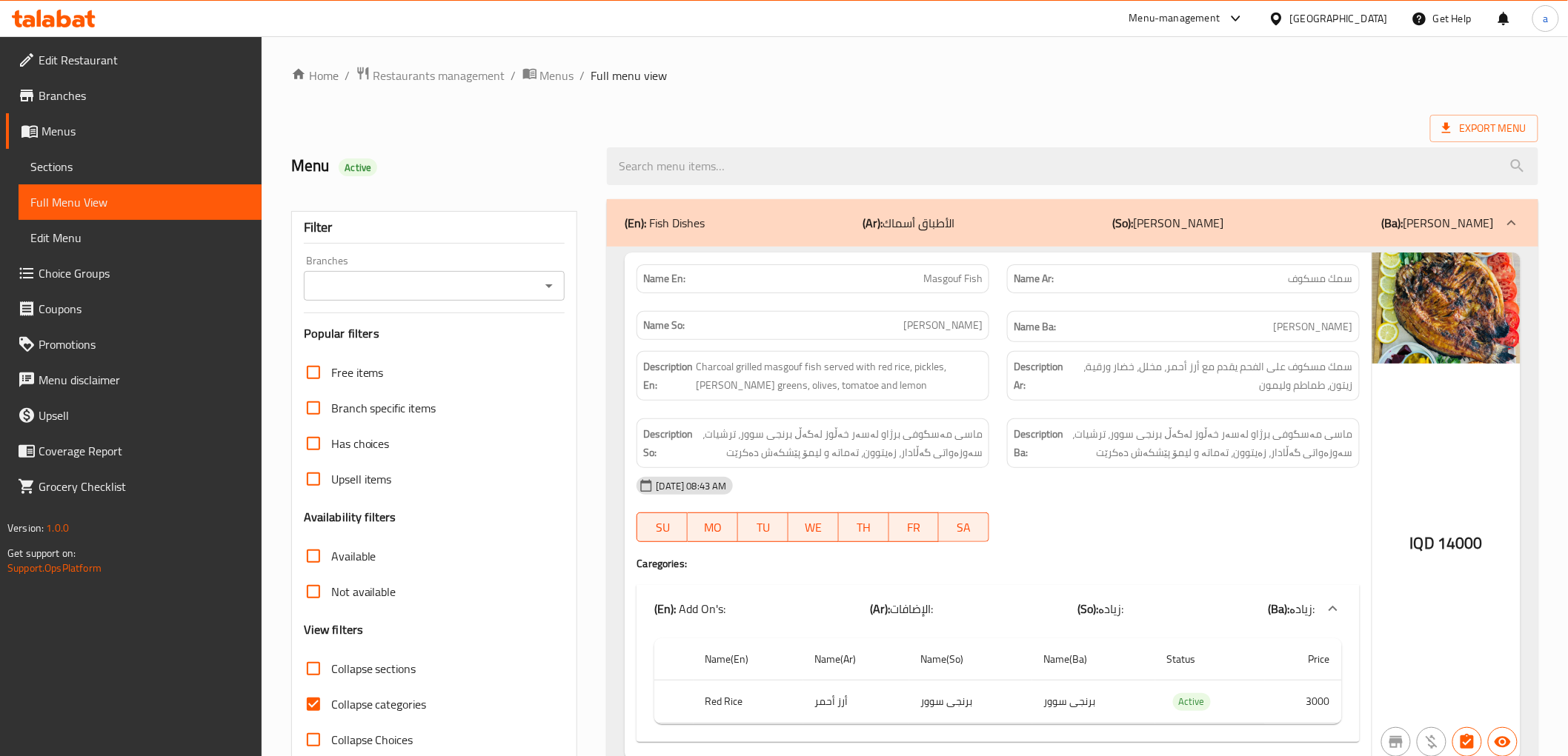
click at [558, 287] on icon "Open" at bounding box center [549, 286] width 18 height 18
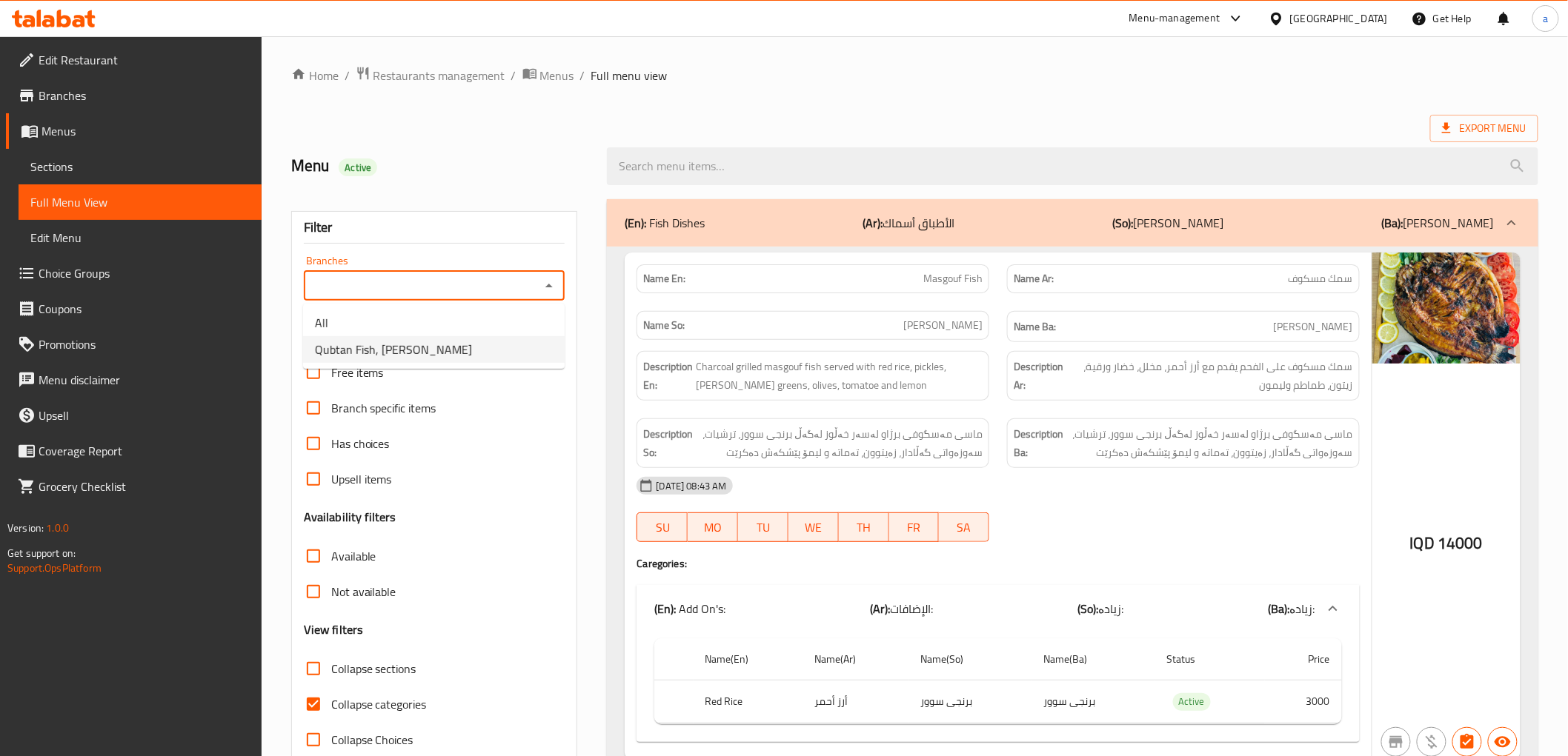
click at [444, 345] on li "Qubtan Fish, Ankawa" at bounding box center [433, 349] width 261 height 27
type input "Qubtan Fish, Ankawa"
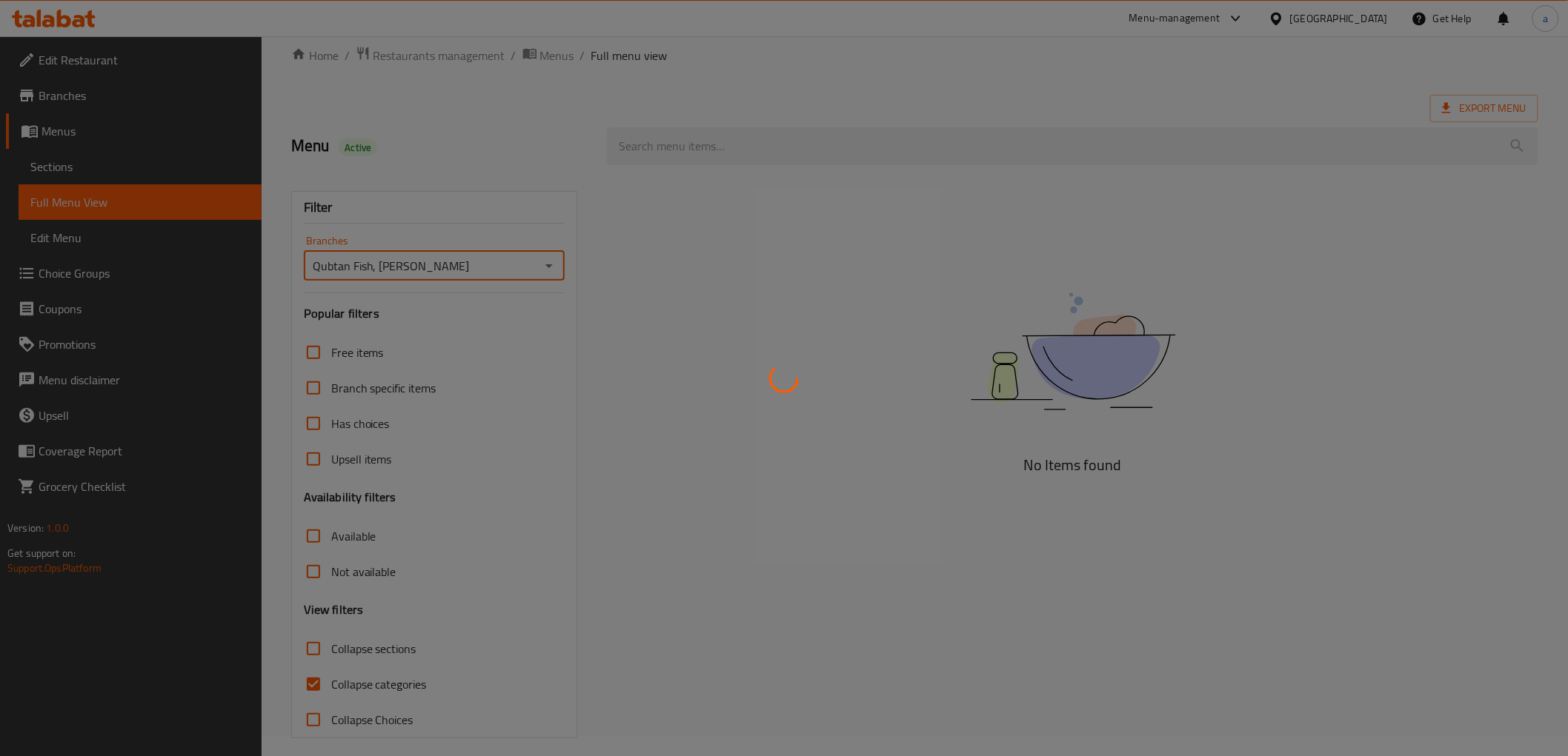
scroll to position [32, 0]
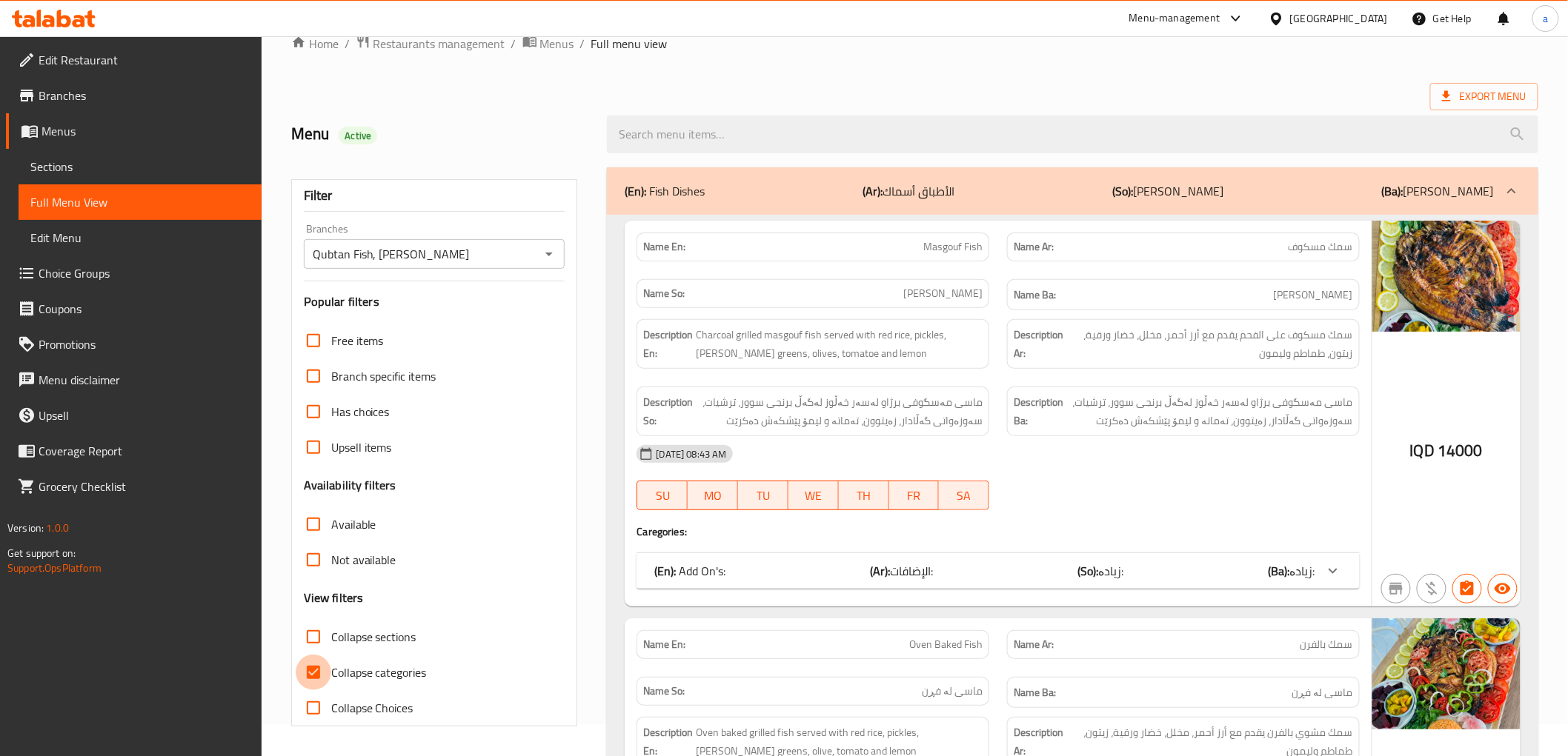
click at [314, 674] on input "Collapse categories" at bounding box center [313, 672] width 35 height 35
checkbox input "false"
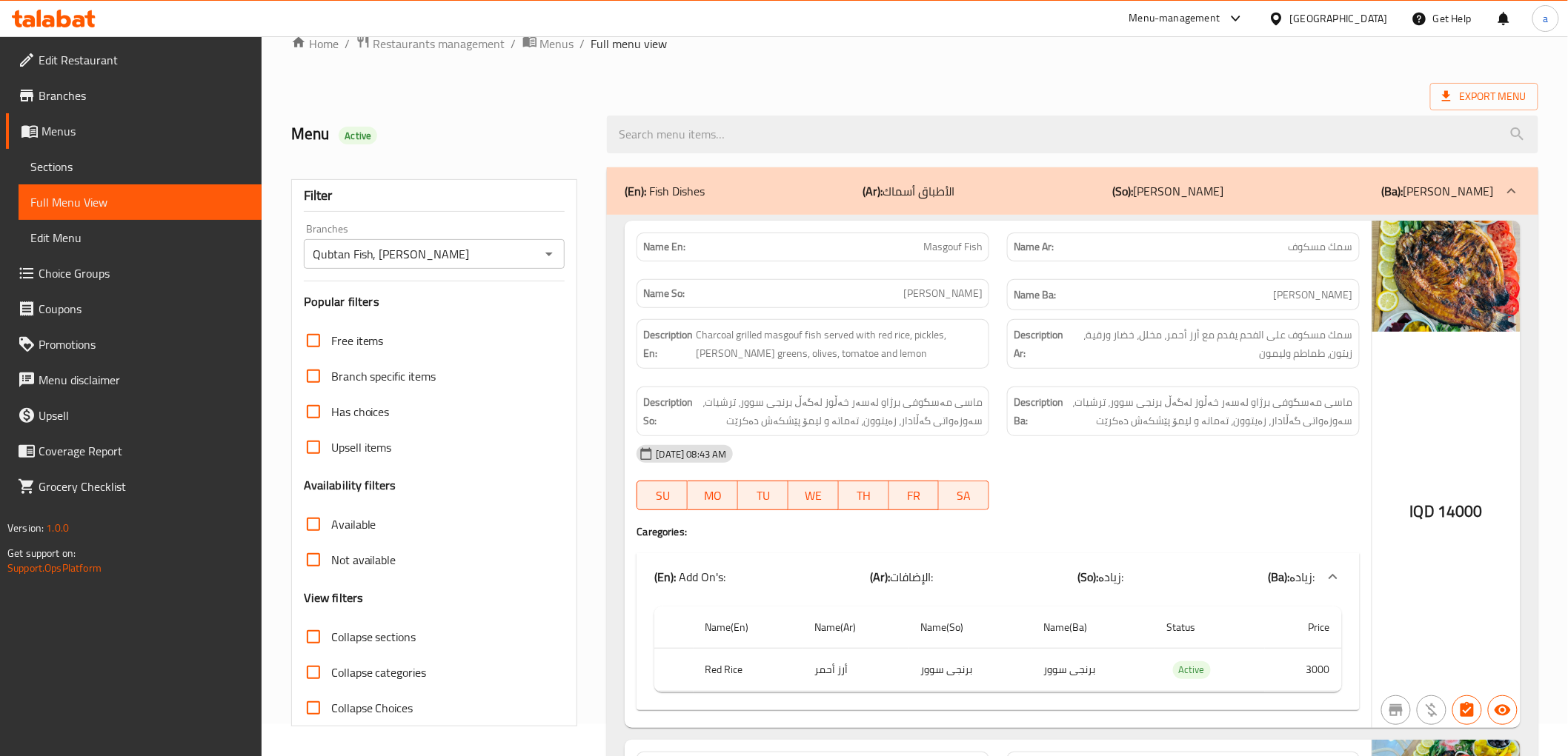
click at [309, 635] on input "Collapse sections" at bounding box center [313, 637] width 35 height 35
checkbox input "true"
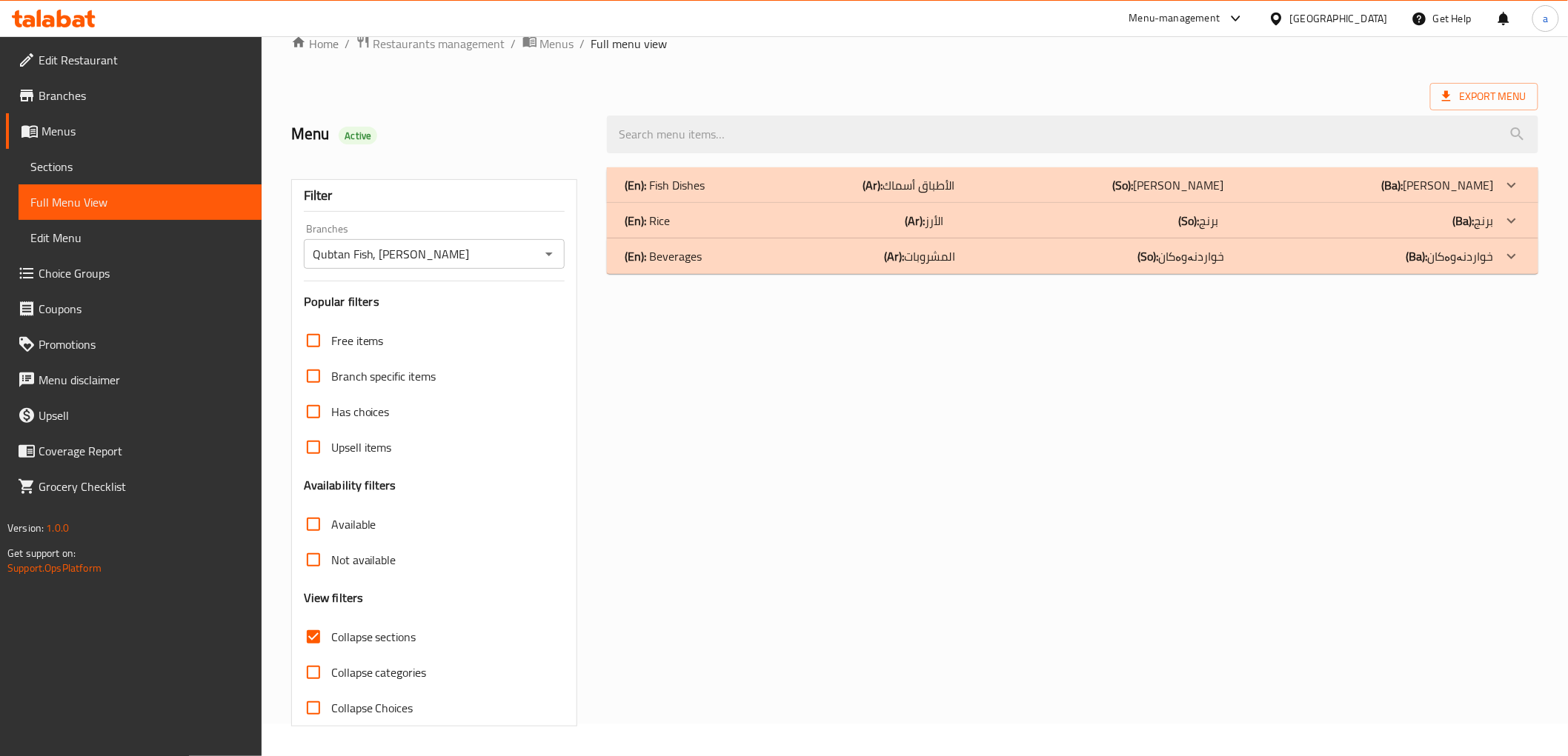
click at [879, 176] on div "(En): Fish Dishes (Ar): الأطباق أسماك (So): ژەمی ماسی (Ba): ژەمی ماسی" at bounding box center [1058, 185] width 869 height 18
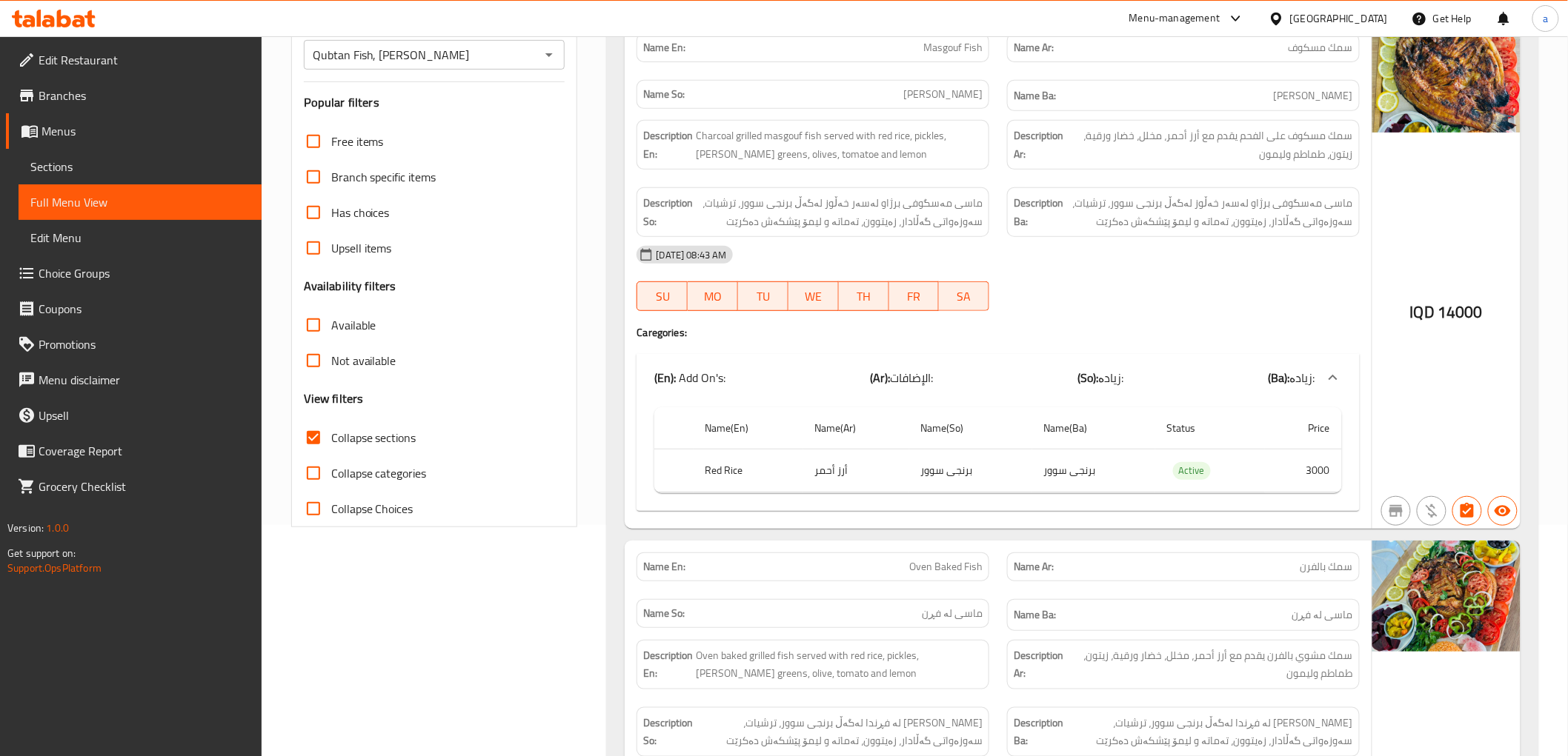
scroll to position [0, 0]
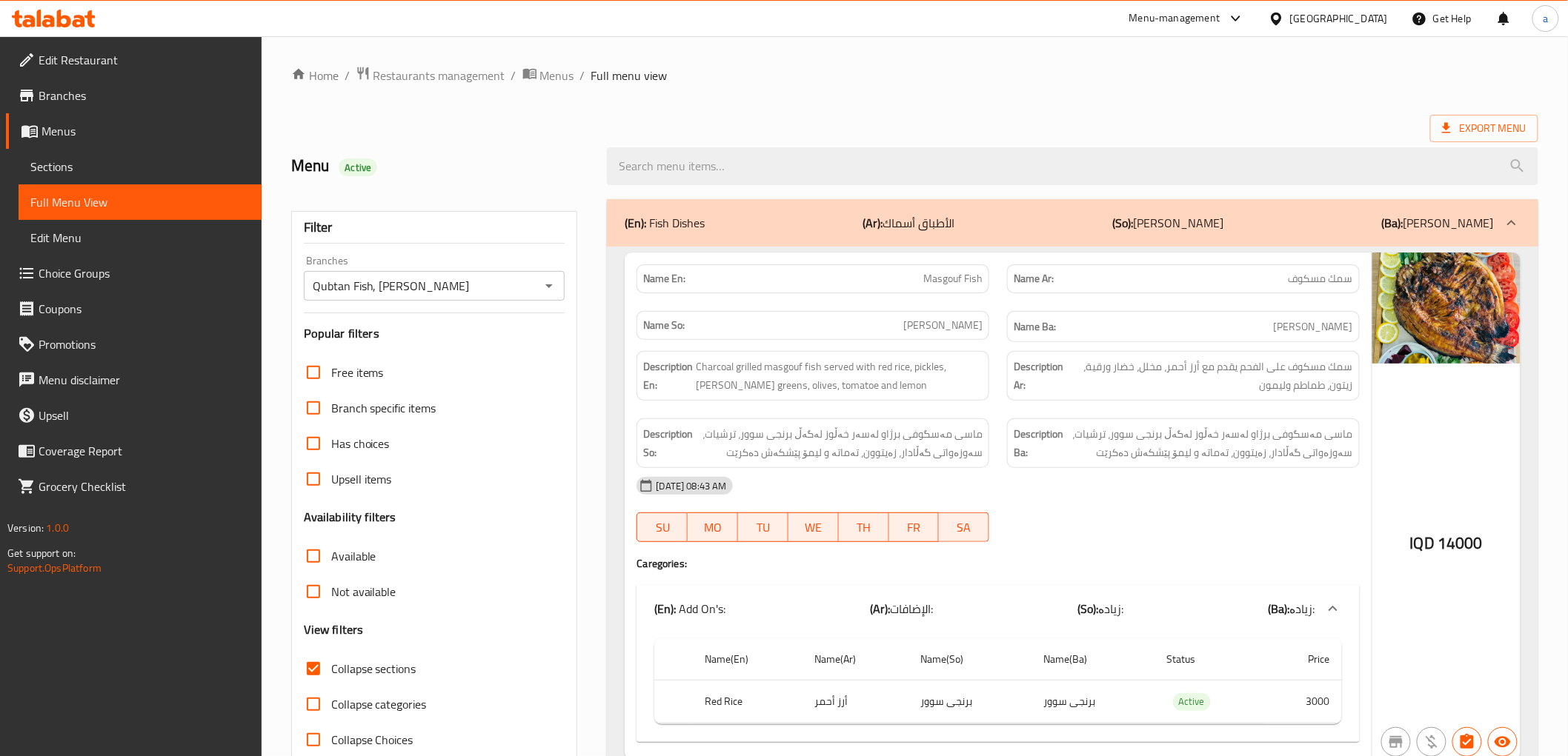
click at [46, 87] on span "Branches" at bounding box center [144, 96] width 211 height 18
